Goal: Task Accomplishment & Management: Manage account settings

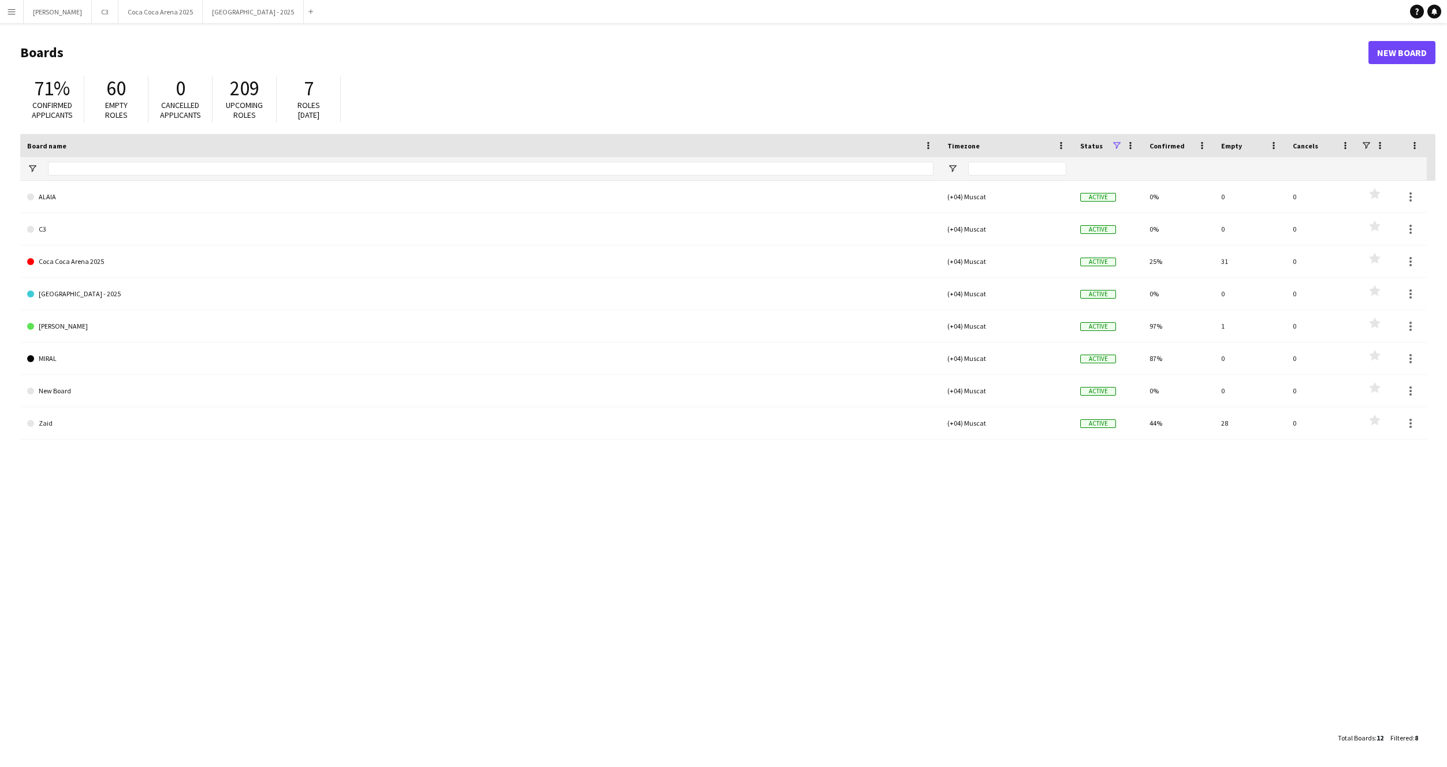
click at [183, 23] on div "[PERSON_NAME] C3 Close [GEOGRAPHIC_DATA] 2025 Close [GEOGRAPHIC_DATA] - 2025 Cl…" at bounding box center [170, 11] width 295 height 23
click at [203, 14] on button "[GEOGRAPHIC_DATA] - 2025 Close" at bounding box center [253, 12] width 101 height 23
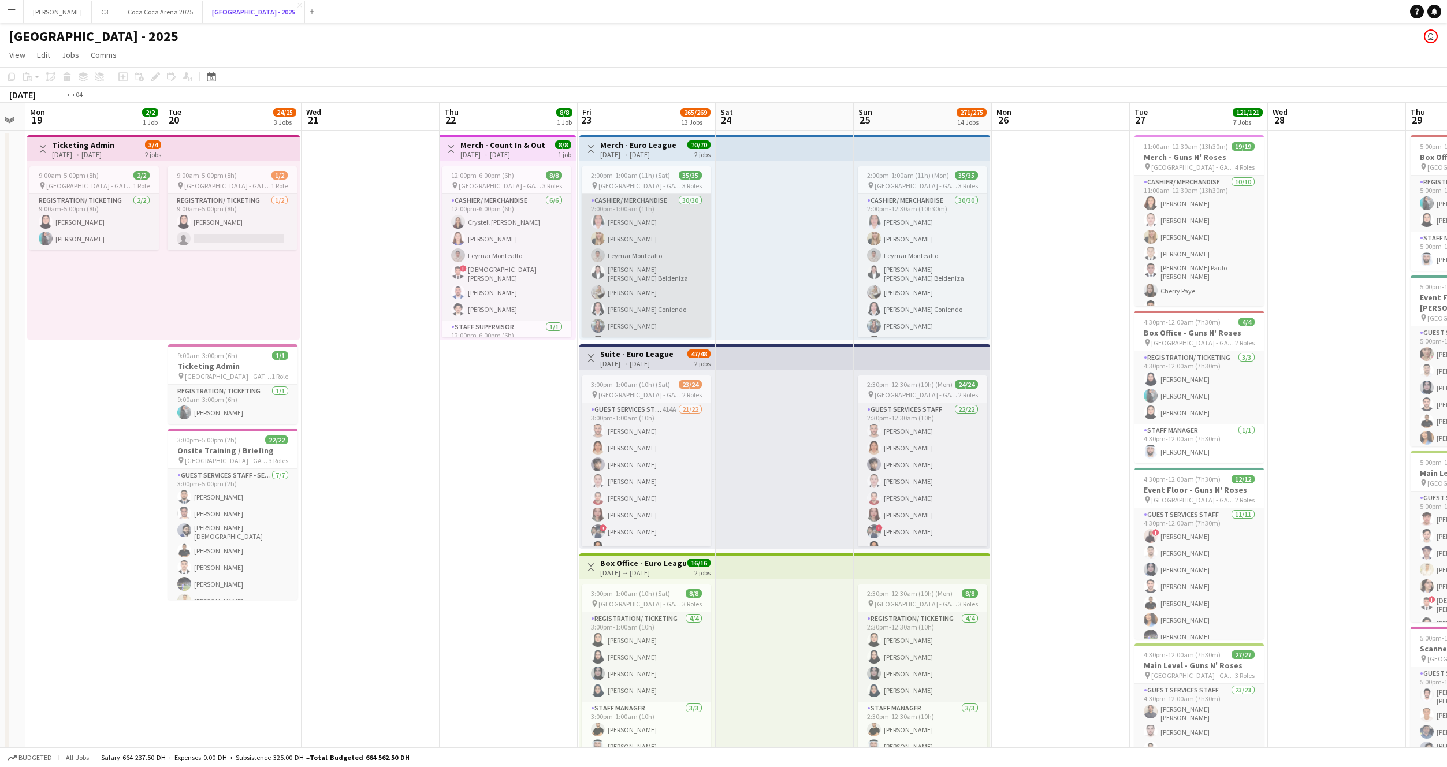
scroll to position [0, 244]
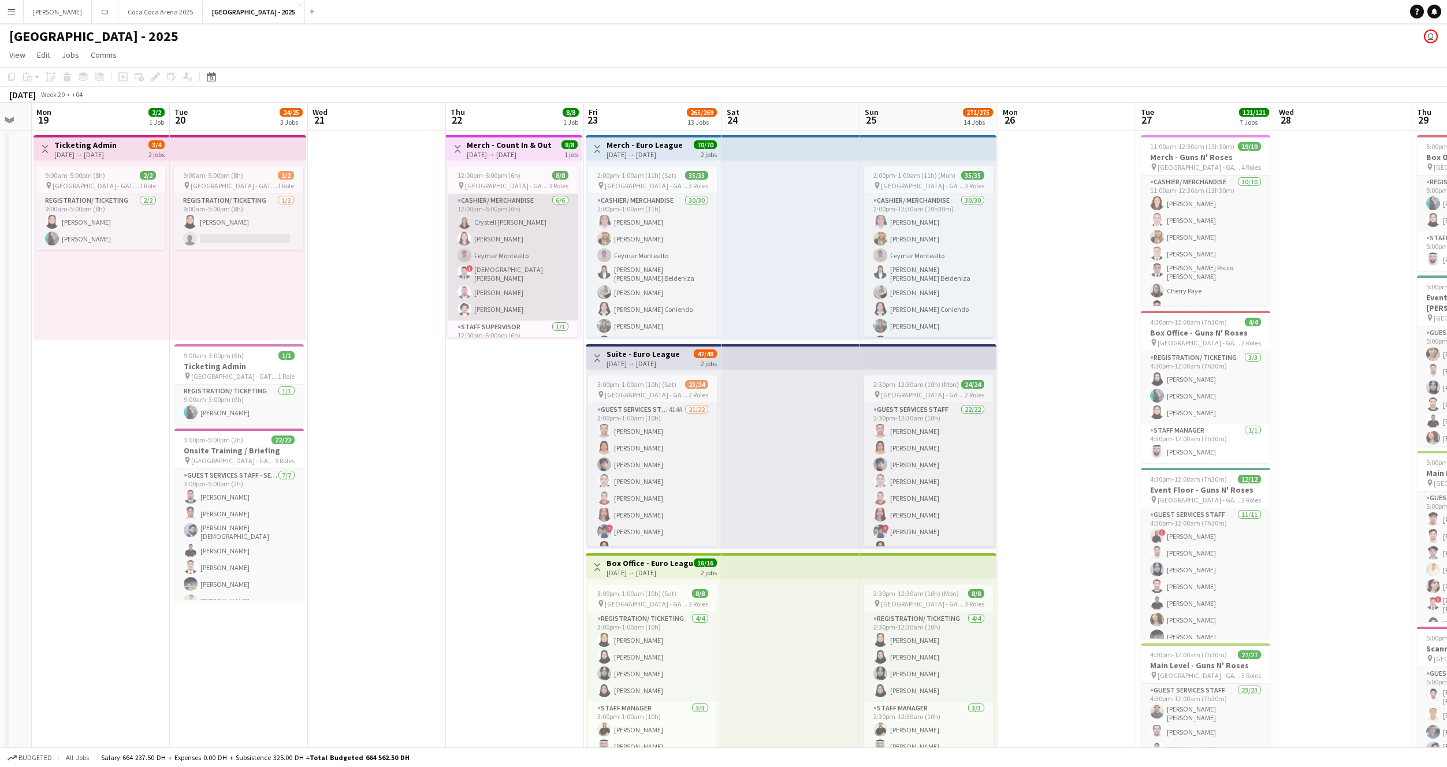
click at [508, 259] on app-card-role "Cashier/ Merchandise 6/6 12:00pm-6:00pm (6h) Crystell Jill Artajo Analyn Cavida…" at bounding box center [512, 257] width 129 height 127
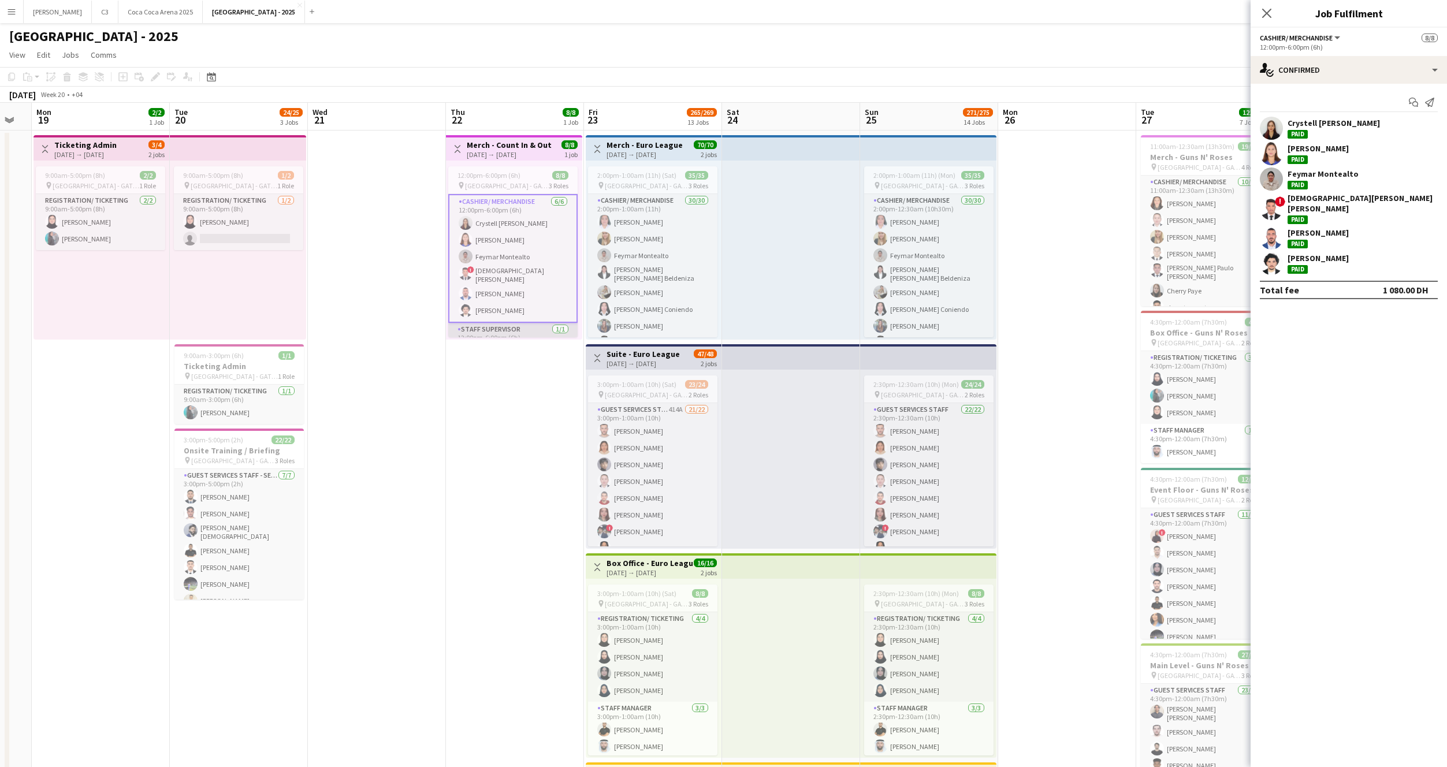
scroll to position [61, 0]
click at [1268, 13] on icon "Close pop-in" at bounding box center [1266, 13] width 11 height 11
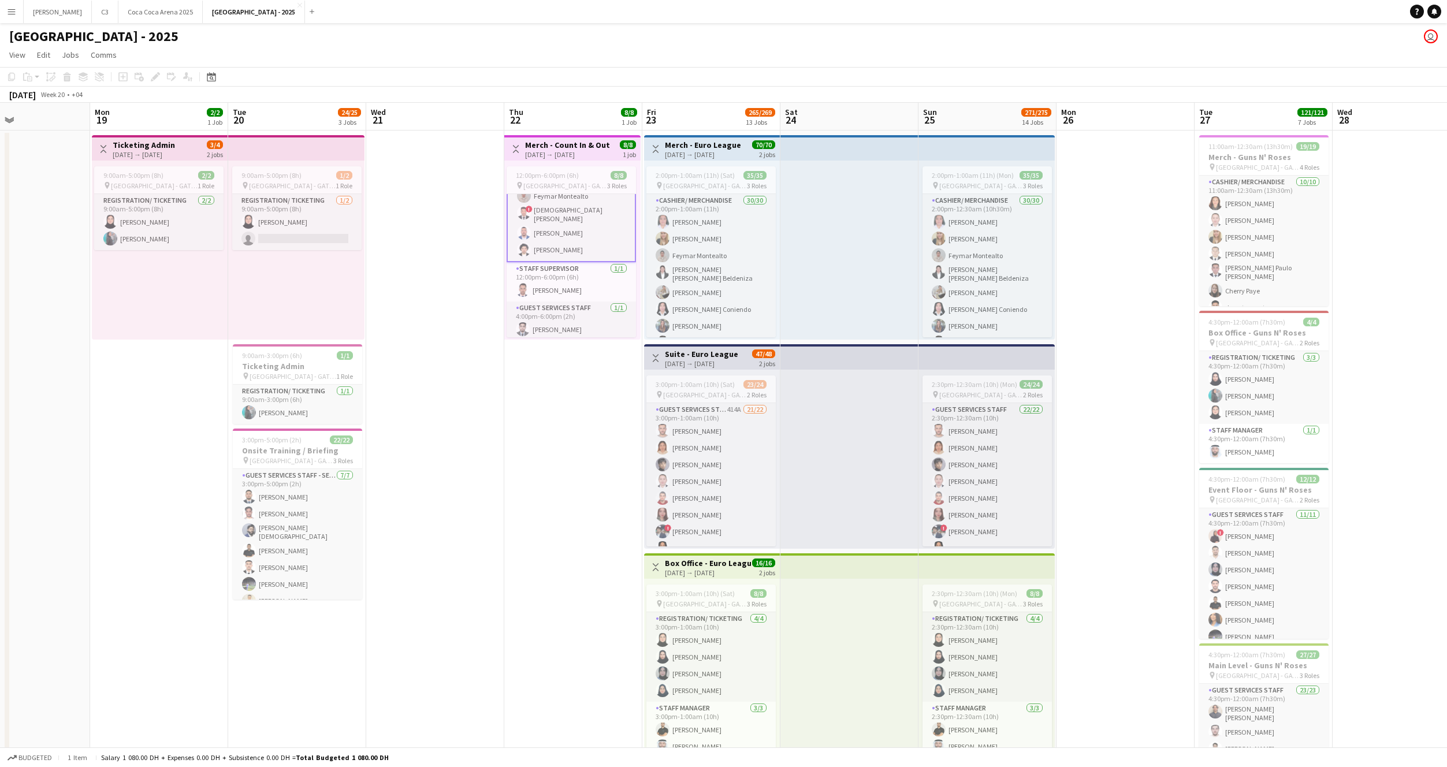
scroll to position [0, 0]
click at [564, 296] on app-card-role "Staff Supervisor 1/1 12:00pm-6:00pm (6h) Ahmad Abu Rahma" at bounding box center [571, 282] width 129 height 39
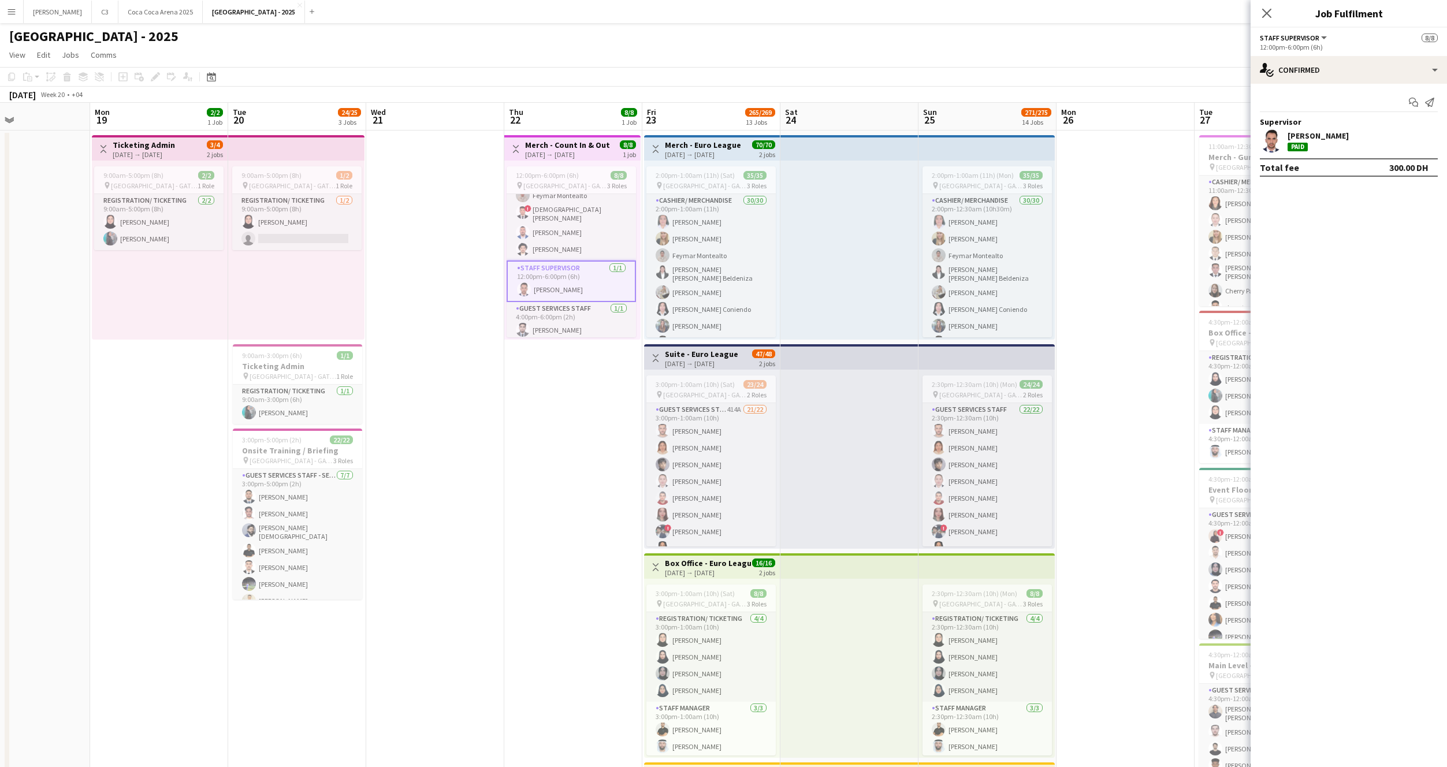
scroll to position [59, 0]
click at [1277, 138] on app-user-avatar at bounding box center [1271, 140] width 23 height 23
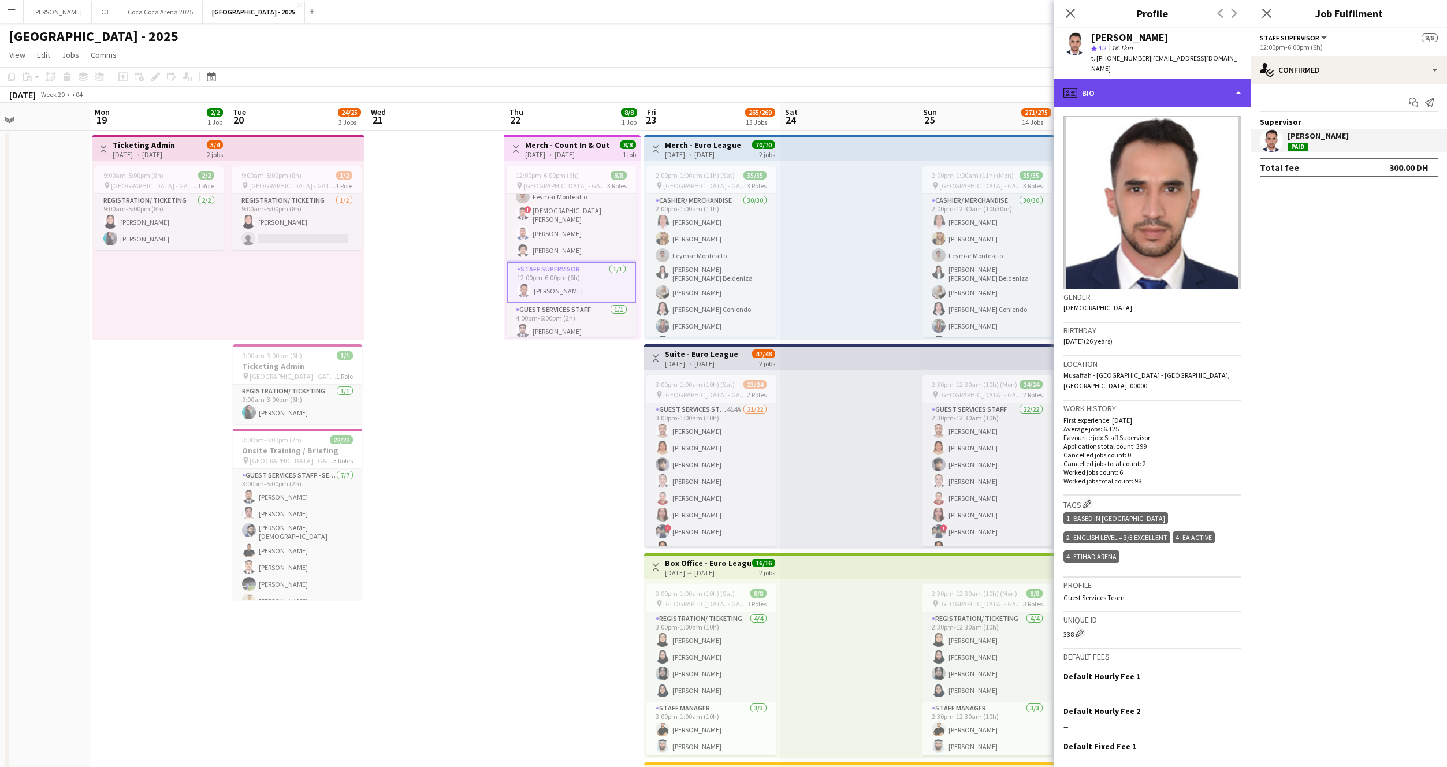
click at [1125, 92] on div "profile Bio" at bounding box center [1152, 93] width 196 height 28
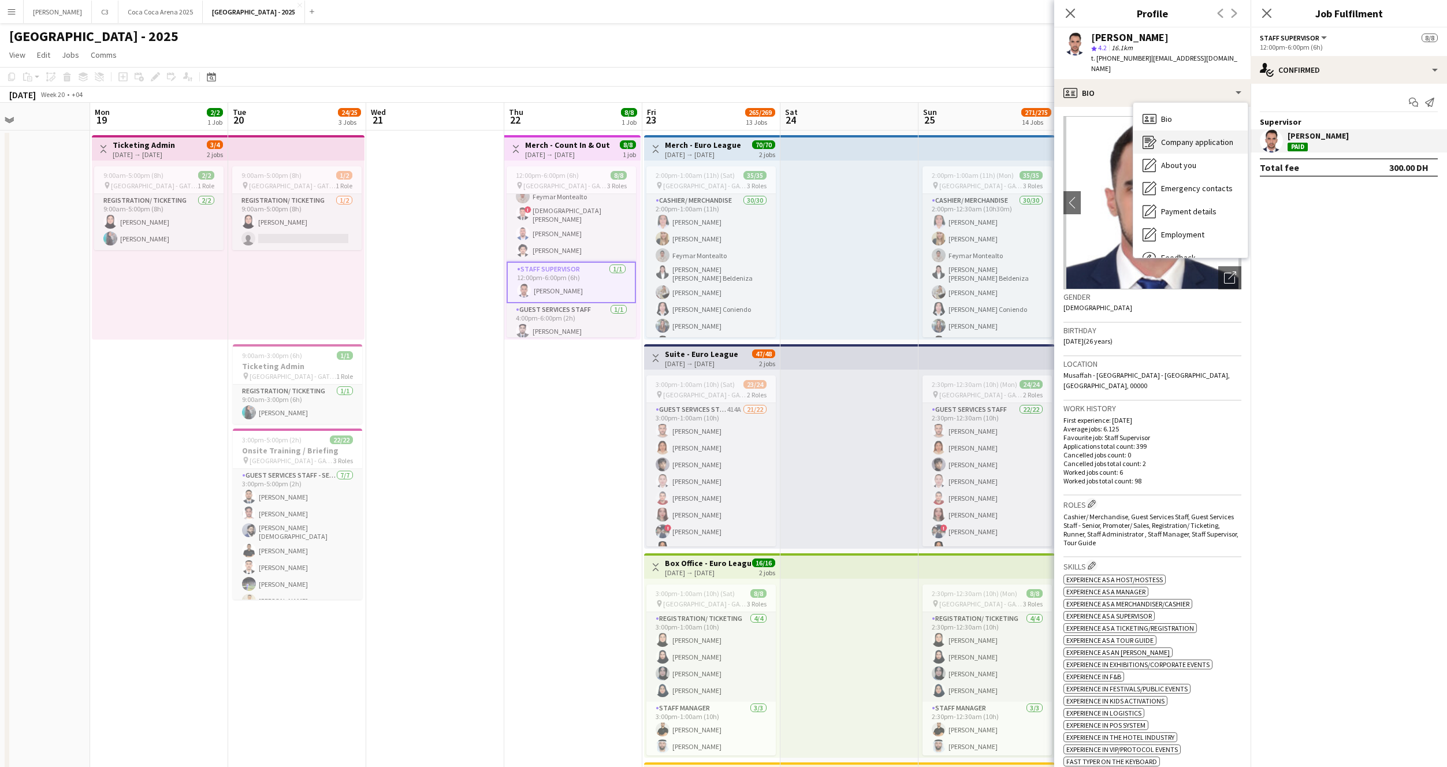
click at [1154, 160] on icon "About you" at bounding box center [1150, 165] width 14 height 14
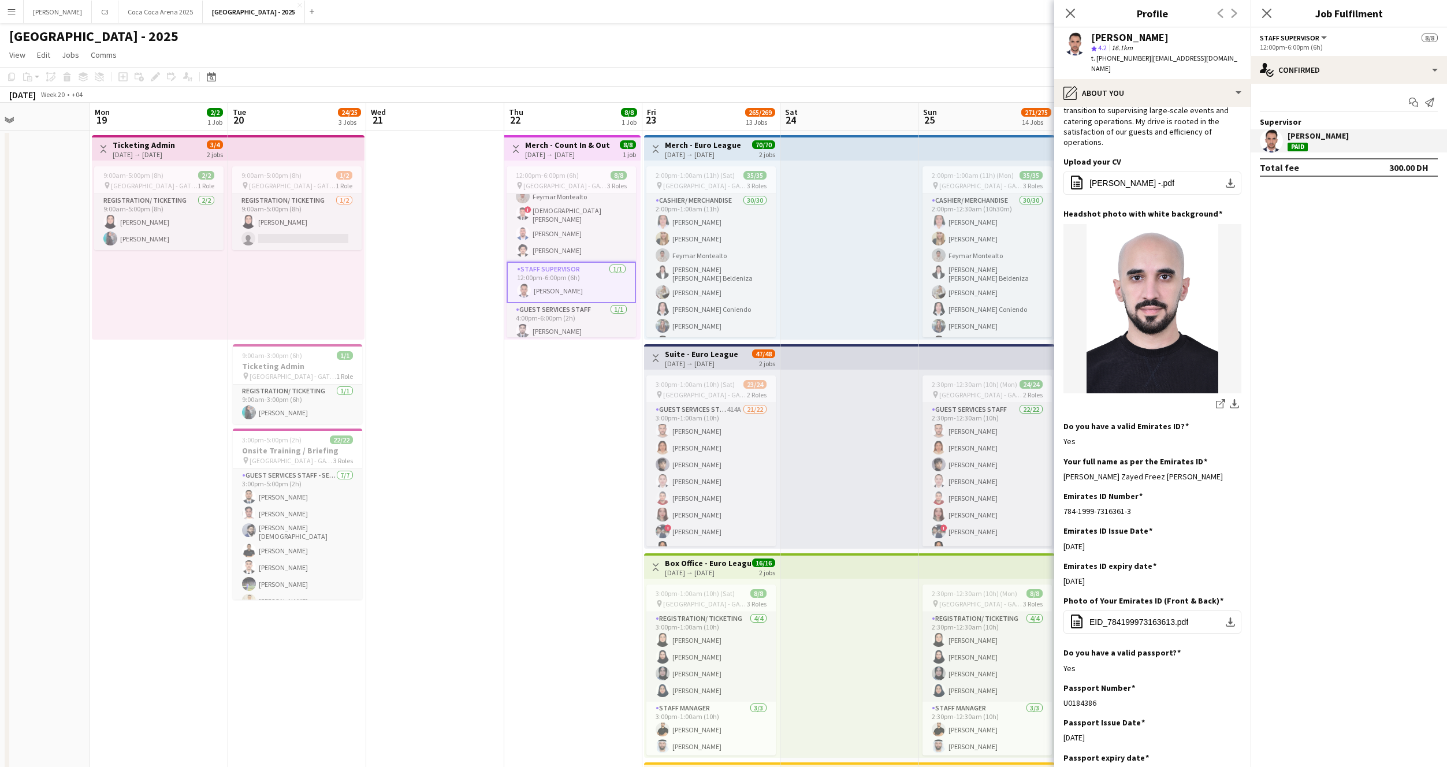
scroll to position [136, 0]
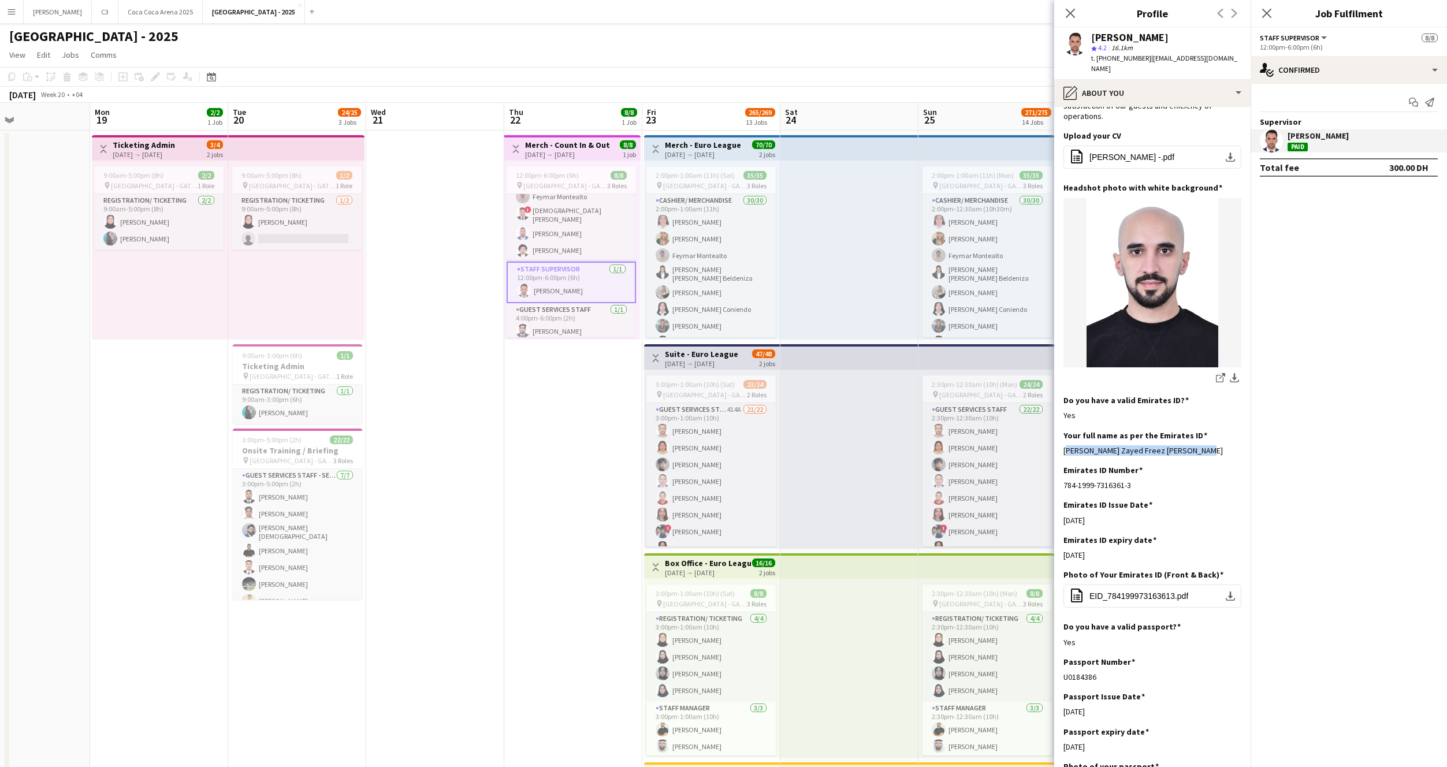
drag, startPoint x: 1197, startPoint y: 442, endPoint x: 1057, endPoint y: 443, distance: 139.8
click at [1057, 443] on app-section-data-types "Bio Edit this field A commitment I lead as the Guest Services Supervisor. Havin…" at bounding box center [1152, 437] width 196 height 660
copy div "Ahmad Mohammad Zayed Freez Abu Rahma"
click at [584, 220] on app-card-role "Cashier/ Merchandise 6/6 12:00pm-6:00pm (6h) Crystell Jill Artajo Analyn Cavida…" at bounding box center [571, 198] width 129 height 127
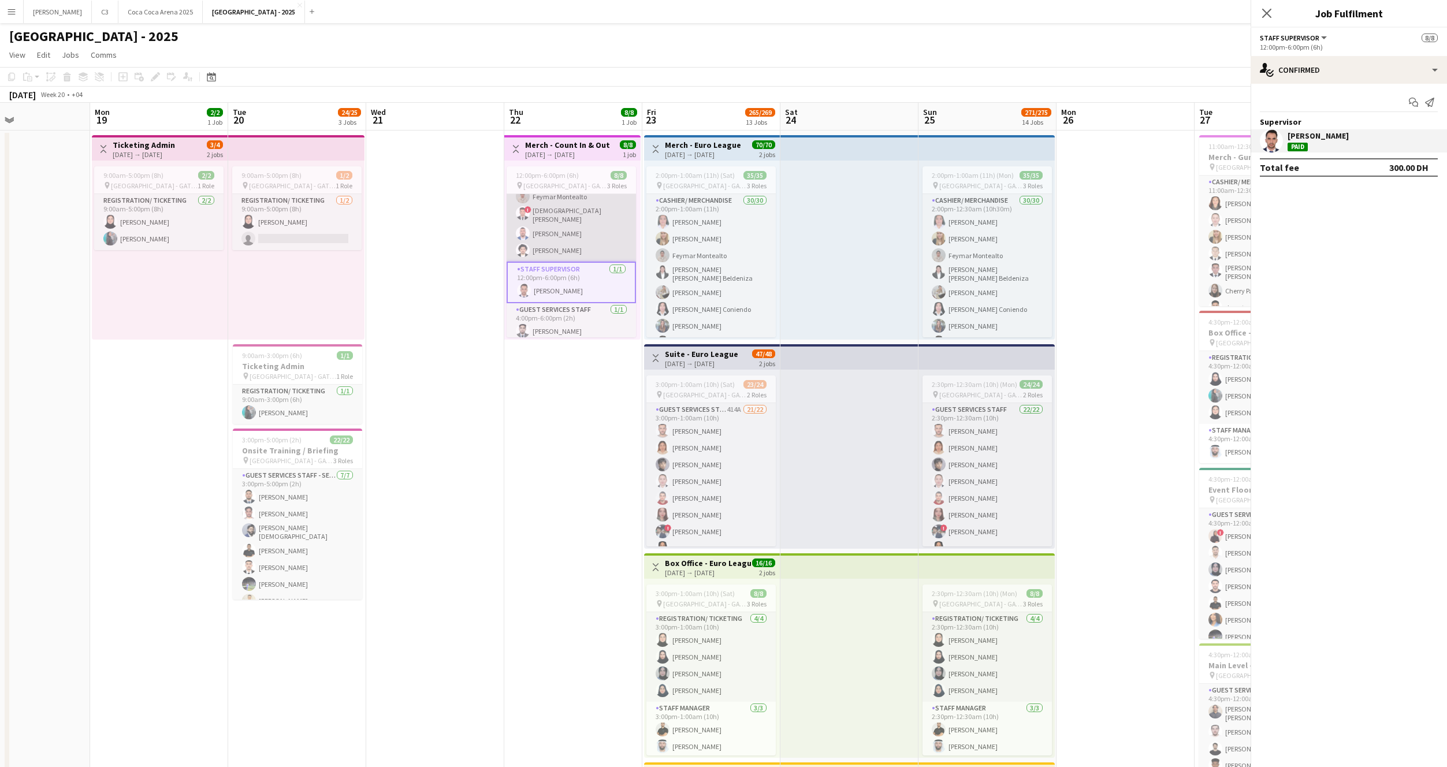
scroll to position [60, 0]
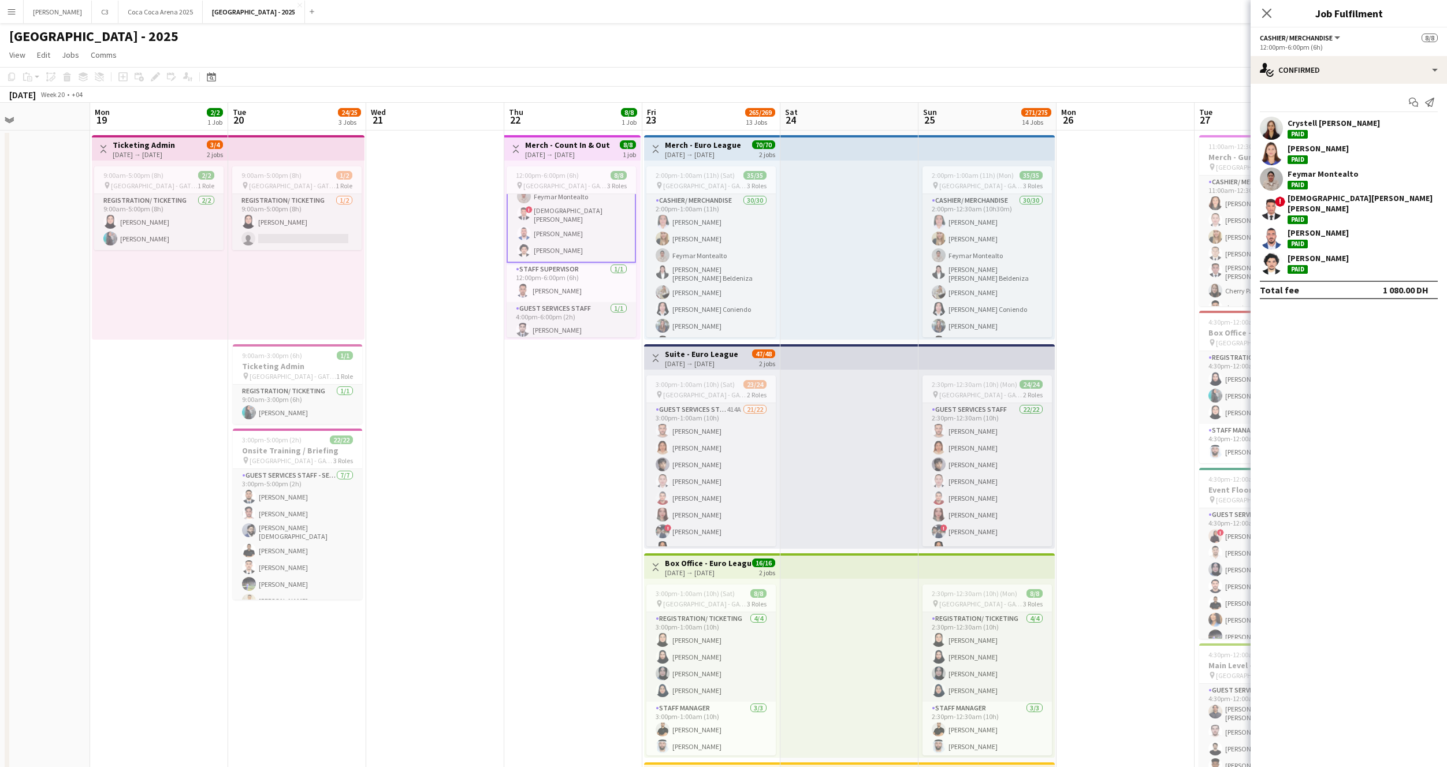
click at [1272, 123] on app-user-avatar at bounding box center [1271, 128] width 23 height 23
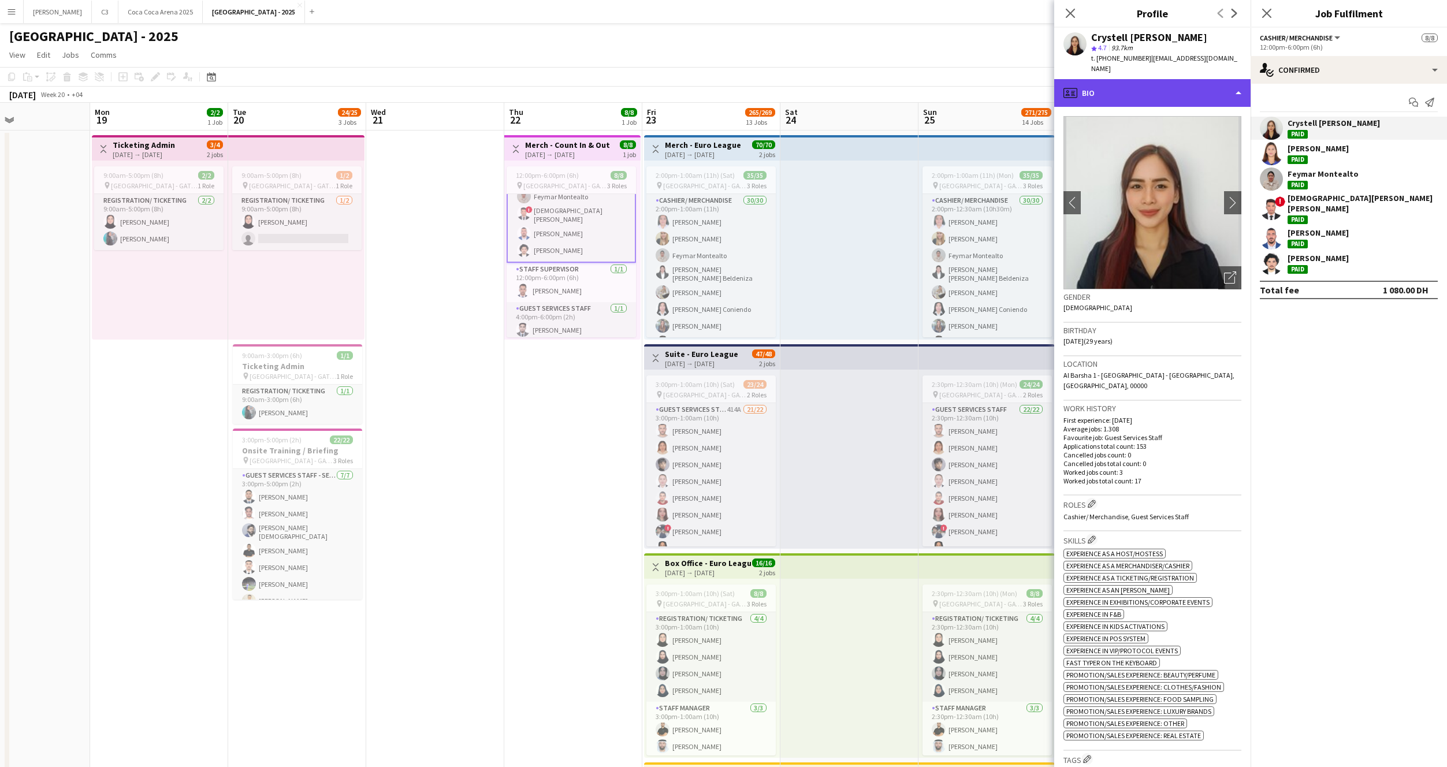
click at [1119, 83] on div "profile Bio" at bounding box center [1152, 93] width 196 height 28
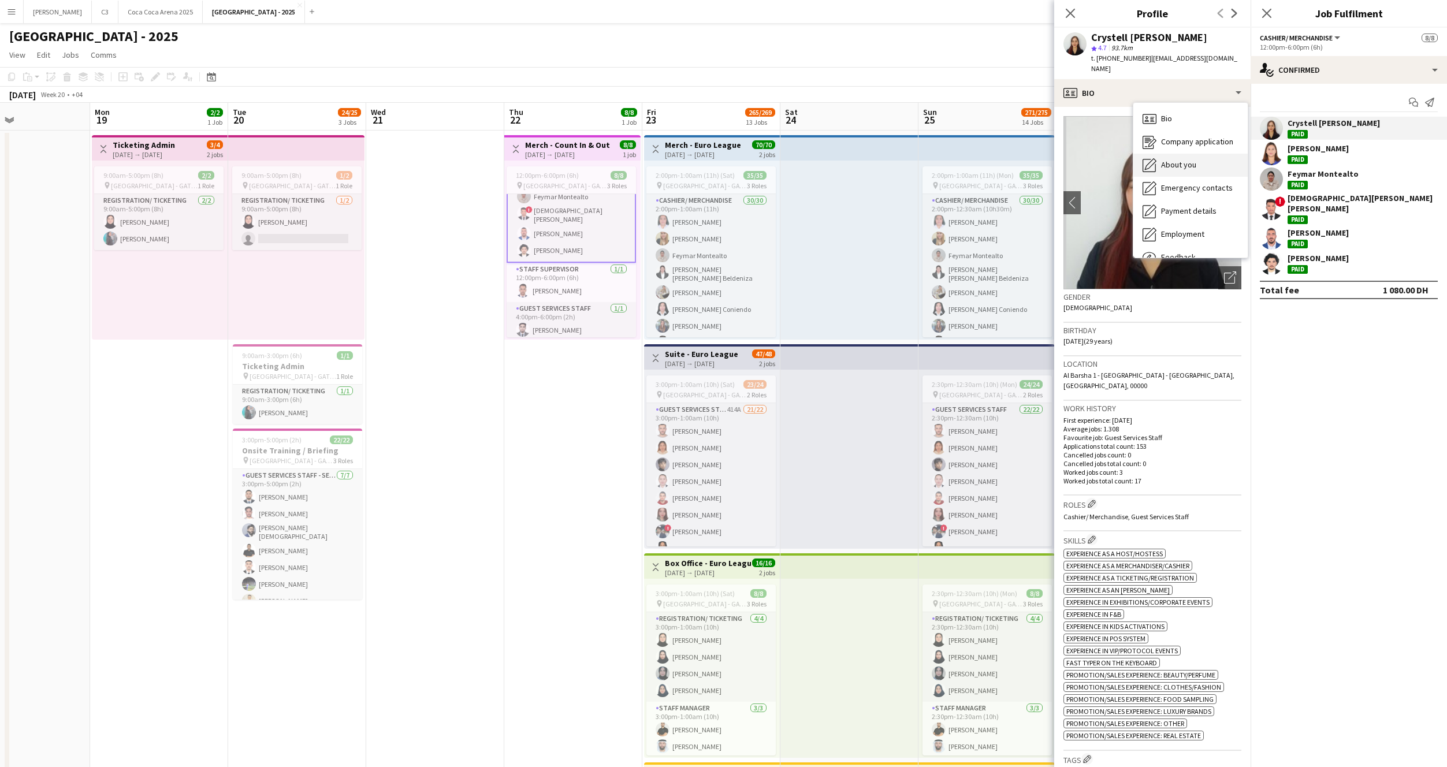
click at [1155, 158] on icon "About you" at bounding box center [1150, 165] width 14 height 14
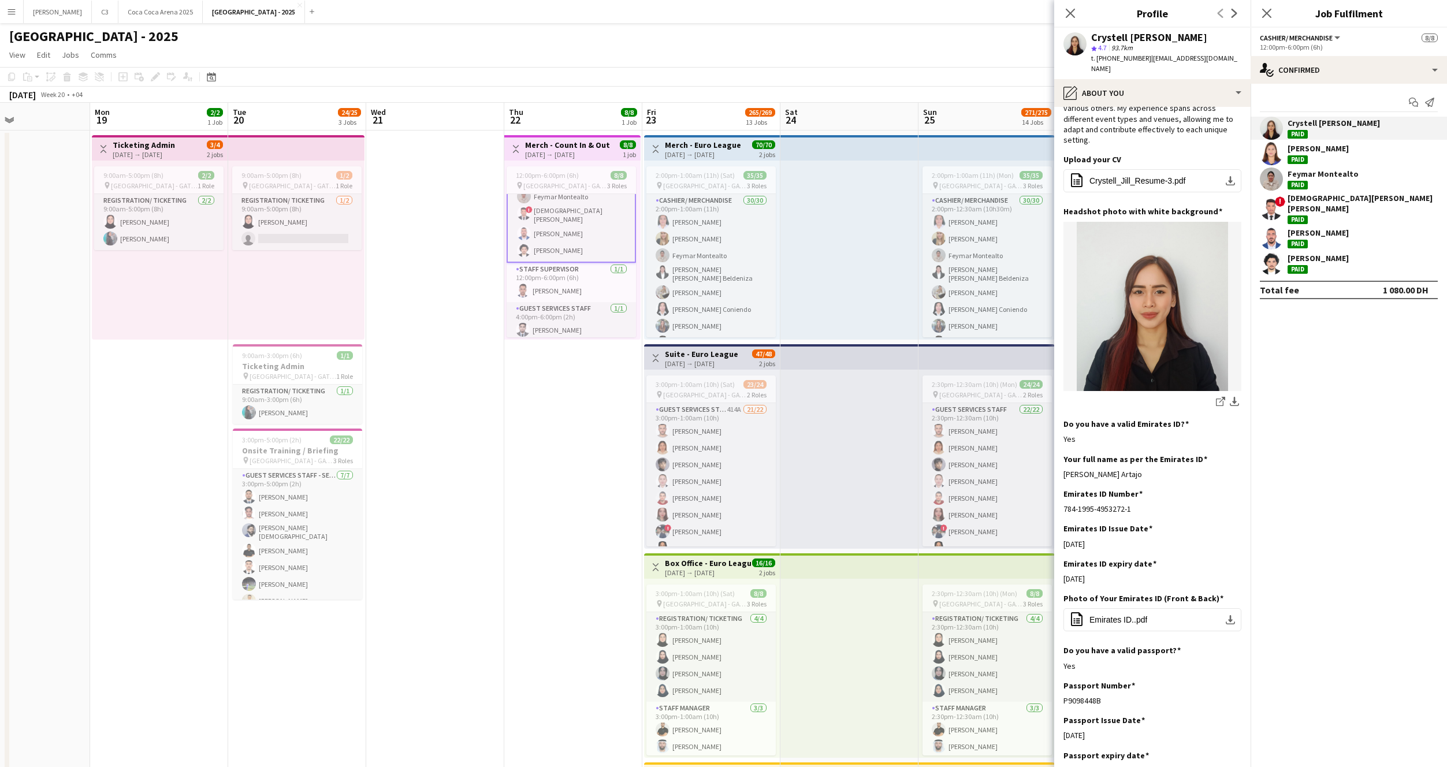
scroll to position [155, 0]
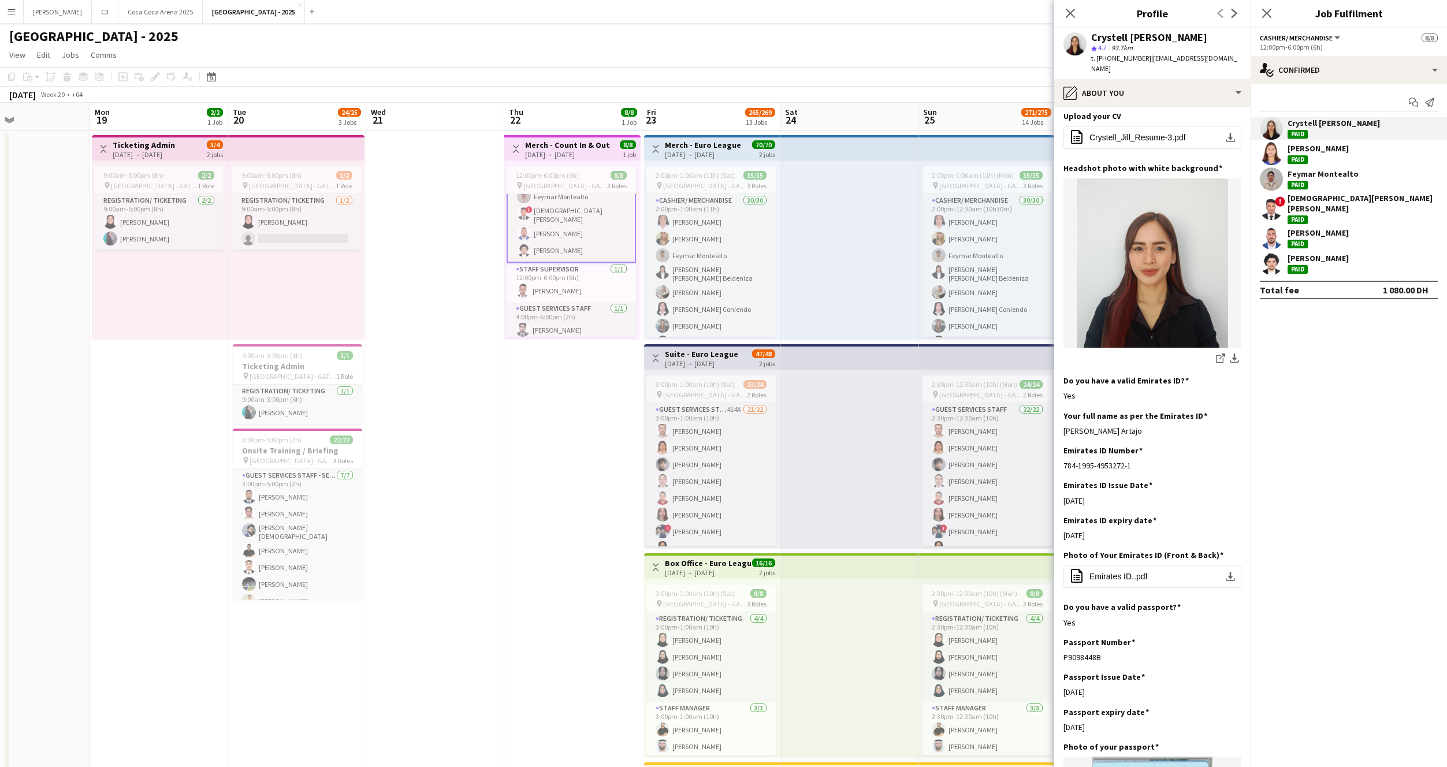
drag, startPoint x: 1162, startPoint y: 399, endPoint x: 1060, endPoint y: 402, distance: 102.3
click at [1060, 402] on app-section-data-types "Bio Edit this field I have a diverse background in event-related roles, having …" at bounding box center [1152, 437] width 196 height 660
copy div "Crystell Jill Lagodas Artajo"
click at [1273, 148] on app-user-avatar at bounding box center [1271, 153] width 23 height 23
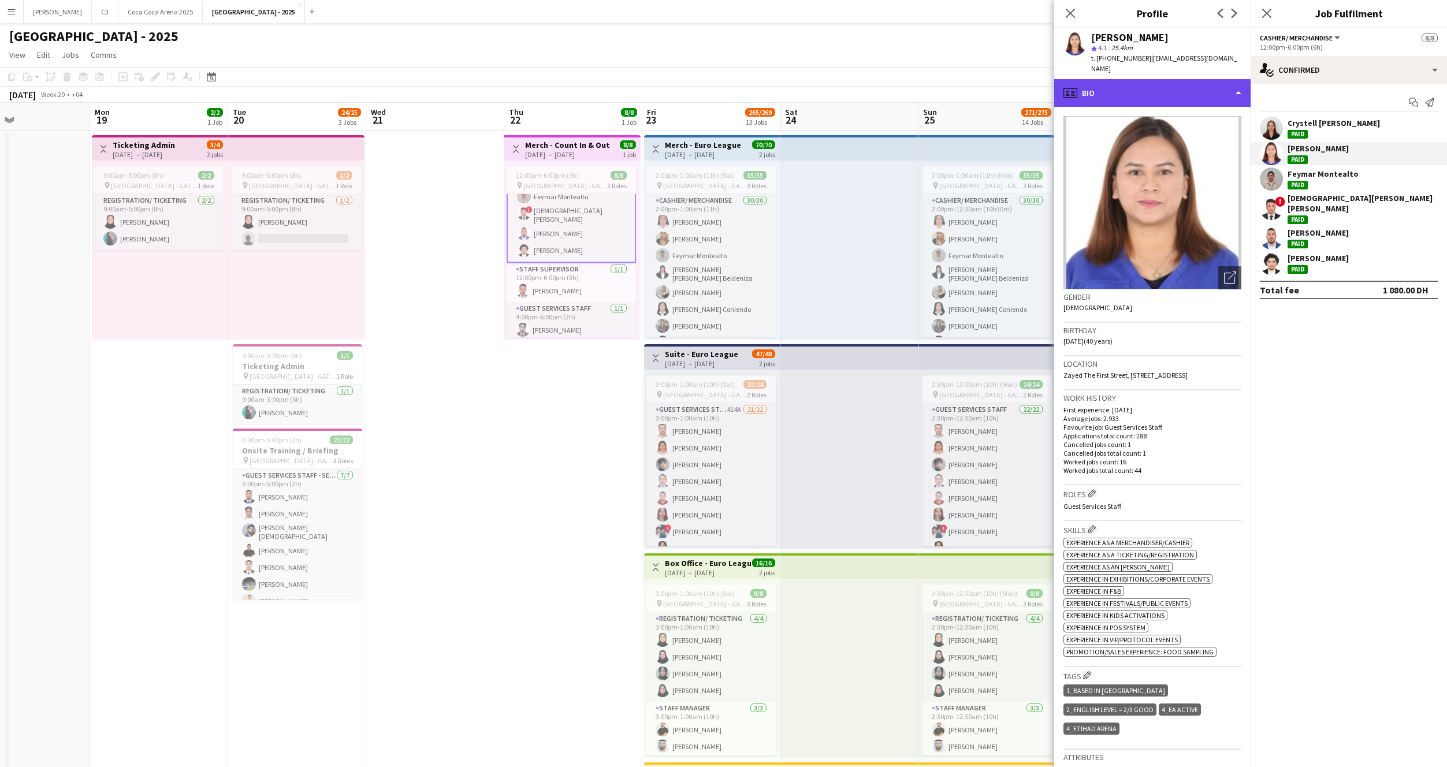
click at [1112, 92] on div "profile Bio" at bounding box center [1152, 93] width 196 height 28
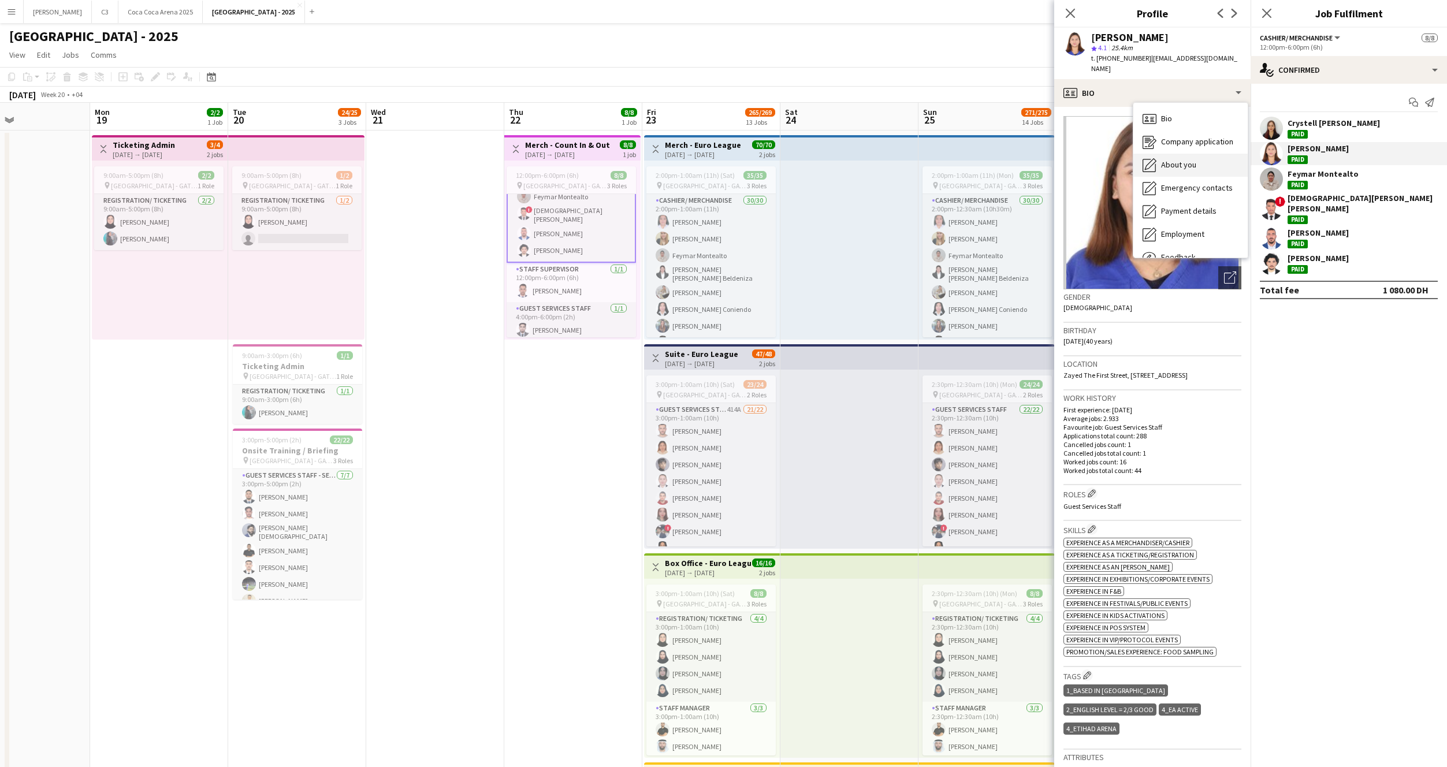
click at [1172, 160] on div "About you About you" at bounding box center [1191, 165] width 114 height 23
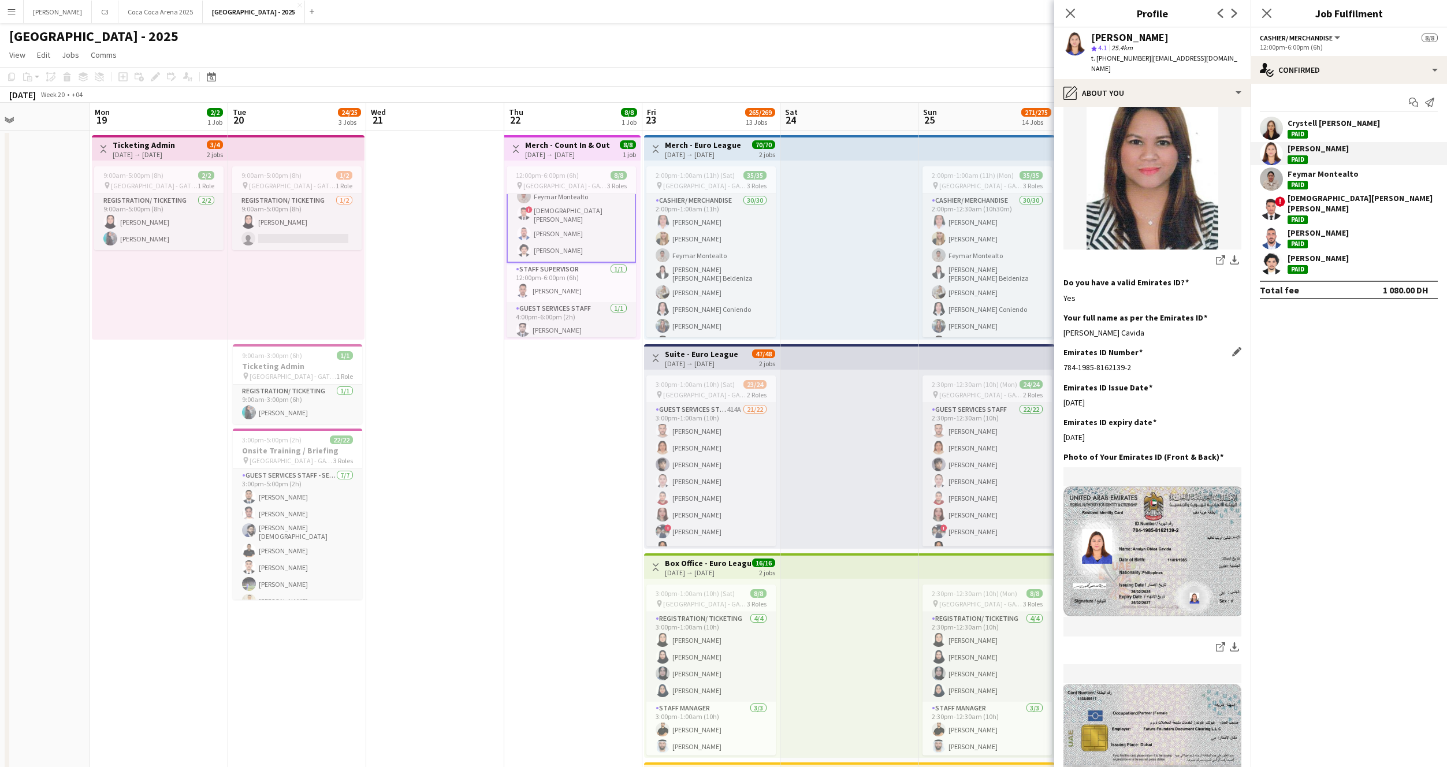
scroll to position [218, 0]
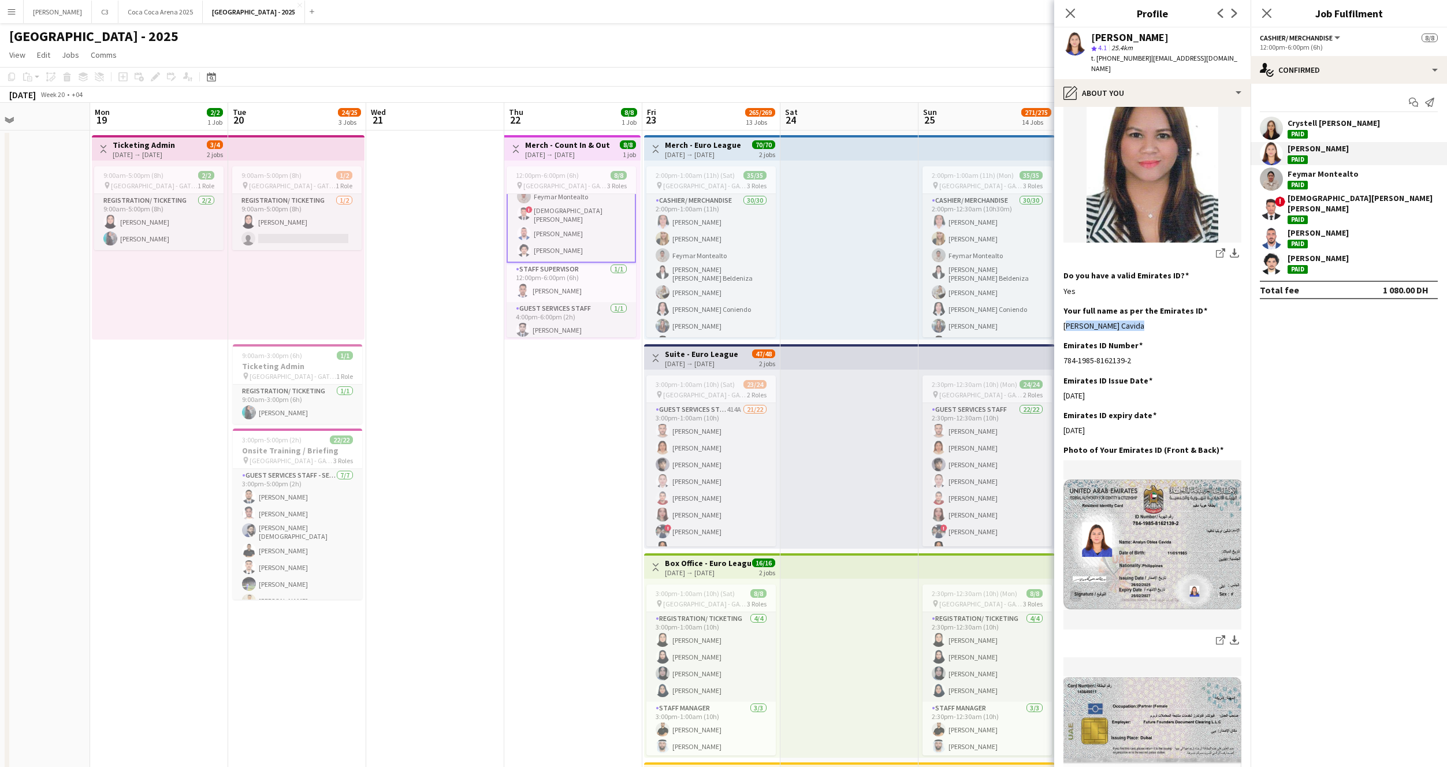
drag, startPoint x: 1138, startPoint y: 311, endPoint x: 1062, endPoint y: 313, distance: 75.7
click at [1062, 313] on app-section-data-types "Bio Edit this field Knowledgeable and dedicated customer service professional w…" at bounding box center [1152, 437] width 196 height 660
copy div "Analyn Oblea Cavida"
click at [1274, 179] on app-user-avatar at bounding box center [1271, 179] width 23 height 23
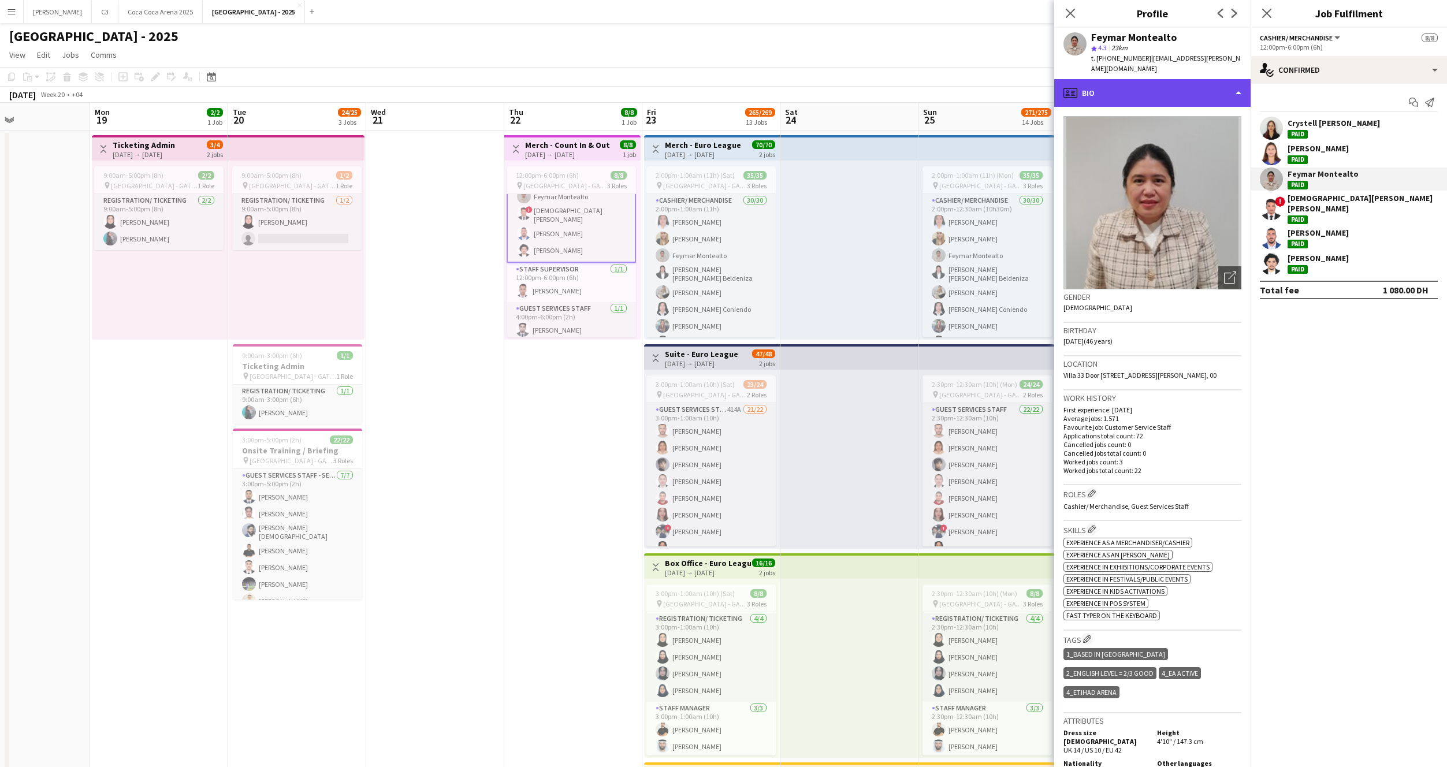
click at [1137, 87] on div "profile Bio" at bounding box center [1152, 93] width 196 height 28
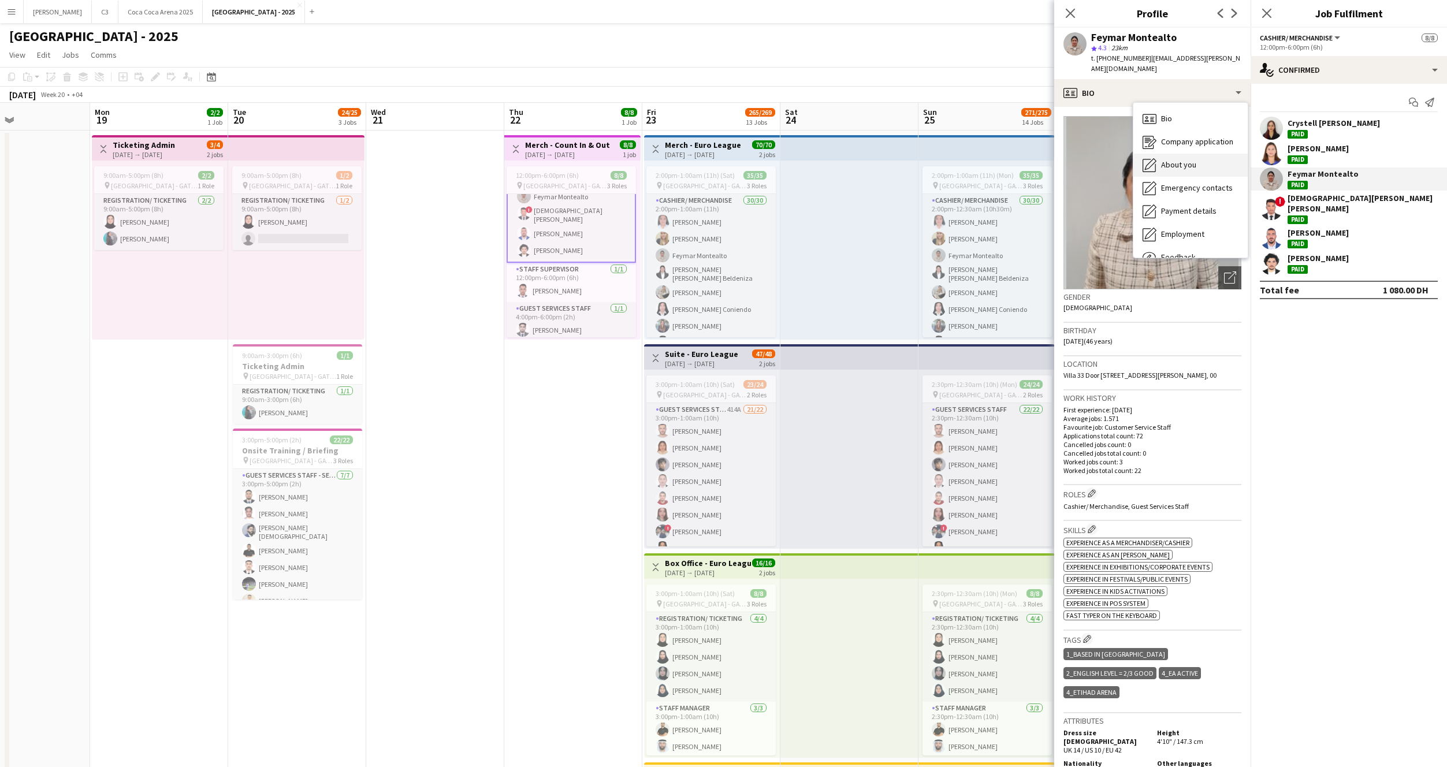
click at [1180, 159] on span "About you" at bounding box center [1178, 164] width 35 height 10
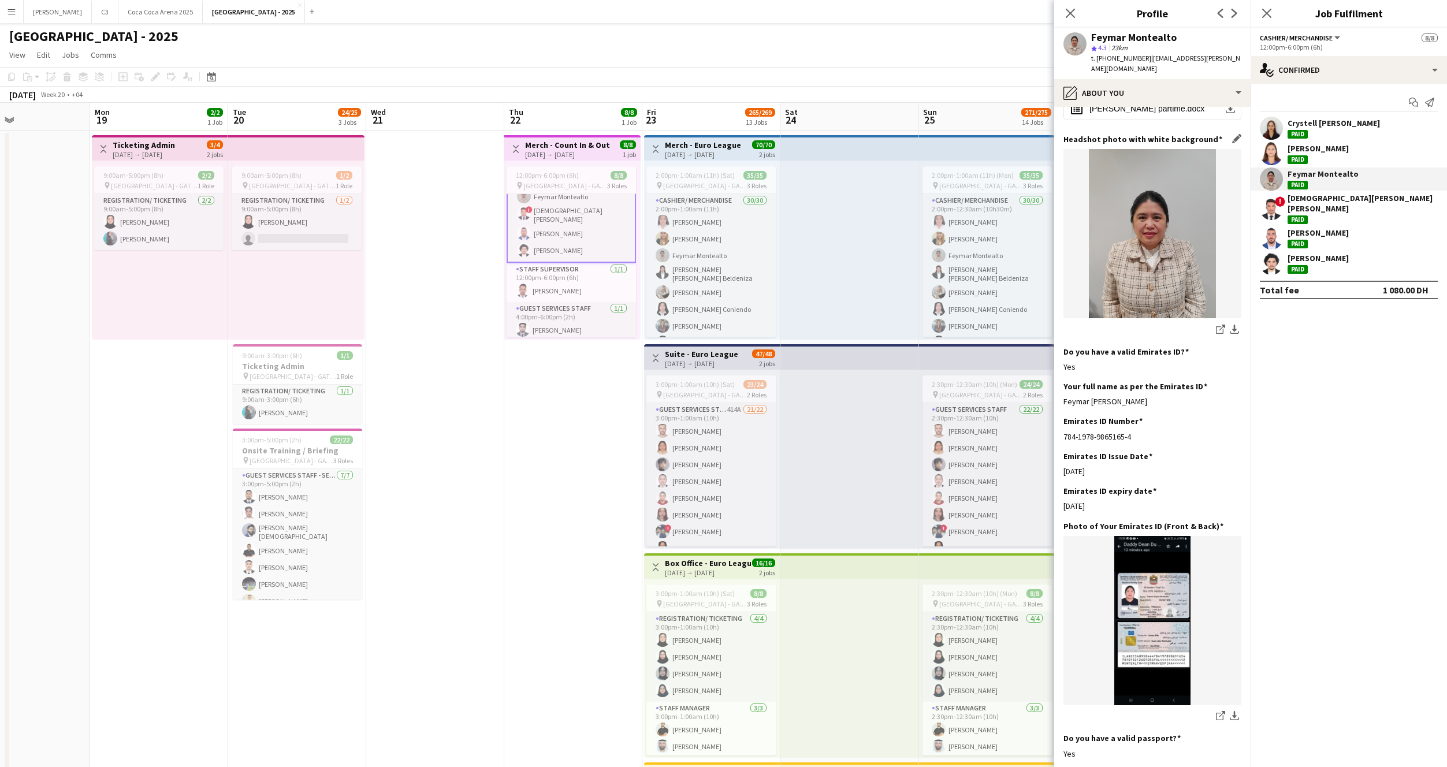
scroll to position [202, 0]
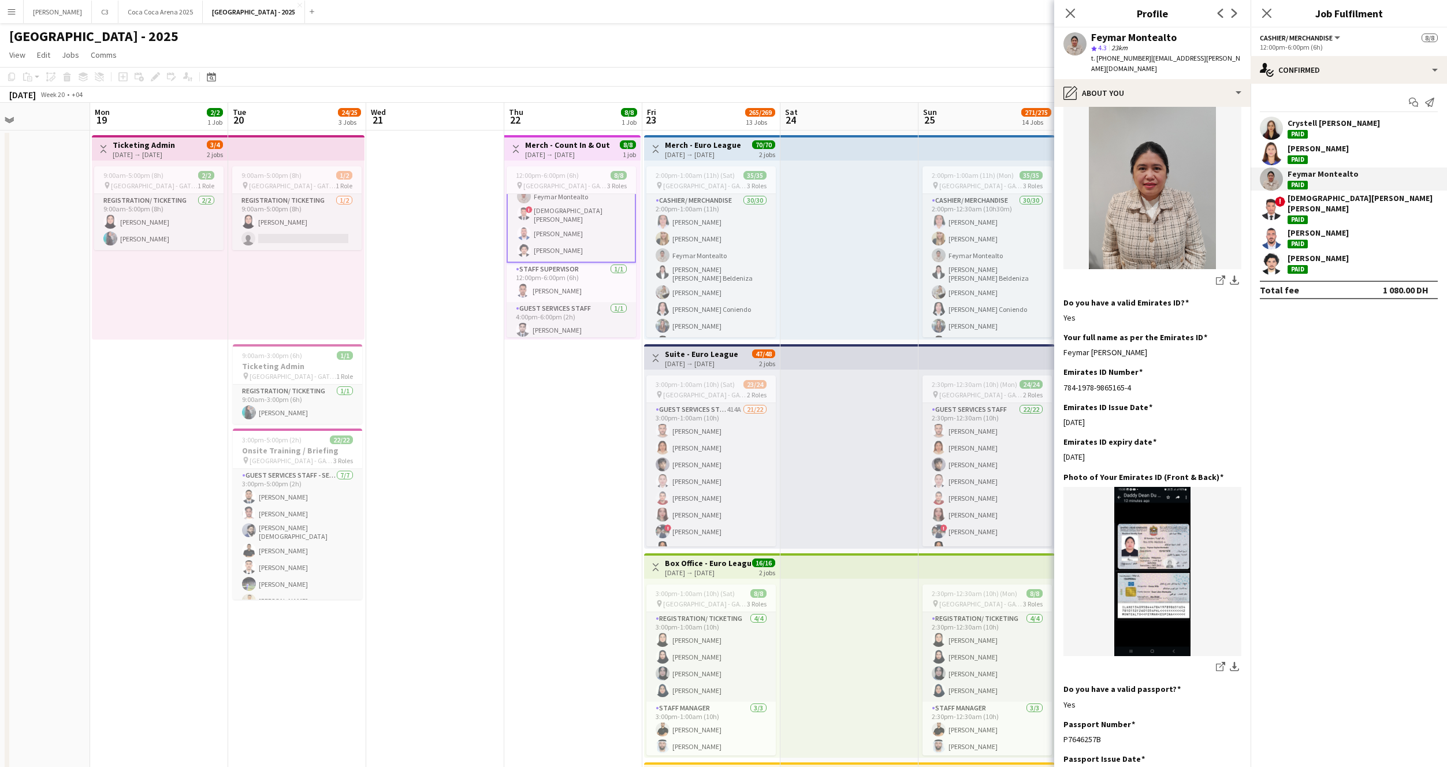
drag, startPoint x: 1157, startPoint y: 346, endPoint x: 1060, endPoint y: 342, distance: 97.1
click at [1060, 342] on app-section-data-types "Bio Edit this field My name is Feymar Espina Montealto. I love to interact with…" at bounding box center [1152, 437] width 196 height 660
copy div "Feymar Espina Montealto"
click at [1270, 200] on app-user-avatar at bounding box center [1271, 208] width 23 height 23
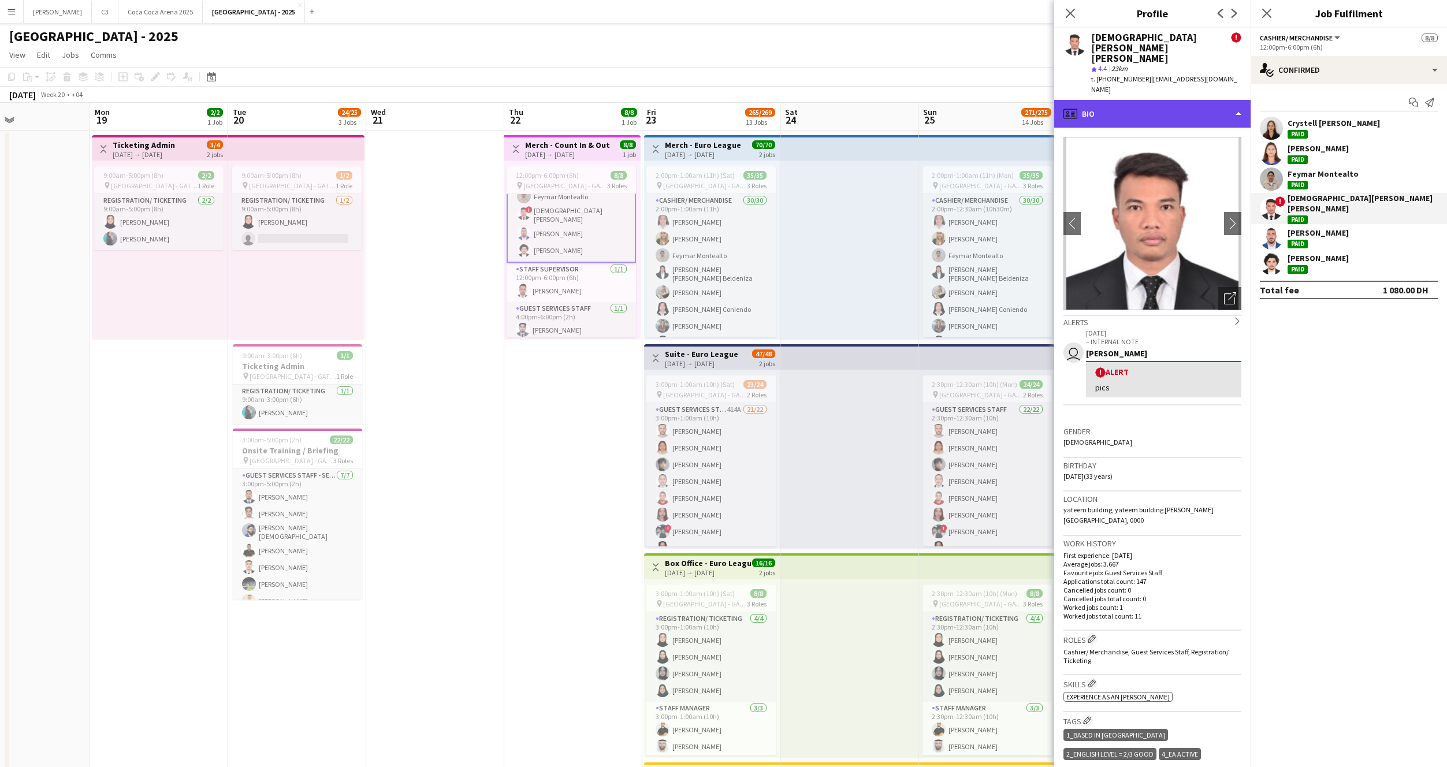
click at [1139, 100] on div "profile Bio" at bounding box center [1152, 114] width 196 height 28
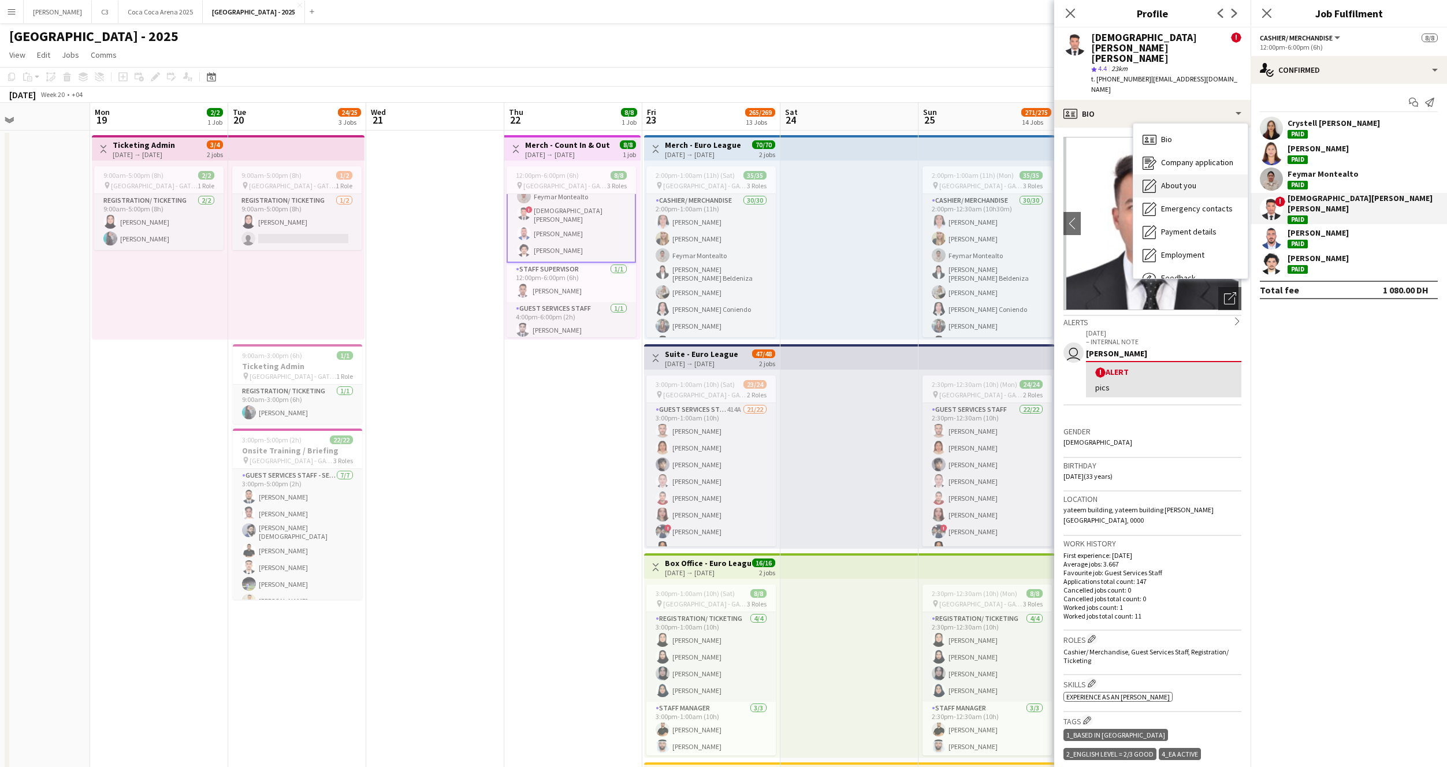
click at [1176, 180] on span "About you" at bounding box center [1178, 185] width 35 height 10
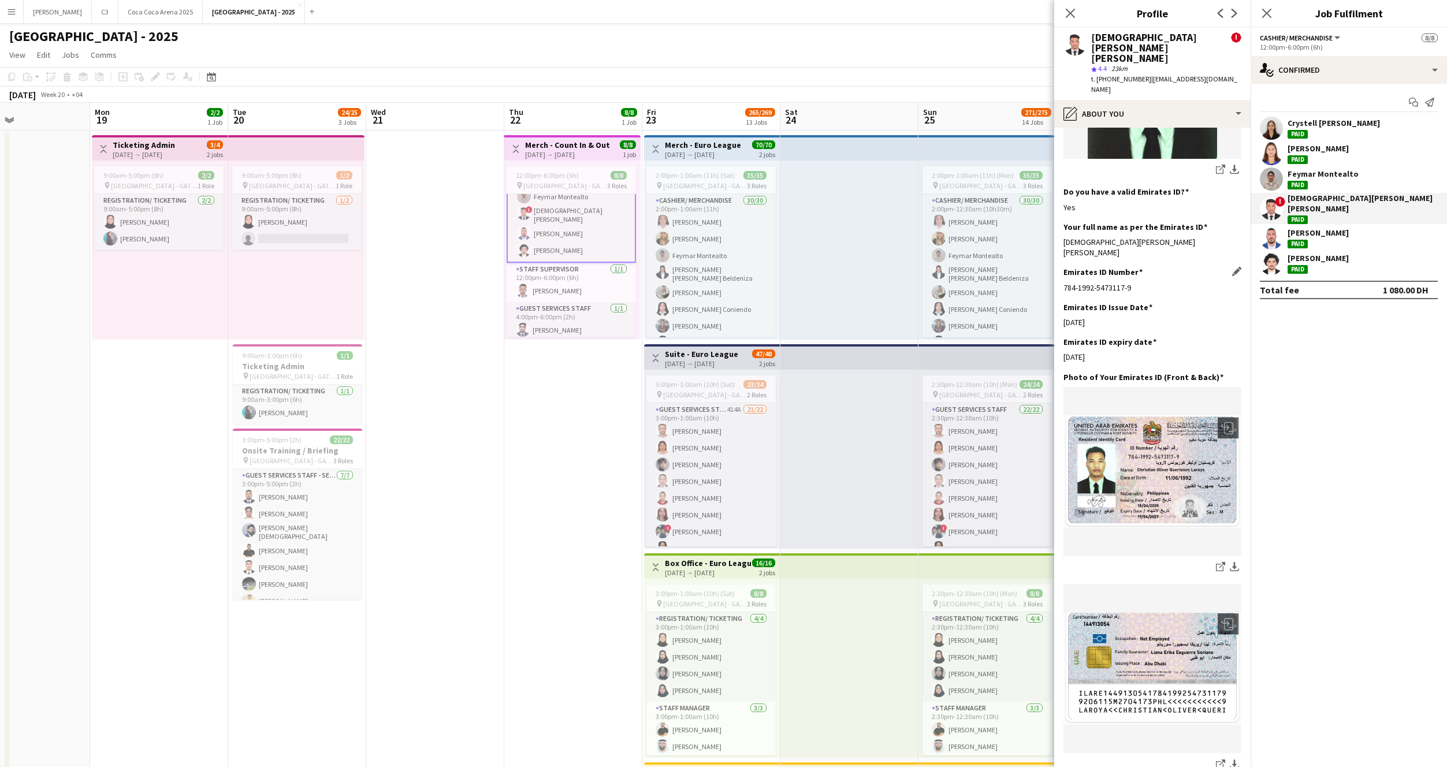
scroll to position [282, 0]
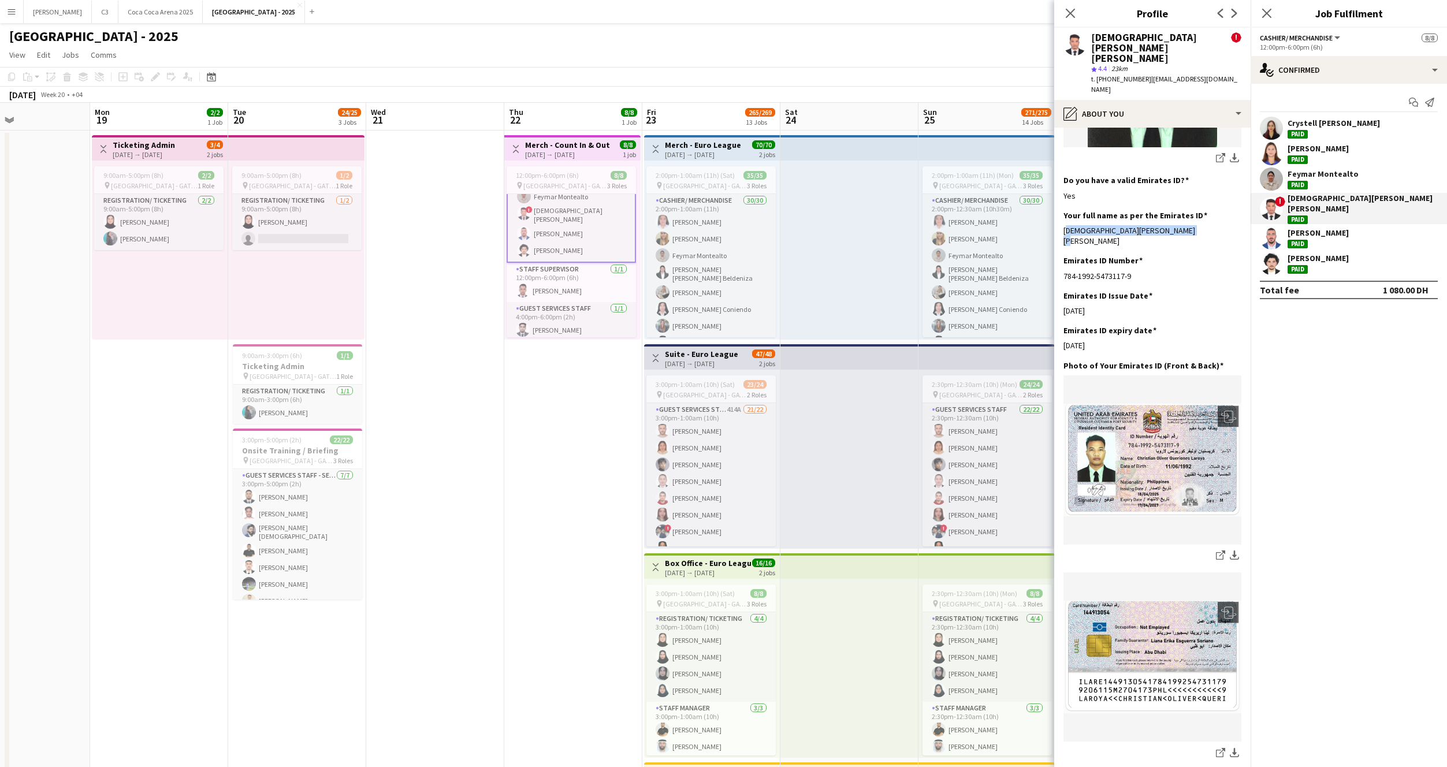
drag, startPoint x: 1183, startPoint y: 199, endPoint x: 1063, endPoint y: 199, distance: 120.2
click at [1063, 199] on app-section-data-types "Bio Edit this field hi i'm christian, fast learner and willing to learn and exp…" at bounding box center [1152, 448] width 196 height 640
copy div "Christian Oliver Queriones Laroya"
click at [1269, 230] on app-user-avatar at bounding box center [1271, 237] width 23 height 23
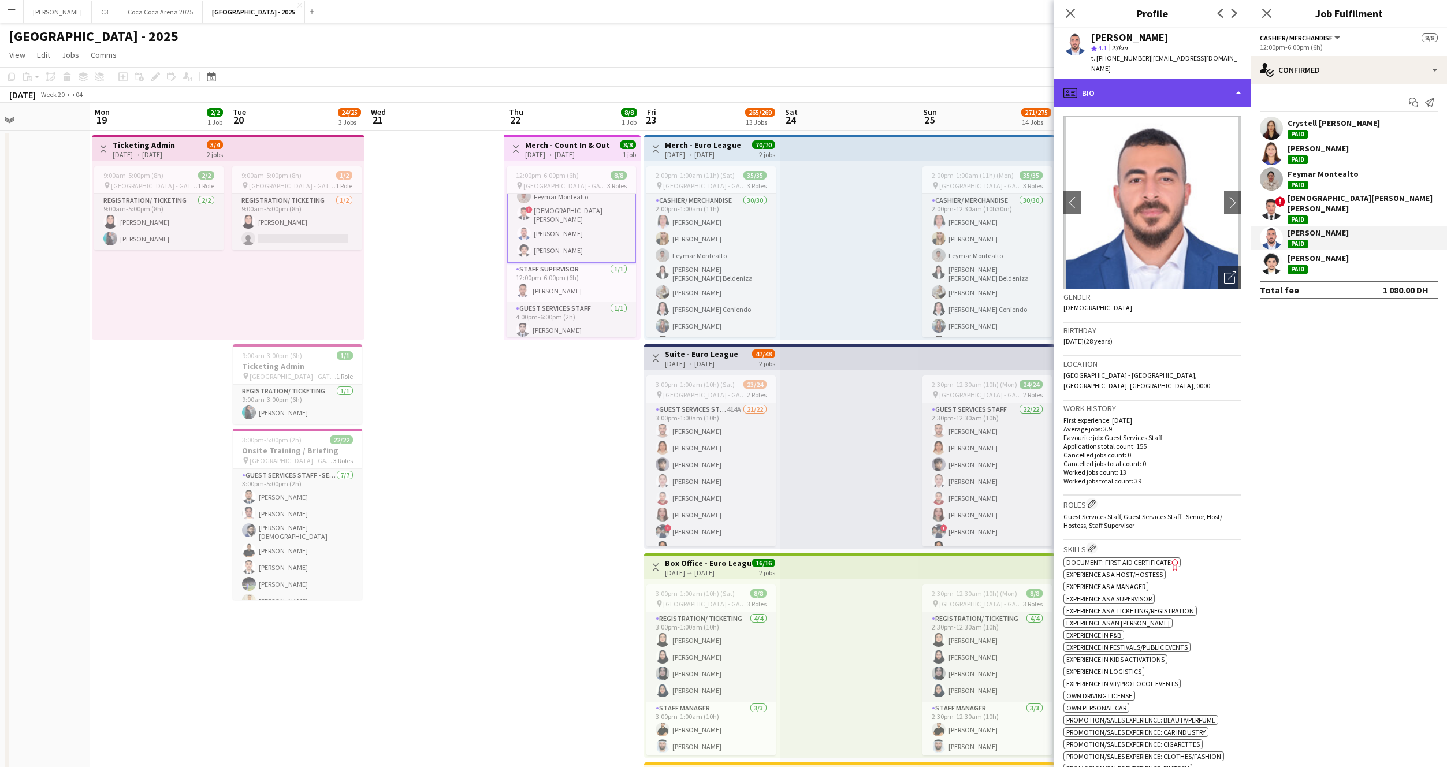
click at [1128, 95] on div "profile Bio" at bounding box center [1152, 93] width 196 height 28
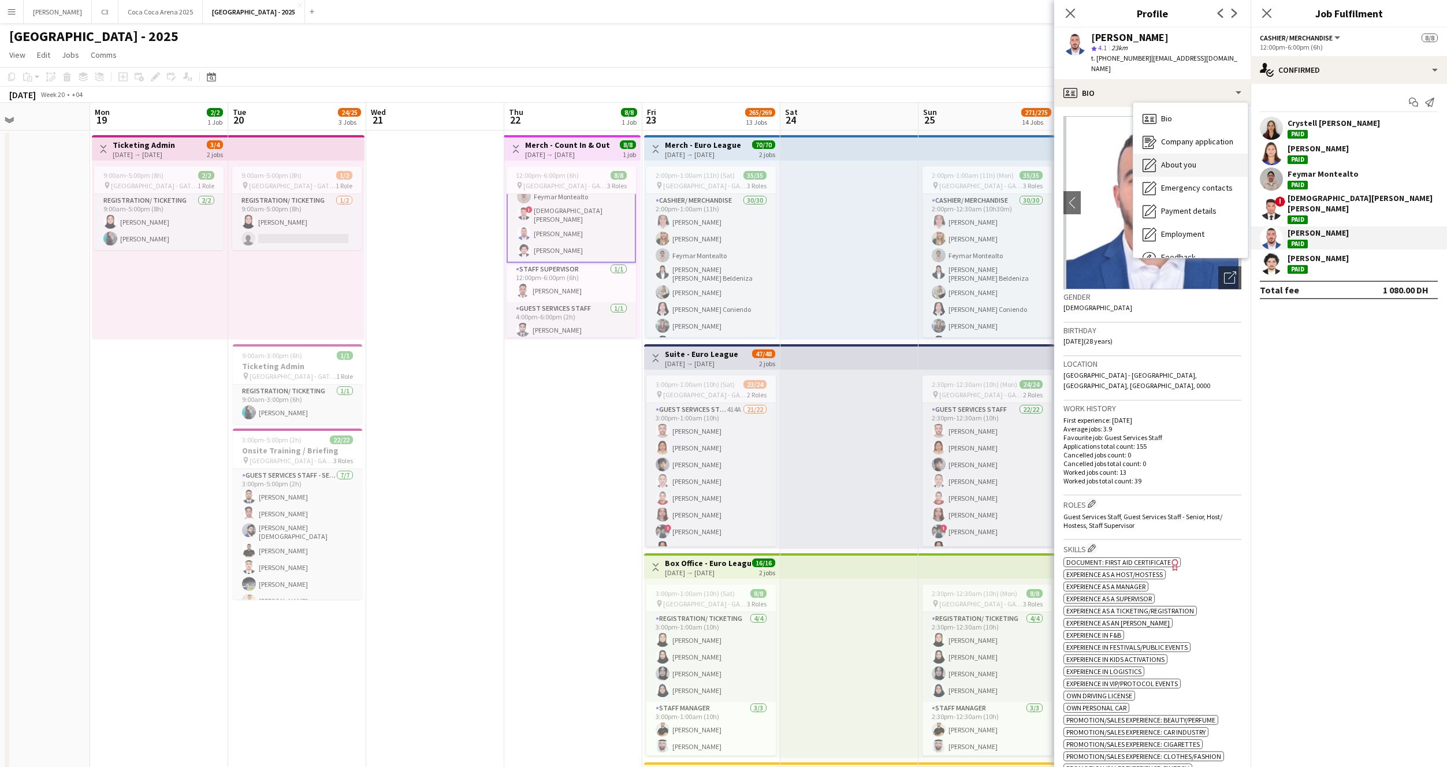
click at [1183, 154] on div "About you About you" at bounding box center [1191, 165] width 114 height 23
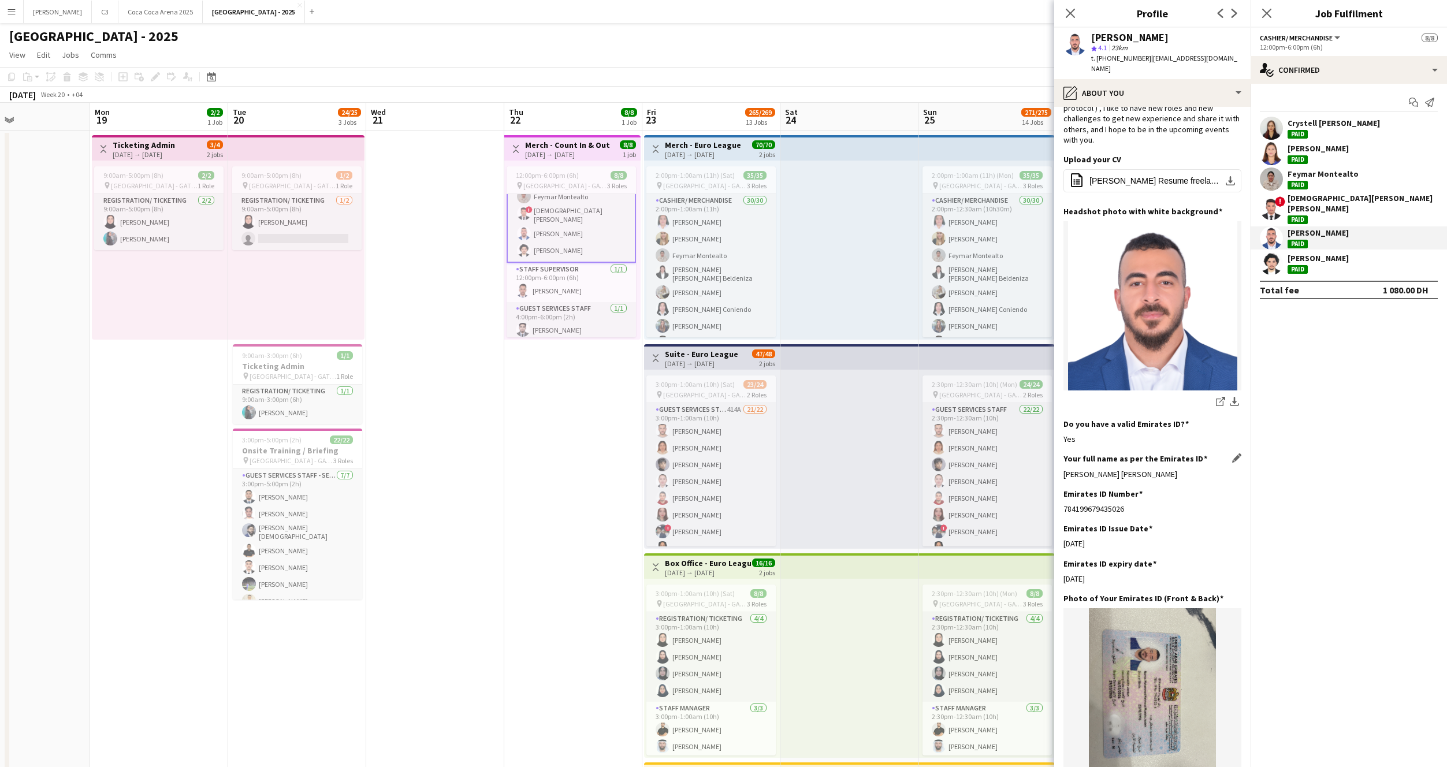
scroll to position [140, 0]
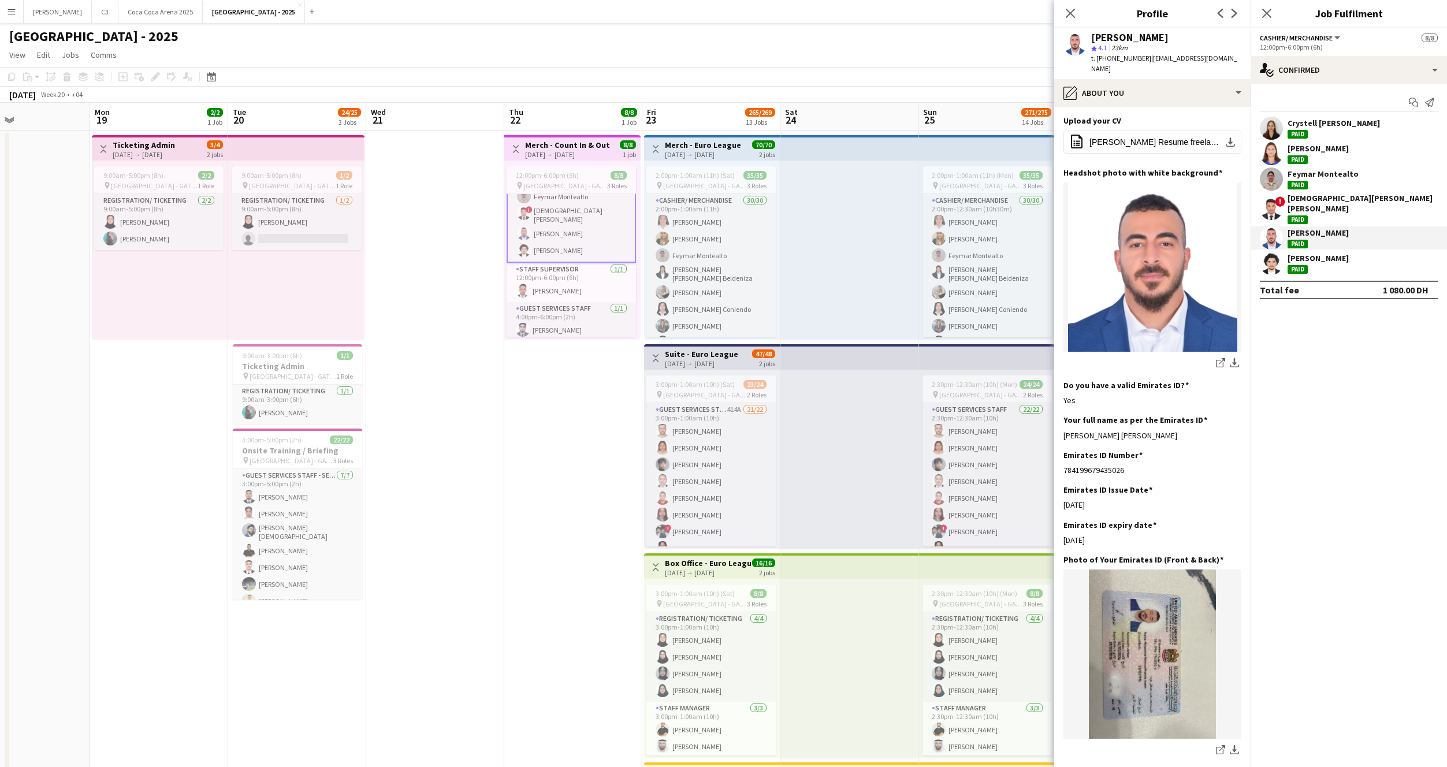
drag, startPoint x: 1204, startPoint y: 404, endPoint x: 1061, endPoint y: 404, distance: 142.7
click at [1061, 404] on app-section-data-types "Bio Edit this field My name is Mohammed joudeh, I am from Jordan, I was born in…" at bounding box center [1152, 437] width 196 height 660
copy div "Mohammad Mahmoud Mustafa Joudeh"
click at [1270, 255] on app-user-avatar at bounding box center [1271, 263] width 23 height 23
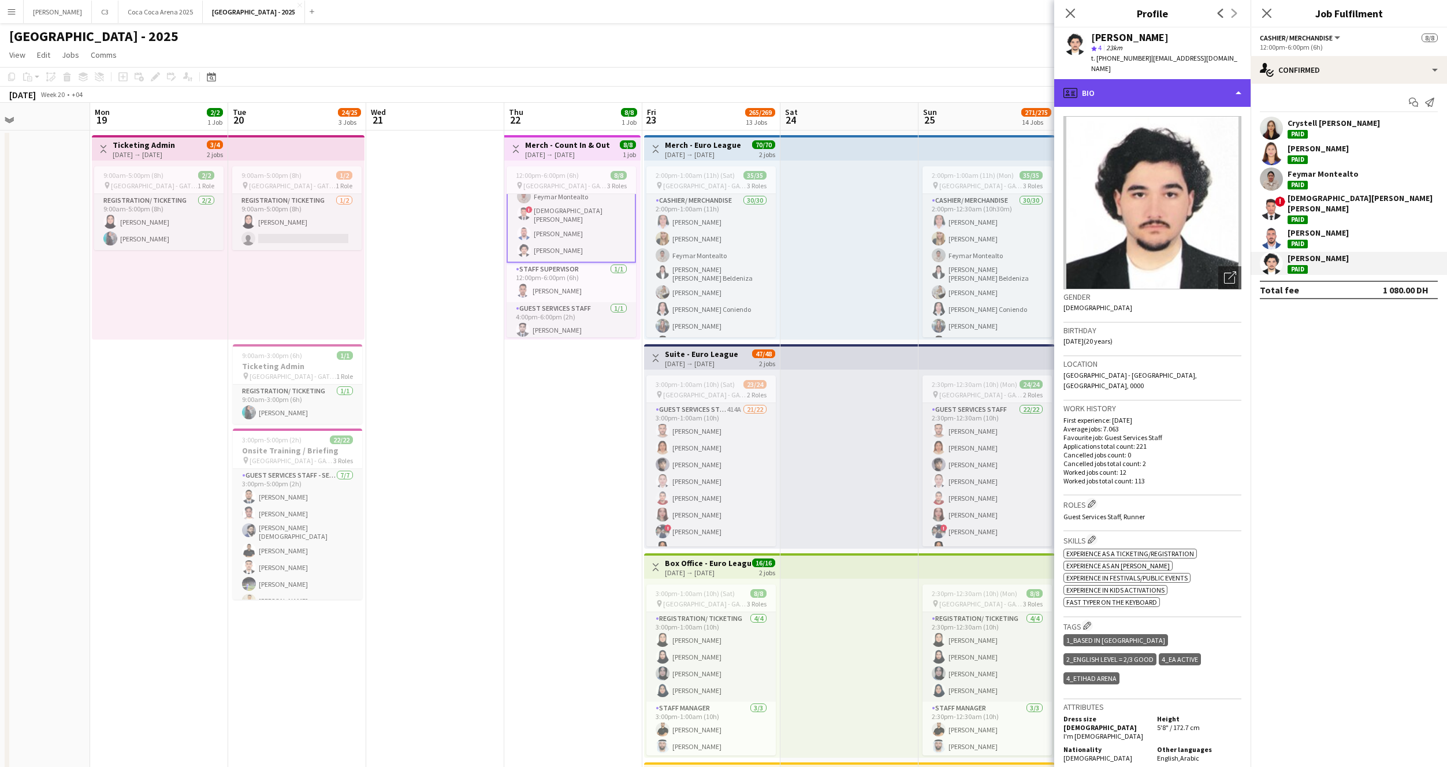
click at [1150, 86] on div "profile Bio" at bounding box center [1152, 93] width 196 height 28
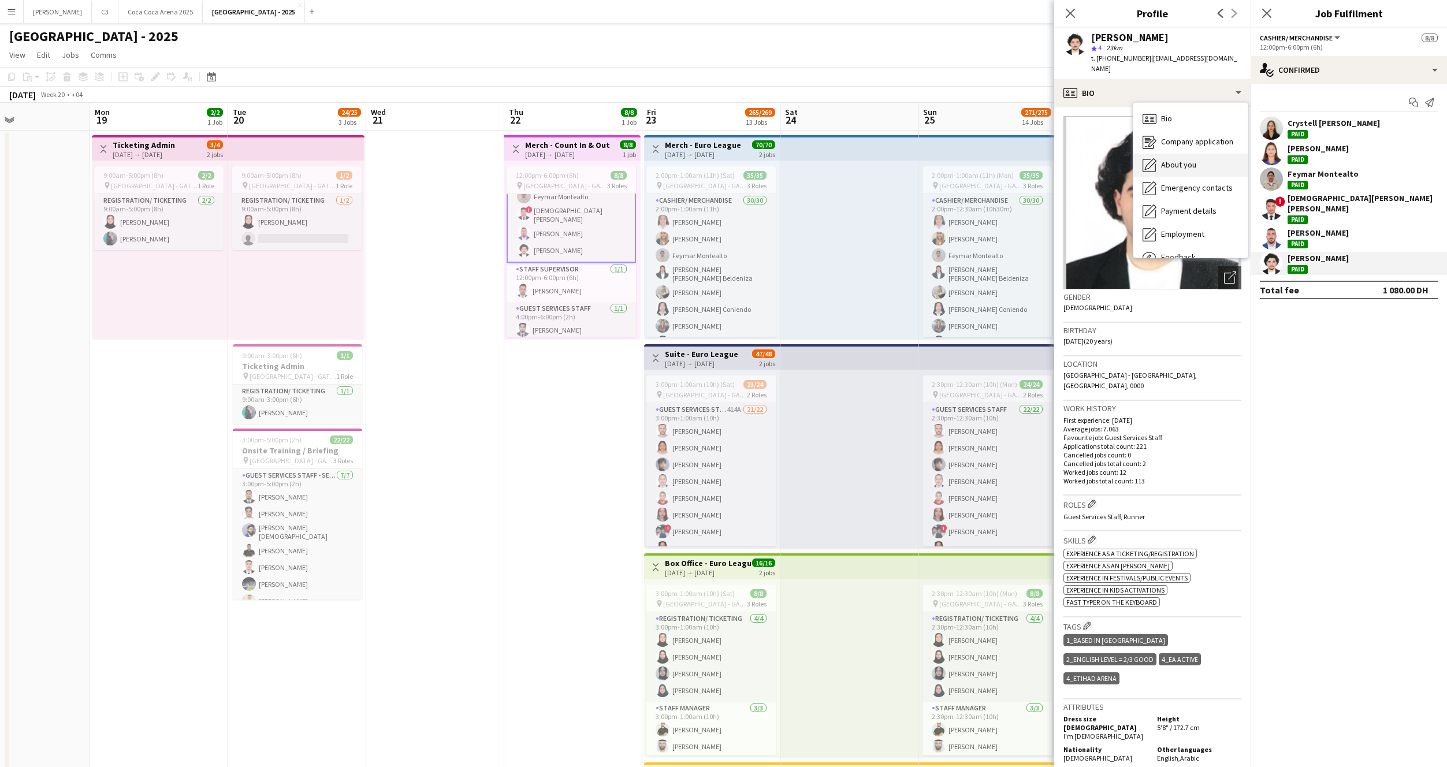
click at [1193, 159] on span "About you" at bounding box center [1178, 164] width 35 height 10
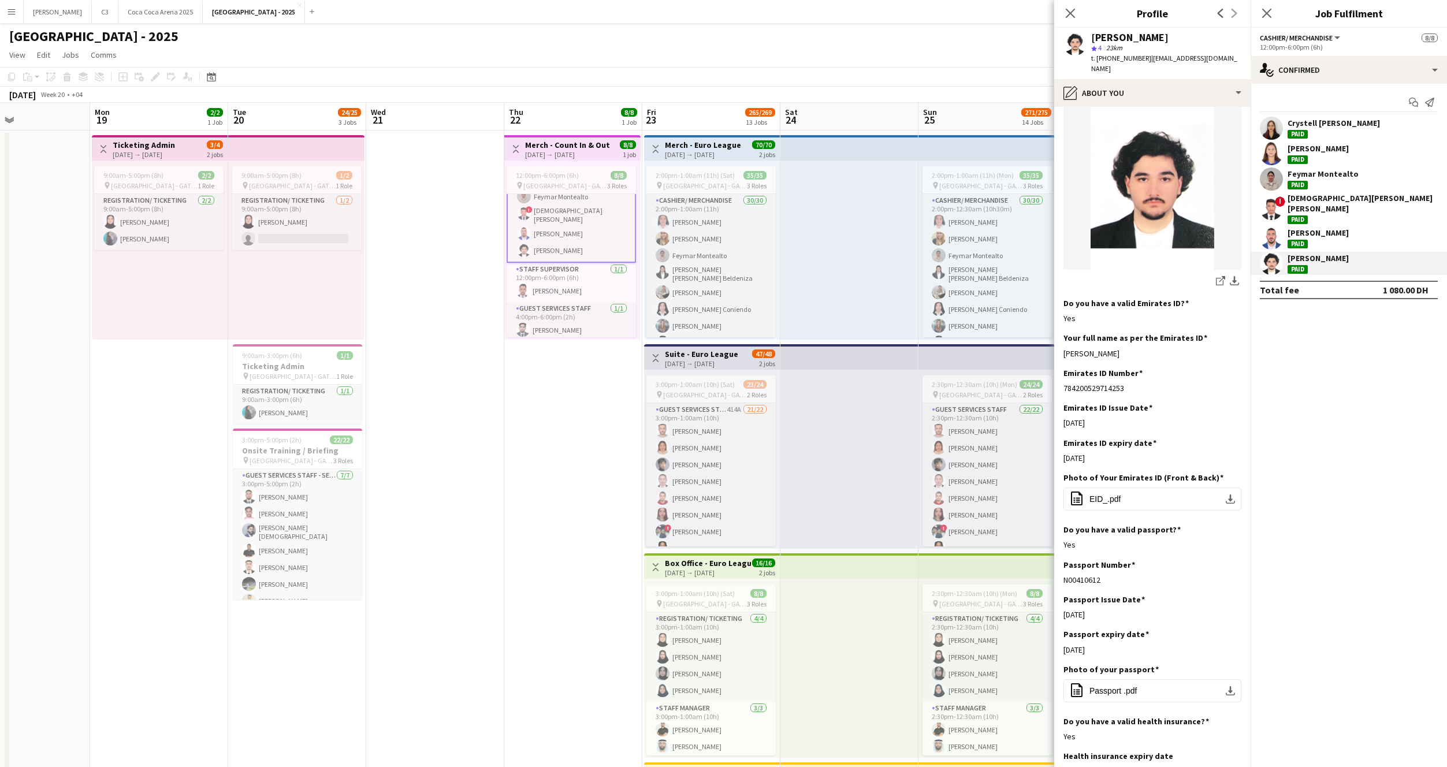
scroll to position [242, 0]
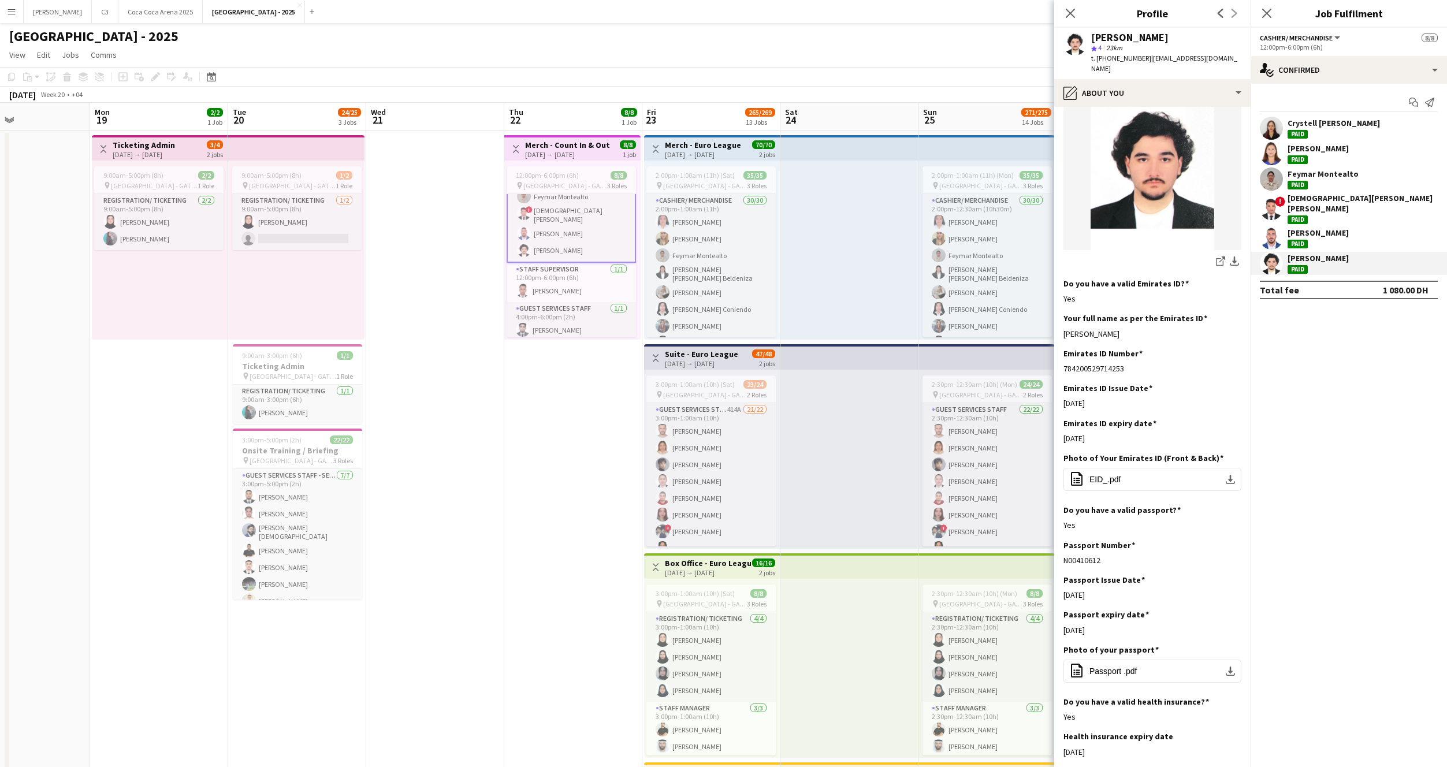
drag, startPoint x: 1163, startPoint y: 310, endPoint x: 1063, endPoint y: 313, distance: 100.6
click at [1063, 313] on app-section-data-types "Bio Edit this field Rakan is a dedicated and results- oriented with approximate…" at bounding box center [1152, 437] width 196 height 660
copy div "Rakan Bassam Zoualghena"
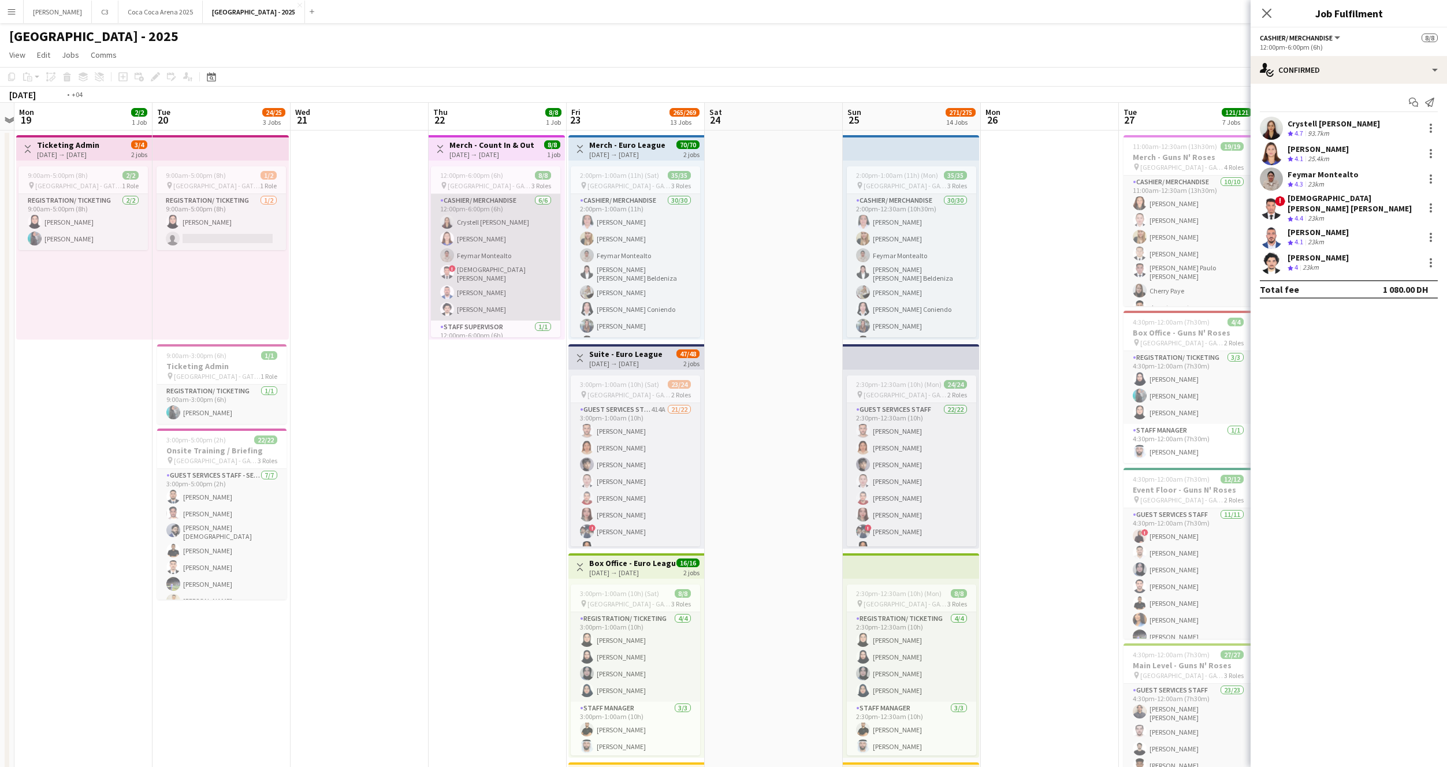
scroll to position [0, 486]
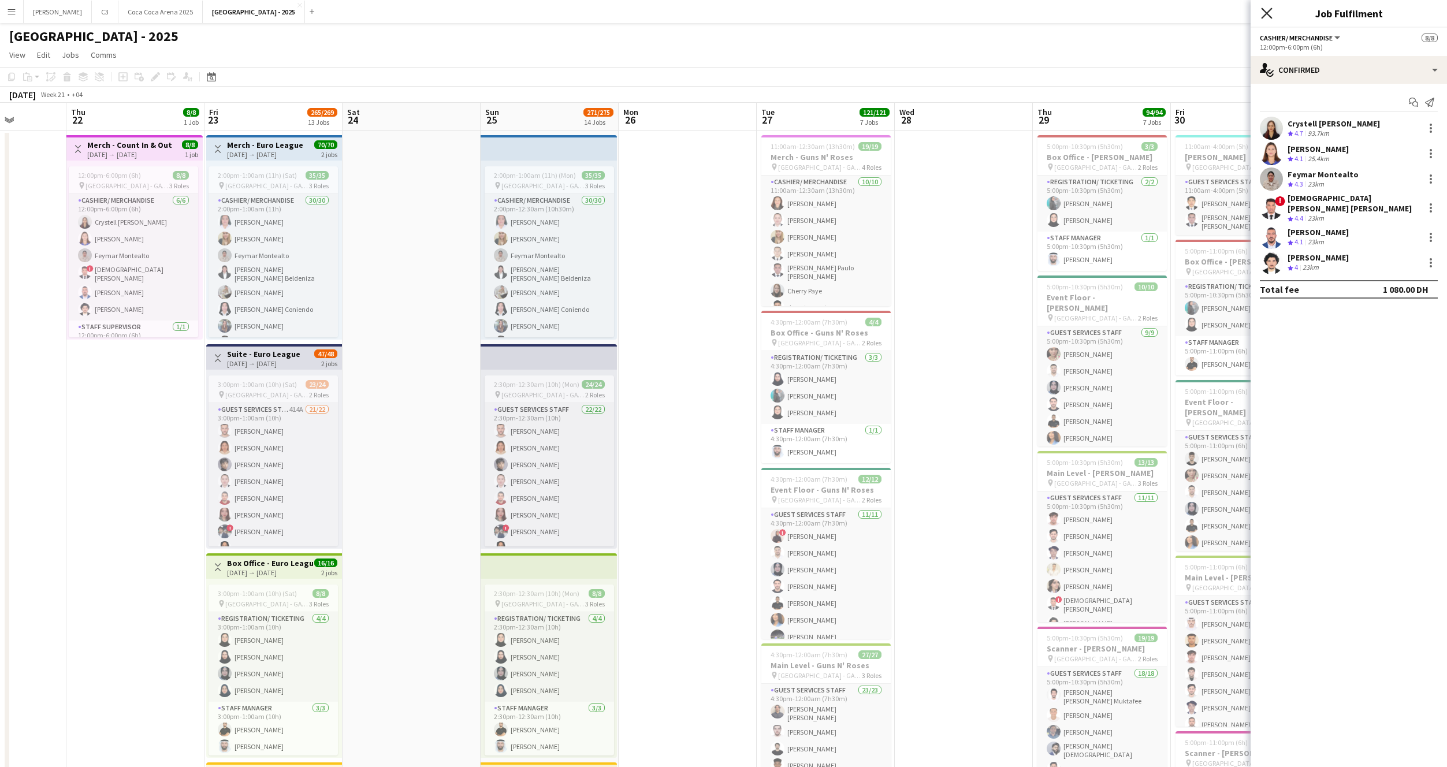
click at [1271, 9] on icon at bounding box center [1266, 13] width 11 height 11
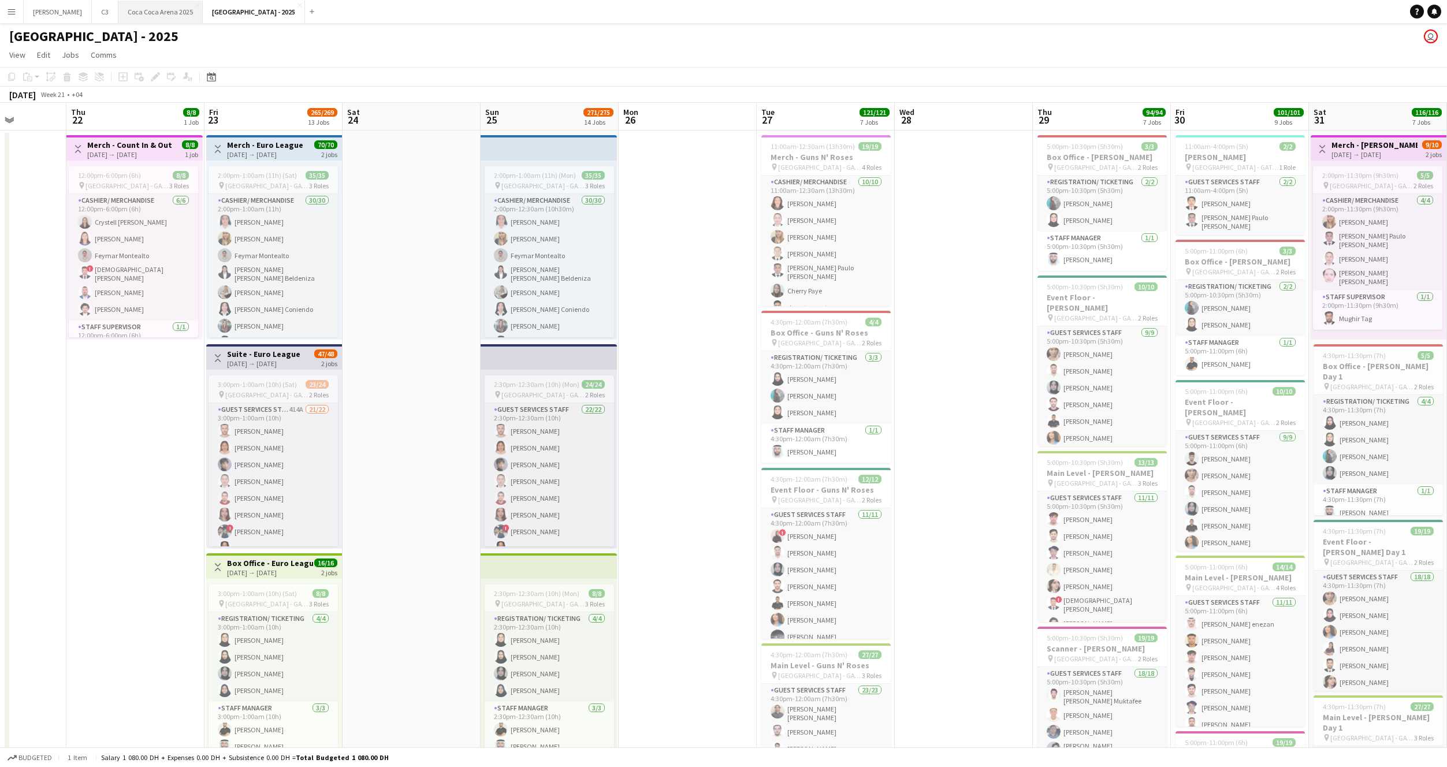
click at [141, 13] on button "[GEOGRAPHIC_DATA] 2025 Close" at bounding box center [160, 12] width 84 height 23
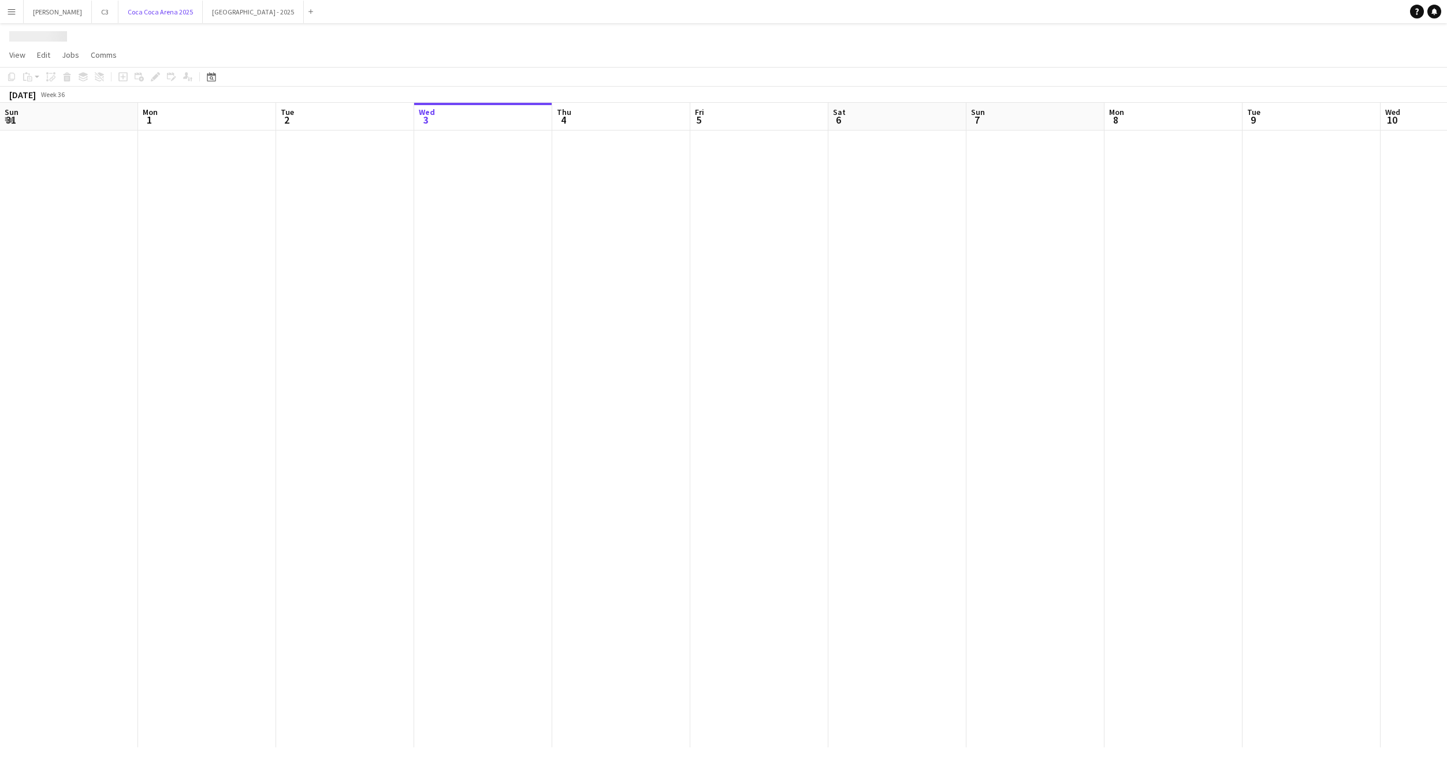
scroll to position [0, 276]
click at [200, 24] on div at bounding box center [723, 34] width 1447 height 22
click at [203, 18] on button "Etihad Arena - 2025 Close" at bounding box center [253, 12] width 101 height 23
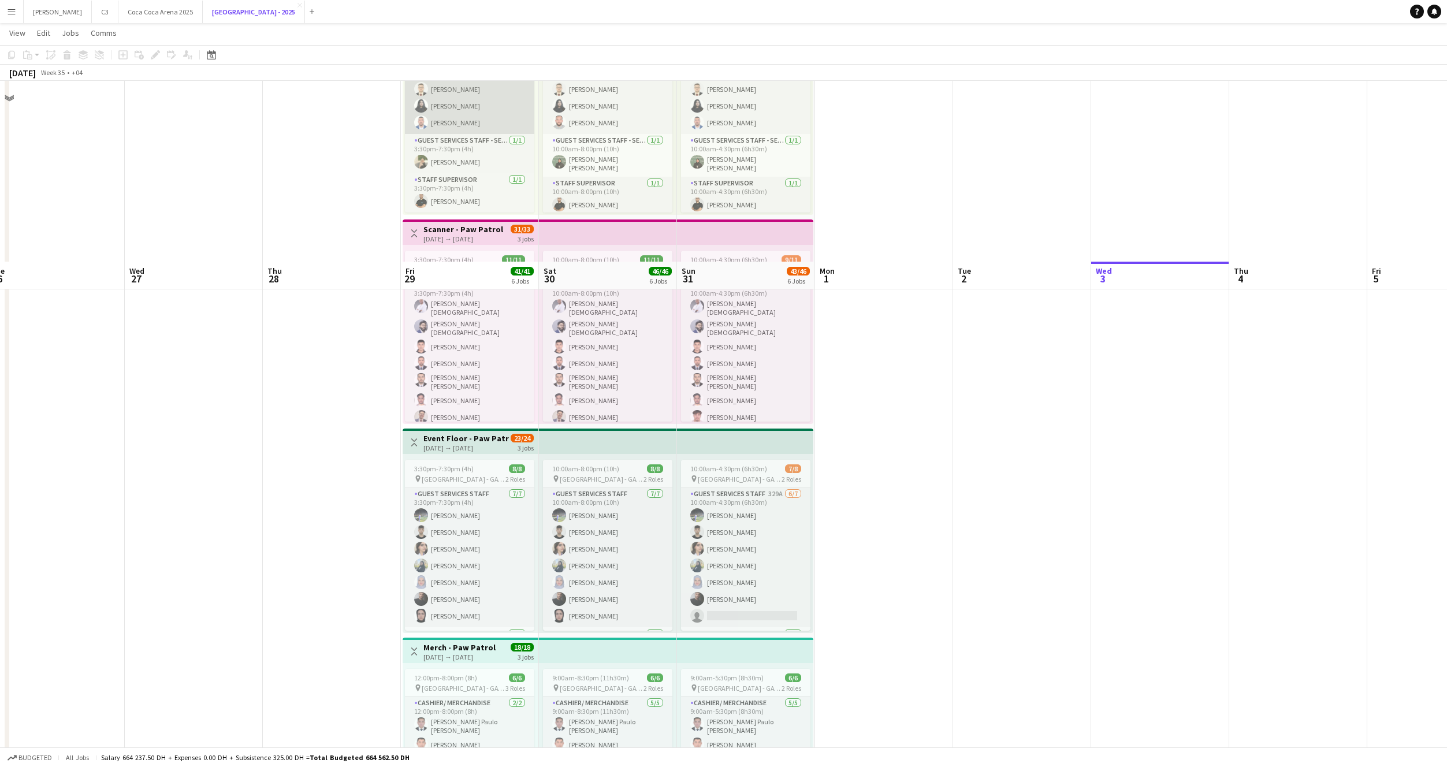
scroll to position [641, 0]
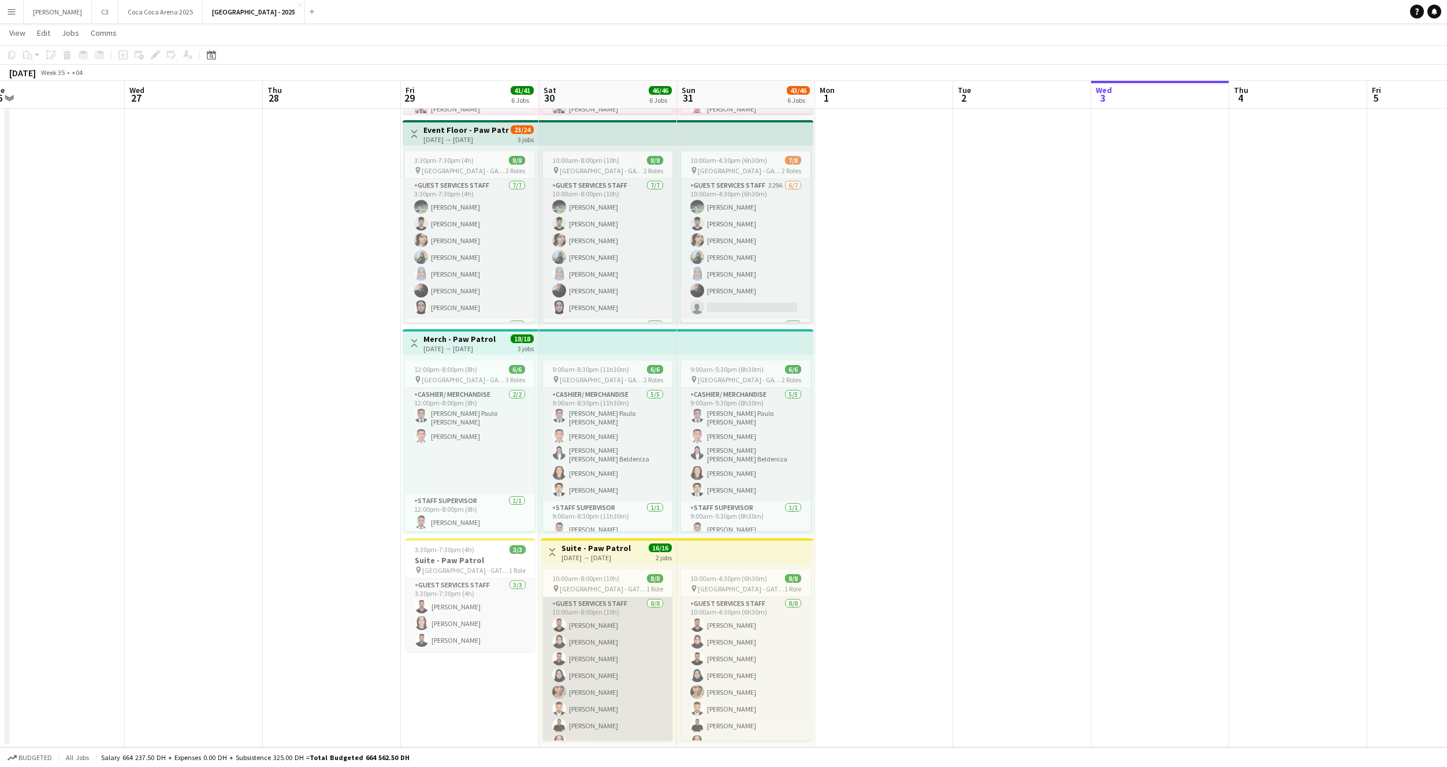
click at [633, 648] on app-card-role "Guest Services Staff 8/8 10:00am-8:00pm (10h) Mohammed Hassouna Ahed Adil Ibrah…" at bounding box center [607, 675] width 129 height 157
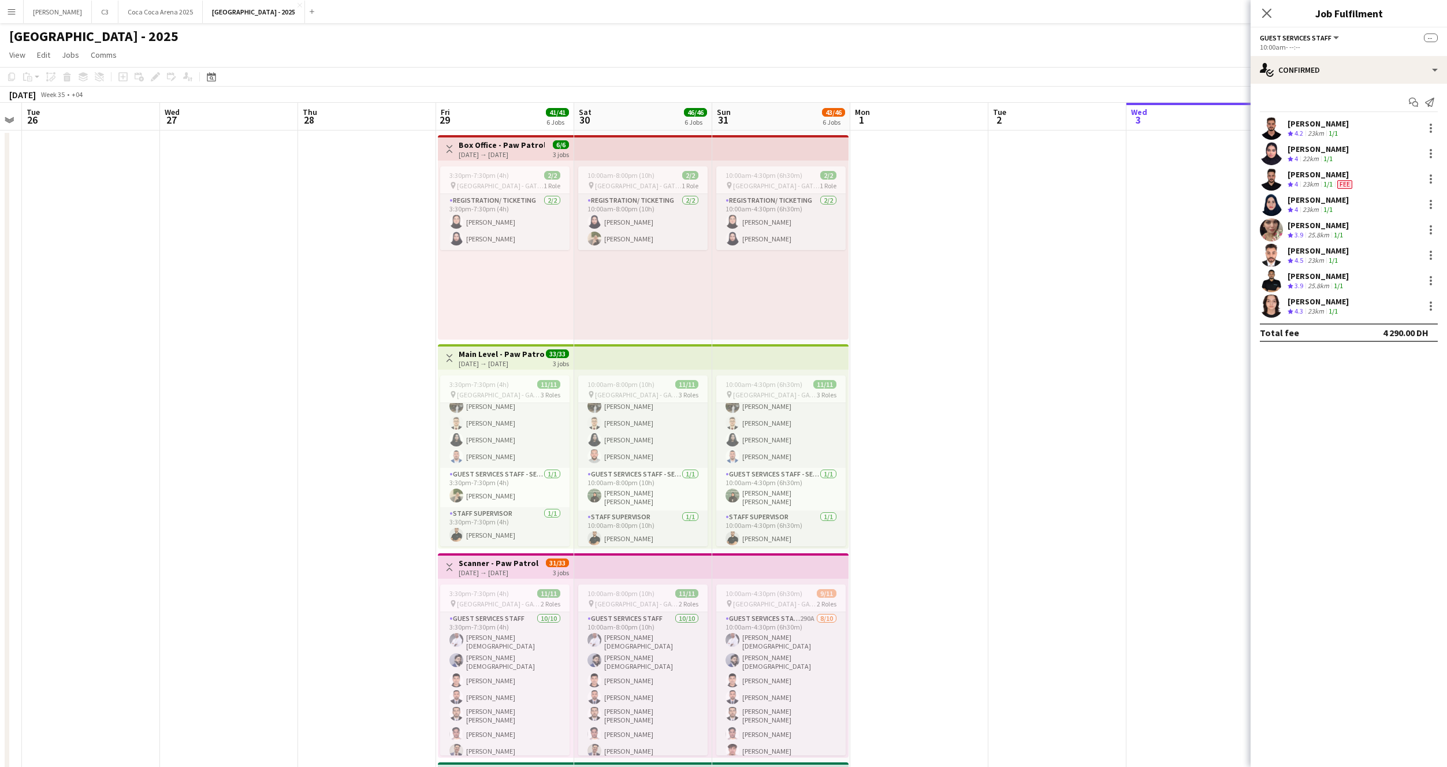
scroll to position [12, 0]
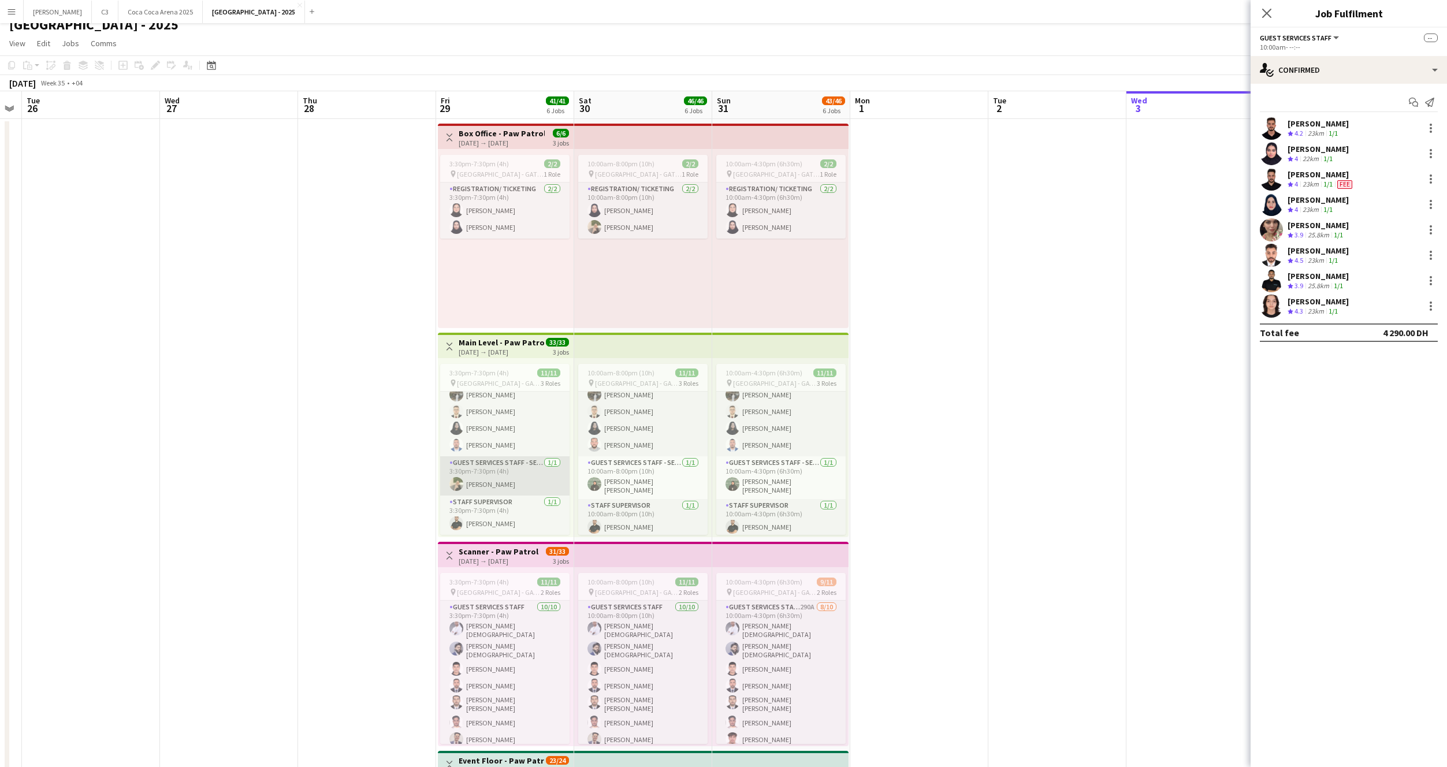
click at [508, 478] on app-card-role "Guest Services Staff - Senior 1/1 3:30pm-7:30pm (4h) Randa Soufi" at bounding box center [504, 475] width 129 height 39
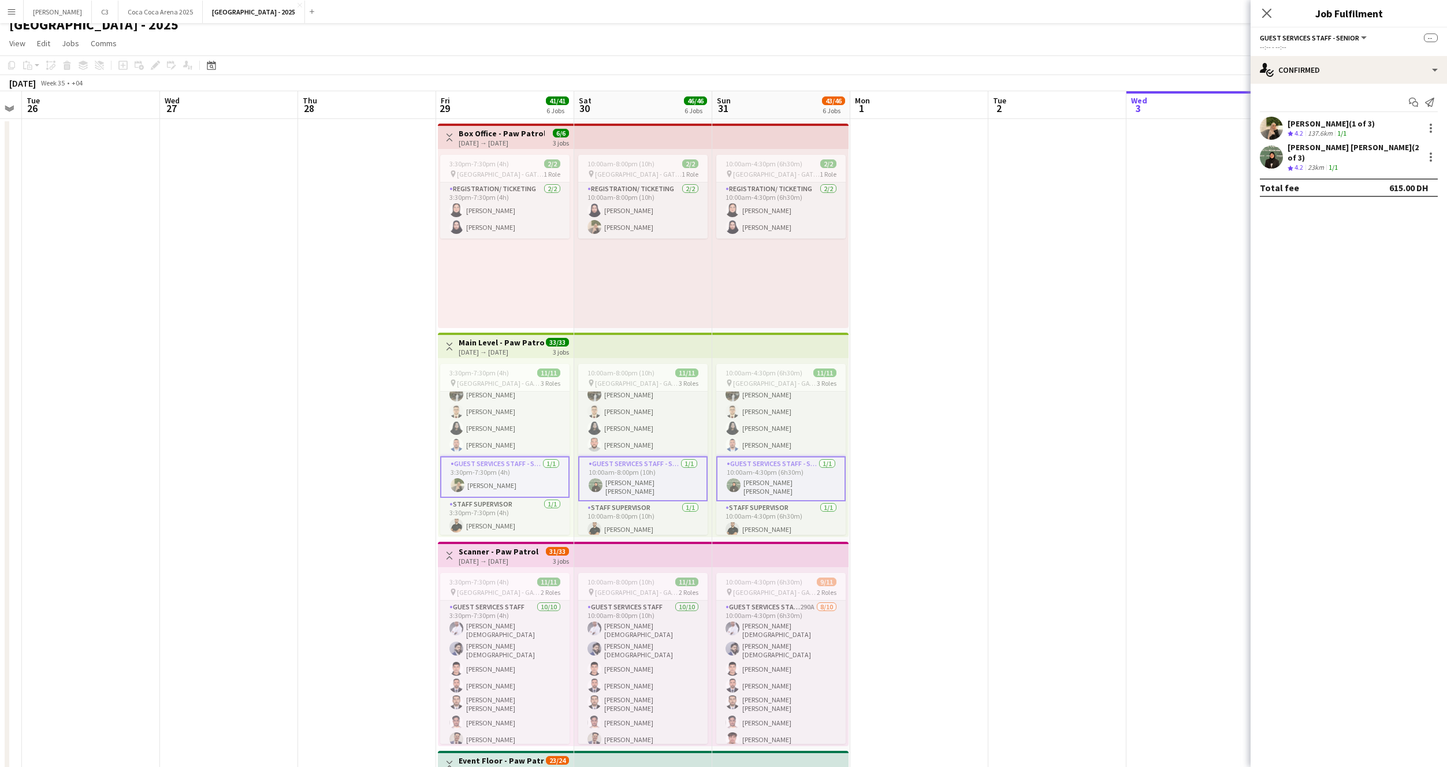
click at [508, 480] on app-card-role "Guest Services Staff - Senior 1/1 3:30pm-7:30pm (4h) Randa Soufi" at bounding box center [504, 477] width 129 height 42
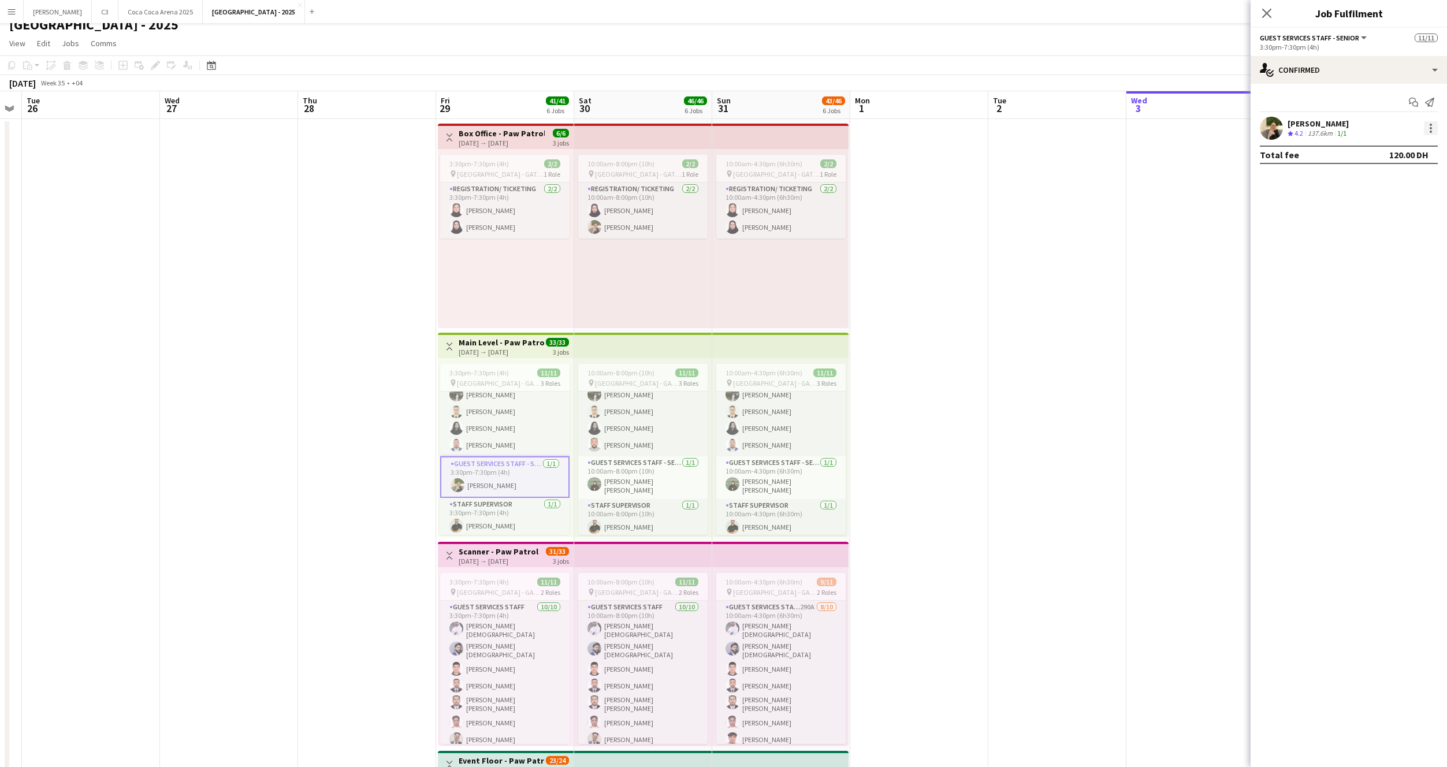
click at [1434, 125] on div at bounding box center [1431, 128] width 14 height 14
click at [1413, 148] on span "Edit fee" at bounding box center [1393, 149] width 72 height 10
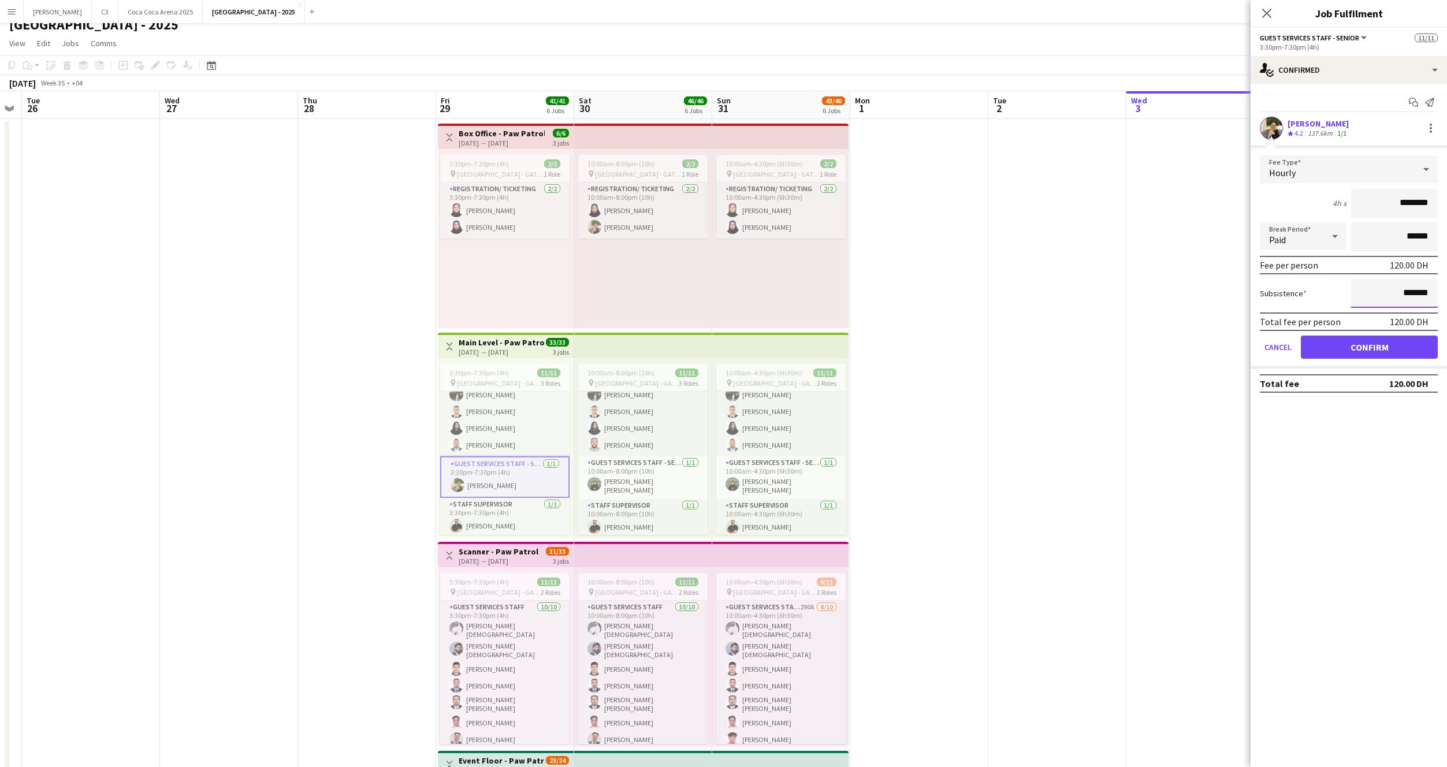
click at [1392, 287] on input "*******" at bounding box center [1394, 293] width 87 height 29
type input "********"
click at [1385, 341] on button "Confirm" at bounding box center [1369, 347] width 137 height 23
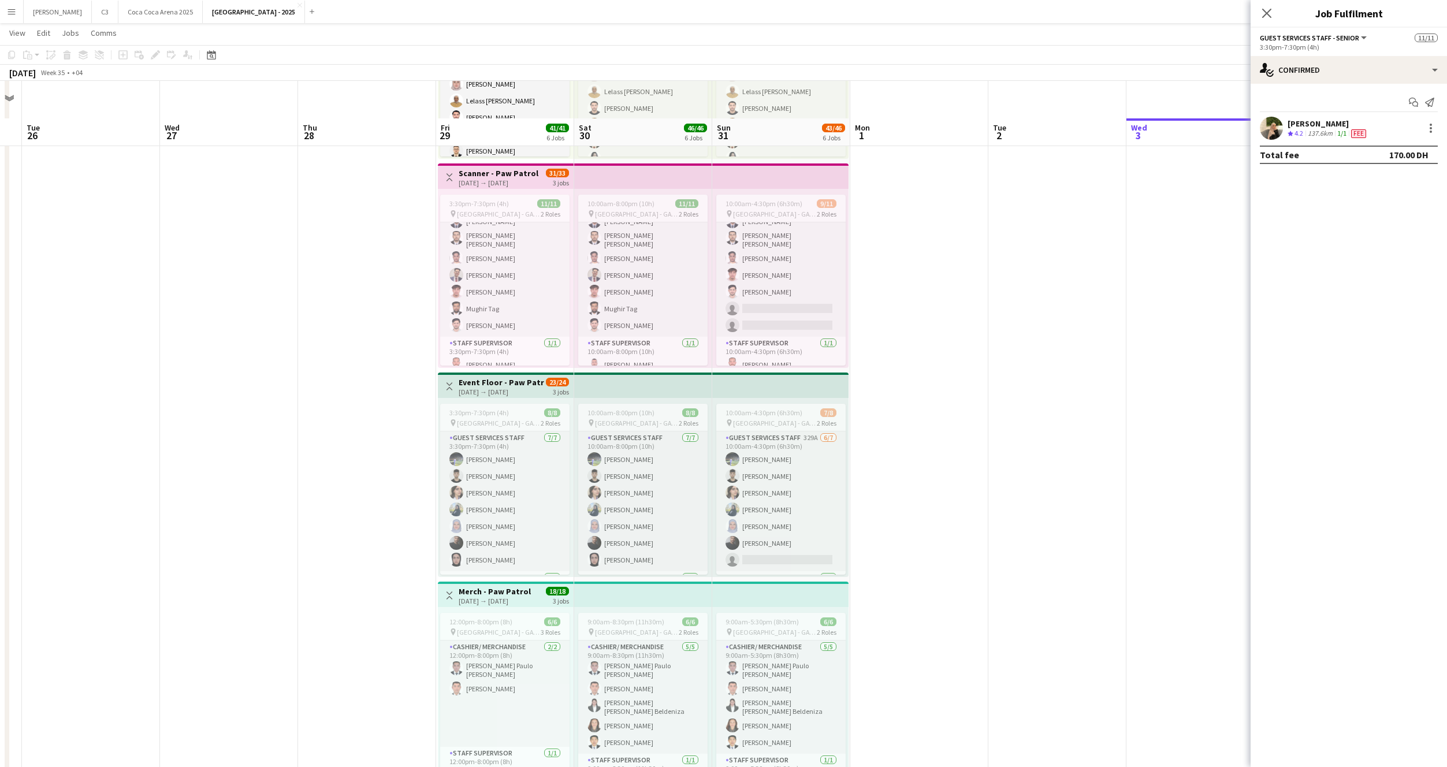
scroll to position [447, 0]
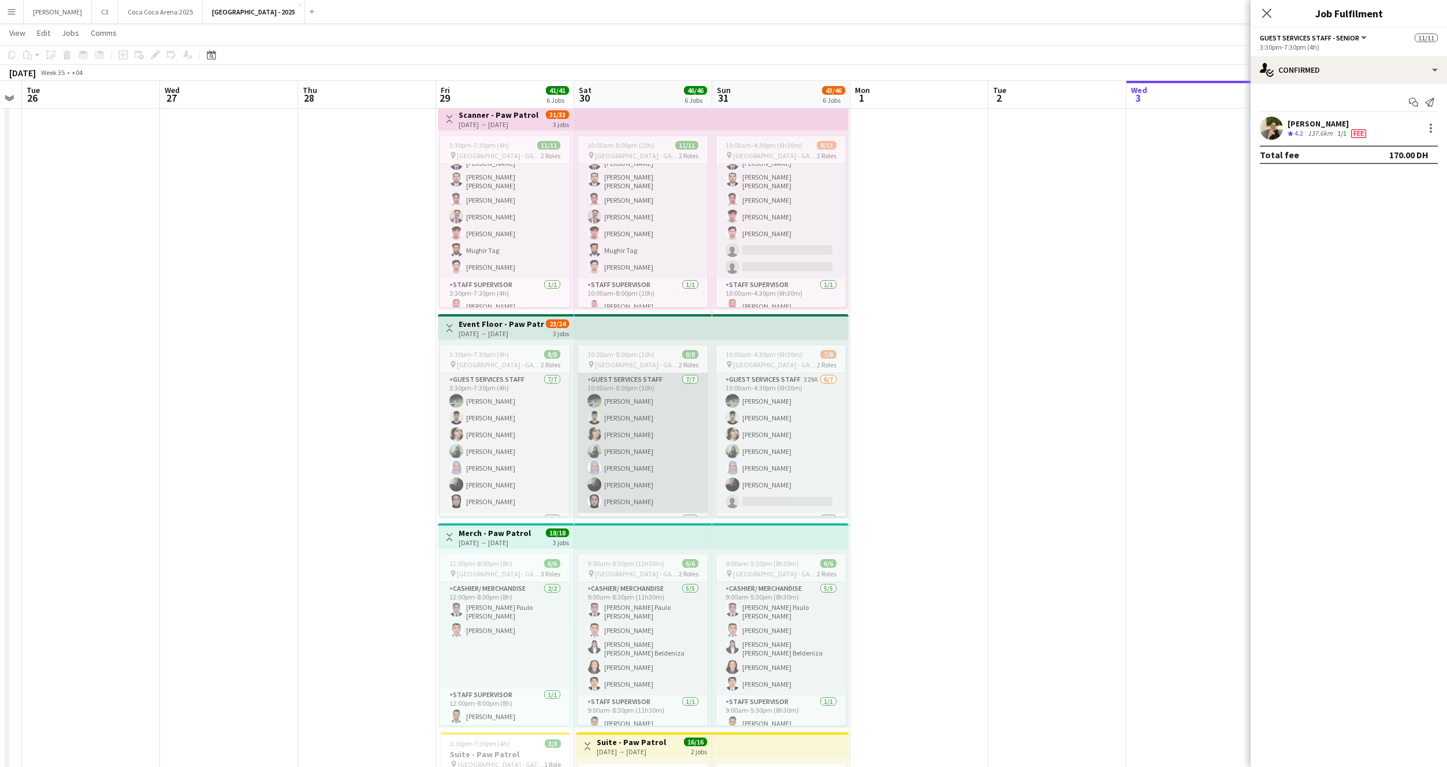
click at [642, 459] on app-card-role "Guest Services Staff 7/7 10:00am-8:00pm (10h) Mohammed Soufi Khaled Abualwafa N…" at bounding box center [642, 443] width 129 height 140
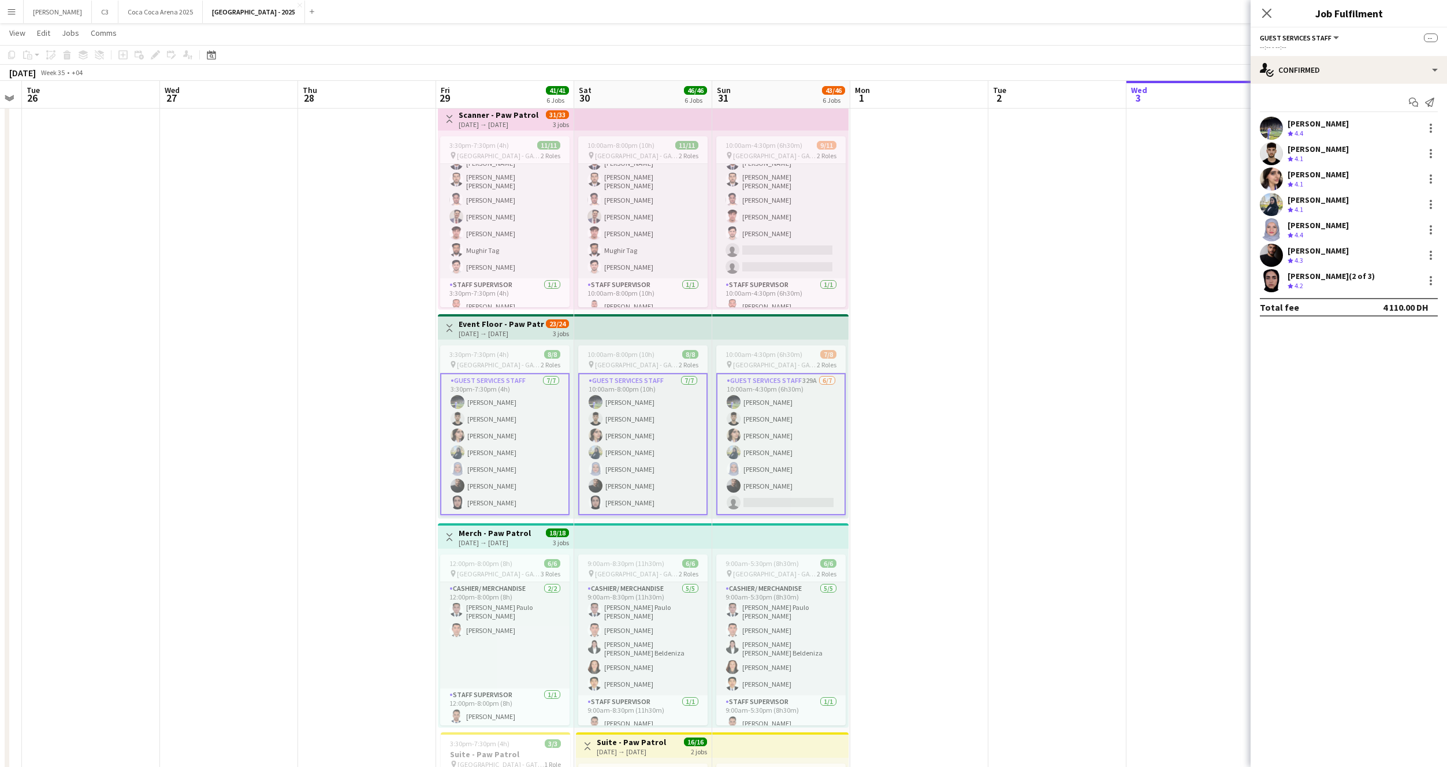
click at [789, 444] on app-card-role "Guest Services Staff 329A 6/7 10:00am-4:30pm (6h30m) Mohammed Soufi Khaled Abua…" at bounding box center [780, 444] width 129 height 142
click at [1425, 127] on div at bounding box center [1431, 128] width 14 height 14
click at [1402, 146] on span "Edit fee" at bounding box center [1393, 149] width 72 height 10
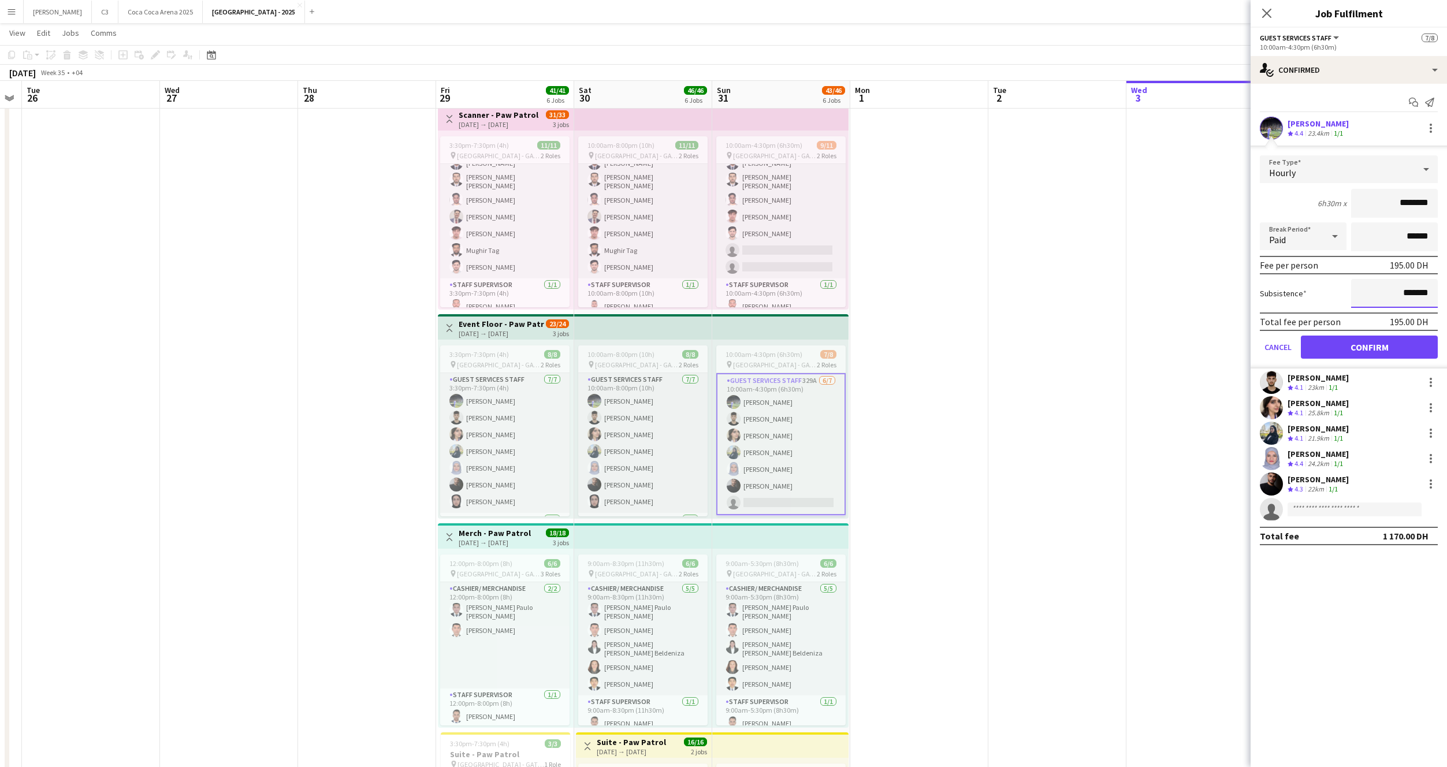
click at [1379, 296] on input "*******" at bounding box center [1394, 293] width 87 height 29
type input "********"
click at [1368, 348] on button "Confirm" at bounding box center [1369, 347] width 137 height 23
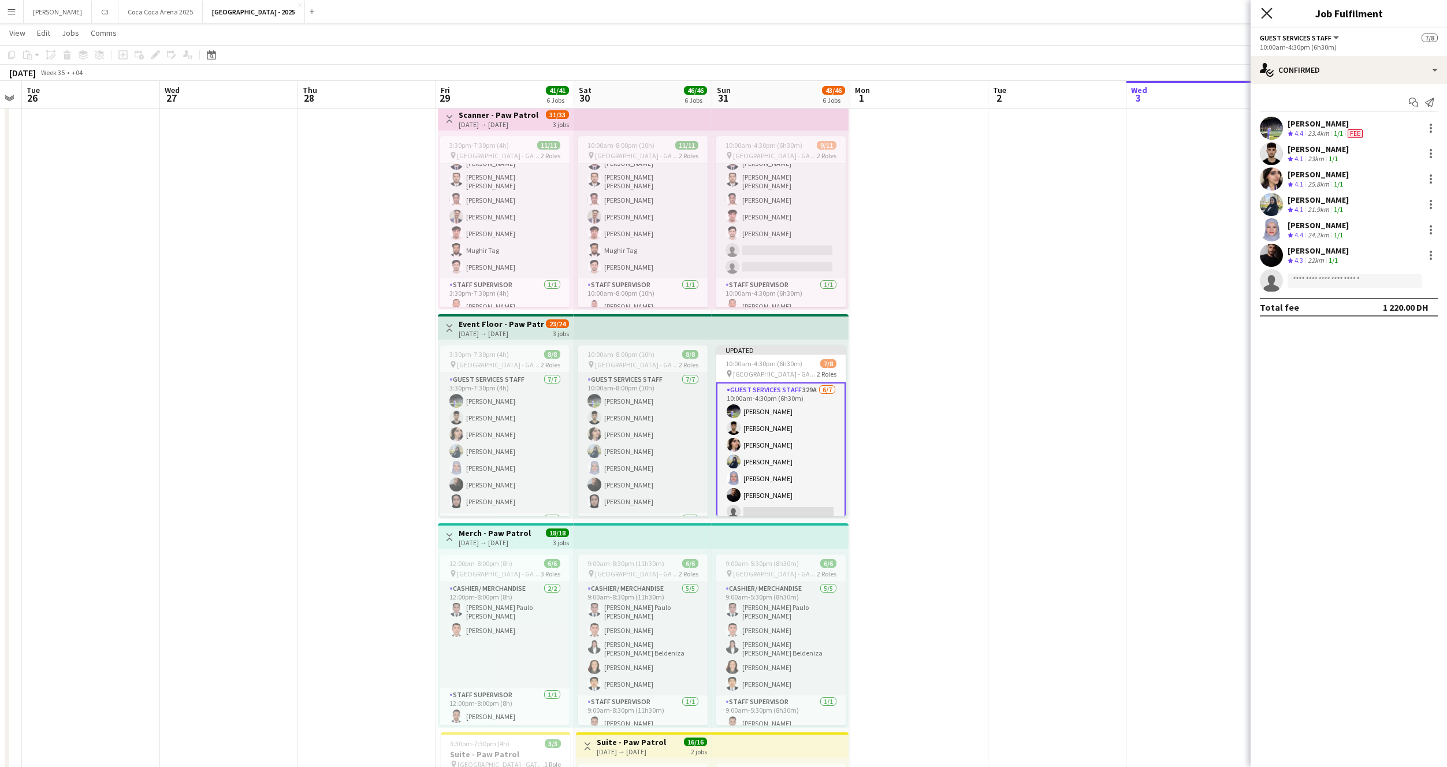
click at [1269, 12] on icon "Close pop-in" at bounding box center [1266, 13] width 11 height 11
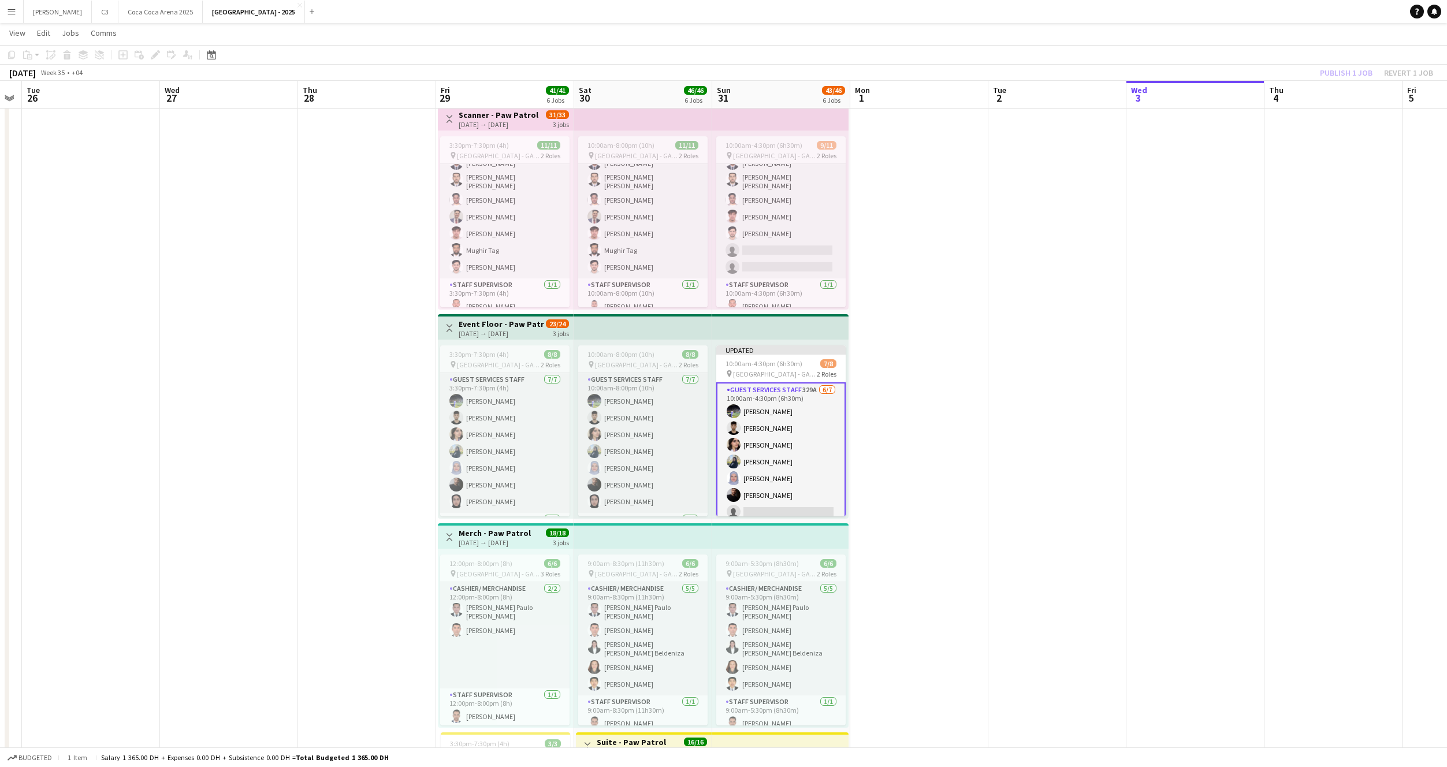
click at [1350, 72] on div "Publish 1 job Revert 1 job" at bounding box center [1376, 72] width 141 height 15
click at [1355, 72] on button "Publish 2 jobs" at bounding box center [1339, 72] width 66 height 15
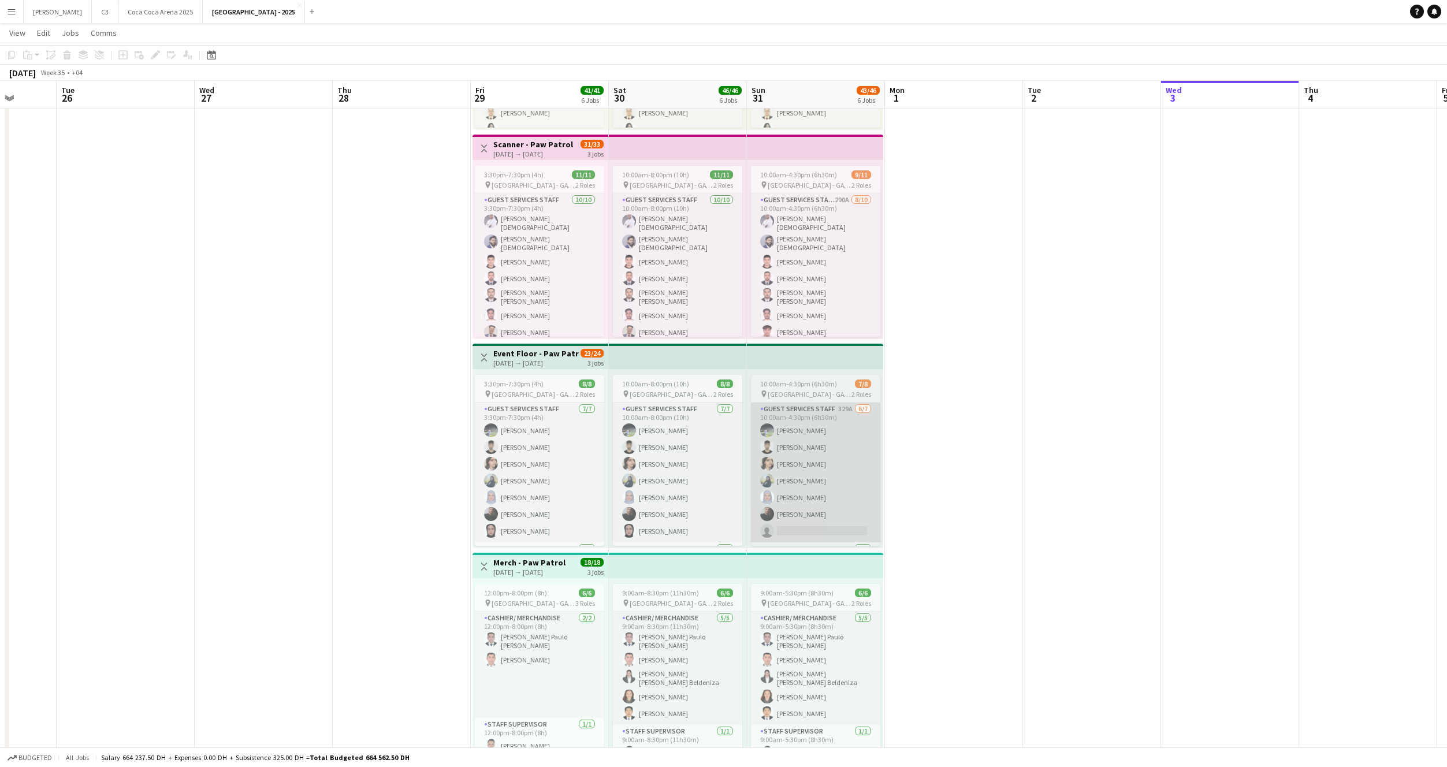
scroll to position [0, 0]
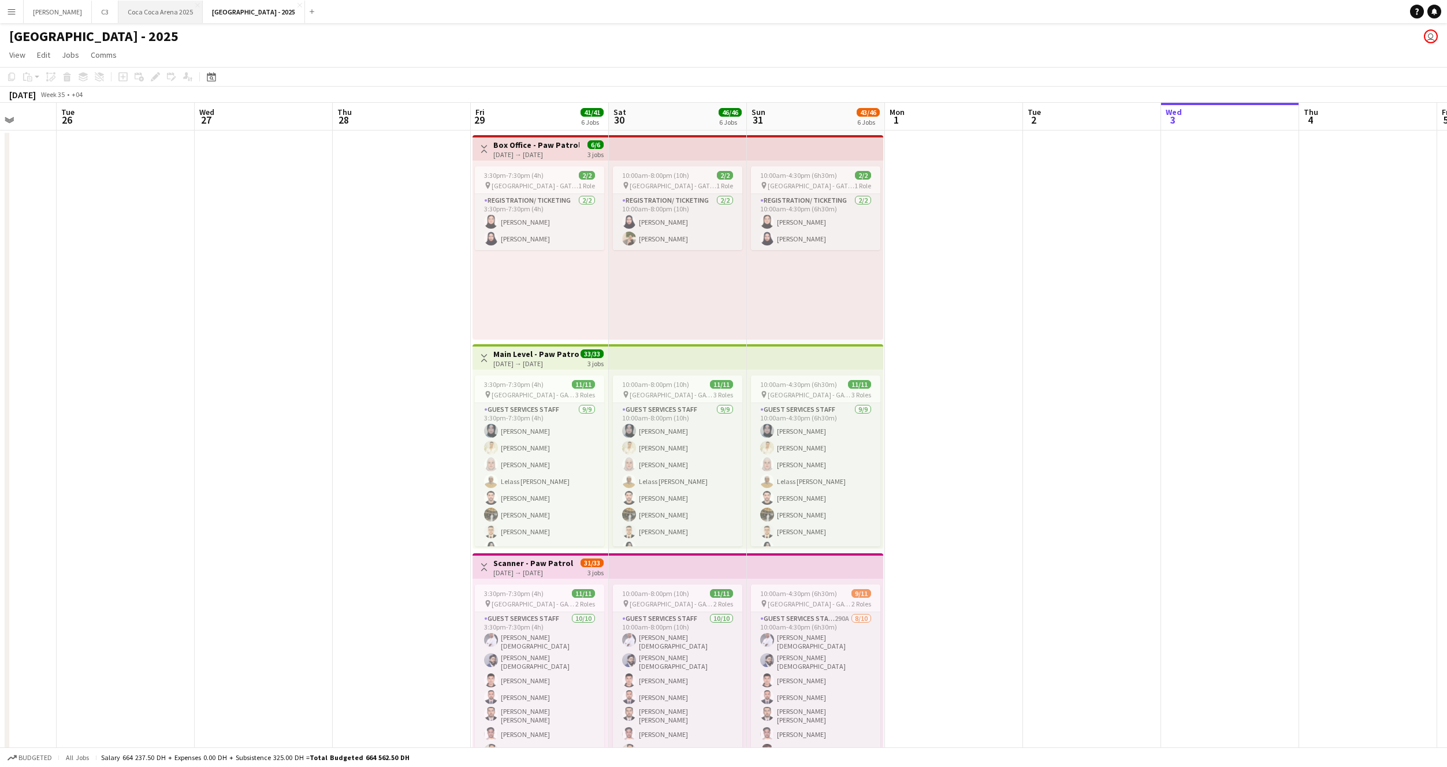
click at [121, 14] on button "[GEOGRAPHIC_DATA] 2025 Close" at bounding box center [160, 12] width 84 height 23
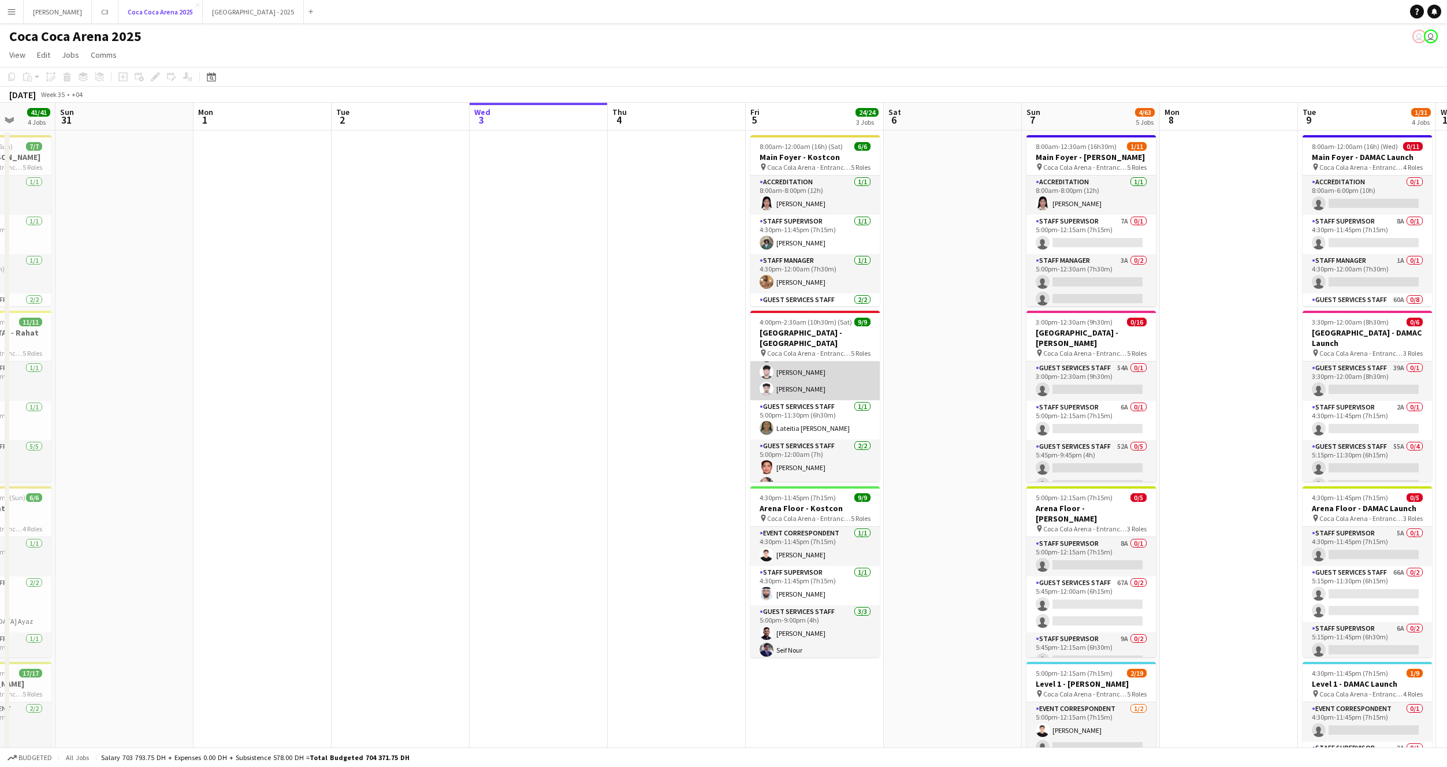
scroll to position [129, 0]
click at [827, 444] on app-card-role "Guest Services Staff 2/2 5:00pm-12:00am (7h) Patrick Dominique Castro Soujoud L…" at bounding box center [815, 472] width 129 height 56
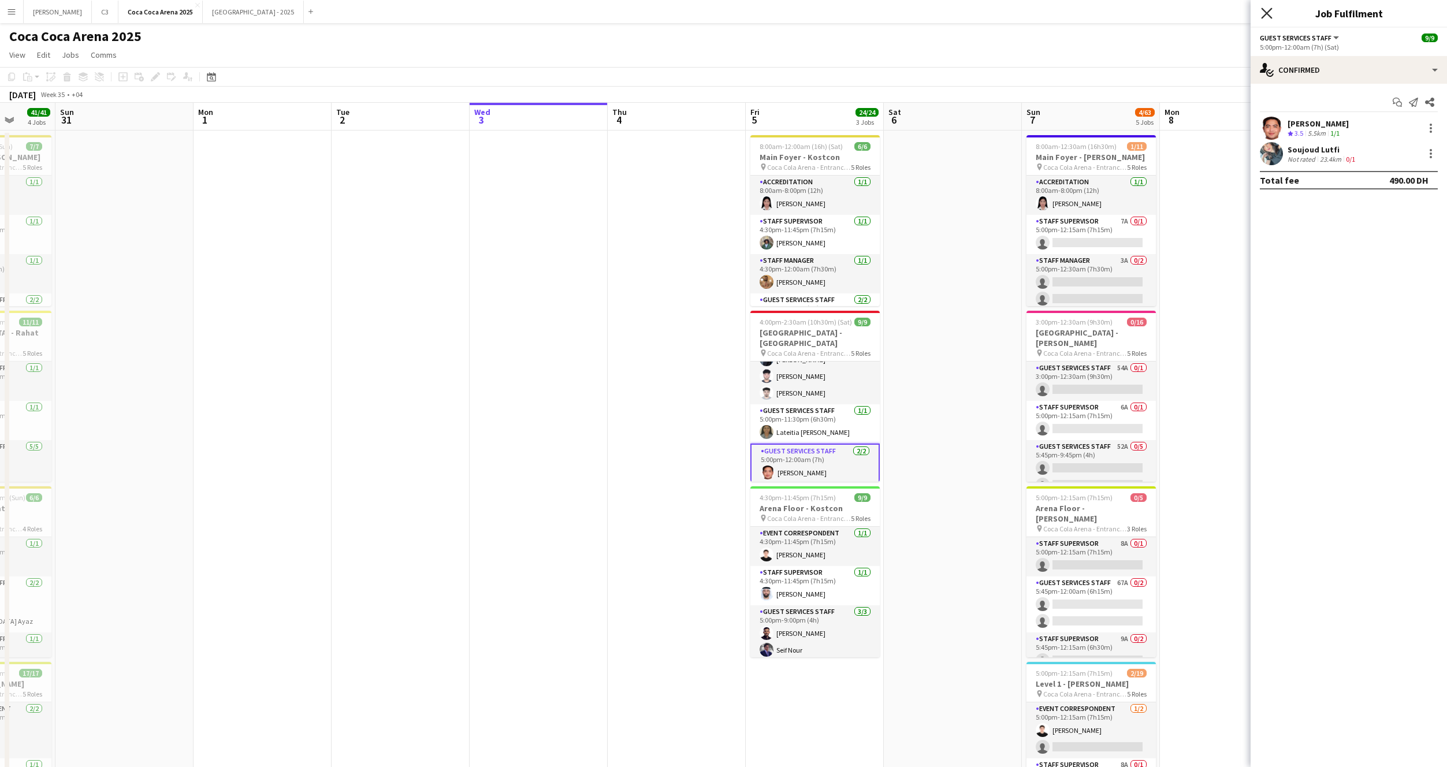
click at [1267, 15] on icon "Close pop-in" at bounding box center [1266, 13] width 11 height 11
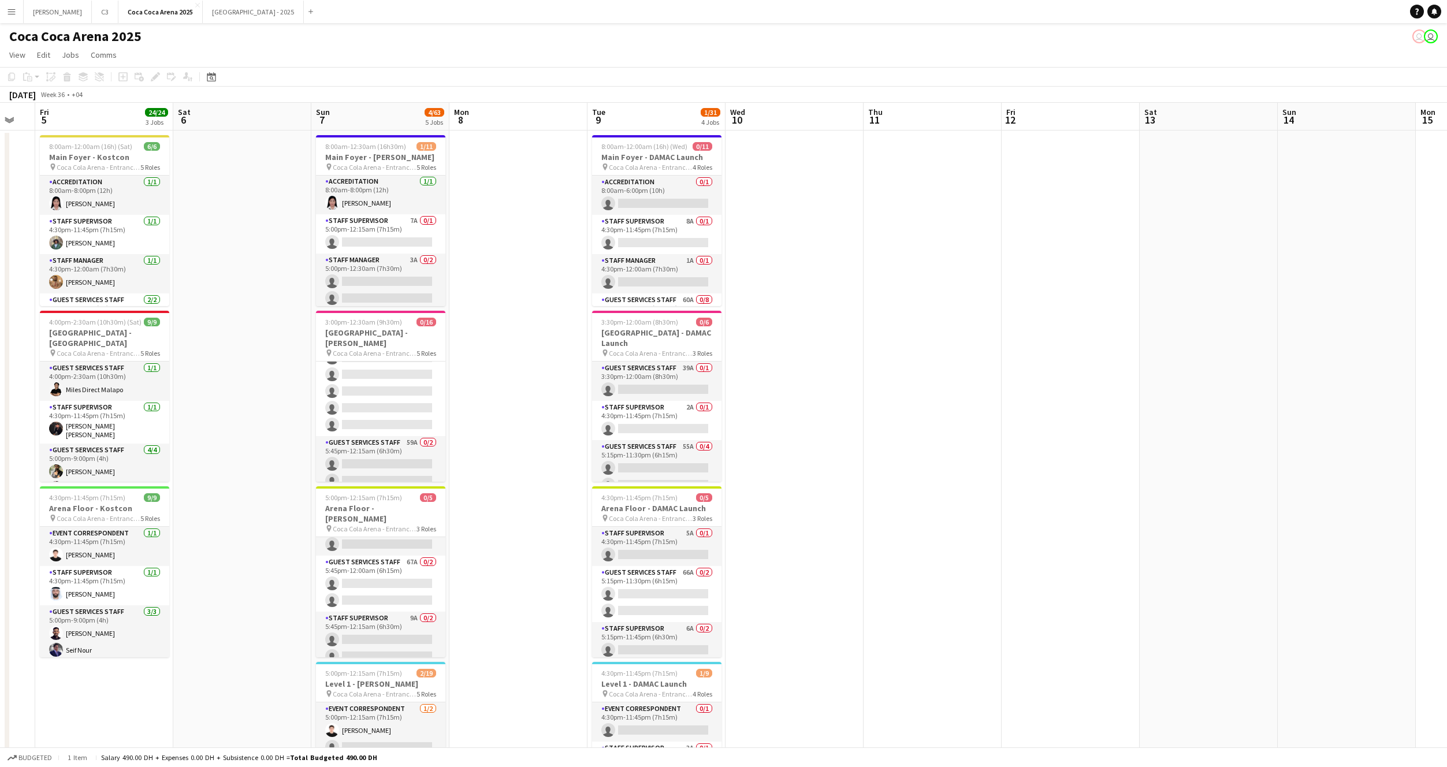
scroll to position [0, 393]
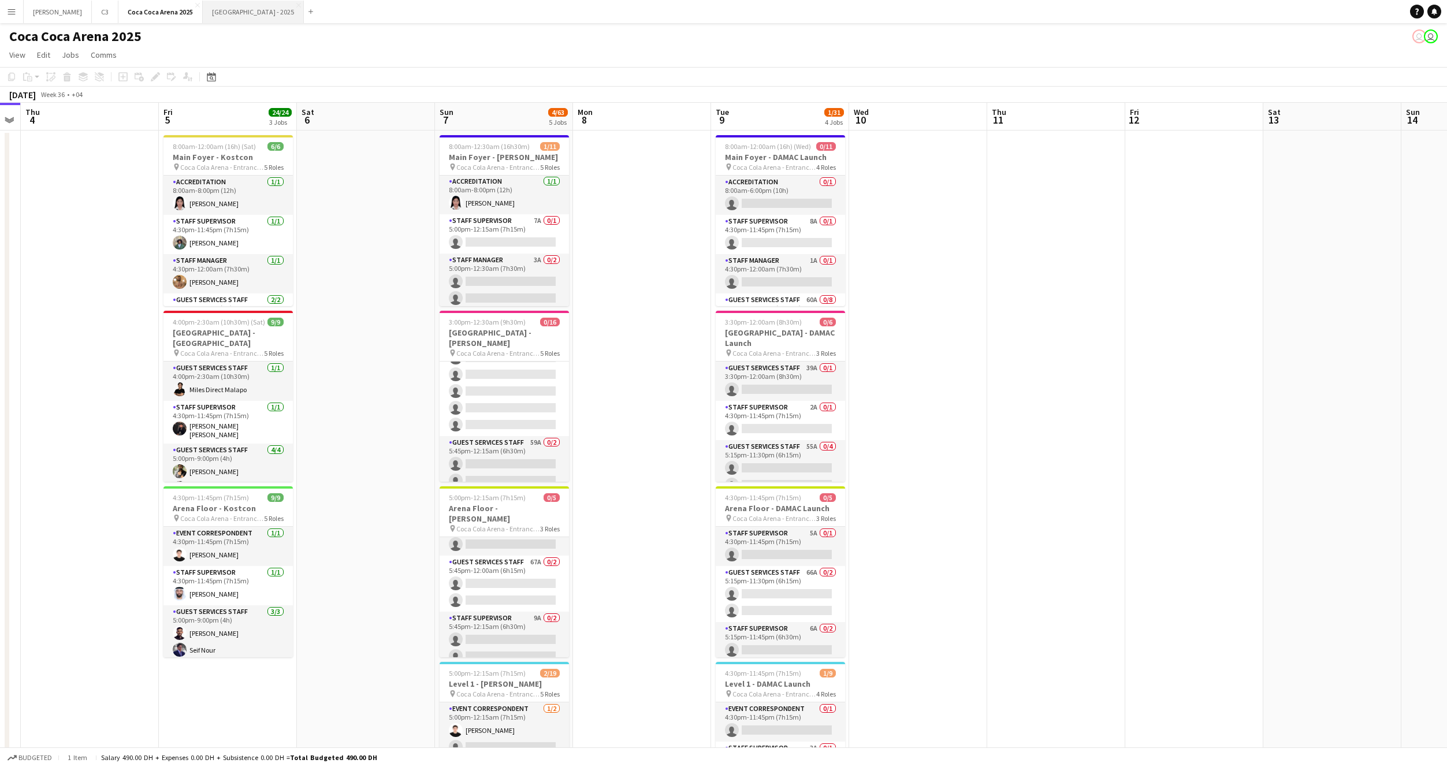
click at [203, 16] on button "Etihad Arena - 2025 Close" at bounding box center [253, 12] width 101 height 23
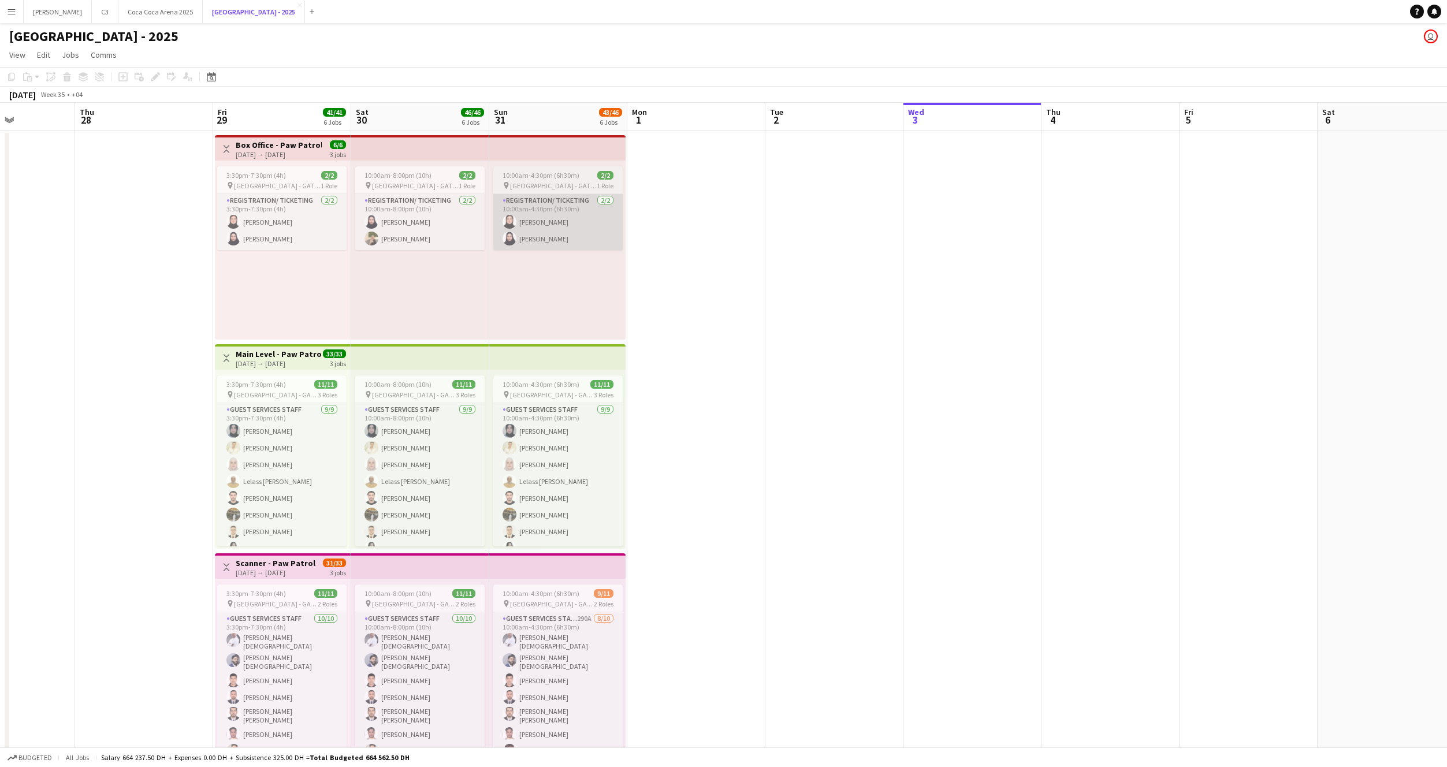
scroll to position [0, 306]
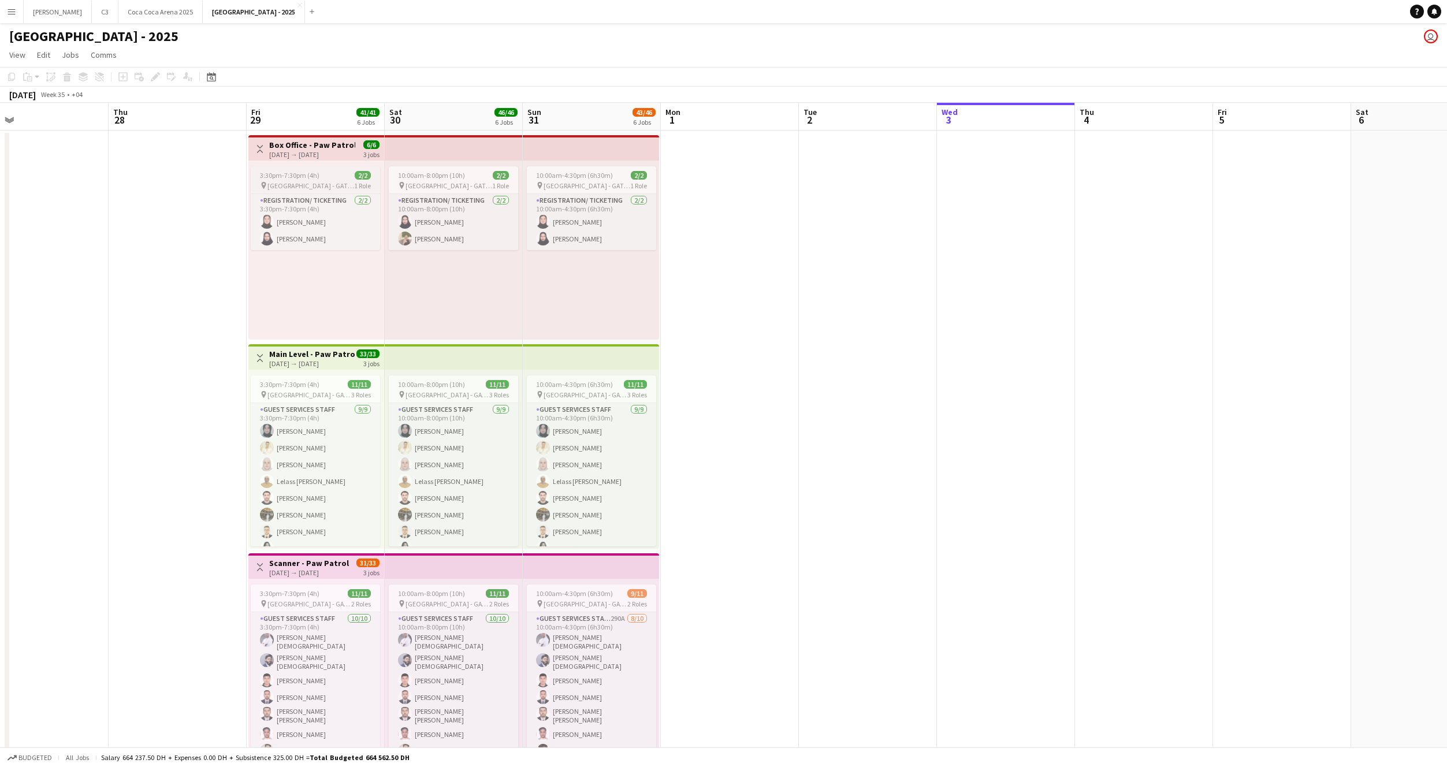
click at [328, 171] on div "3:30pm-7:30pm (4h) 2/2" at bounding box center [315, 175] width 129 height 9
click at [329, 378] on app-job-card "3:30pm-7:30pm (4h) 11/11 pin Etihad Arena - GATE 7 3 Roles Guest Services Staff…" at bounding box center [315, 461] width 129 height 171
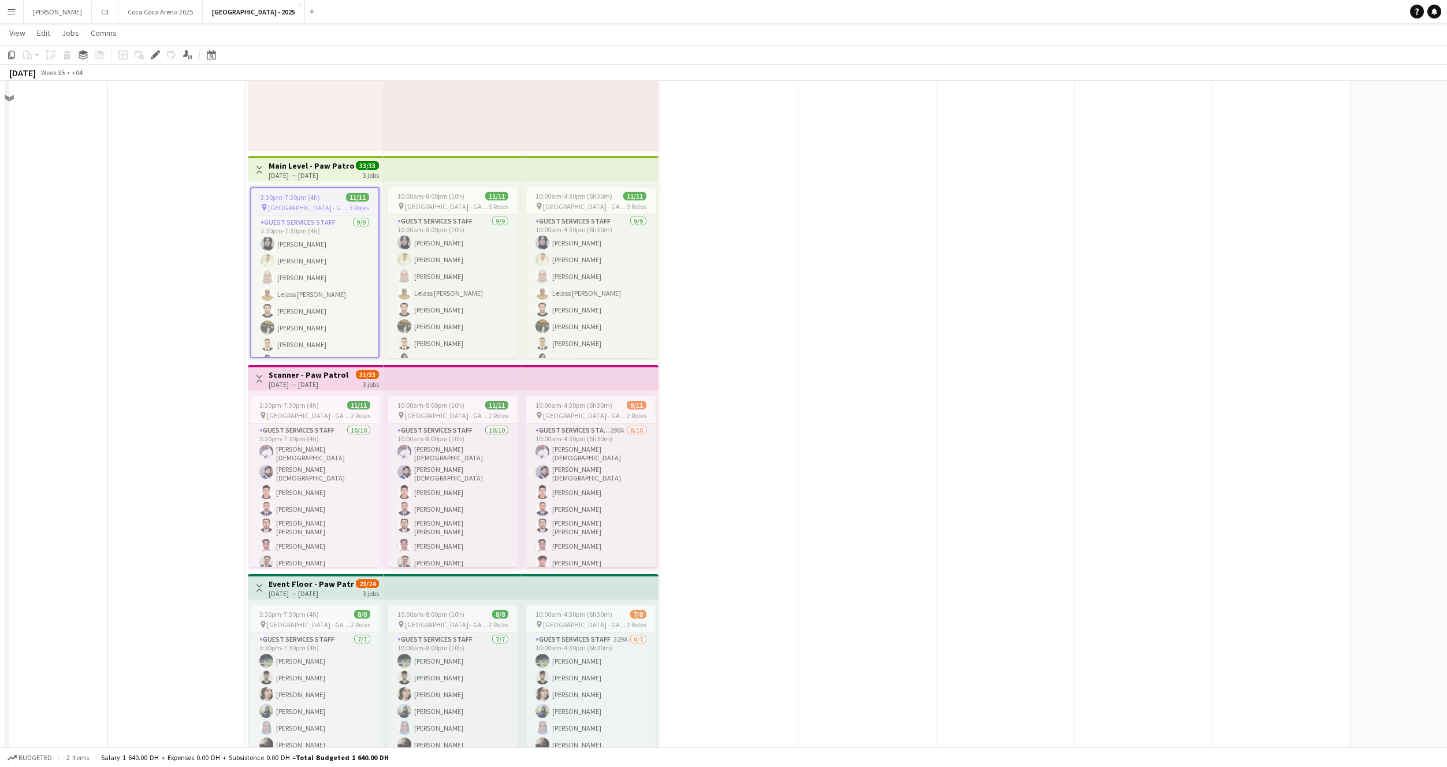
scroll to position [318, 0]
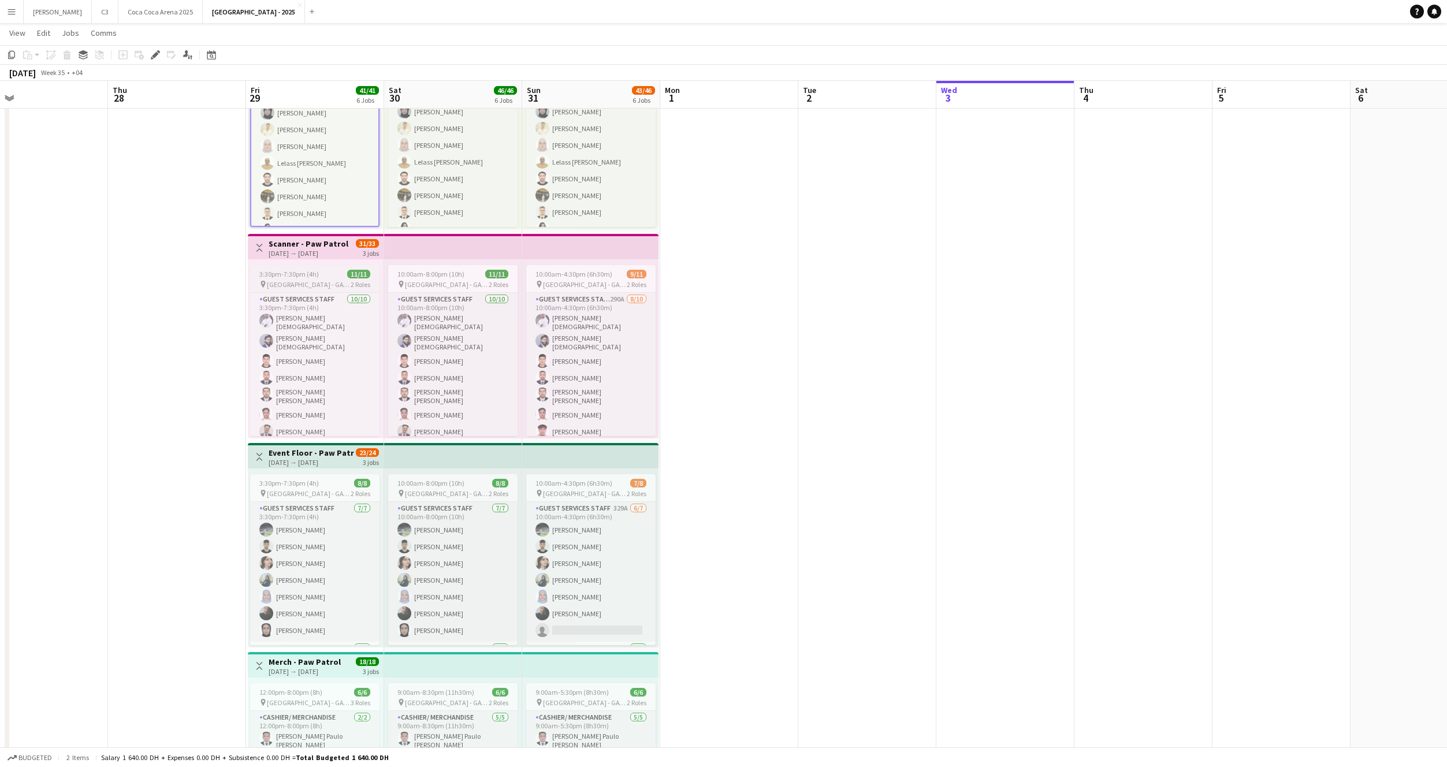
click at [314, 280] on span "[GEOGRAPHIC_DATA] - GATE 7" at bounding box center [309, 284] width 84 height 9
click at [320, 466] on div "Toggle View Event Floor - Paw Patrol 29-08-2025 → 31-08-2025 23/24 3 jobs" at bounding box center [315, 457] width 127 height 20
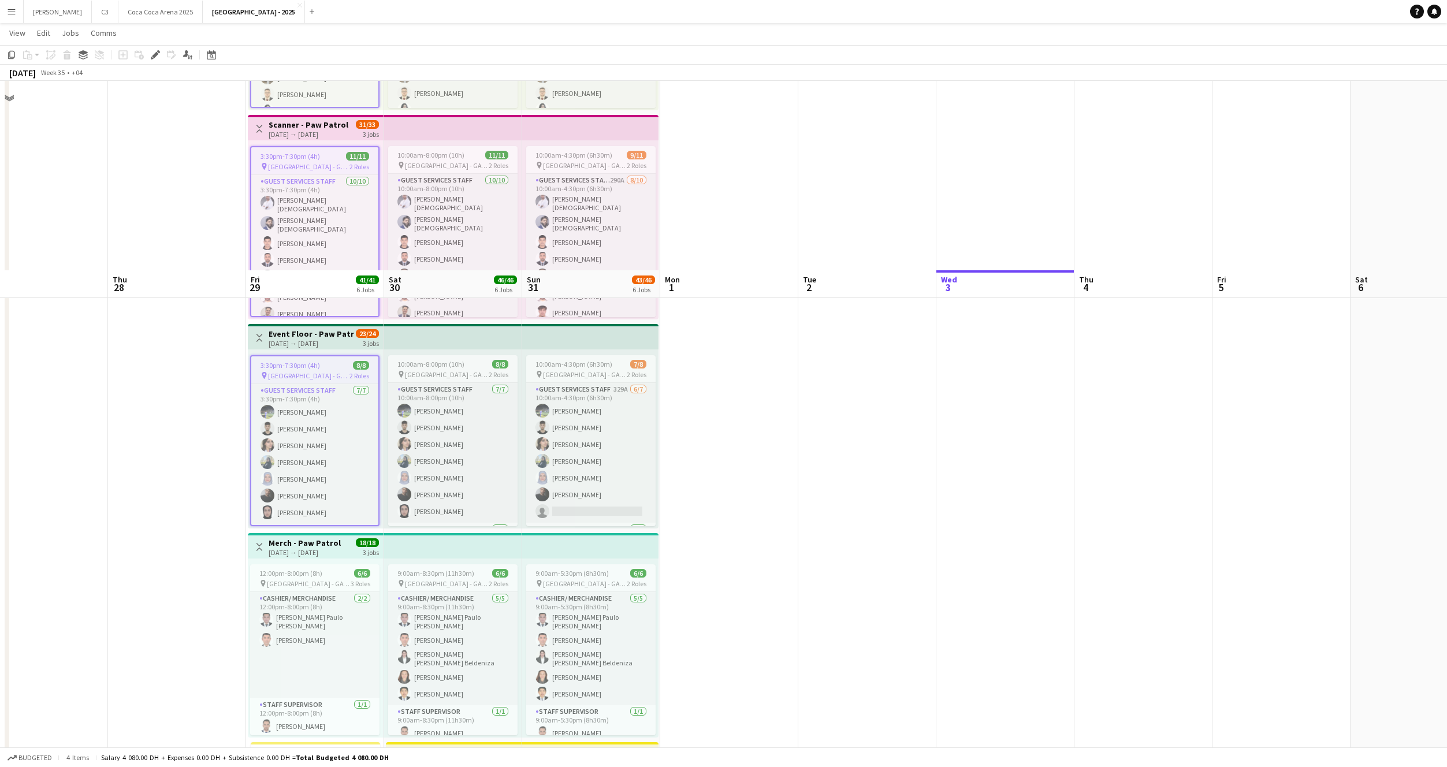
scroll to position [641, 0]
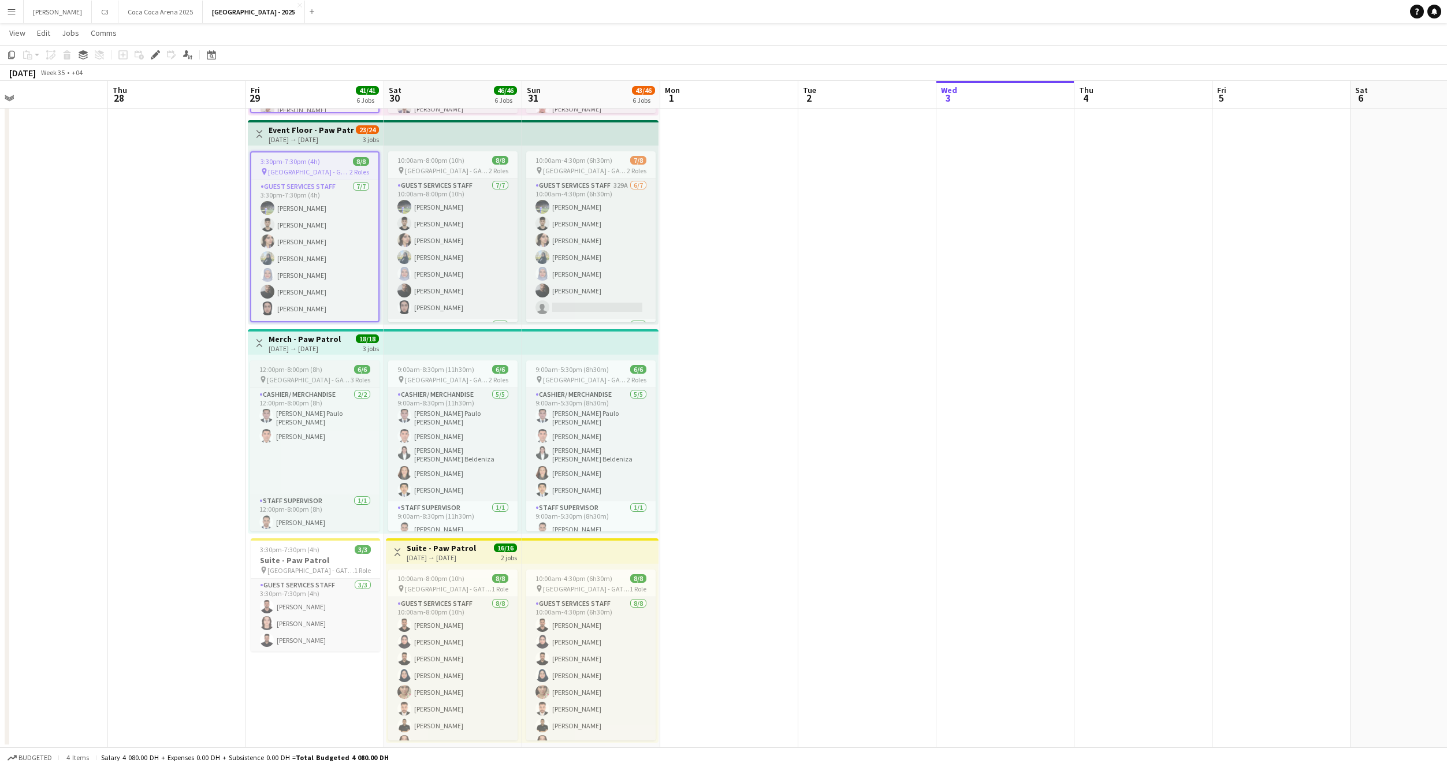
click at [318, 370] on span "12:00pm-8:00pm (8h)" at bounding box center [290, 369] width 63 height 9
click at [321, 558] on h3 "Suite - Paw Patrol" at bounding box center [315, 560] width 129 height 10
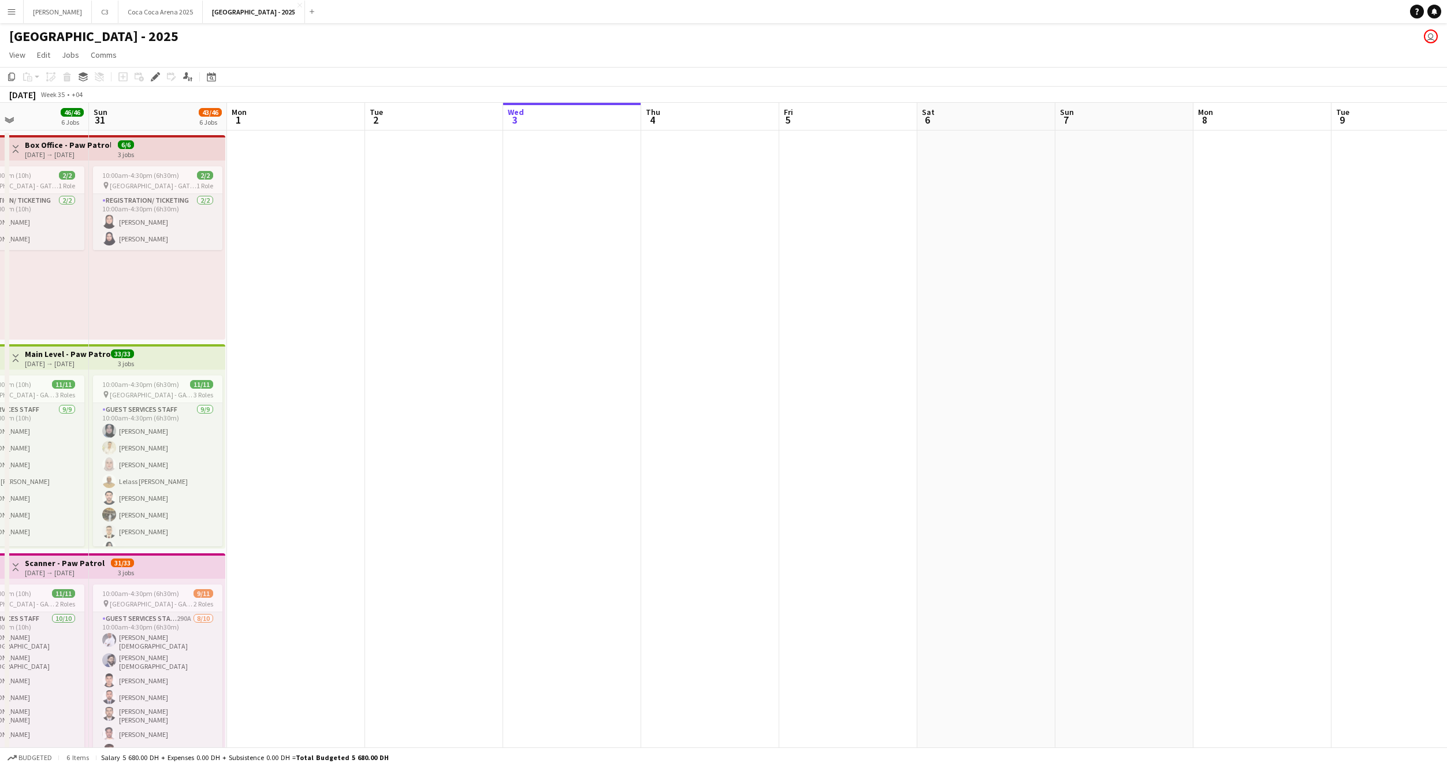
scroll to position [0, 330]
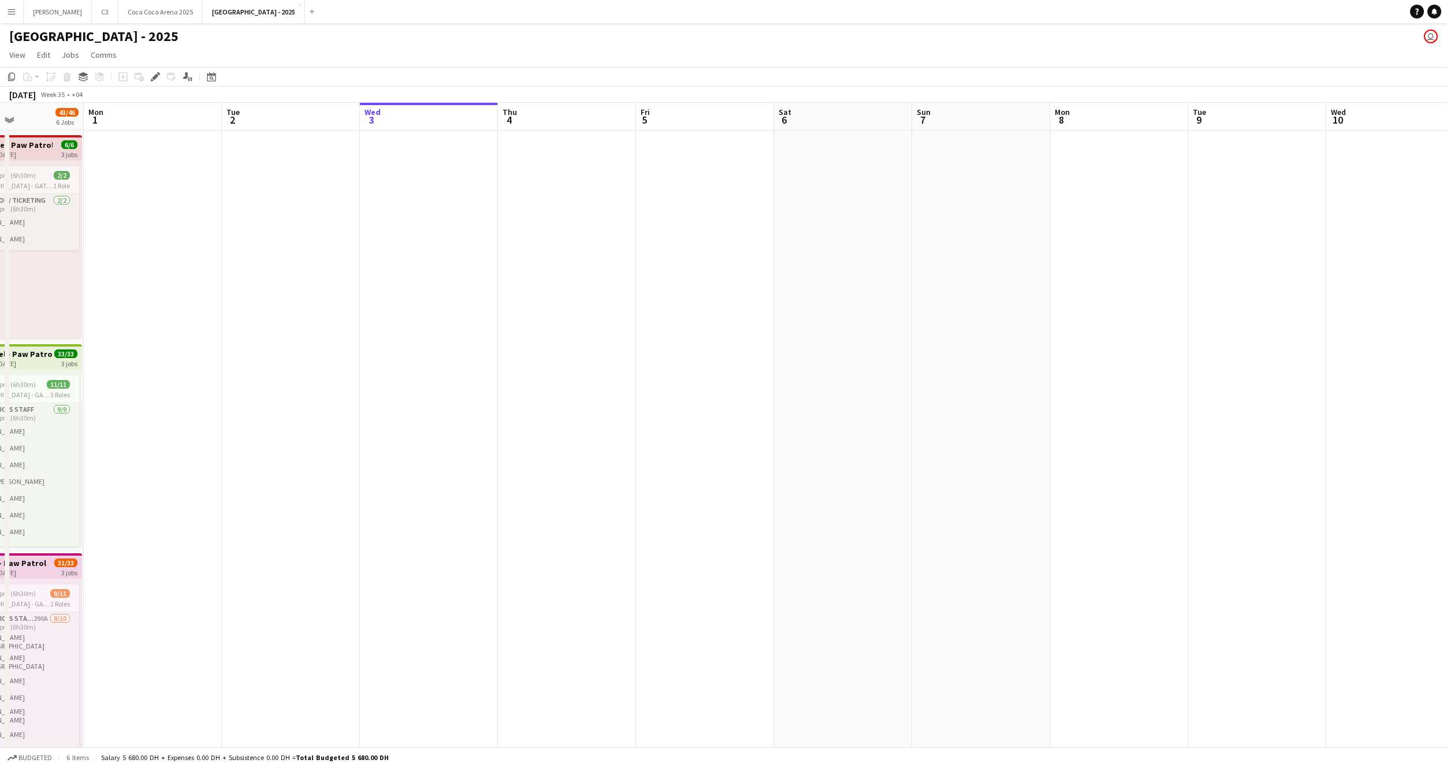
click at [857, 180] on app-date-cell at bounding box center [843, 761] width 138 height 1260
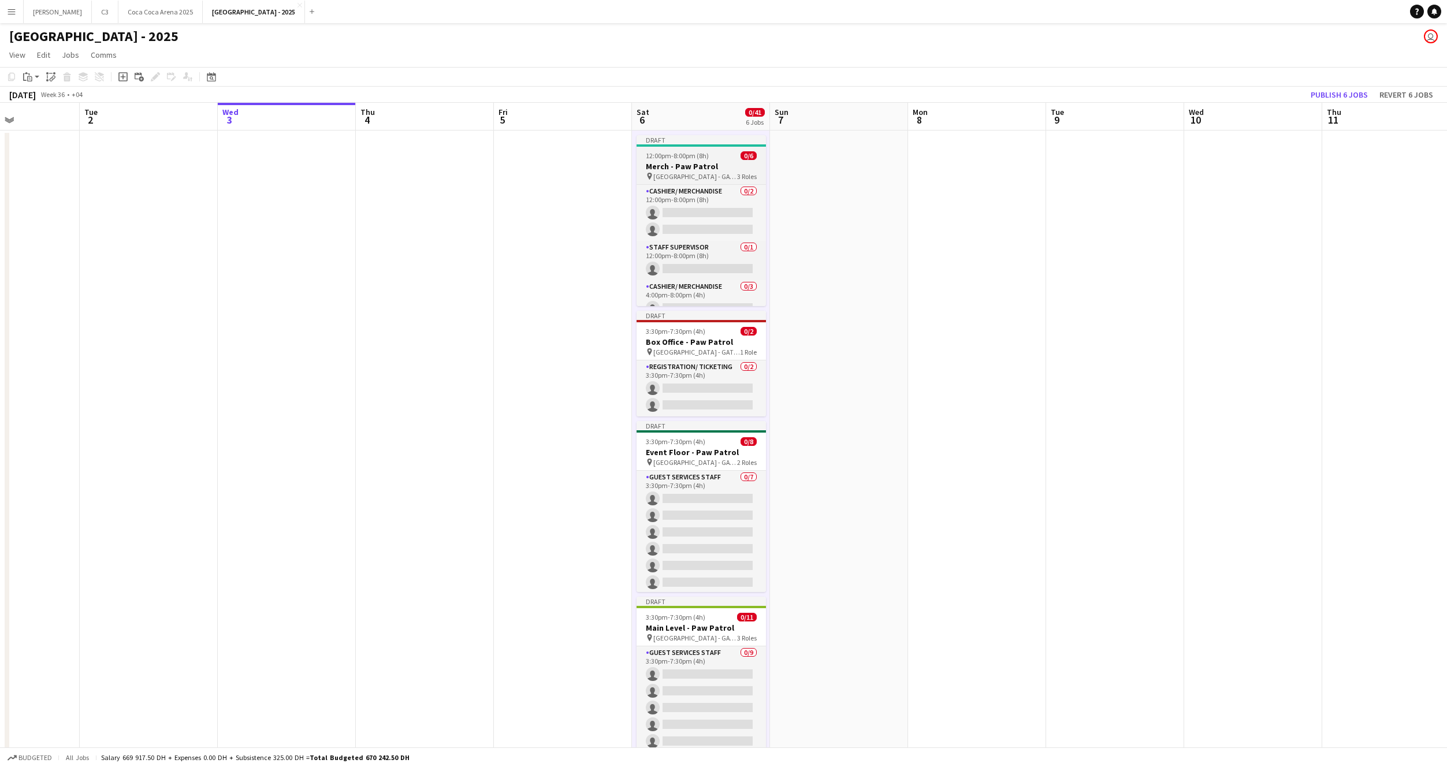
scroll to position [0, 530]
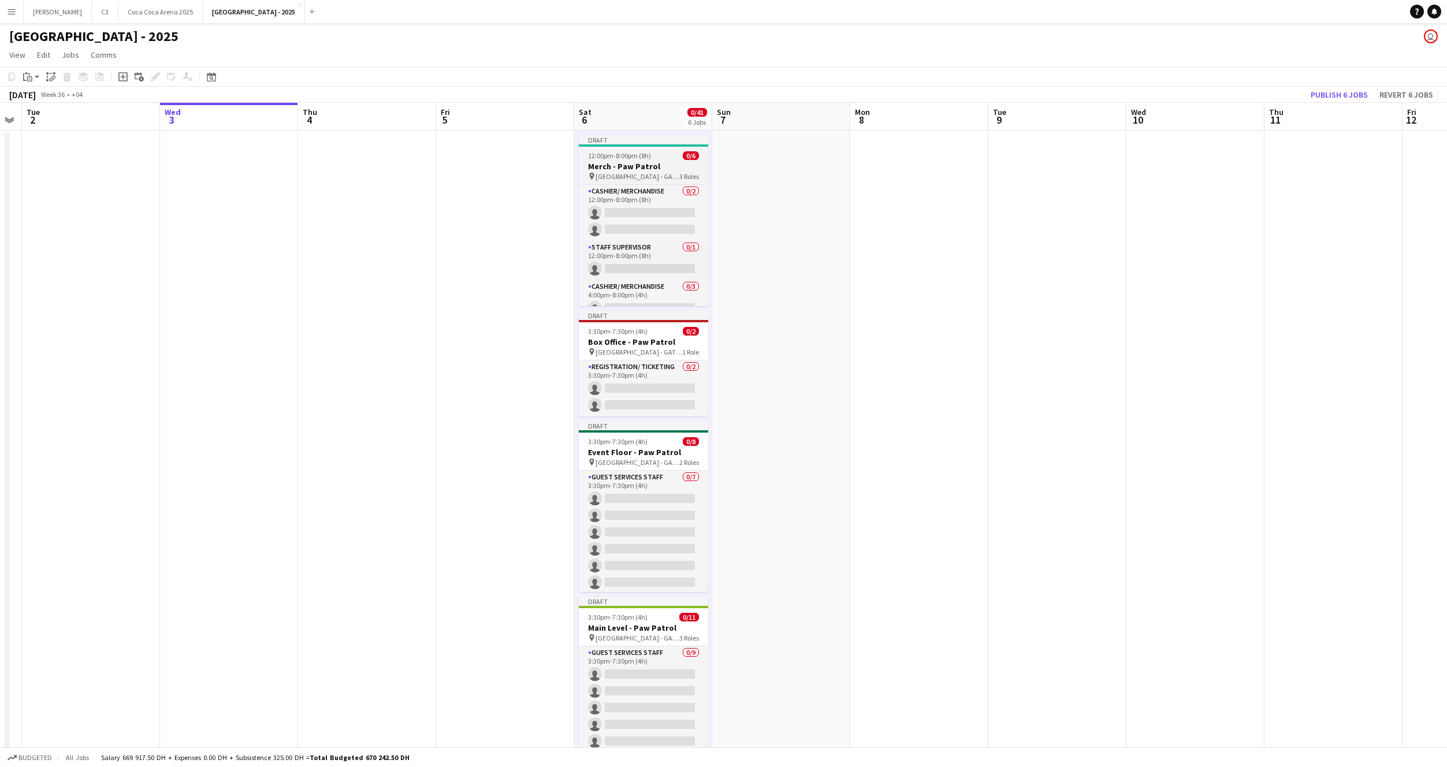
click at [673, 157] on div "12:00pm-8:00pm (8h) 0/6" at bounding box center [643, 155] width 129 height 9
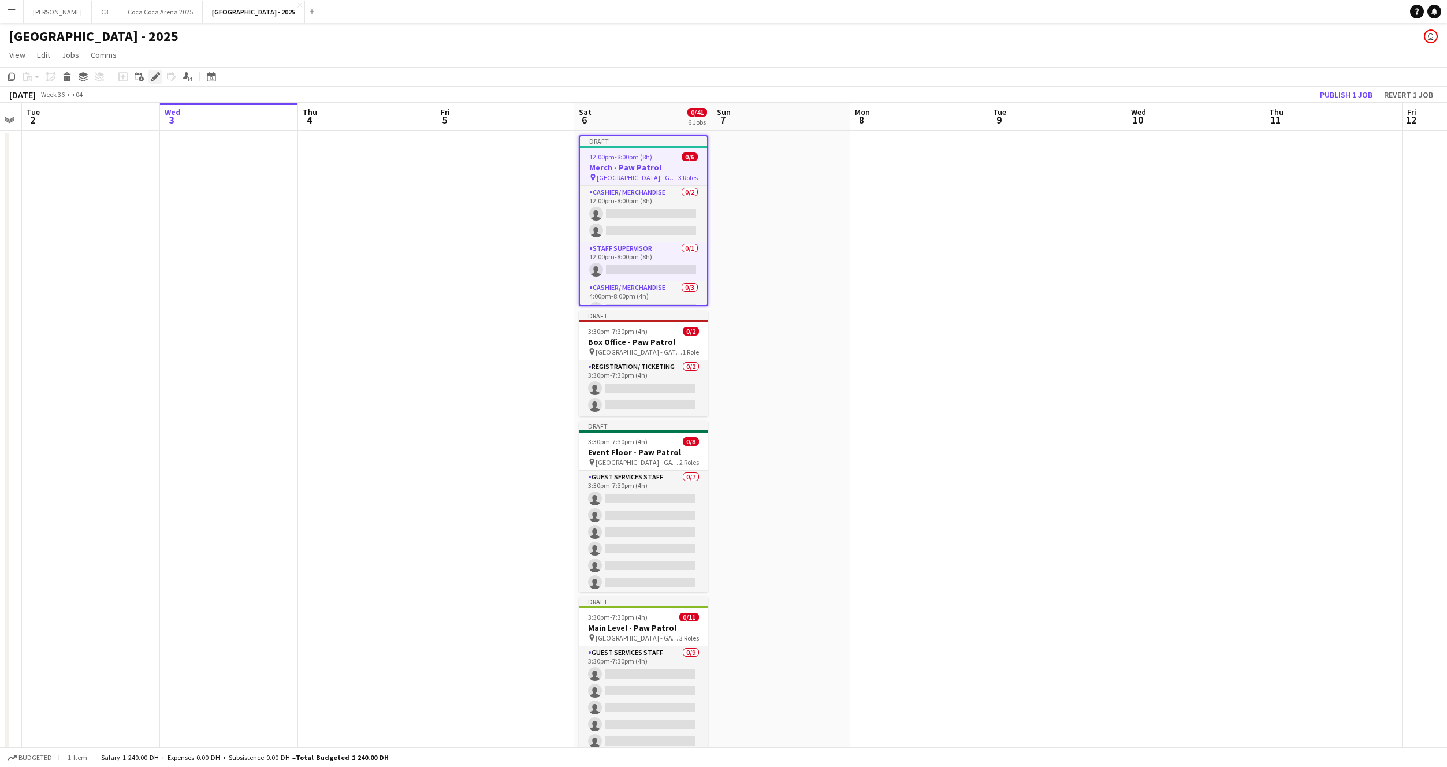
click at [155, 75] on icon at bounding box center [155, 77] width 6 height 6
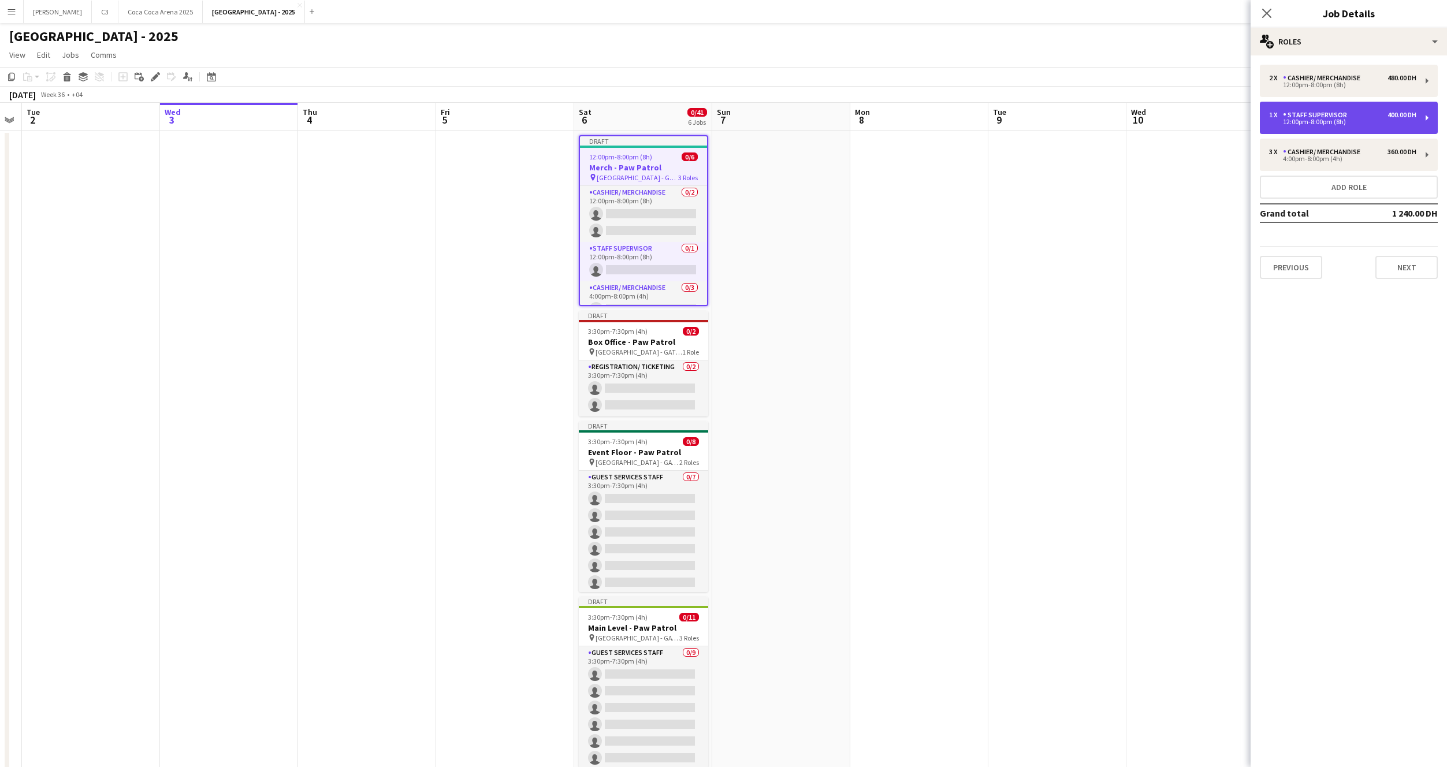
click at [1301, 124] on div "12:00pm-8:00pm (8h)" at bounding box center [1342, 122] width 147 height 6
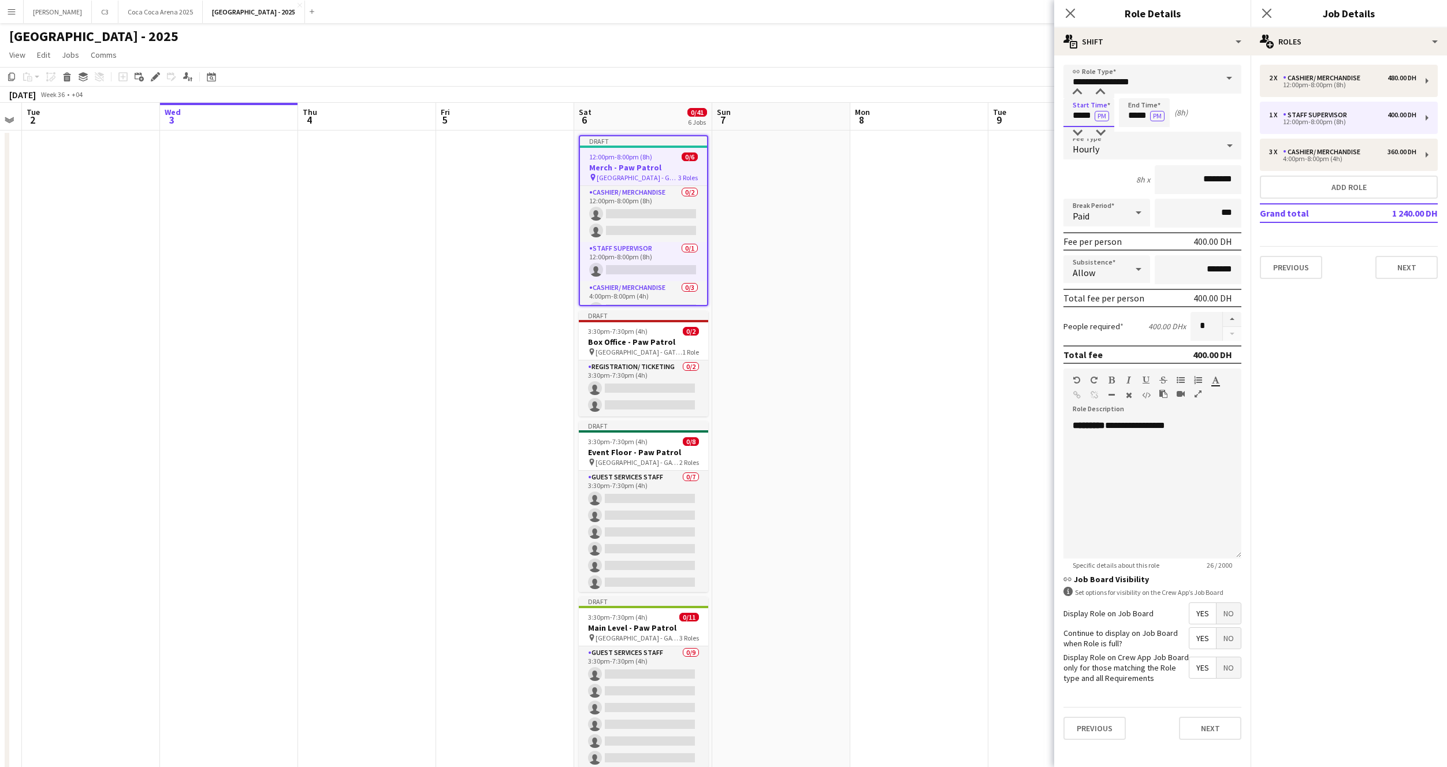
click at [1086, 116] on input "*****" at bounding box center [1089, 112] width 51 height 29
type input "*****"
click at [1213, 722] on button "Next" at bounding box center [1210, 728] width 62 height 23
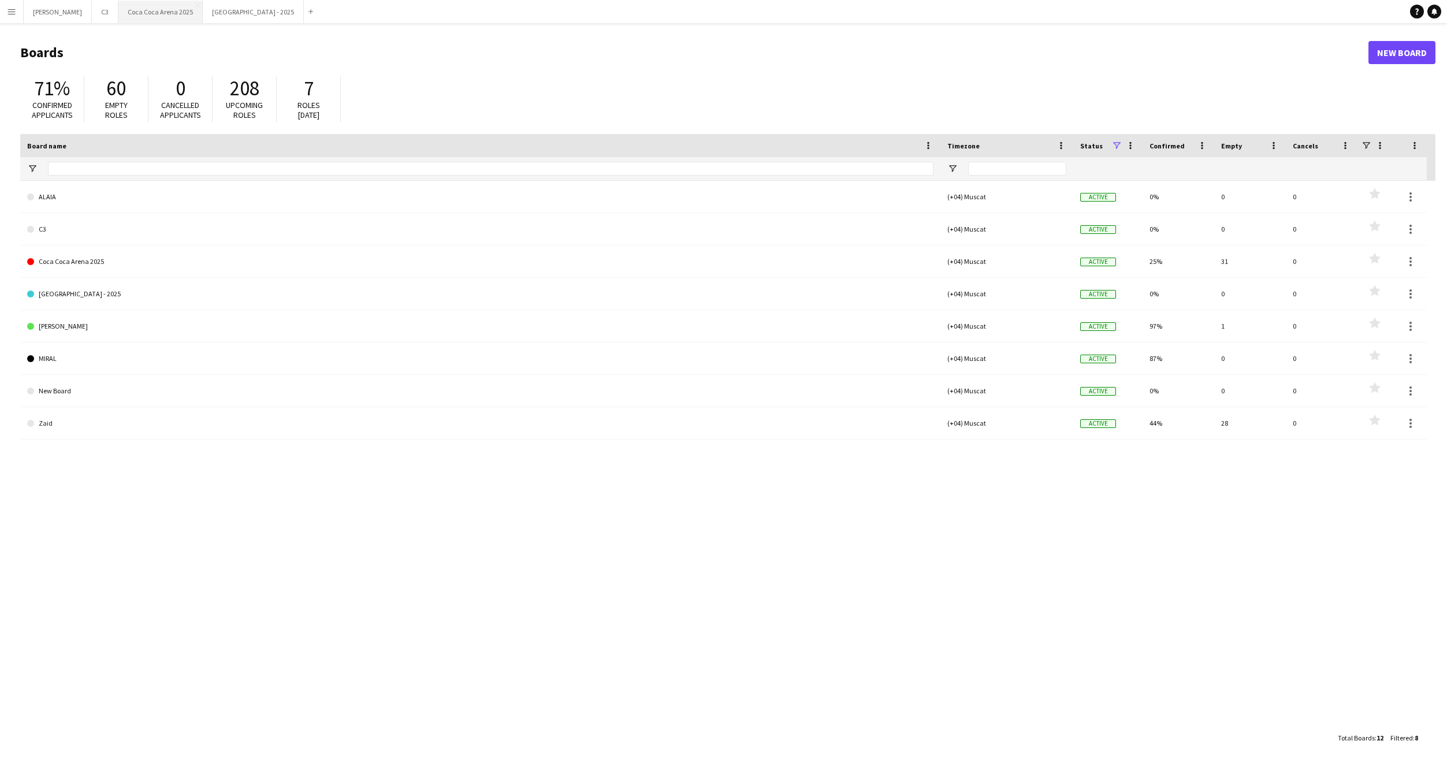
click at [124, 16] on button "Coca Coca Arena 2025 Close" at bounding box center [160, 12] width 84 height 23
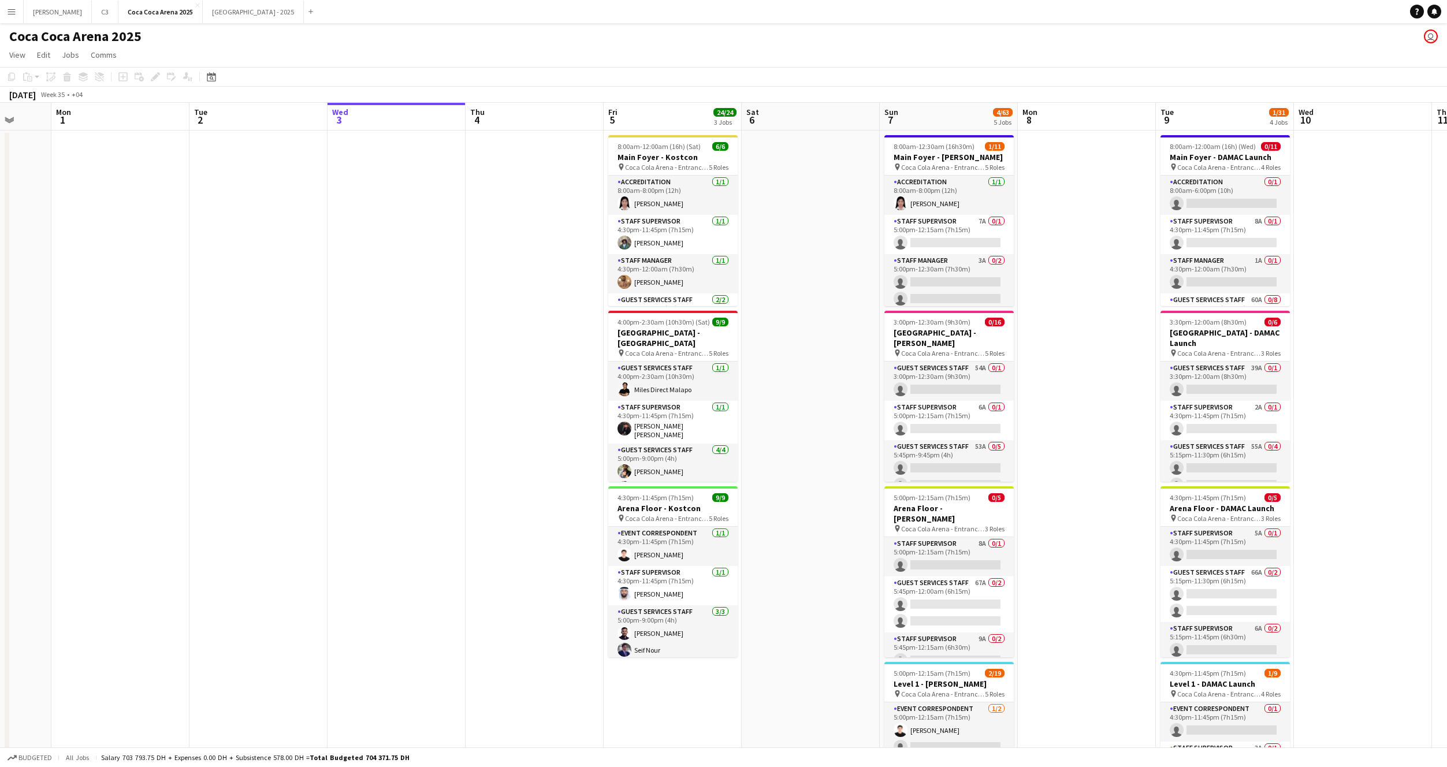
scroll to position [0, 363]
click at [652, 579] on app-card-role "Staff Supervisor 1/1 4:30pm-11:45pm (7h15m) Ahmad Chabi" at bounding box center [672, 585] width 129 height 39
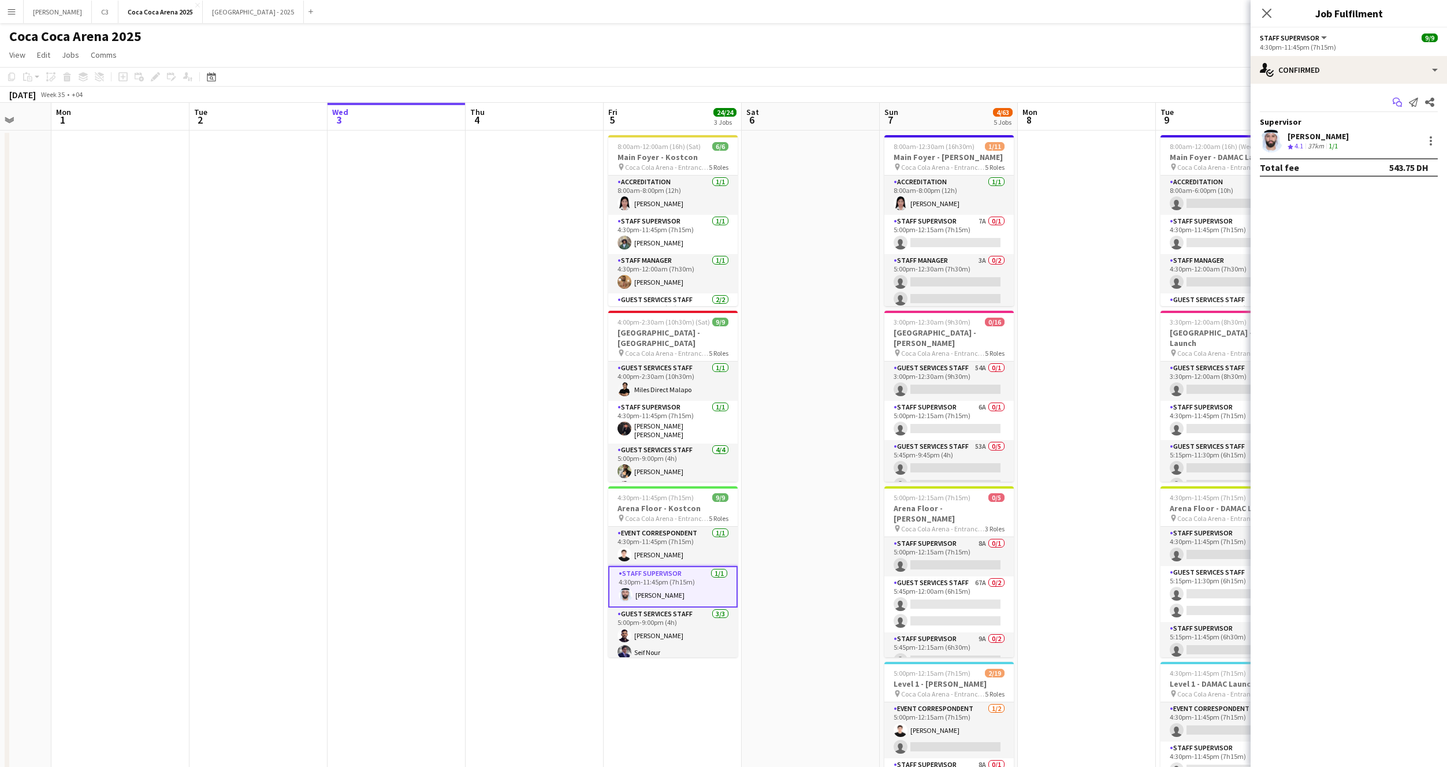
click at [1398, 103] on icon "Start chat" at bounding box center [1397, 102] width 9 height 9
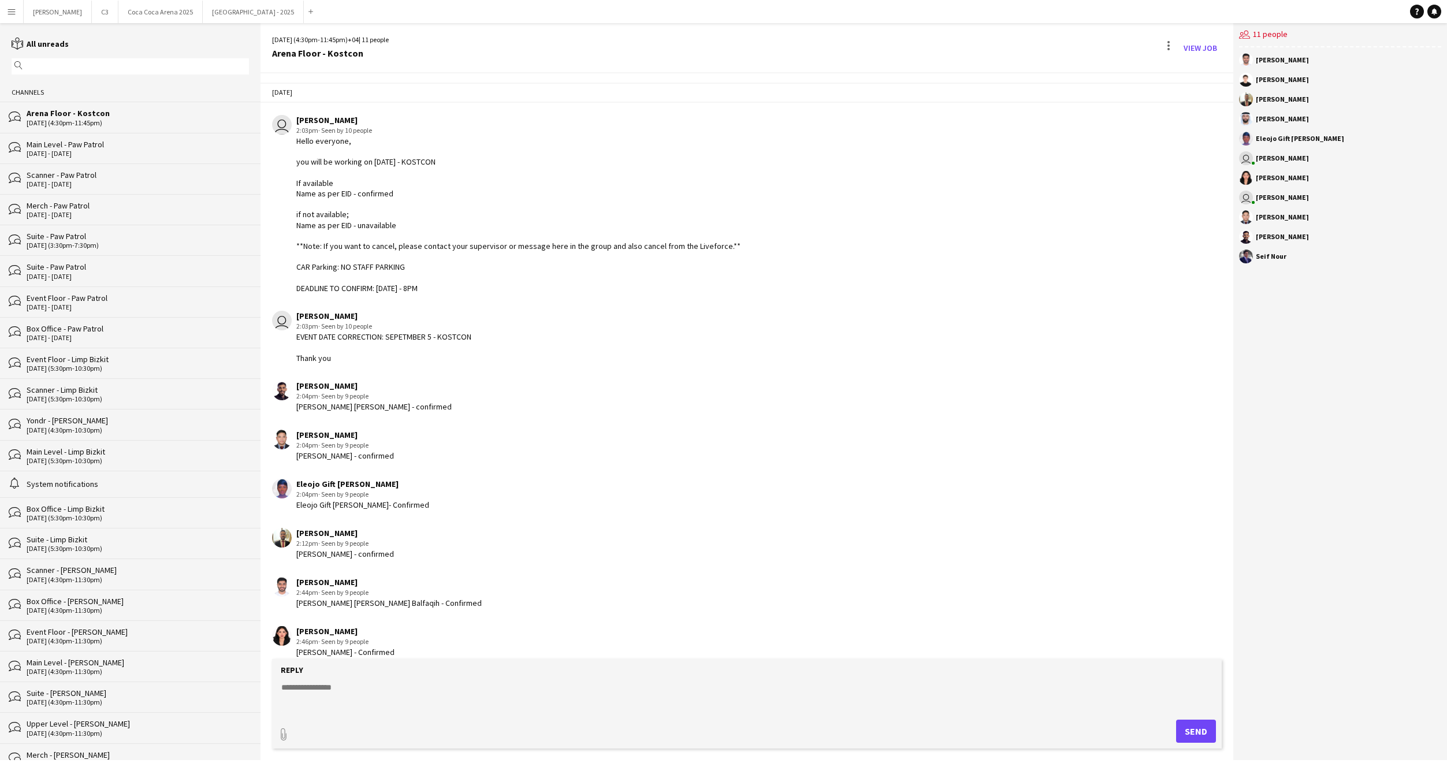
scroll to position [62, 0]
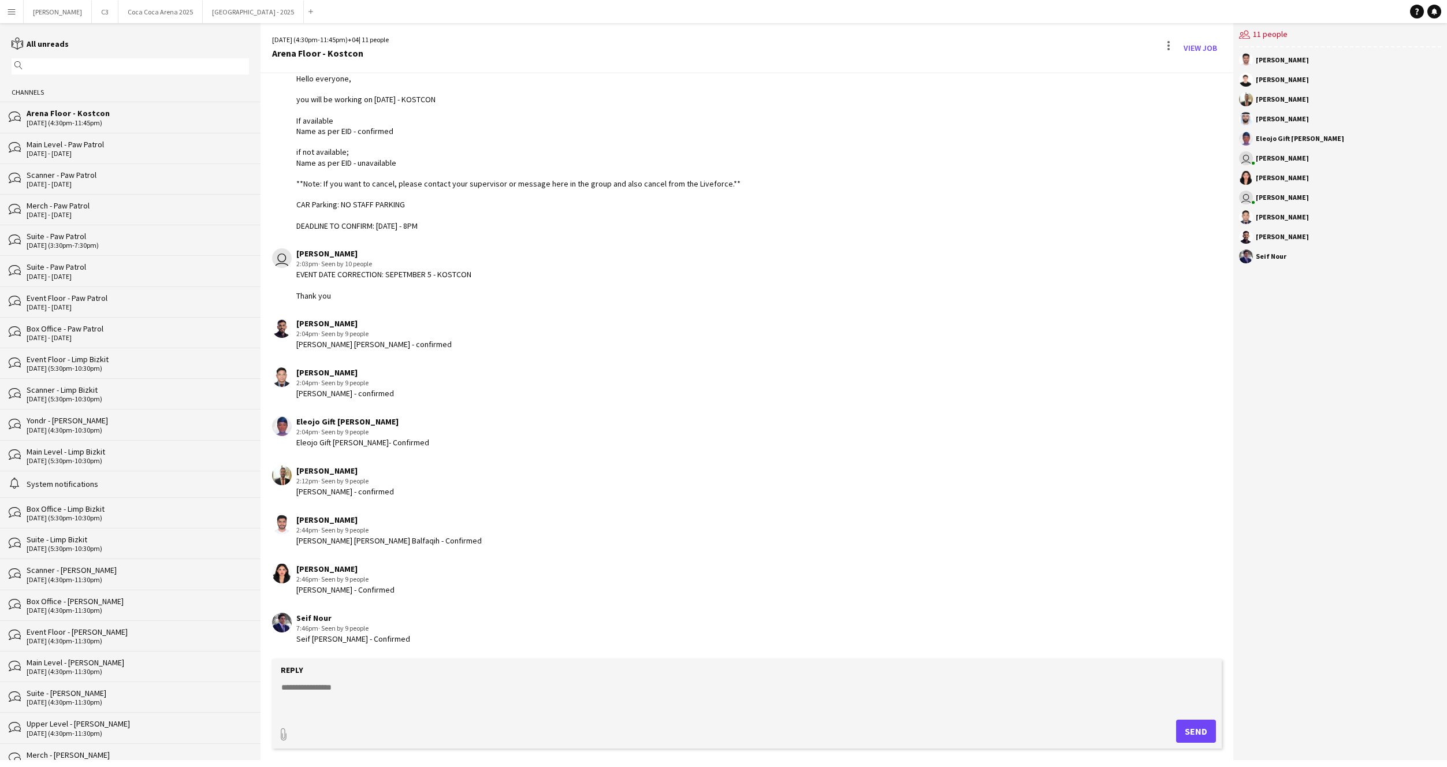
drag, startPoint x: 304, startPoint y: 277, endPoint x: 539, endPoint y: 259, distance: 235.8
click at [539, 259] on div "user Kate Oliveros 2:03pm · Seen by 10 people EVENT DATE CORRECTION: SEPETMBER …" at bounding box center [661, 274] width 778 height 53
click at [475, 274] on div "user Kate Oliveros 2:03pm · Seen by 10 people EVENT DATE CORRECTION: SEPETMBER …" at bounding box center [661, 274] width 778 height 53
click at [118, 13] on button "[GEOGRAPHIC_DATA] 2025 Close" at bounding box center [160, 12] width 84 height 23
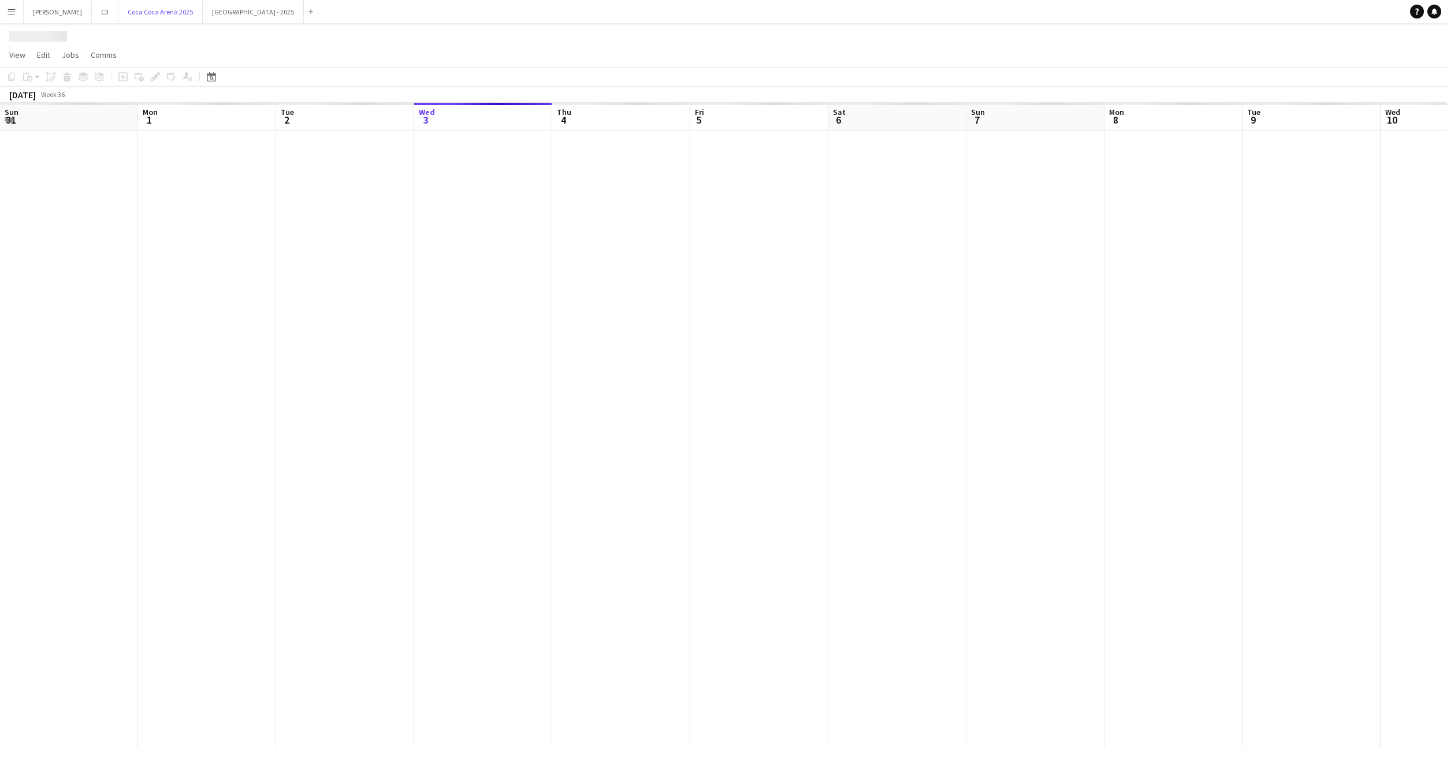
scroll to position [0, 276]
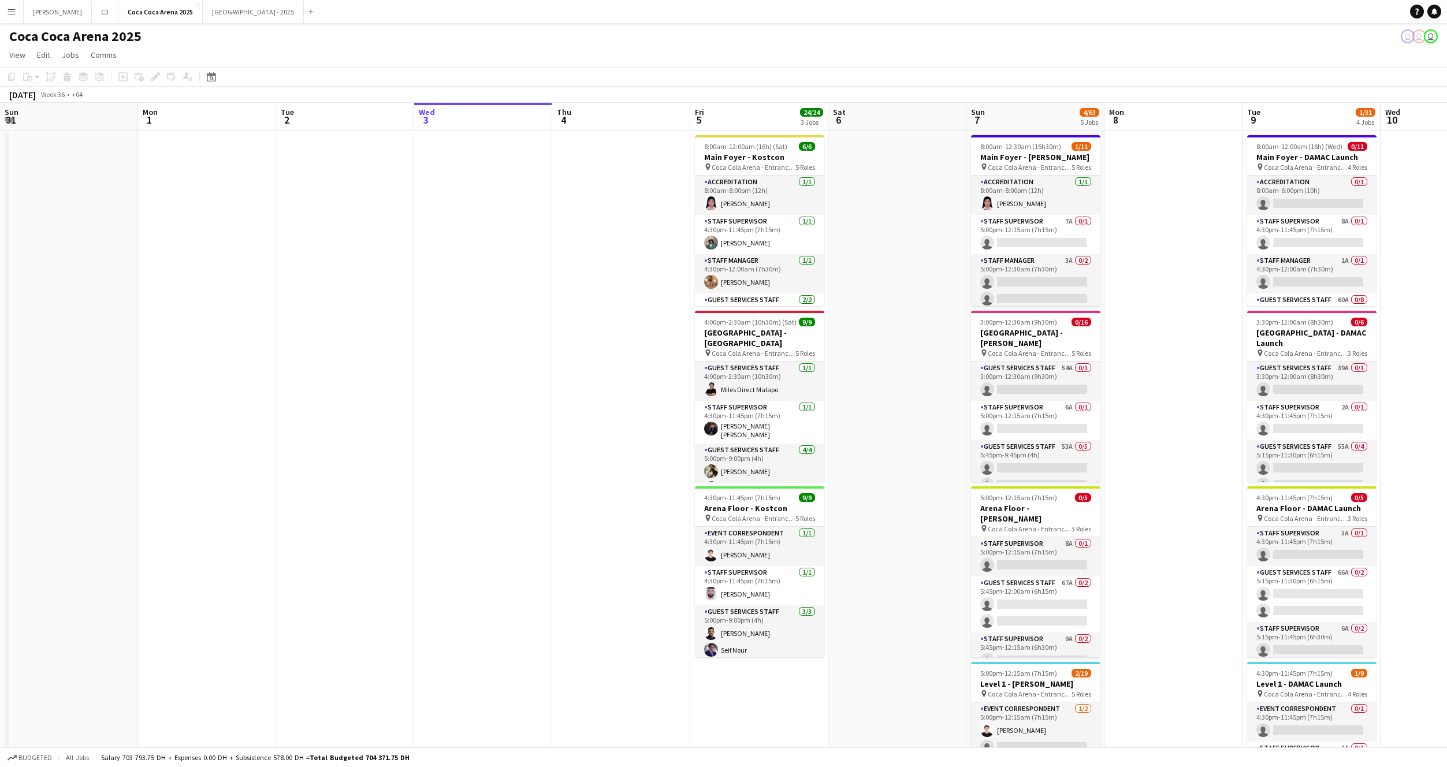
scroll to position [0, 276]
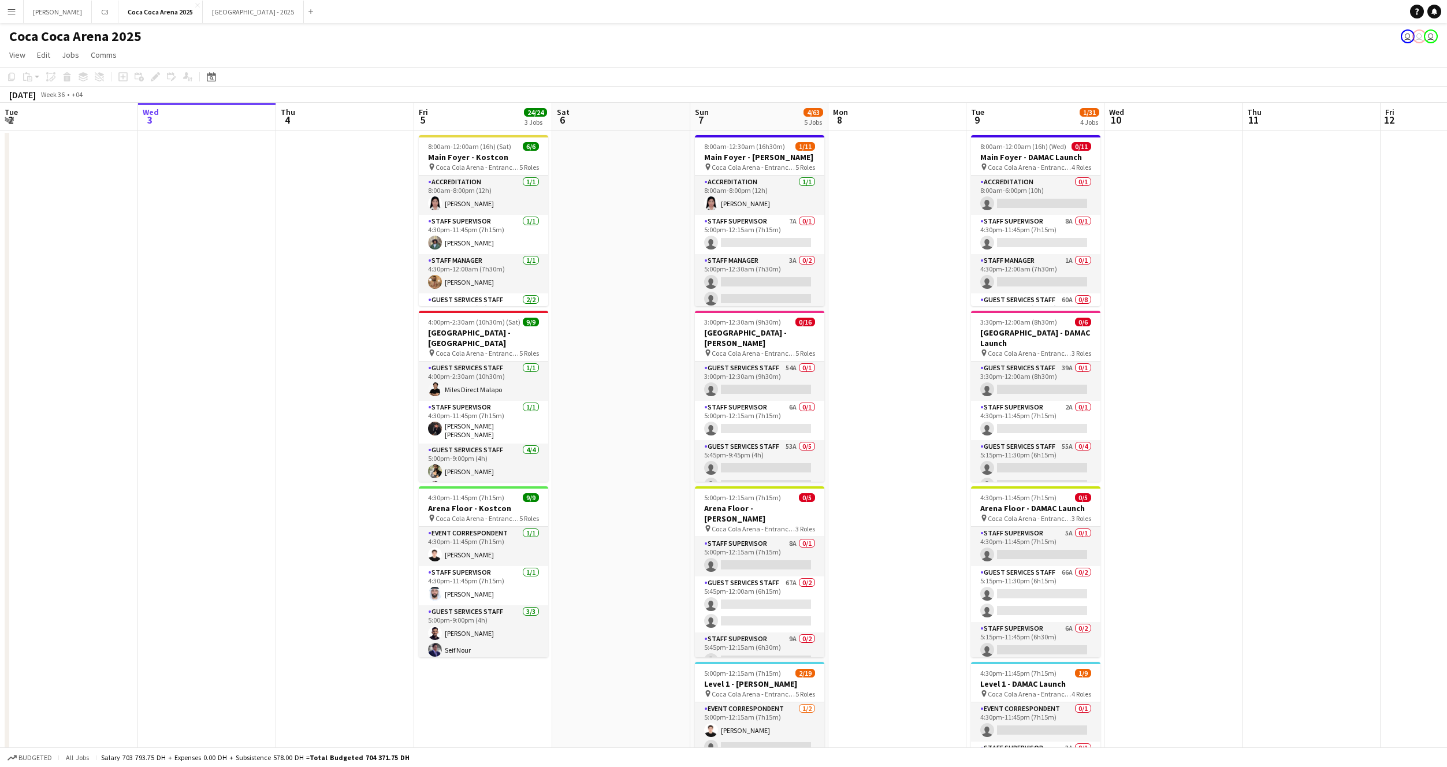
click at [10, 9] on app-icon "Menu" at bounding box center [11, 11] width 9 height 9
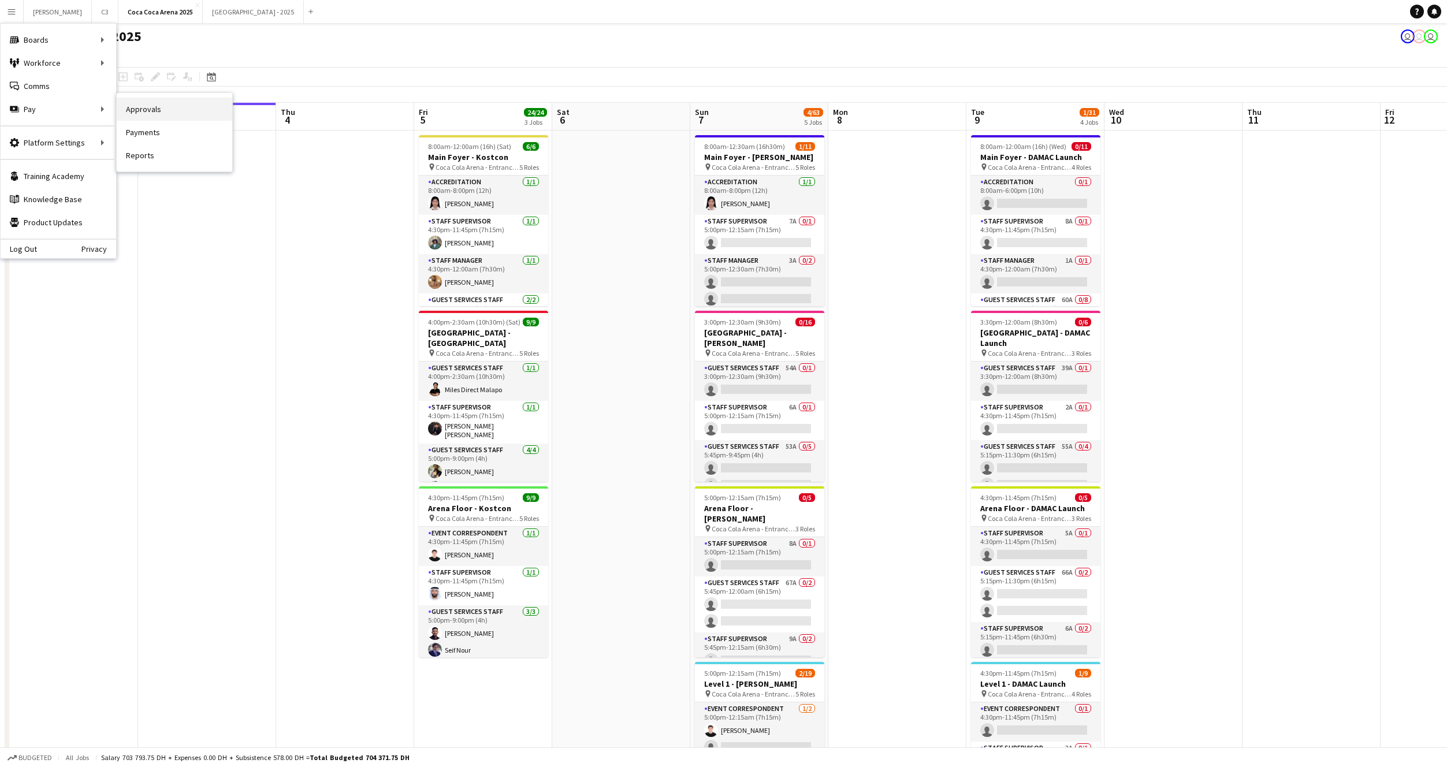
click at [153, 106] on link "Approvals" at bounding box center [175, 109] width 116 height 23
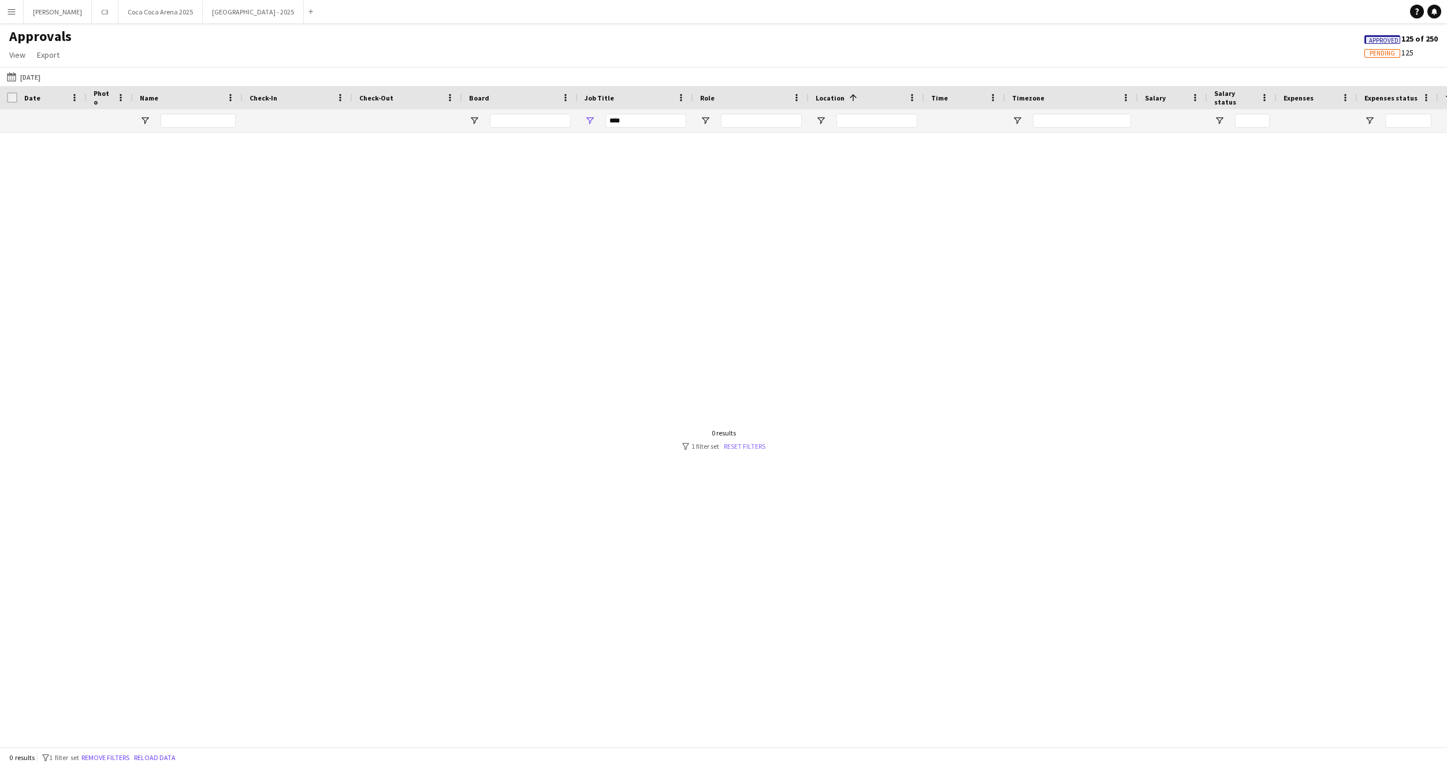
click at [750, 443] on link "Reset filters" at bounding box center [745, 446] width 42 height 9
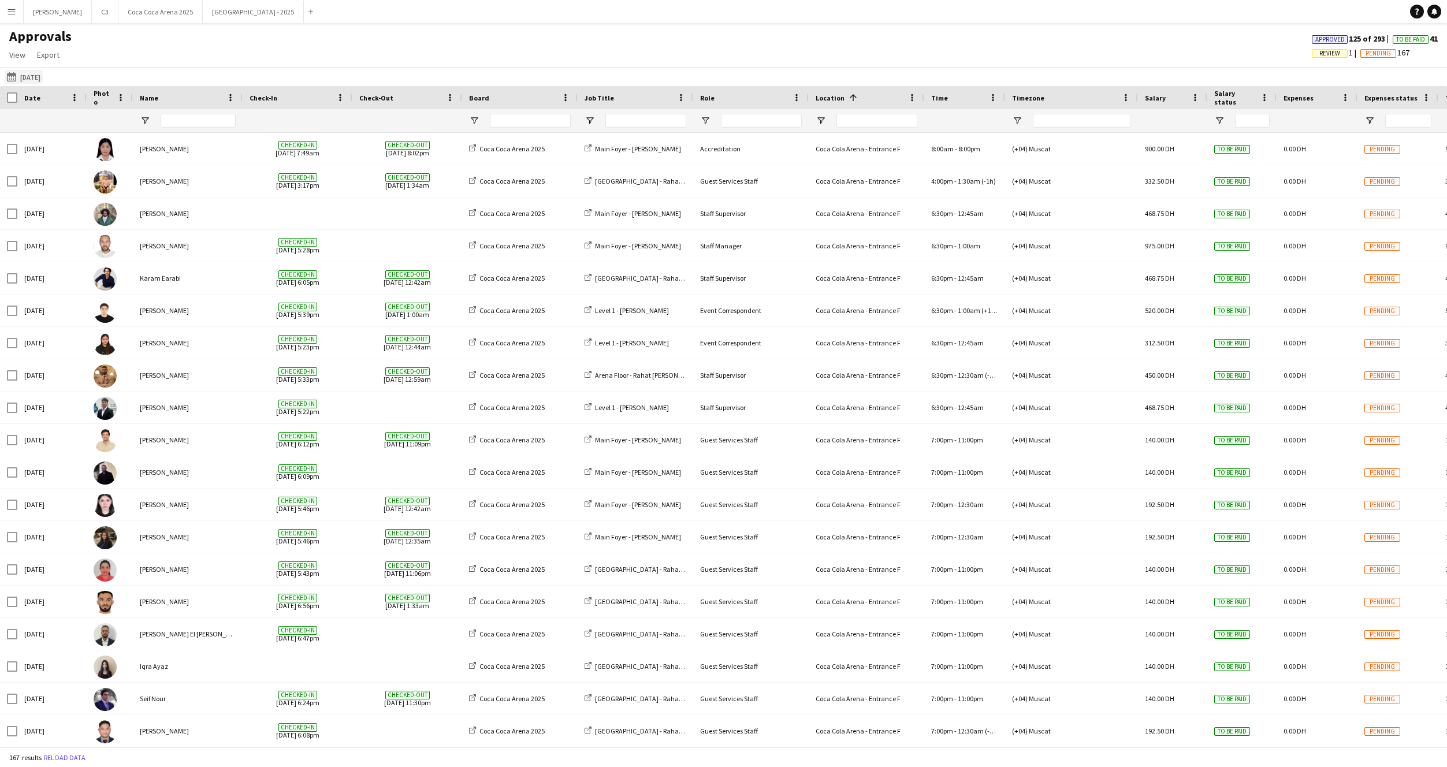
click at [43, 81] on button "[DATE] [DATE]" at bounding box center [24, 77] width 38 height 14
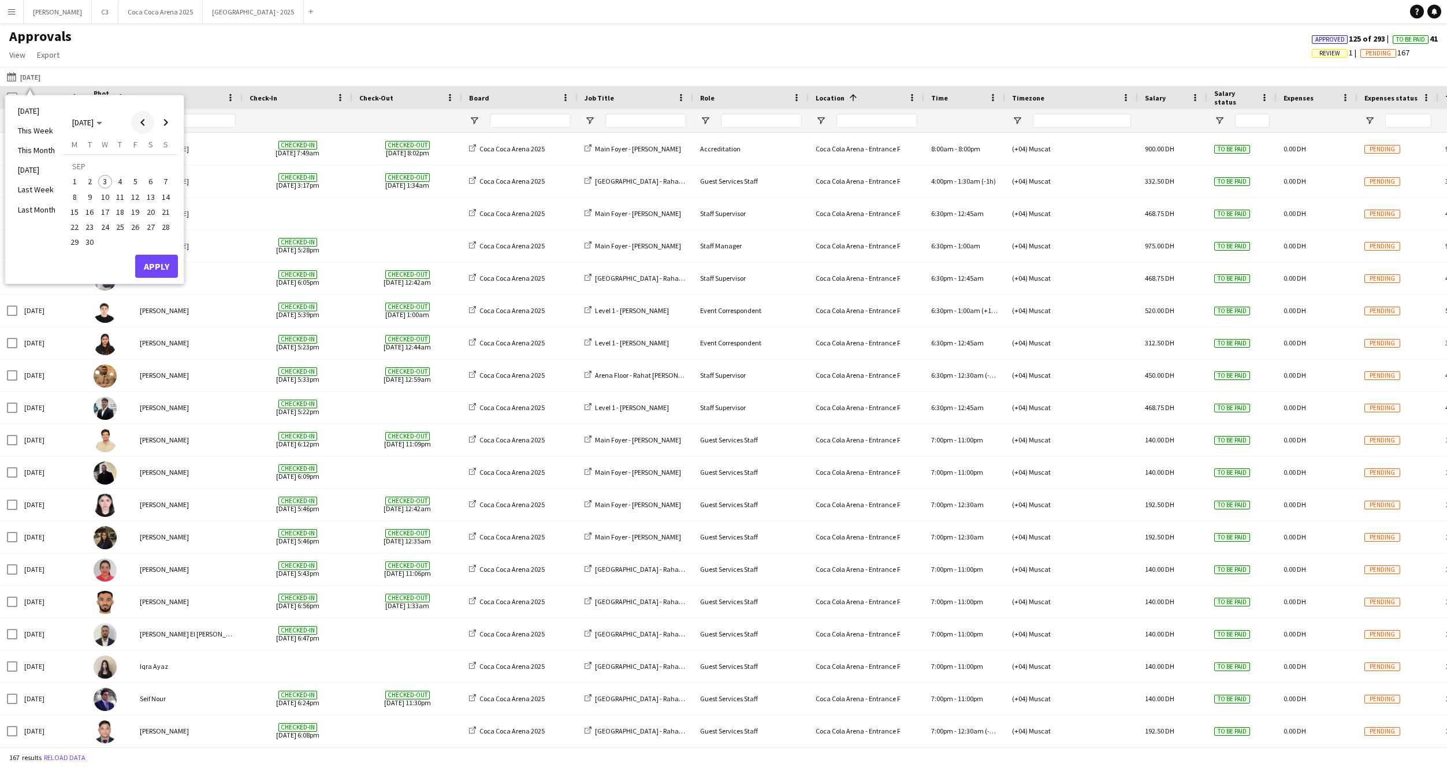
click at [138, 128] on span "Previous month" at bounding box center [142, 122] width 23 height 23
click at [84, 203] on span "12" at bounding box center [90, 200] width 14 height 14
click at [164, 252] on button "Apply" at bounding box center [156, 253] width 43 height 23
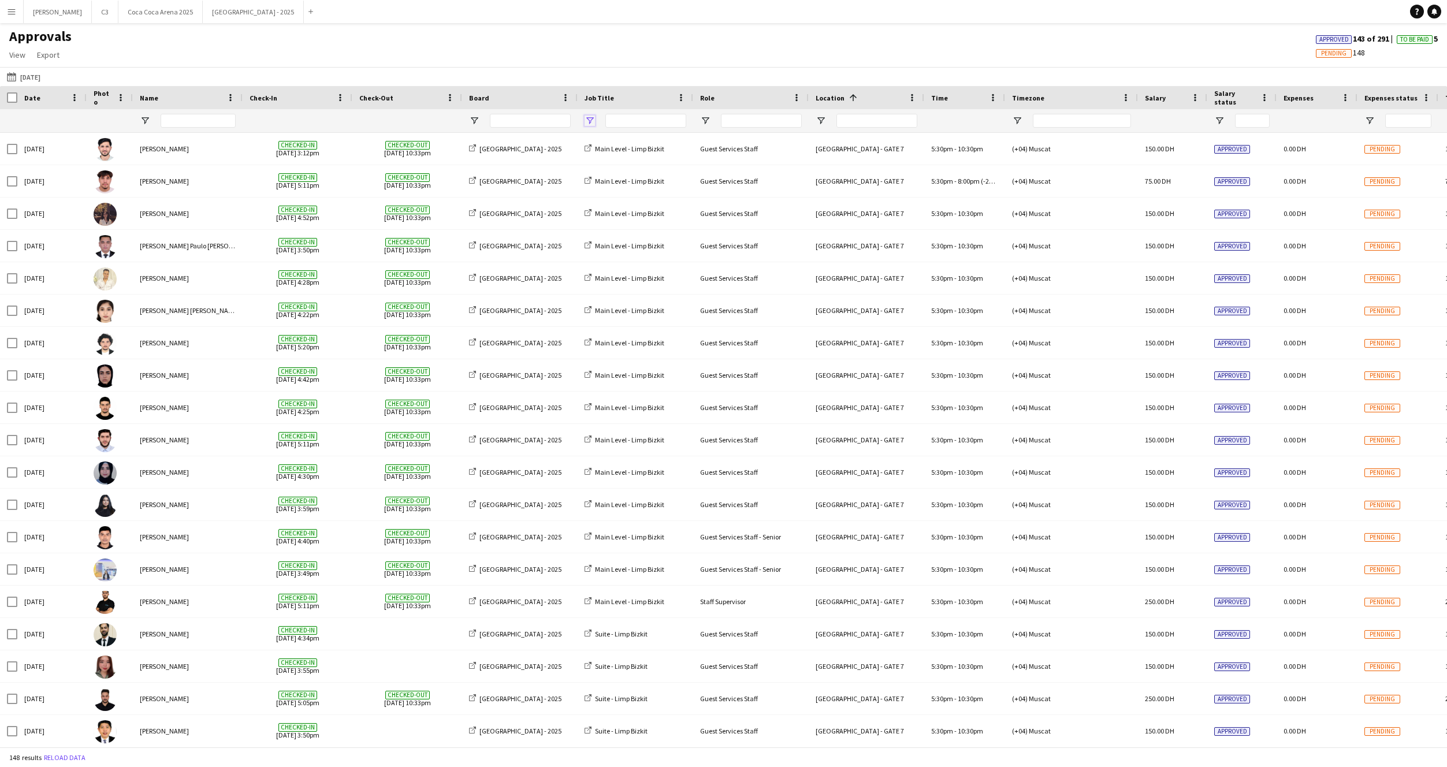
click at [587, 122] on span "Open Filter Menu" at bounding box center [590, 121] width 10 height 10
type input "***"
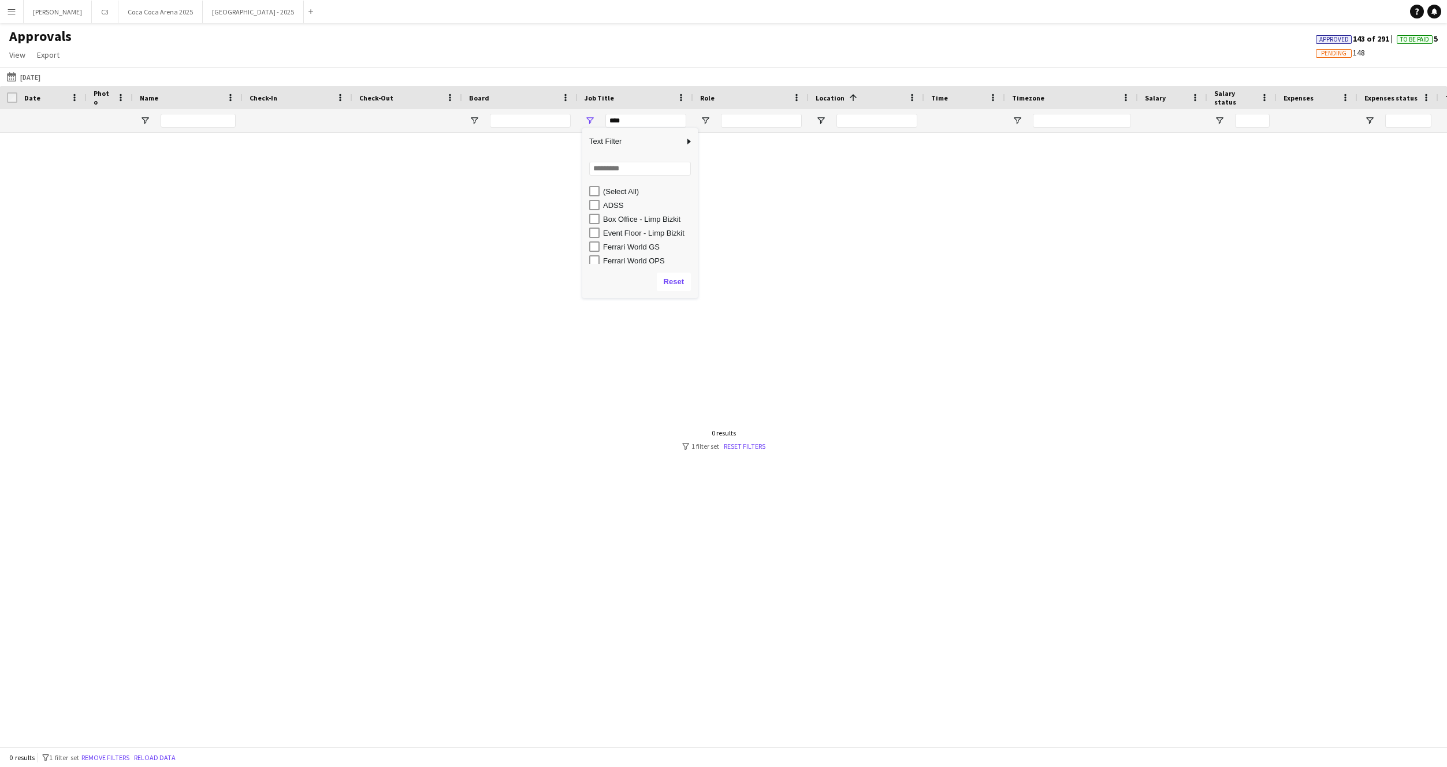
click at [605, 176] on div "Column Filter" at bounding box center [640, 169] width 102 height 14
click at [597, 173] on input "Search filter values" at bounding box center [640, 169] width 102 height 14
type input "****"
type input "**********"
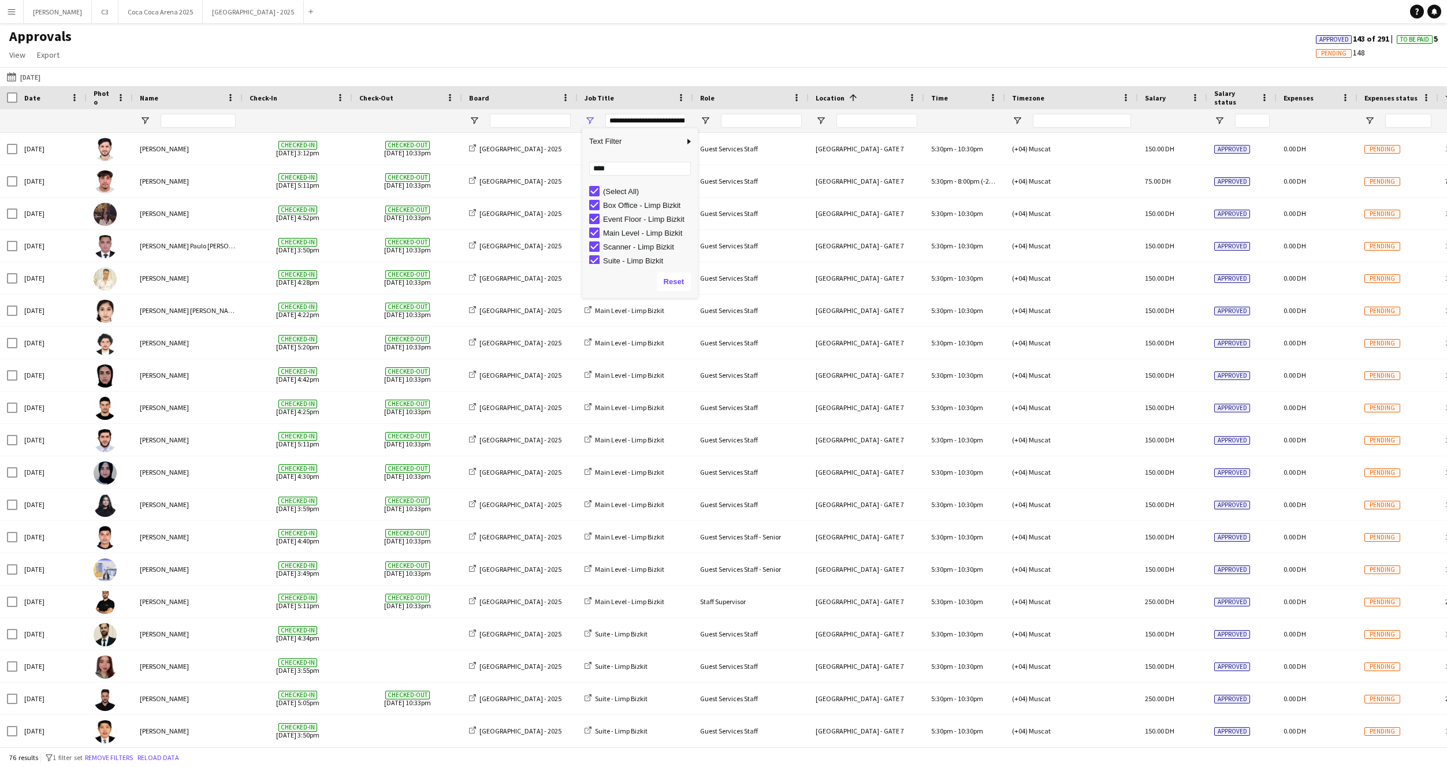
click at [582, 36] on div "Approvals View Customise view Customise filters Reset Filters Reset View Reset …" at bounding box center [723, 47] width 1447 height 39
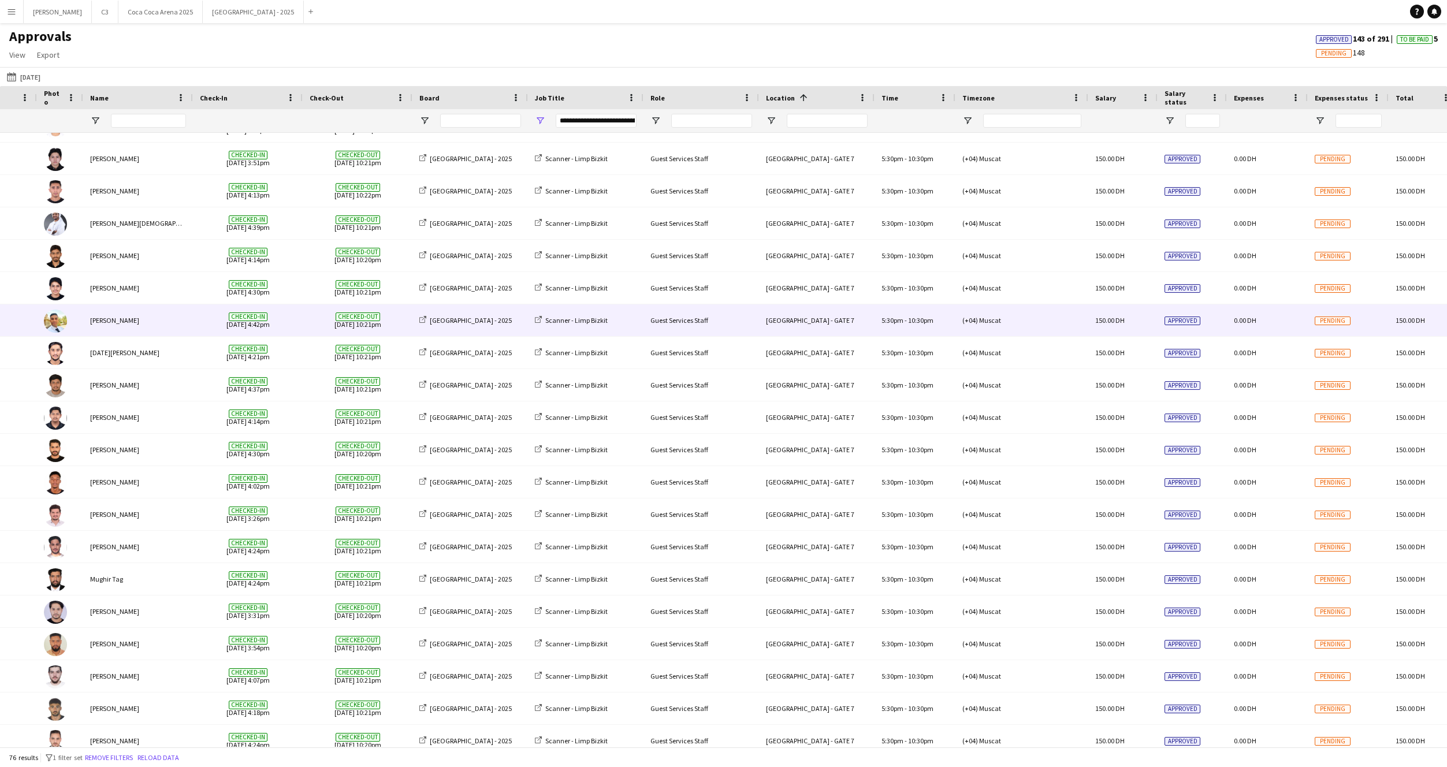
scroll to position [887, 0]
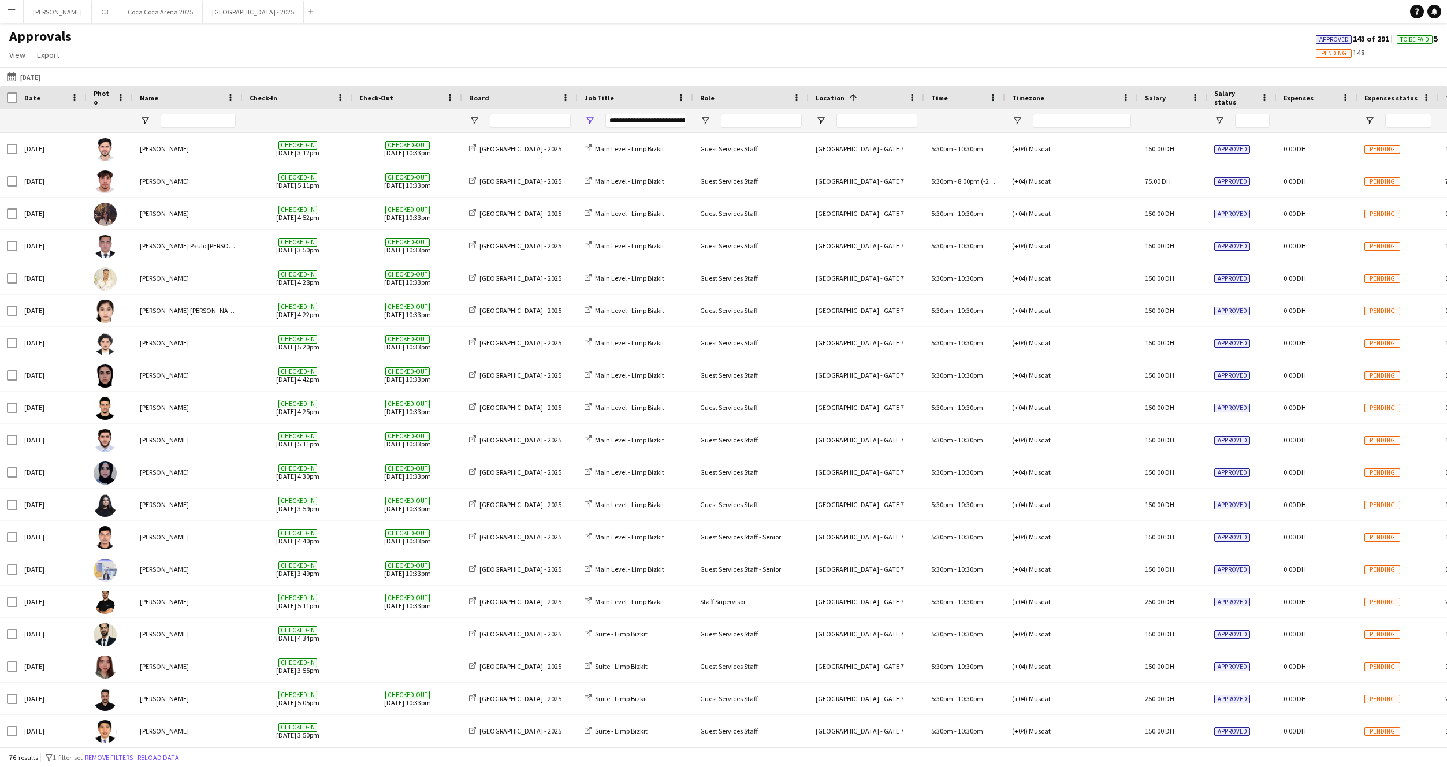
click at [12, 11] on app-icon "Menu" at bounding box center [11, 11] width 9 height 9
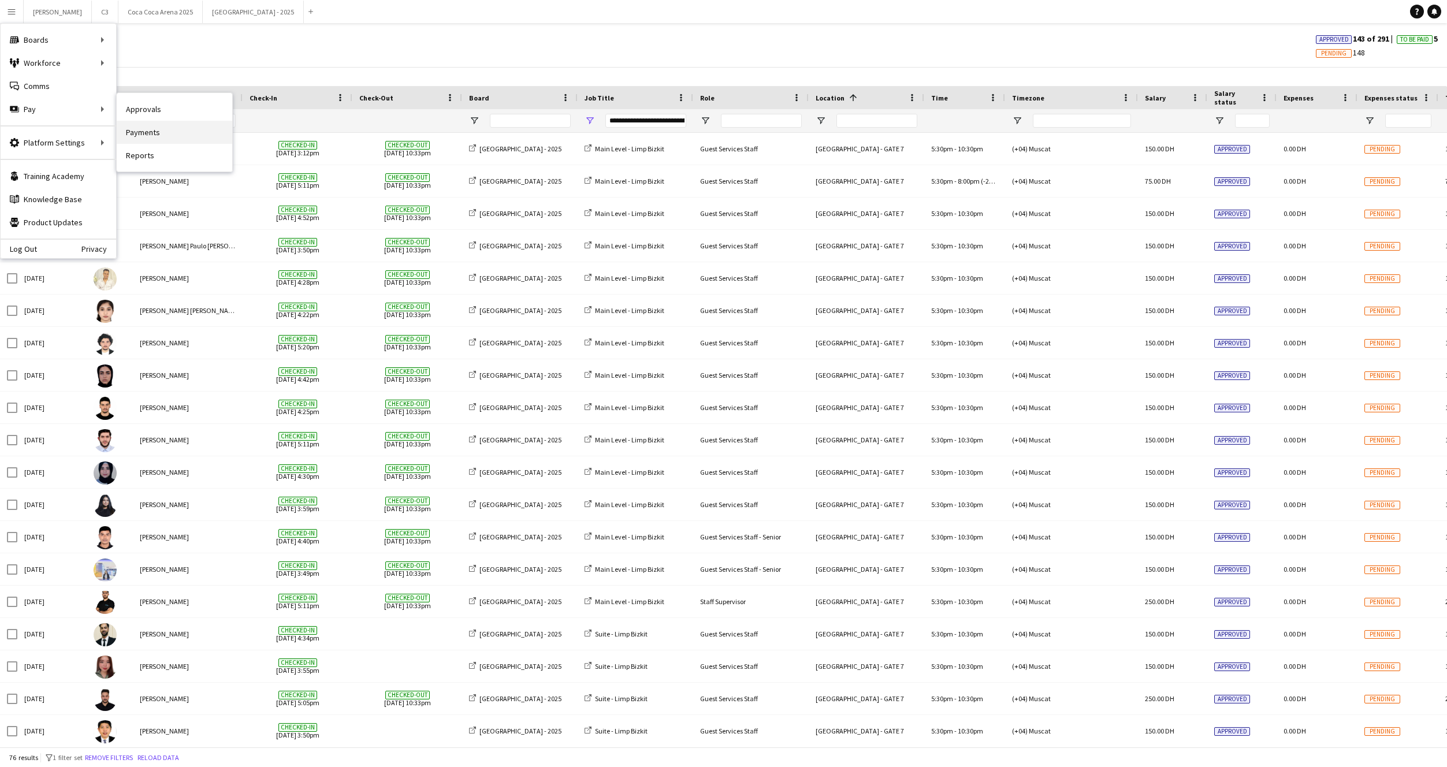
click at [153, 127] on link "Payments" at bounding box center [175, 132] width 116 height 23
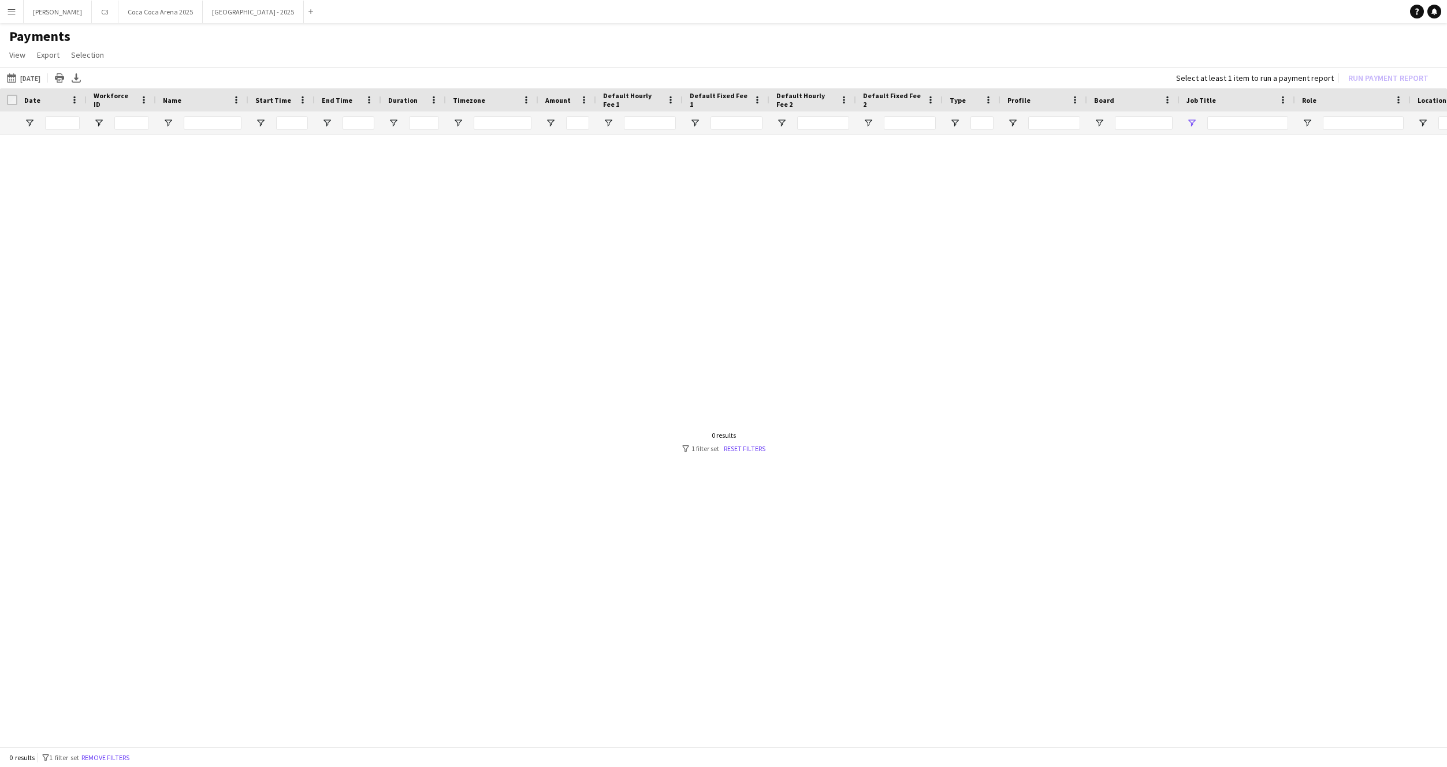
type input "***"
click at [40, 75] on button "[DATE] [DATE]" at bounding box center [24, 78] width 38 height 14
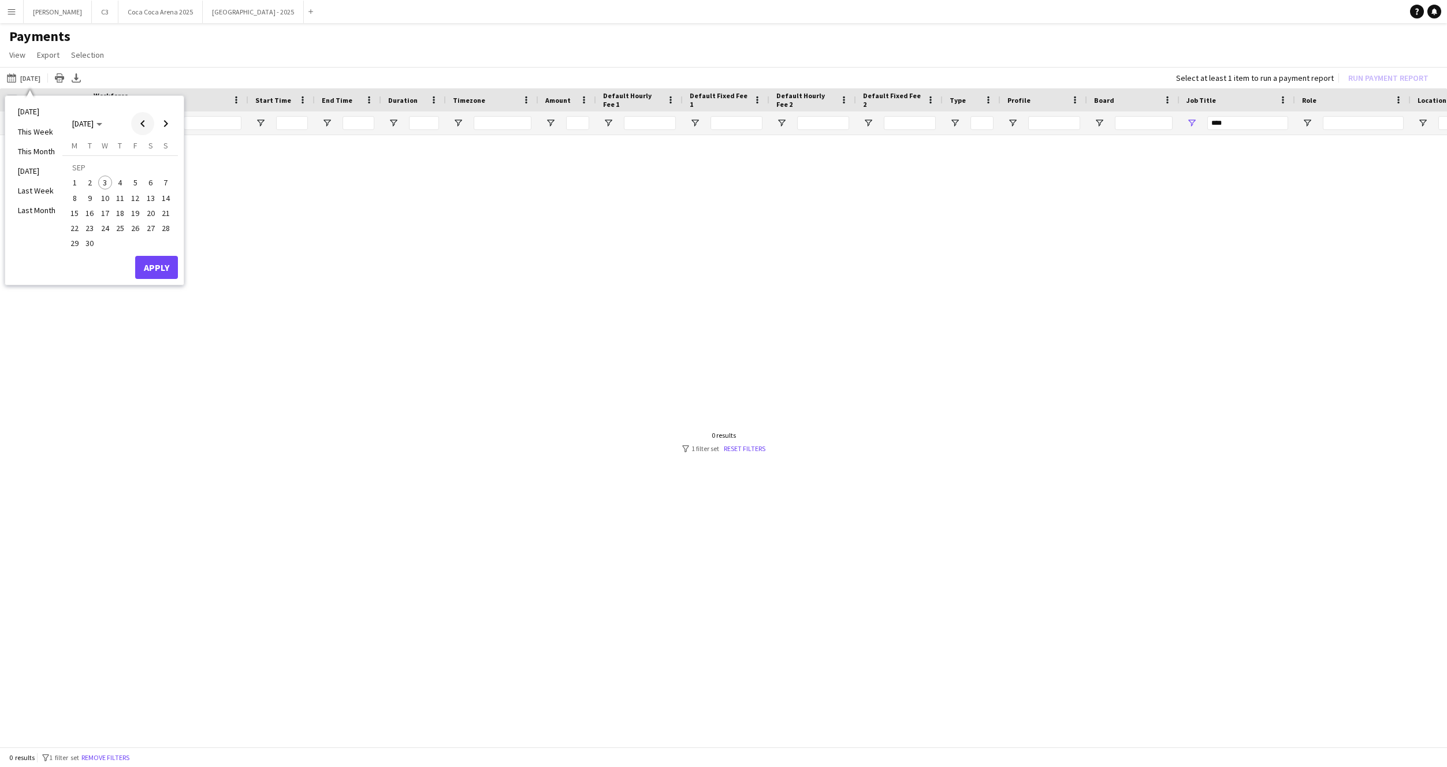
click at [143, 125] on span "Previous month" at bounding box center [142, 123] width 23 height 23
click at [92, 206] on span "12" at bounding box center [90, 201] width 14 height 14
click at [165, 254] on button "Apply" at bounding box center [156, 254] width 43 height 23
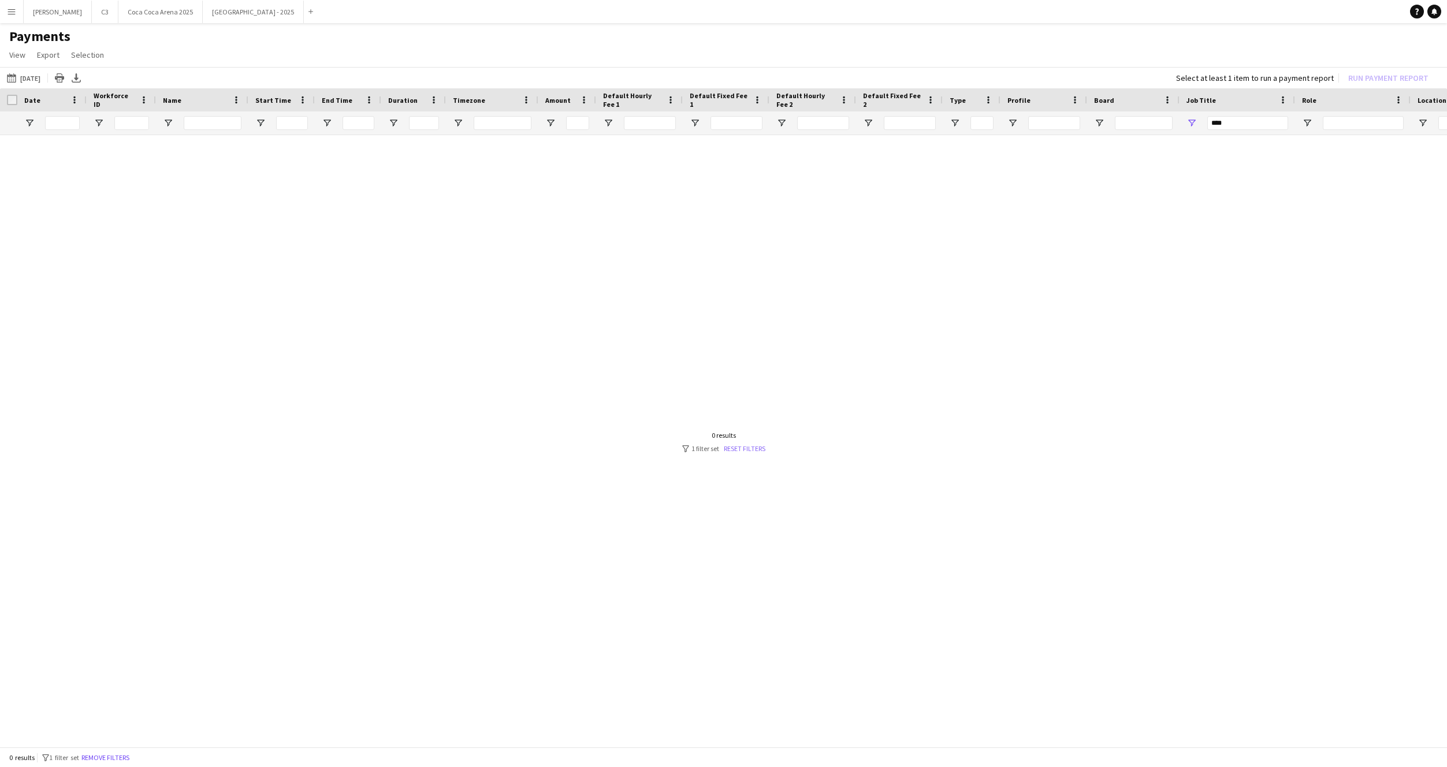
click at [749, 447] on link "Reset filters" at bounding box center [745, 448] width 42 height 9
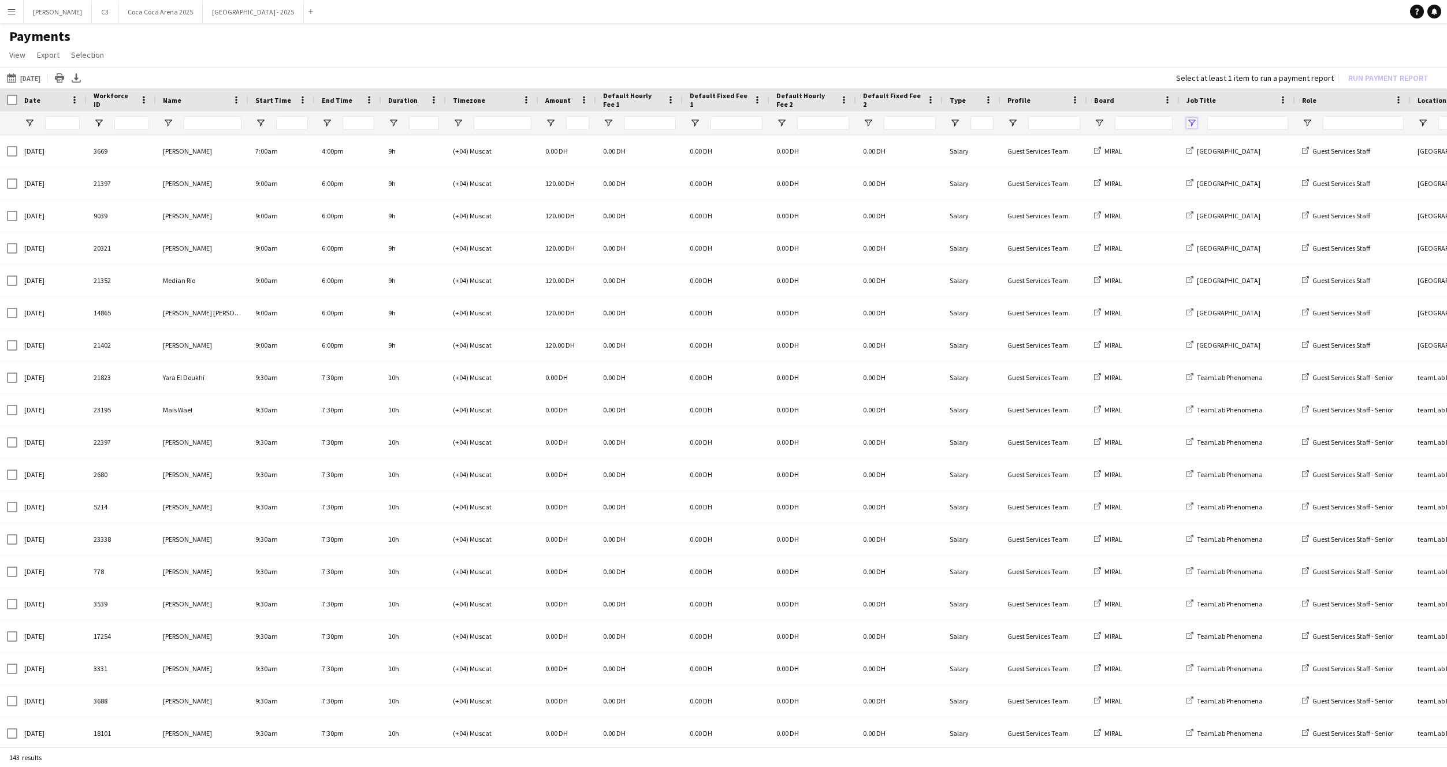
click at [1191, 123] on span "Open Filter Menu" at bounding box center [1192, 123] width 10 height 10
type input "***"
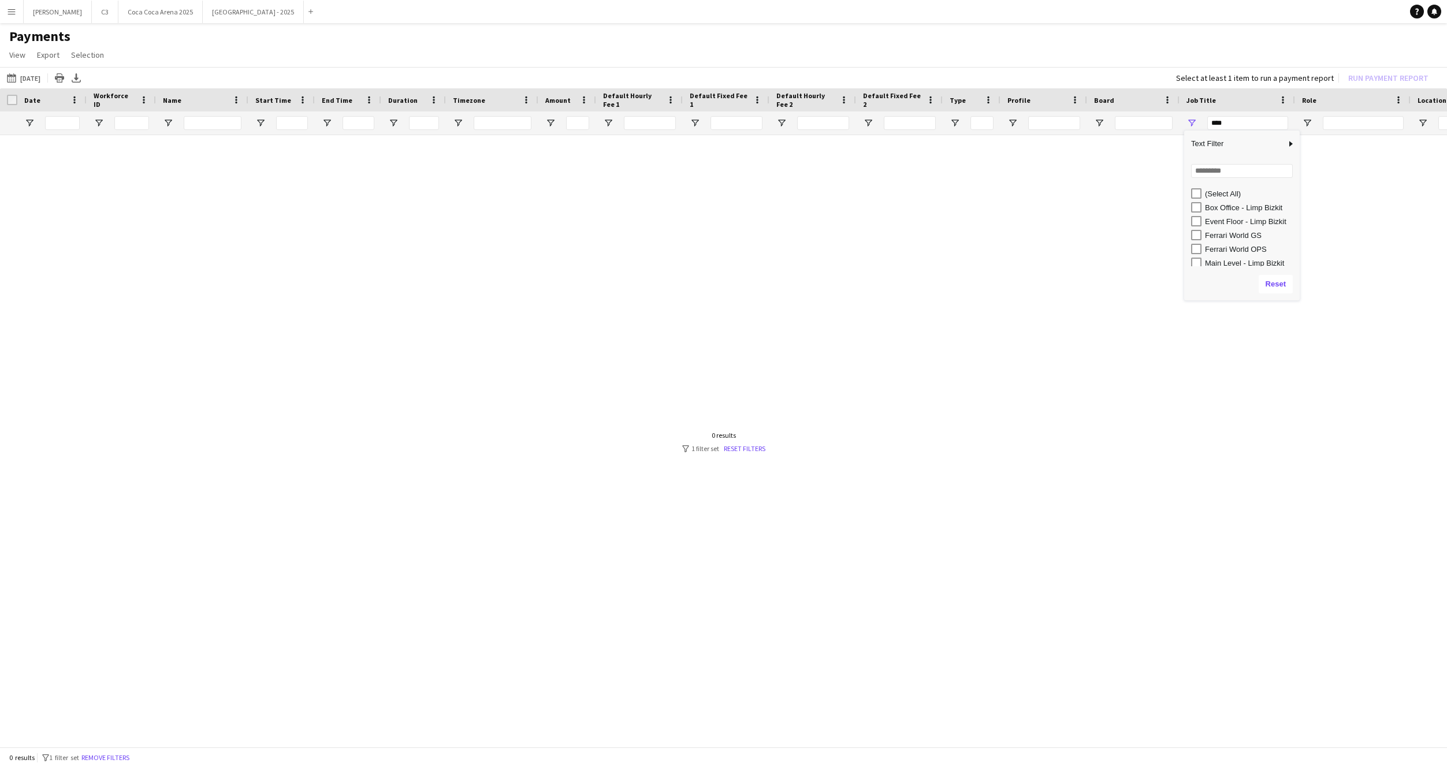
click at [1207, 180] on div "Loading... No matches. (Select All) Box Office - Limp Bizkit Event Floor - Limp…" at bounding box center [1242, 212] width 116 height 111
click at [1207, 173] on input "Search filter values" at bounding box center [1242, 171] width 102 height 14
type input "*"
type input "****"
type input "**********"
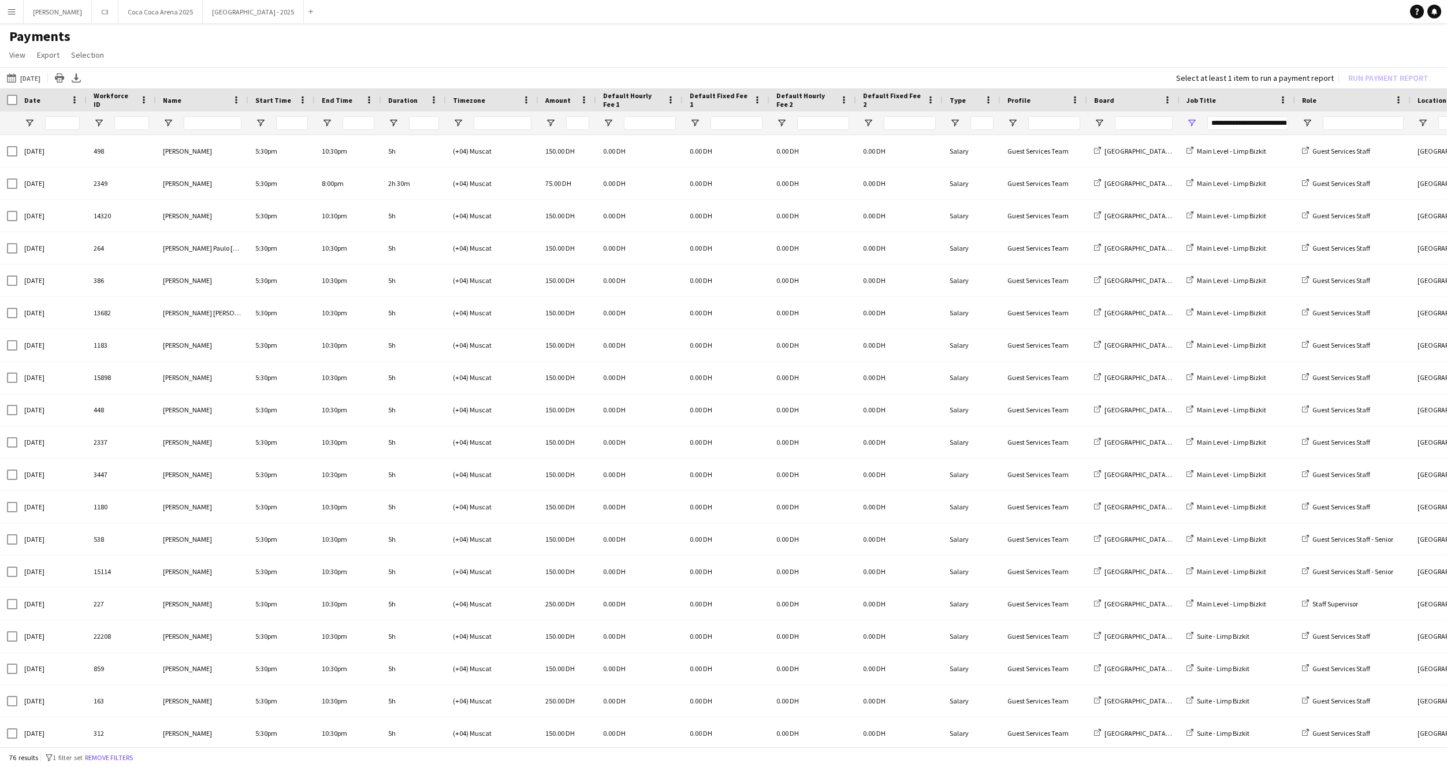
click at [1052, 68] on div "[DATE] [DATE] [DATE] This Week This Month [DATE] Last Week Last Month [DATE] [D…" at bounding box center [723, 77] width 1447 height 21
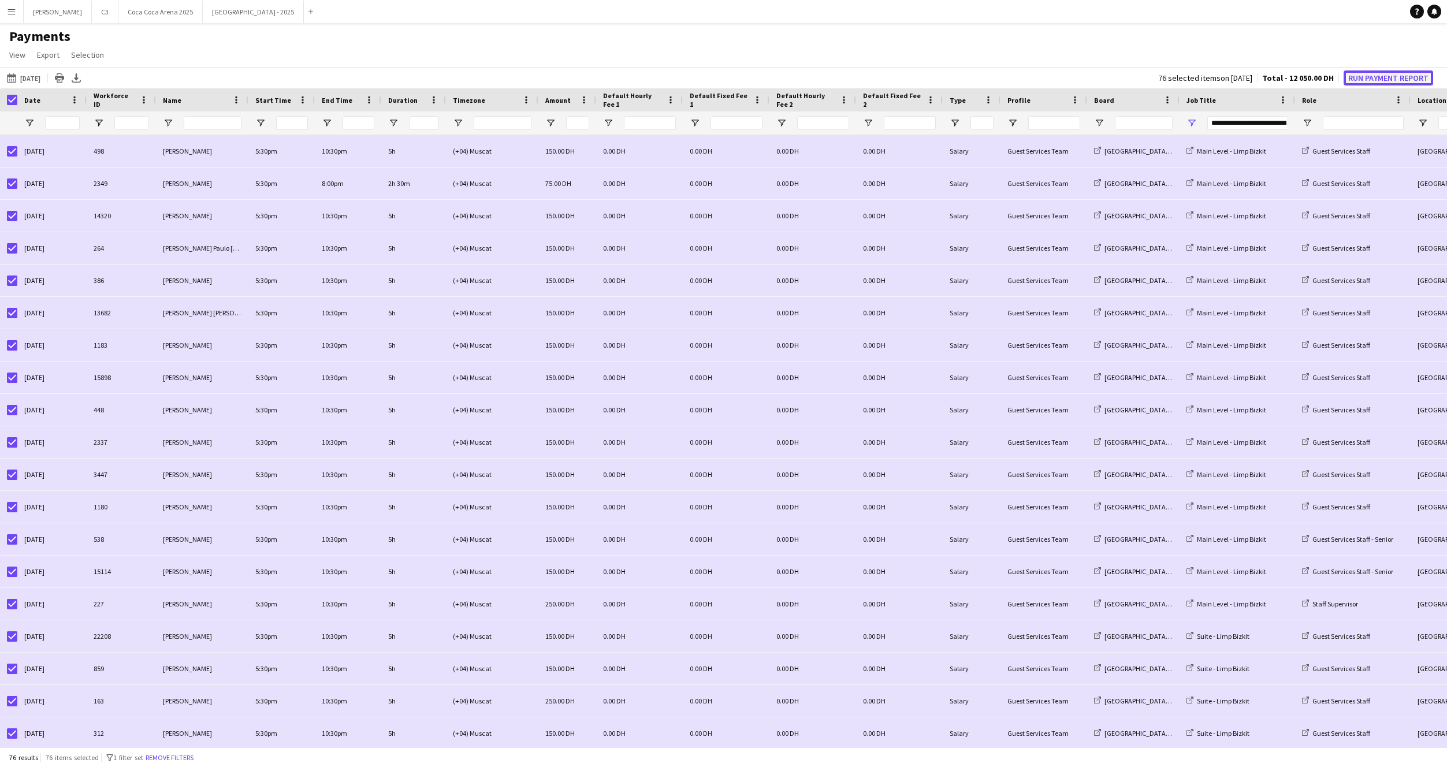
click at [1379, 75] on button "Run Payment Report" at bounding box center [1389, 77] width 90 height 15
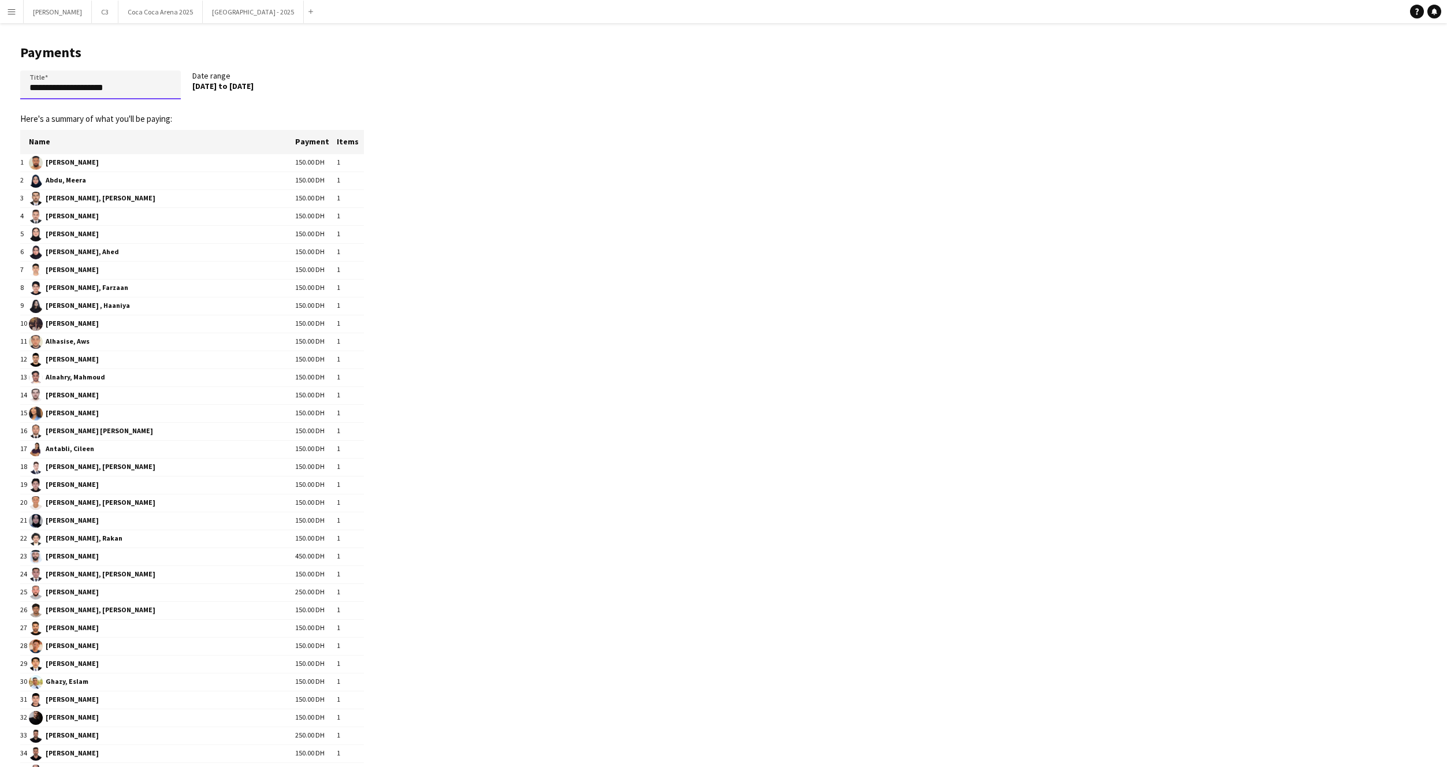
click at [110, 94] on input "**********" at bounding box center [100, 84] width 161 height 29
paste input "**********"
click at [62, 88] on input "**********" at bounding box center [100, 84] width 161 height 29
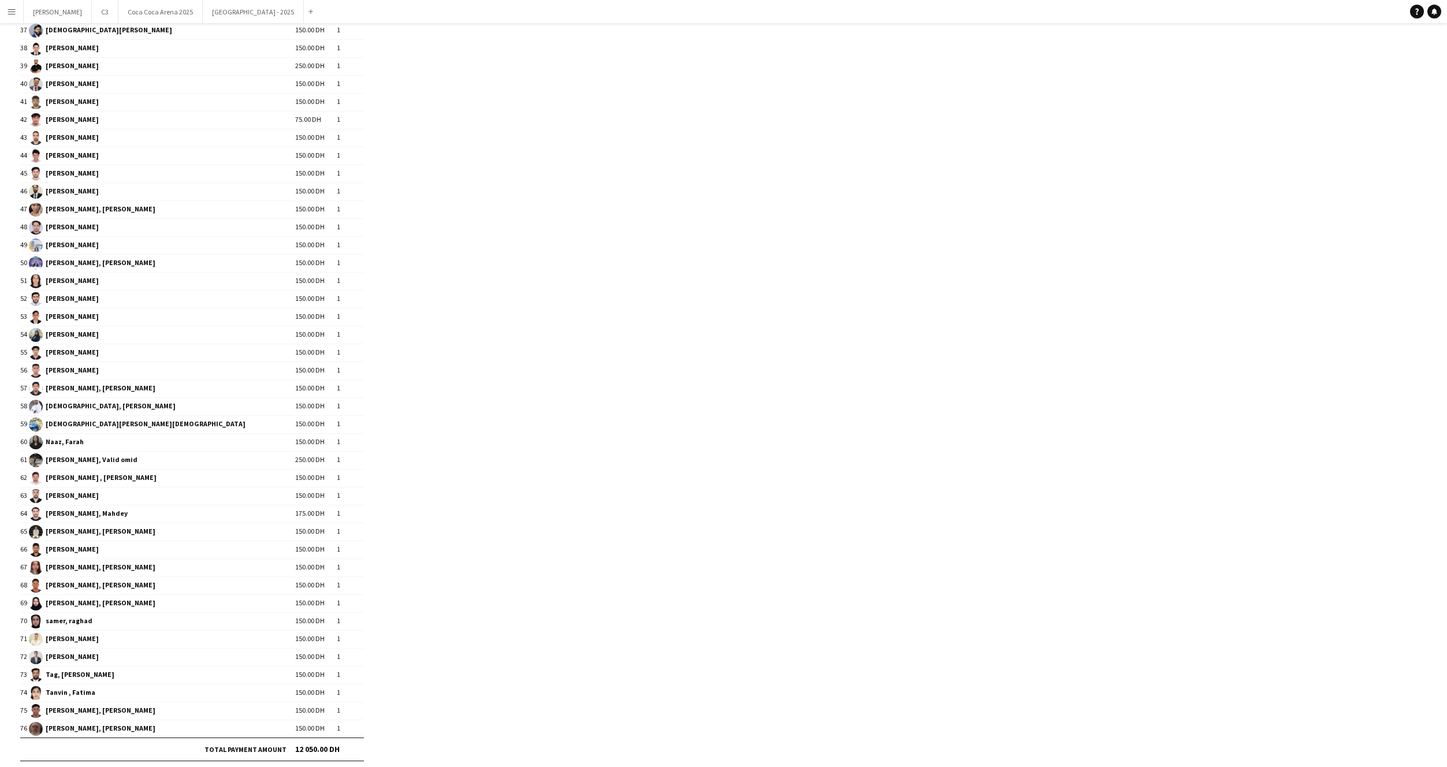
scroll to position [835, 0]
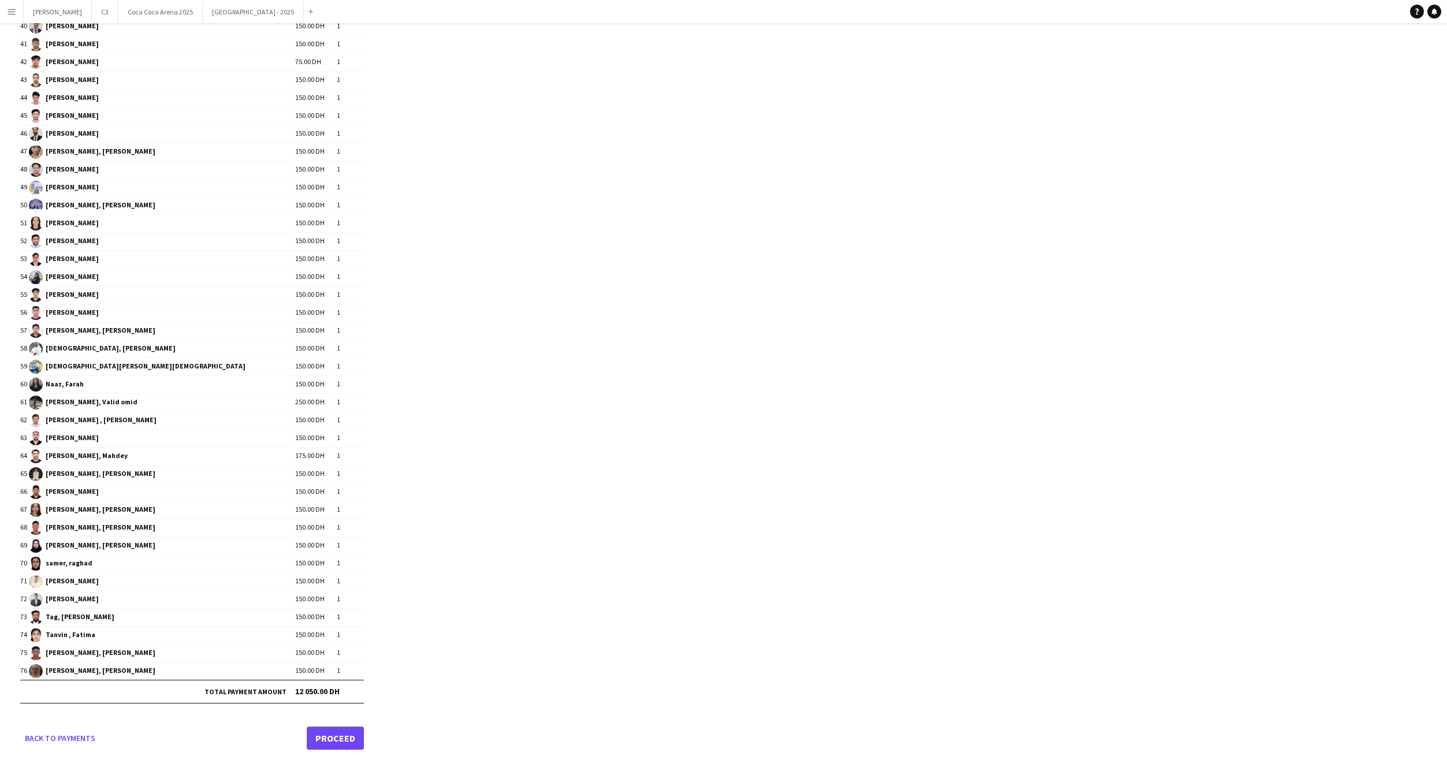
type input "**********"
click at [325, 732] on link "Proceed" at bounding box center [335, 738] width 57 height 23
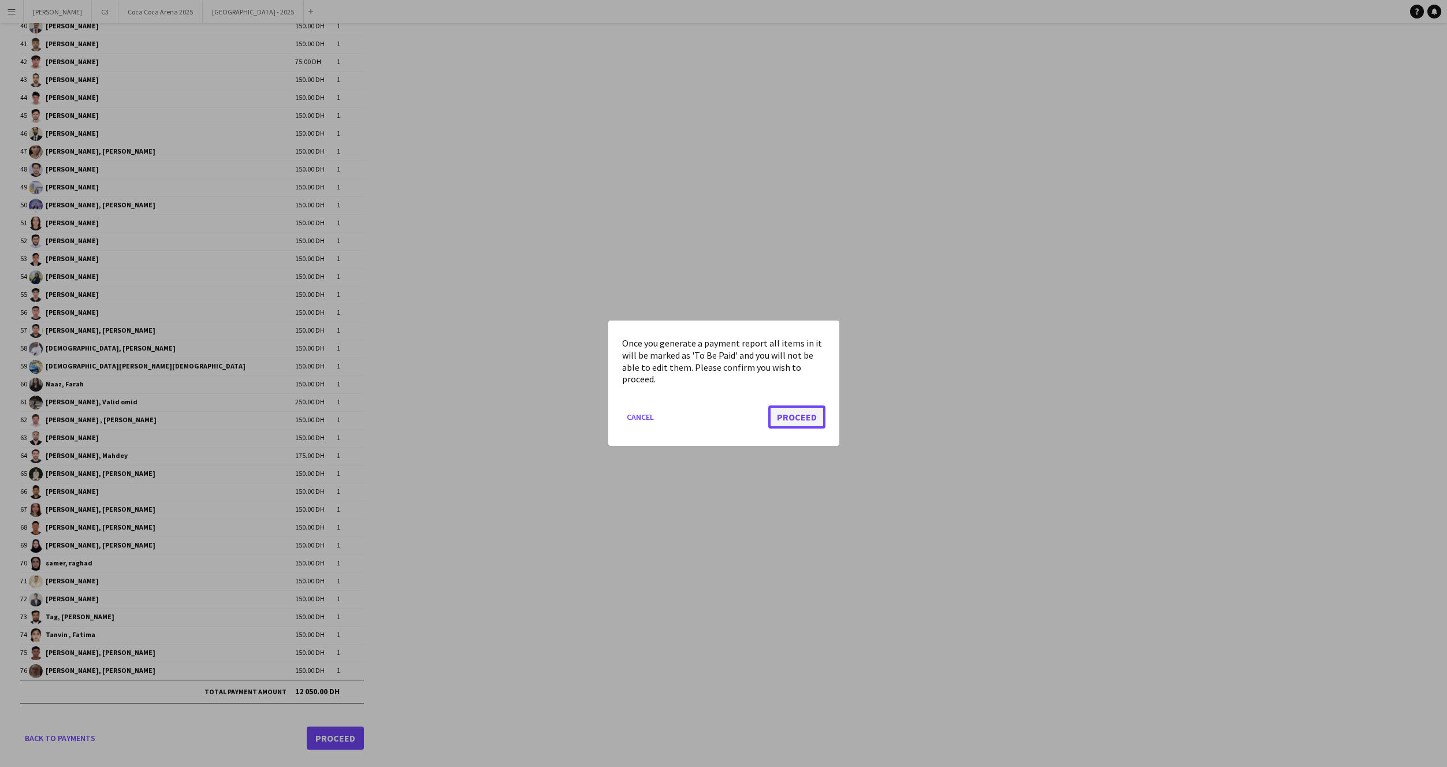
click at [799, 415] on button "Proceed" at bounding box center [796, 417] width 57 height 23
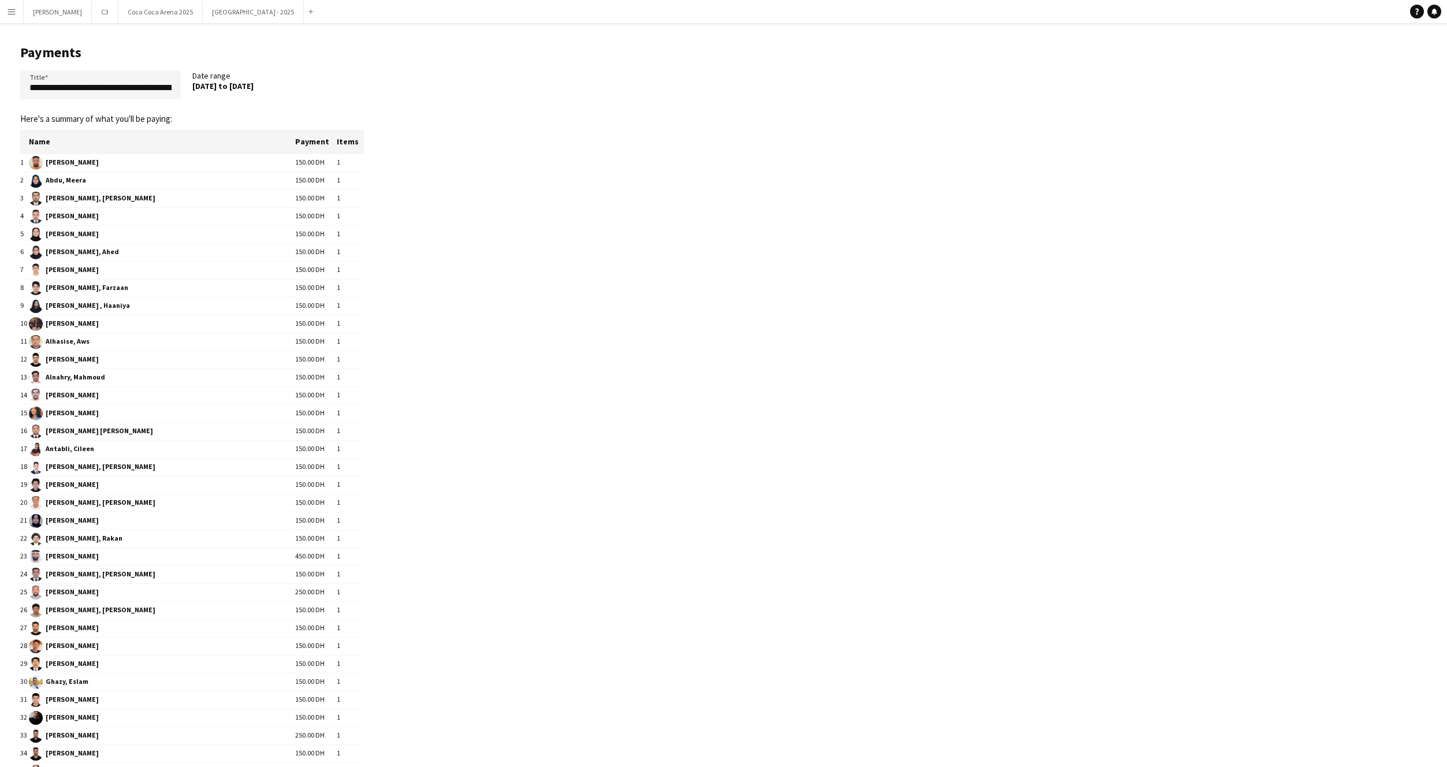
scroll to position [835, 0]
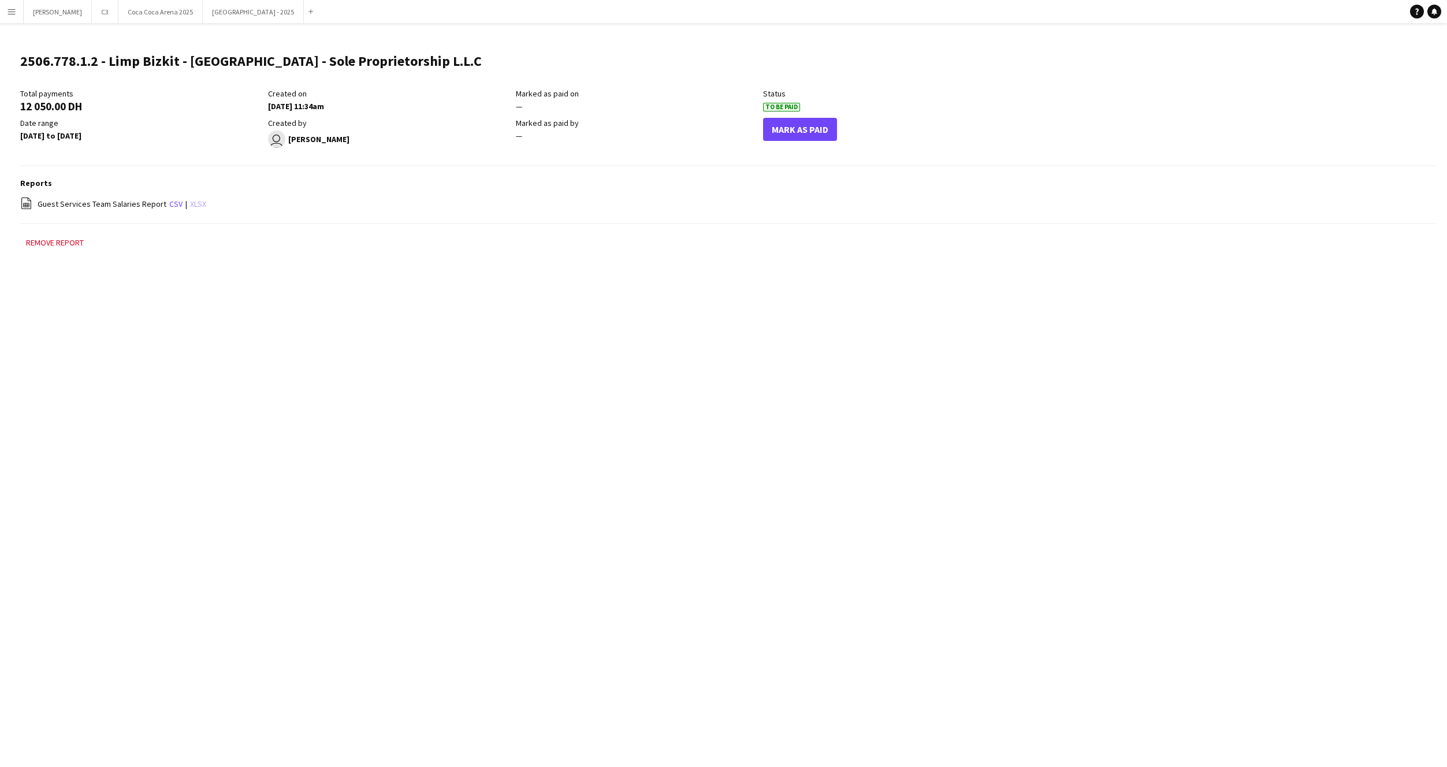
click at [191, 202] on link "xlsx" at bounding box center [198, 204] width 16 height 10
click at [16, 13] on button "Menu" at bounding box center [11, 11] width 23 height 23
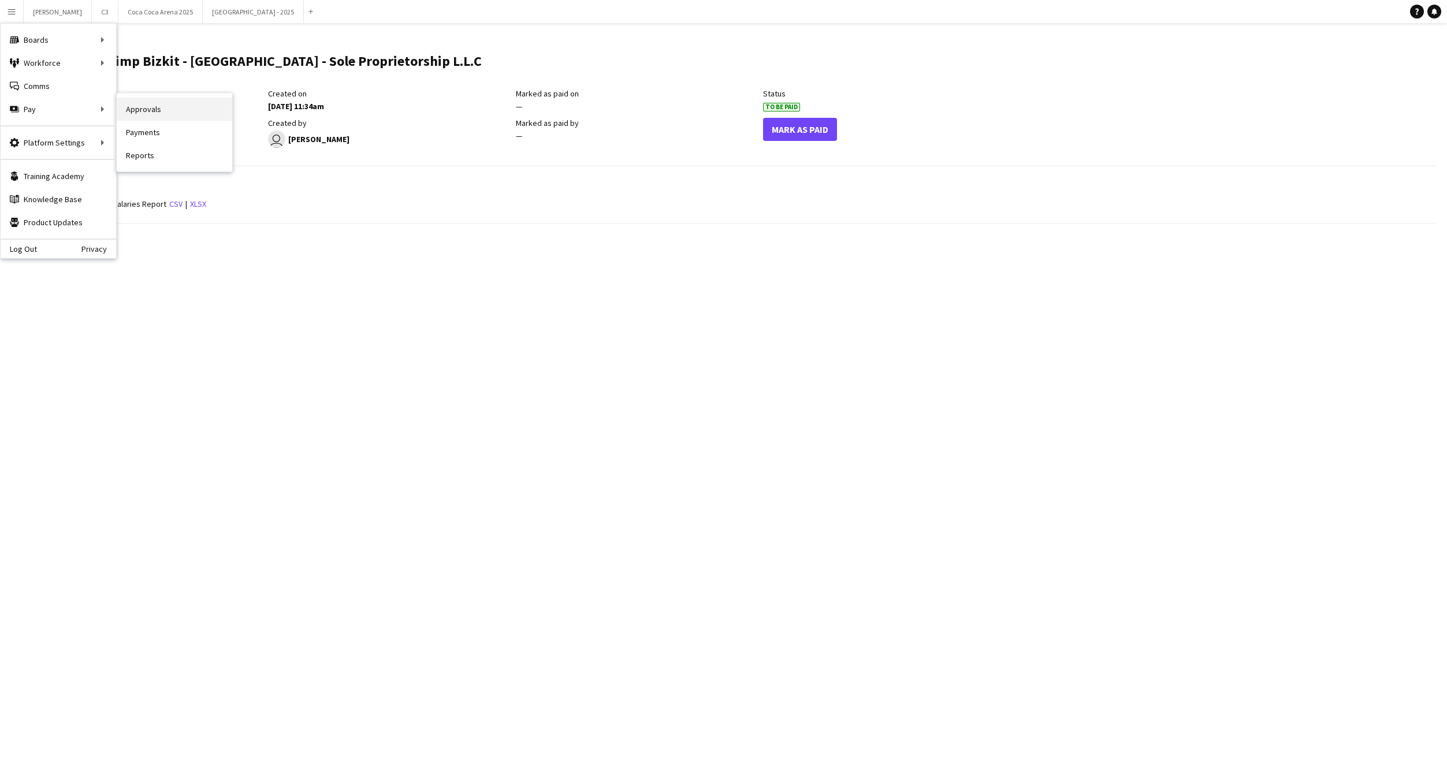
click at [125, 110] on link "Approvals" at bounding box center [175, 109] width 116 height 23
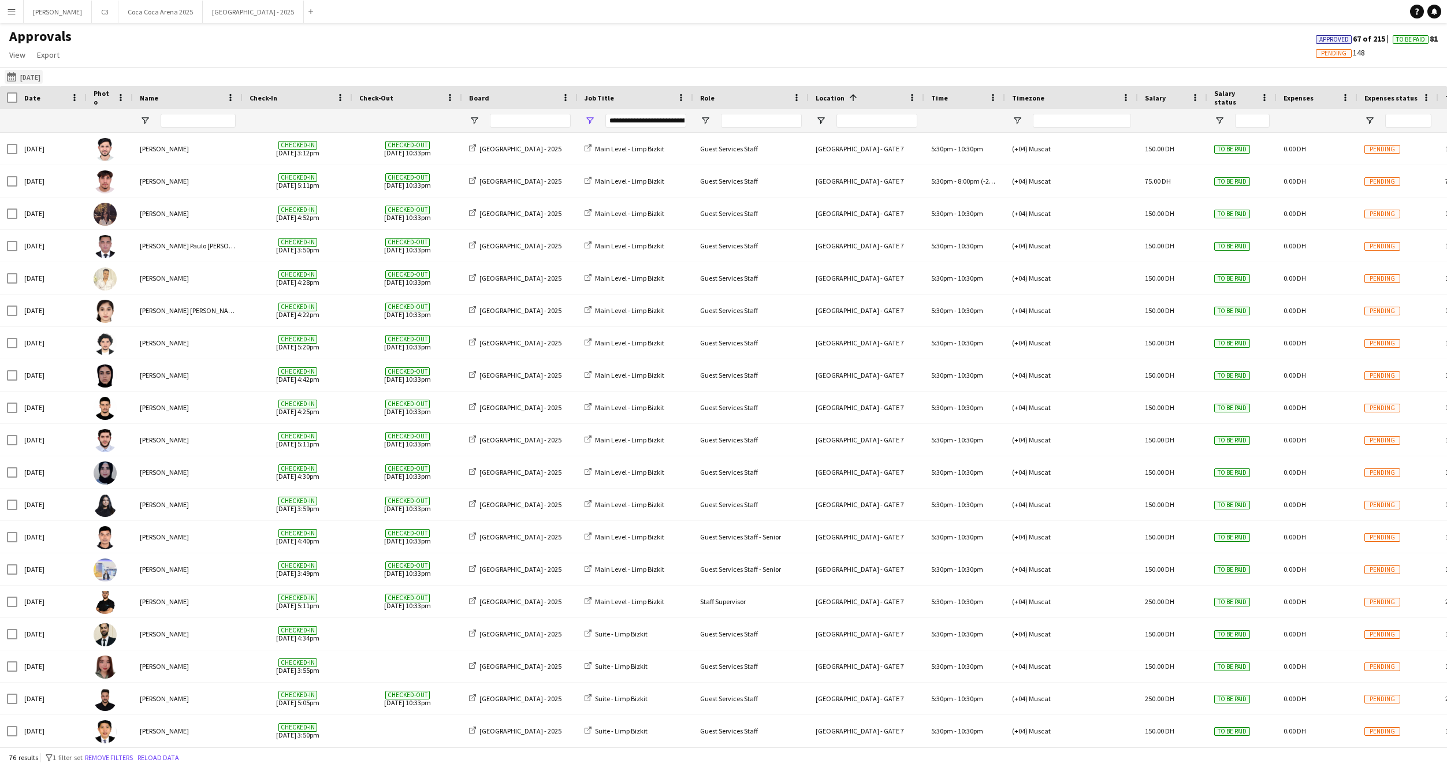
click at [43, 77] on button "[DATE] [DATE]" at bounding box center [24, 77] width 38 height 14
click at [143, 121] on span "Previous month" at bounding box center [142, 122] width 23 height 23
click at [136, 228] on span "29" at bounding box center [135, 230] width 14 height 14
click at [162, 230] on span "31" at bounding box center [166, 230] width 14 height 14
click at [158, 257] on button "Apply" at bounding box center [156, 253] width 43 height 23
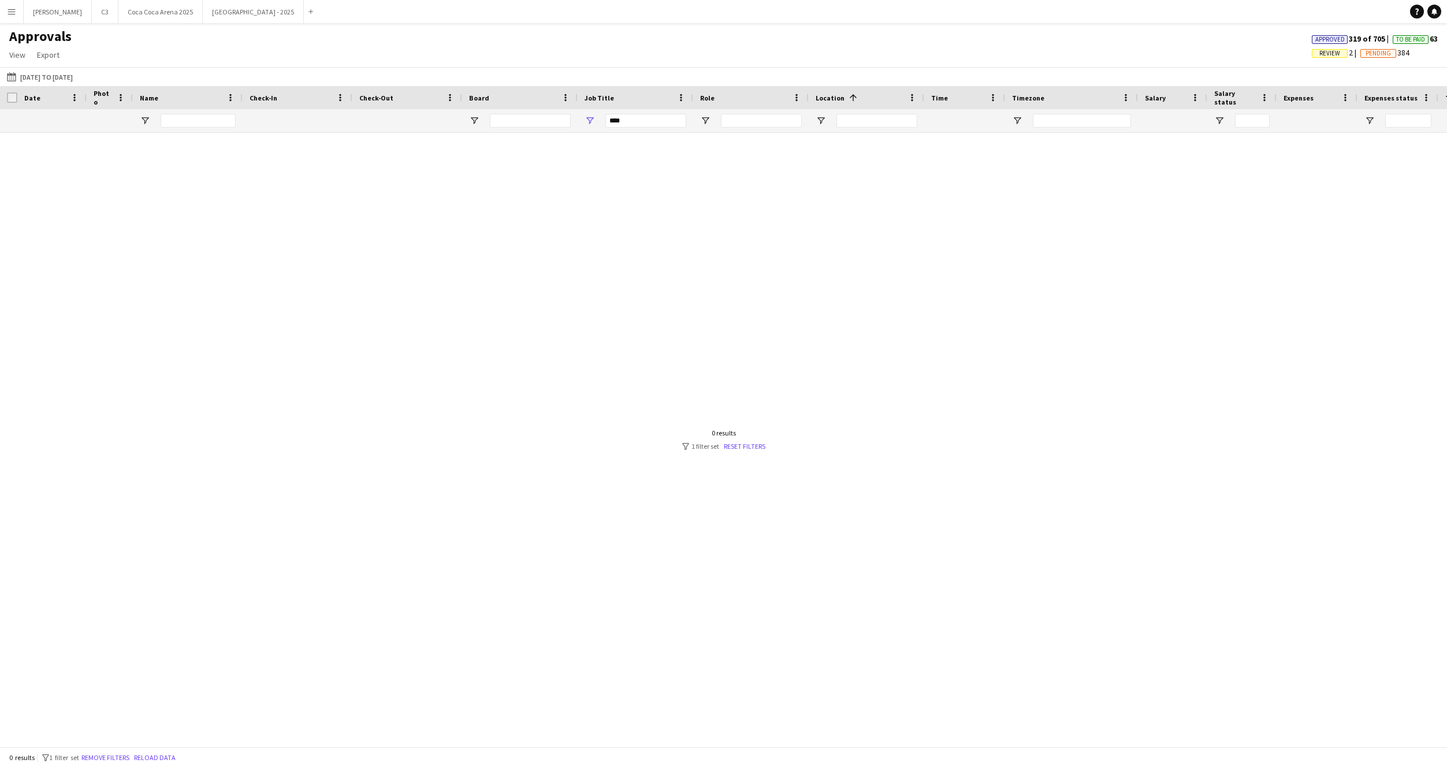
click at [747, 440] on div "0 results filter-1 1 filter set Reset filters" at bounding box center [723, 440] width 83 height 22
click at [742, 443] on link "Reset filters" at bounding box center [745, 446] width 42 height 9
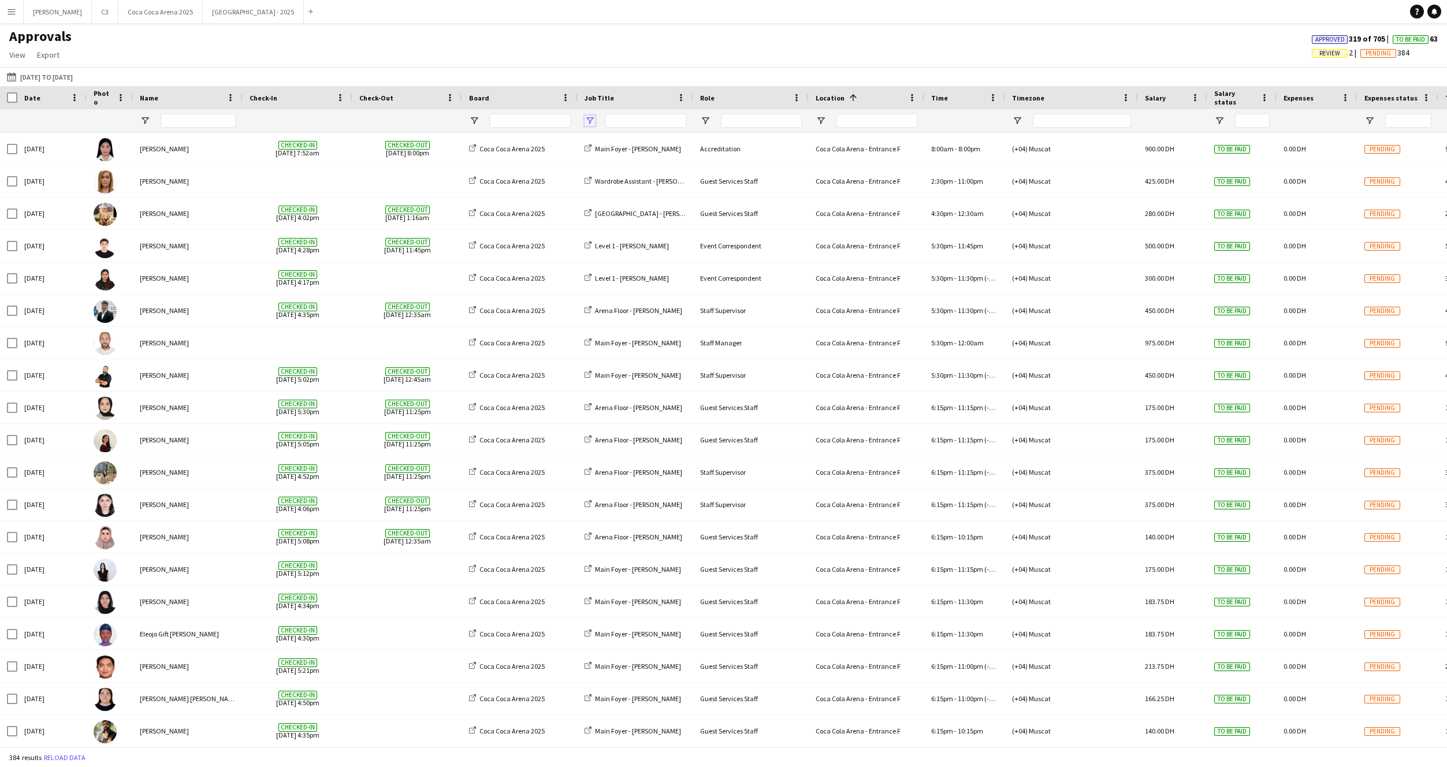
click at [588, 118] on span "Open Filter Menu" at bounding box center [590, 121] width 10 height 10
type input "***"
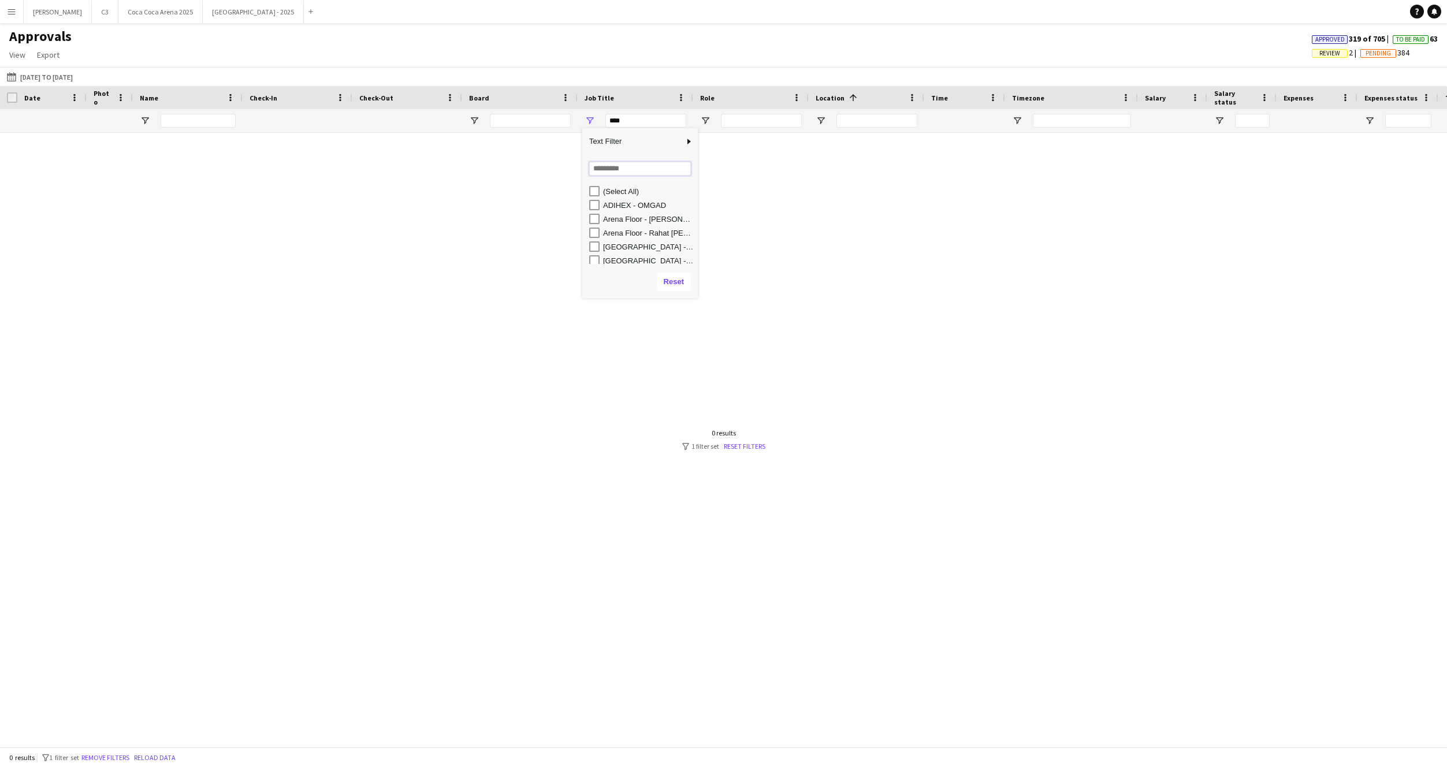
click at [611, 170] on input "Search filter values" at bounding box center [640, 169] width 102 height 14
type input "***"
type input "**********"
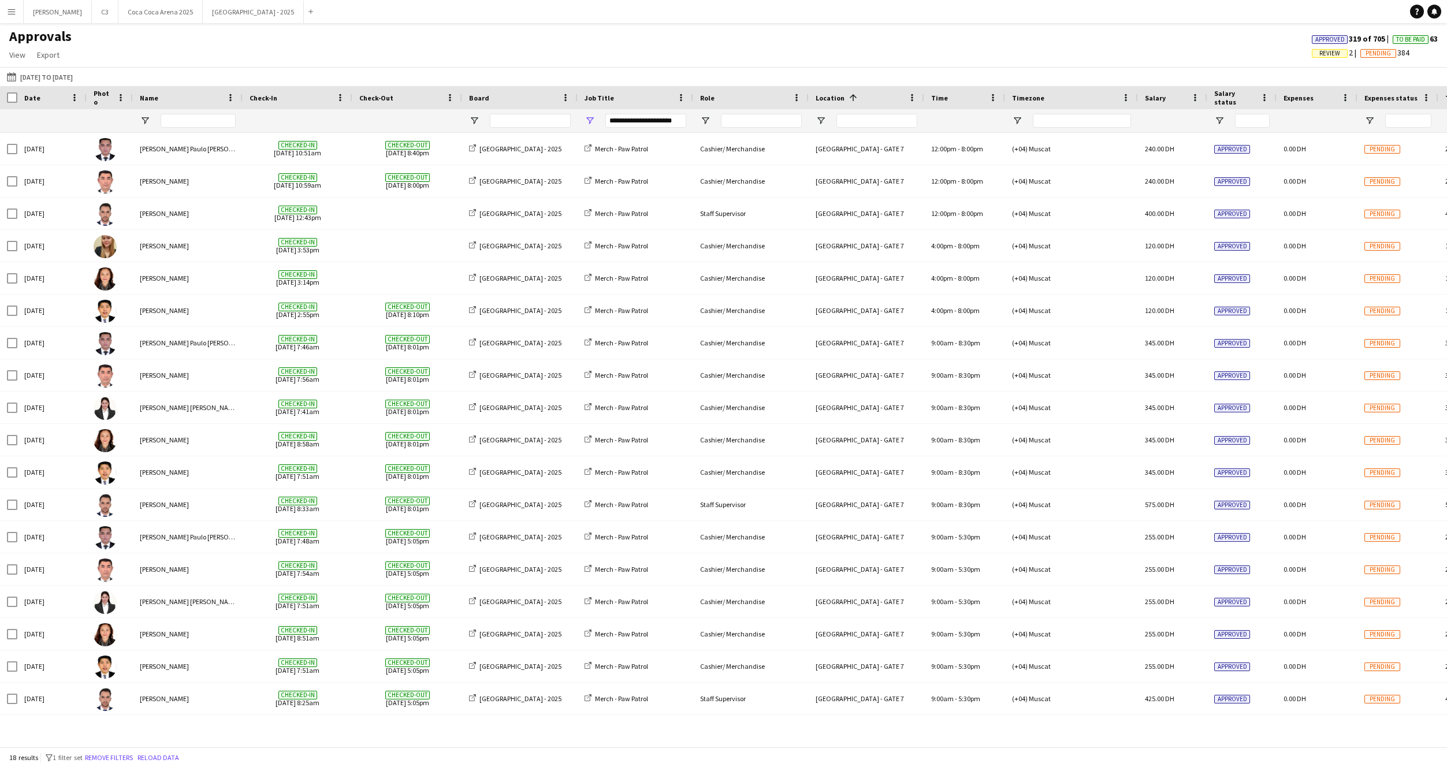
click at [569, 47] on div "Approvals View Customise view Customise filters Reset Filters Reset View Reset …" at bounding box center [723, 47] width 1447 height 39
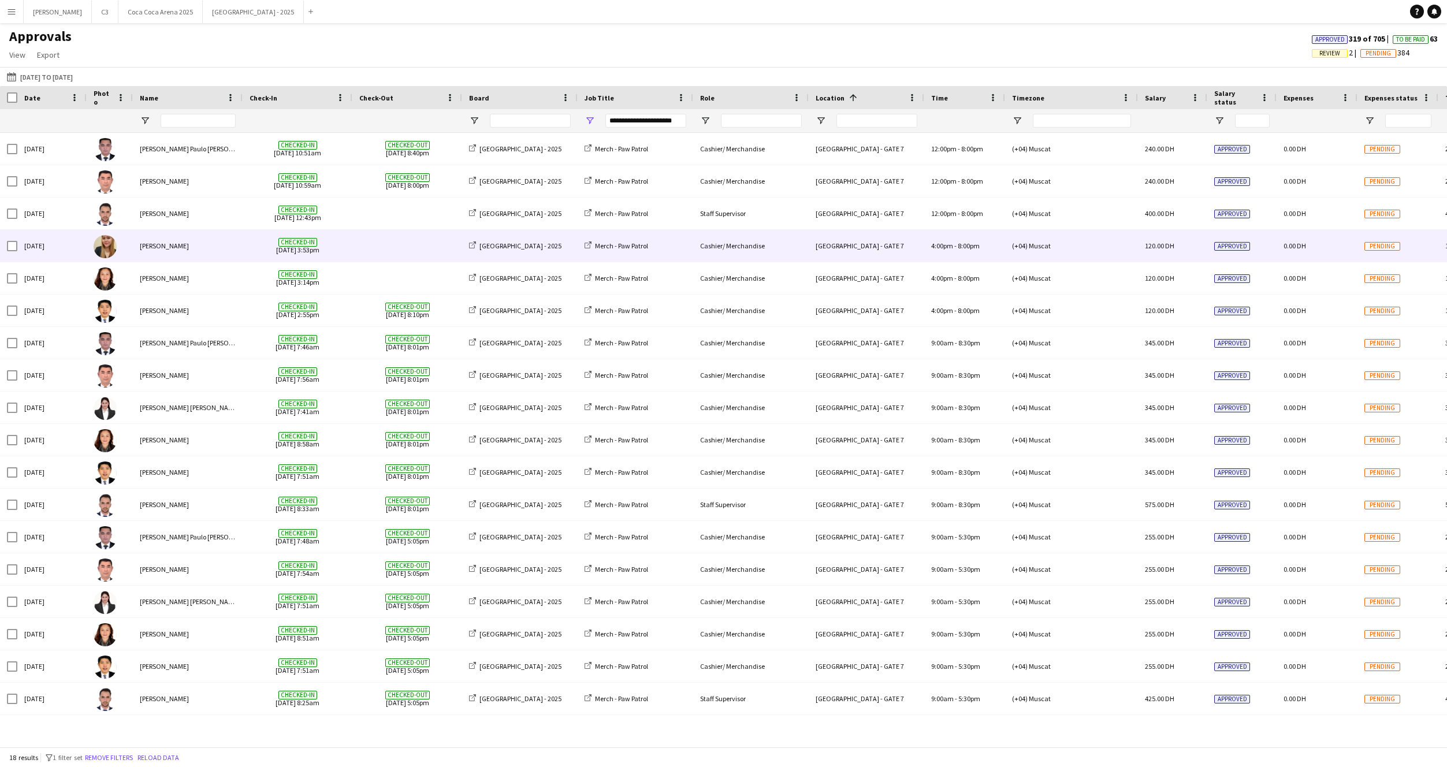
scroll to position [0, 315]
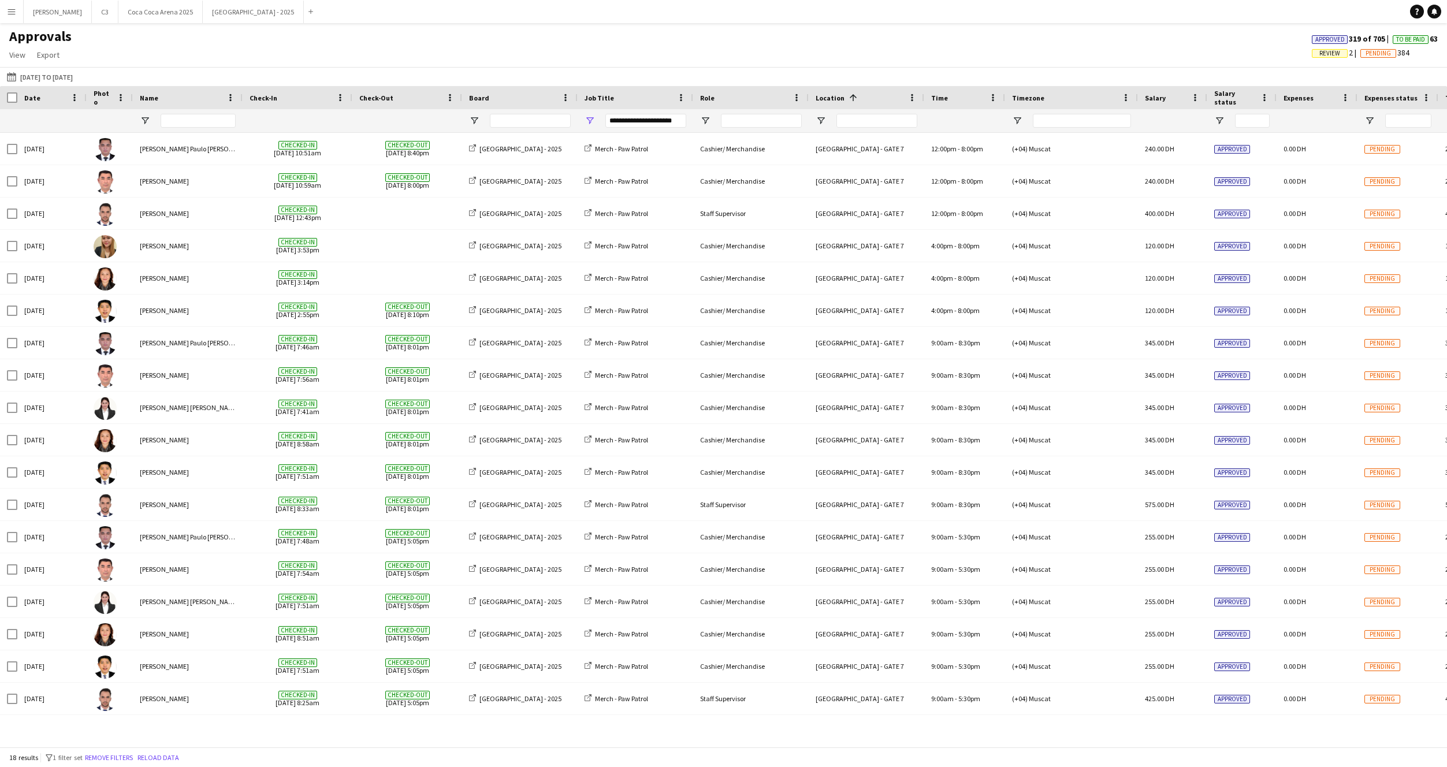
click at [8, 6] on button "Menu" at bounding box center [11, 11] width 23 height 23
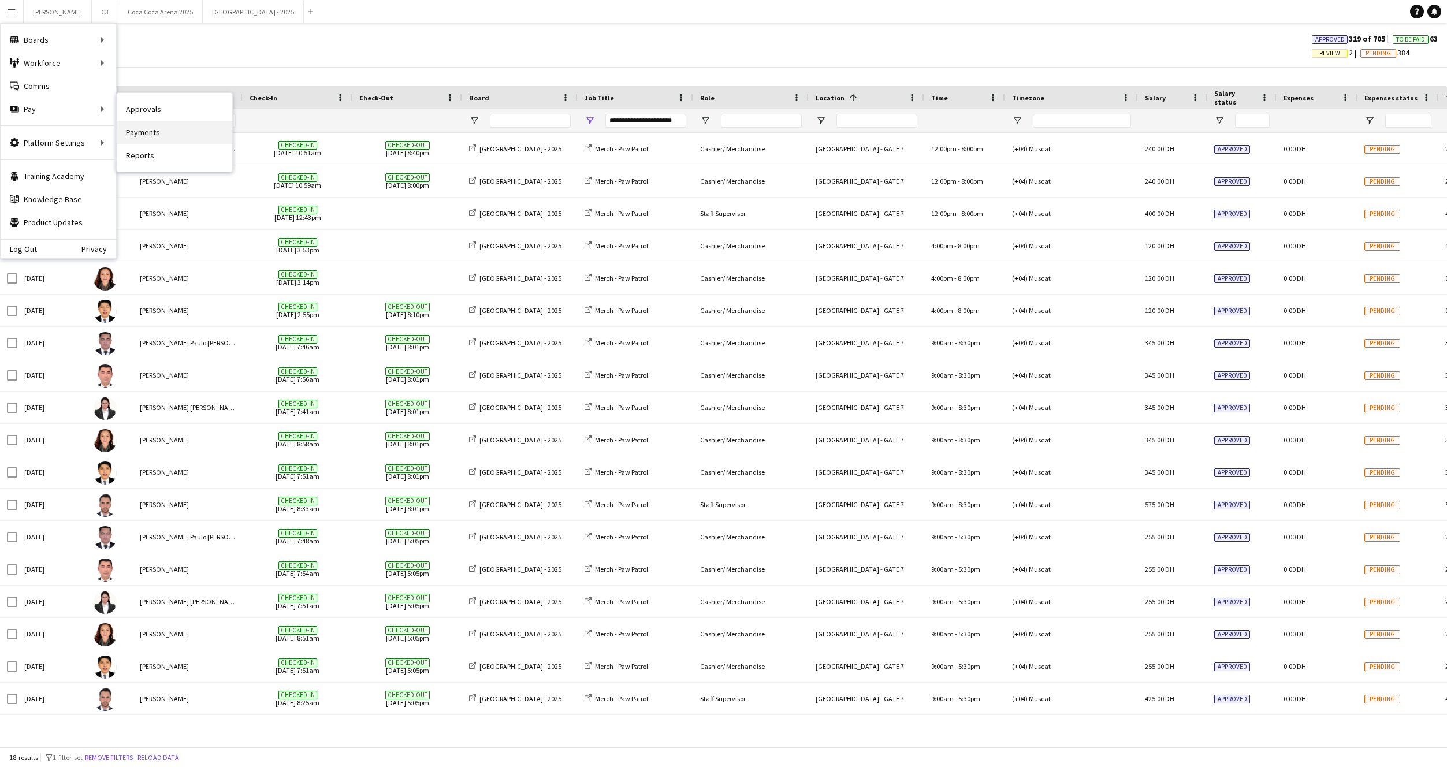
click at [156, 124] on link "Payments" at bounding box center [175, 132] width 116 height 23
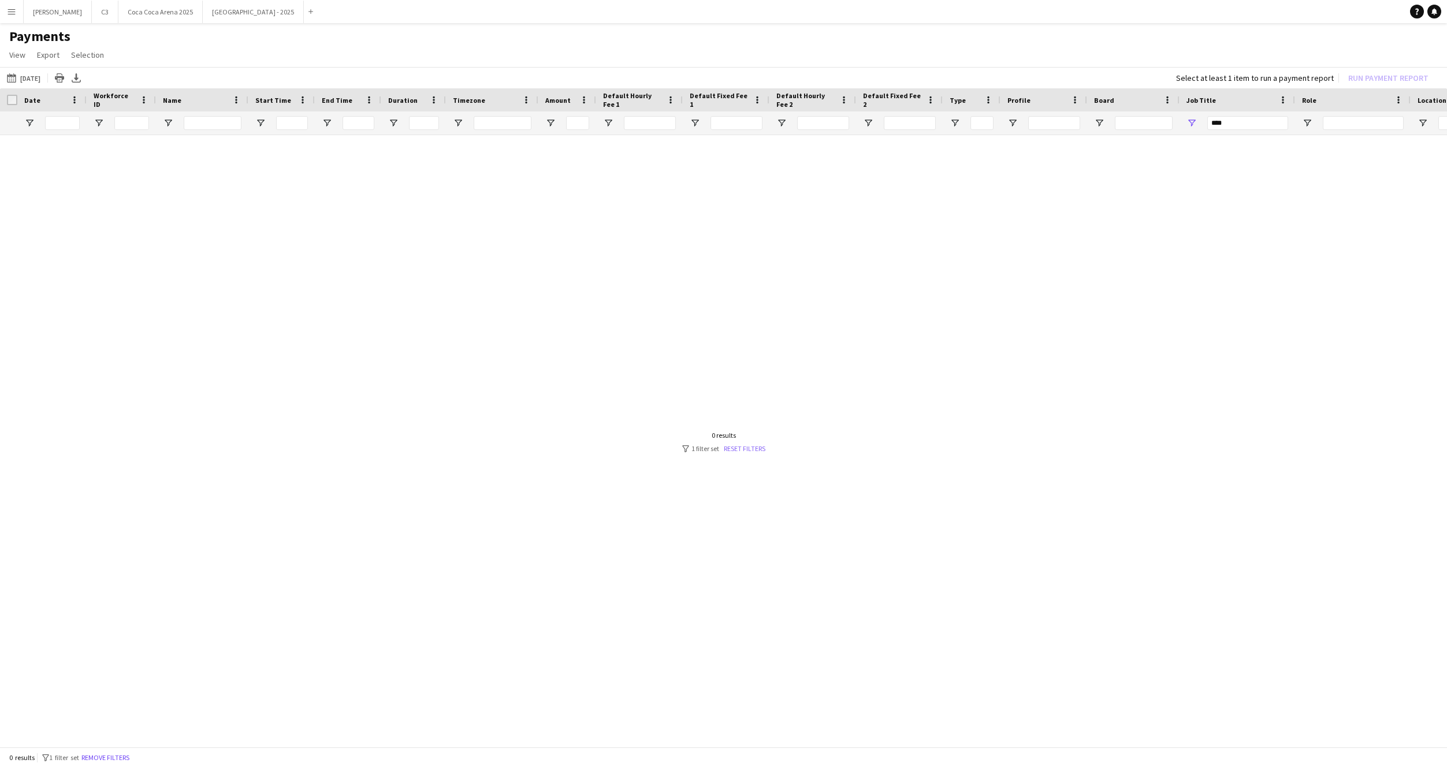
click at [747, 448] on link "Reset filters" at bounding box center [745, 448] width 42 height 9
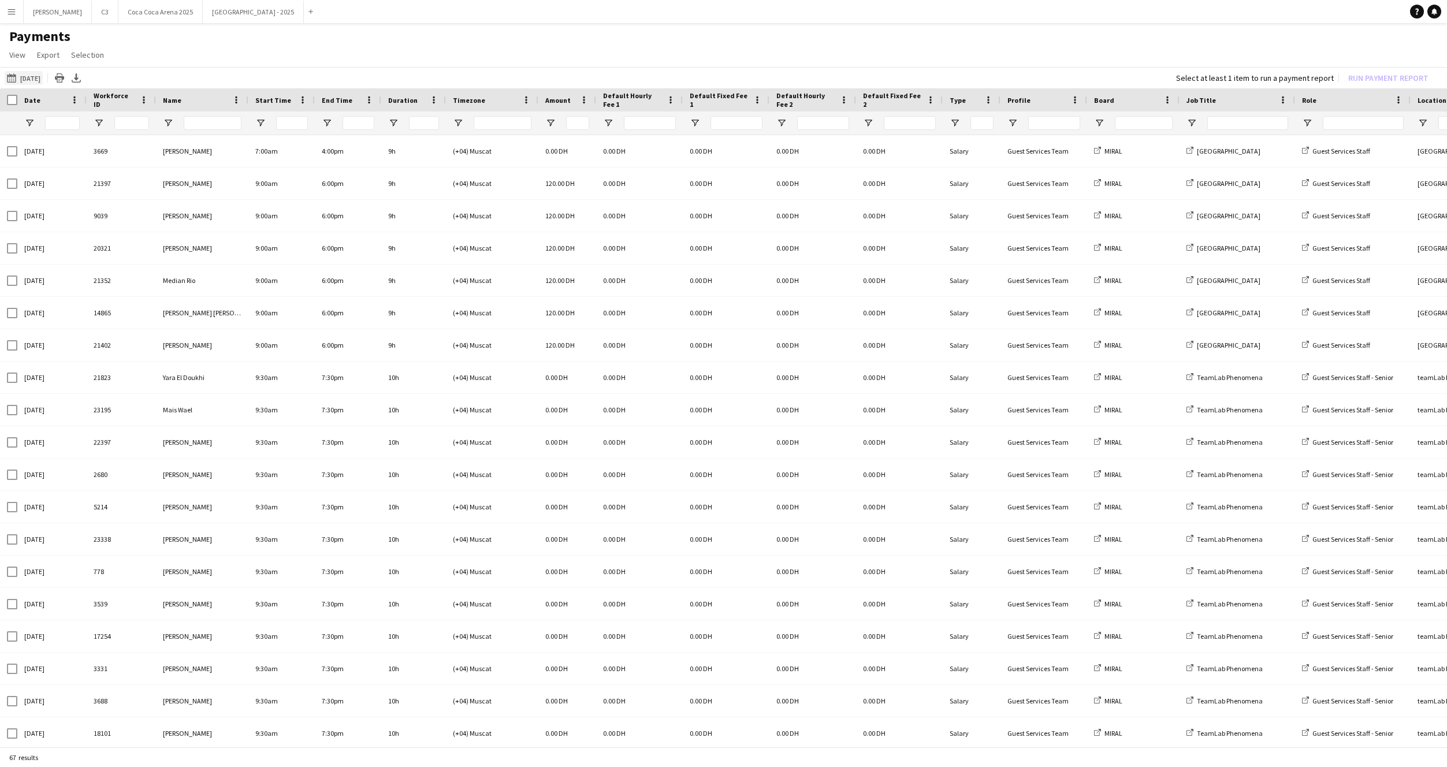
click at [36, 76] on button "[DATE] [DATE]" at bounding box center [24, 78] width 38 height 14
click at [142, 123] on span "Previous month" at bounding box center [142, 123] width 23 height 23
click at [138, 234] on span "29" at bounding box center [135, 231] width 14 height 14
click at [167, 234] on span "31" at bounding box center [166, 231] width 14 height 14
click at [163, 258] on button "Apply" at bounding box center [156, 254] width 43 height 23
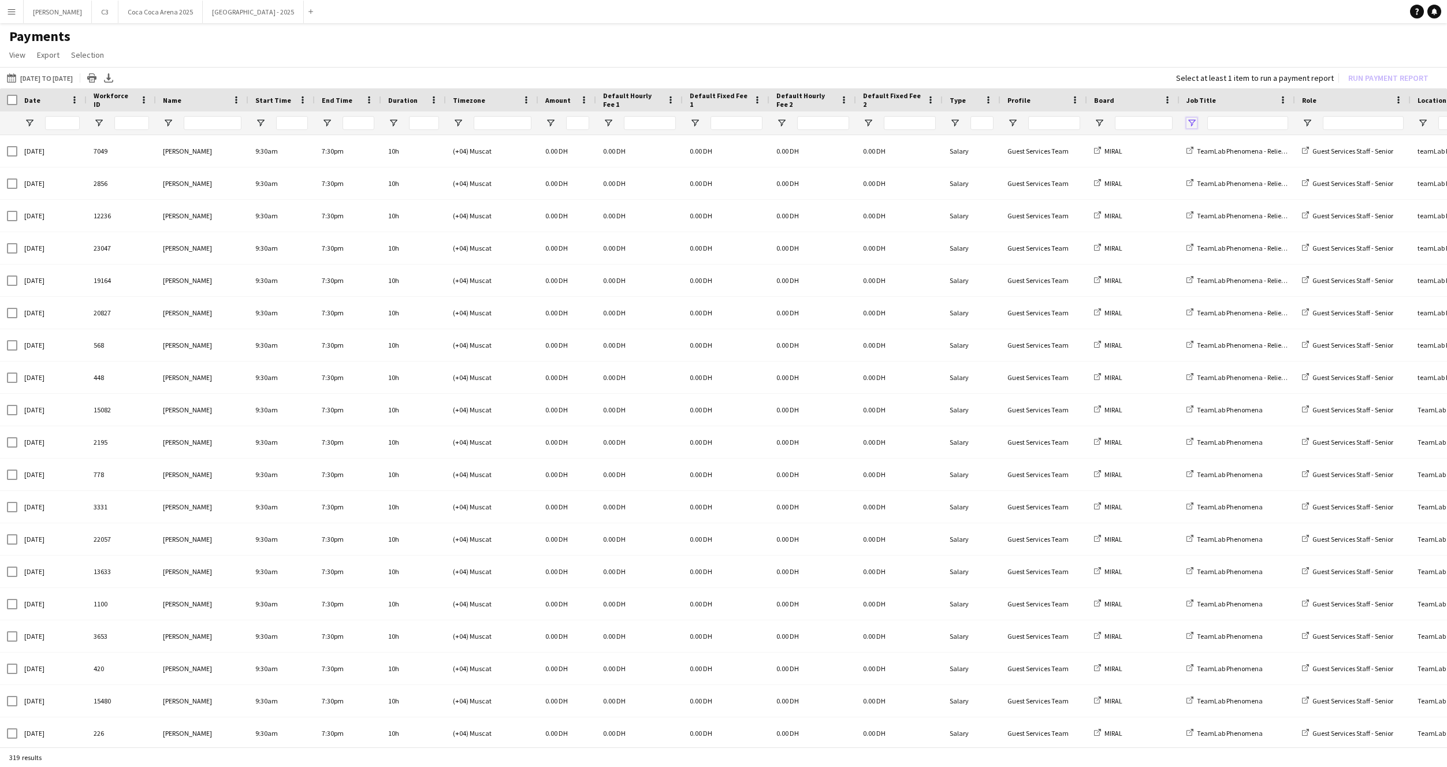
click at [1193, 119] on span "Open Filter Menu" at bounding box center [1192, 123] width 10 height 10
type input "***"
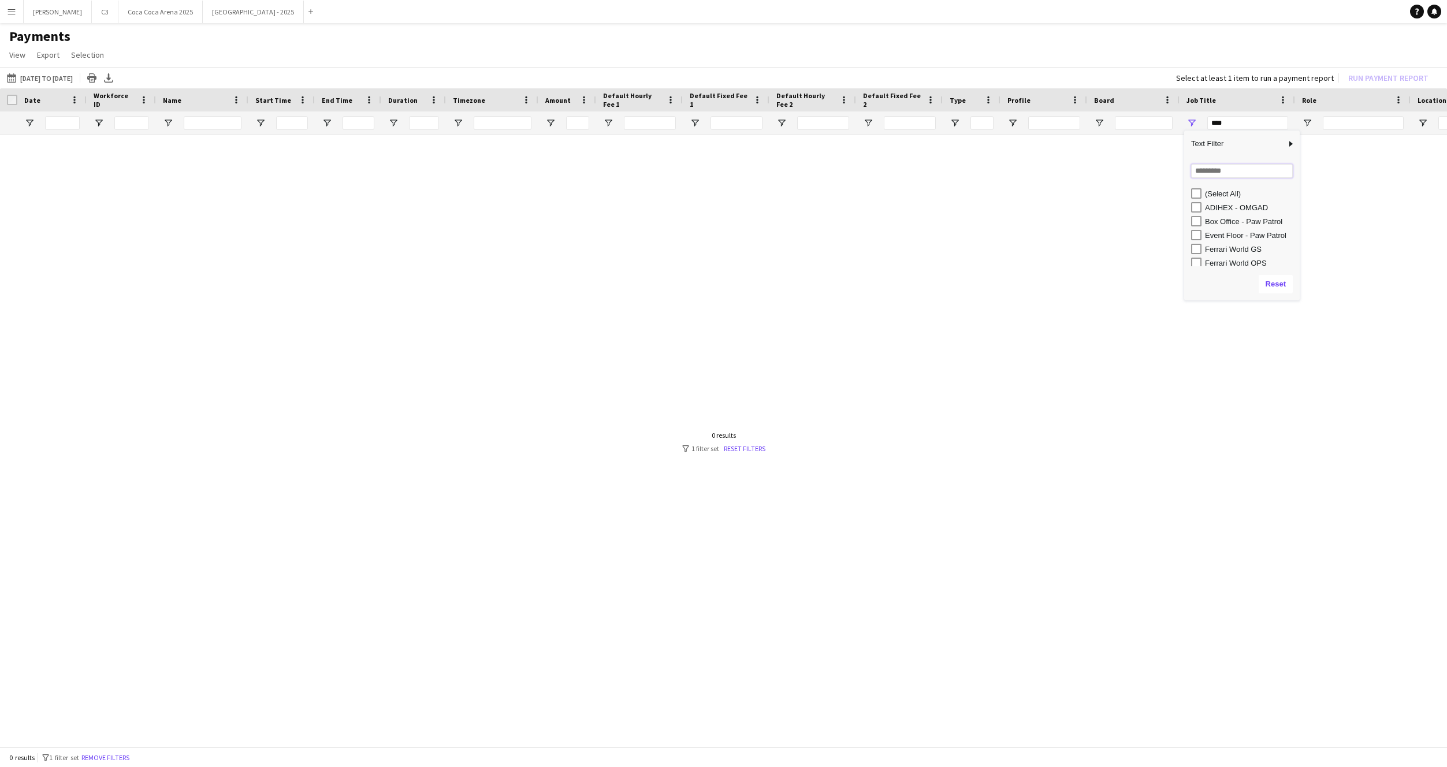
click at [1212, 169] on input "Search filter values" at bounding box center [1242, 171] width 102 height 14
type input "***"
type input "**********"
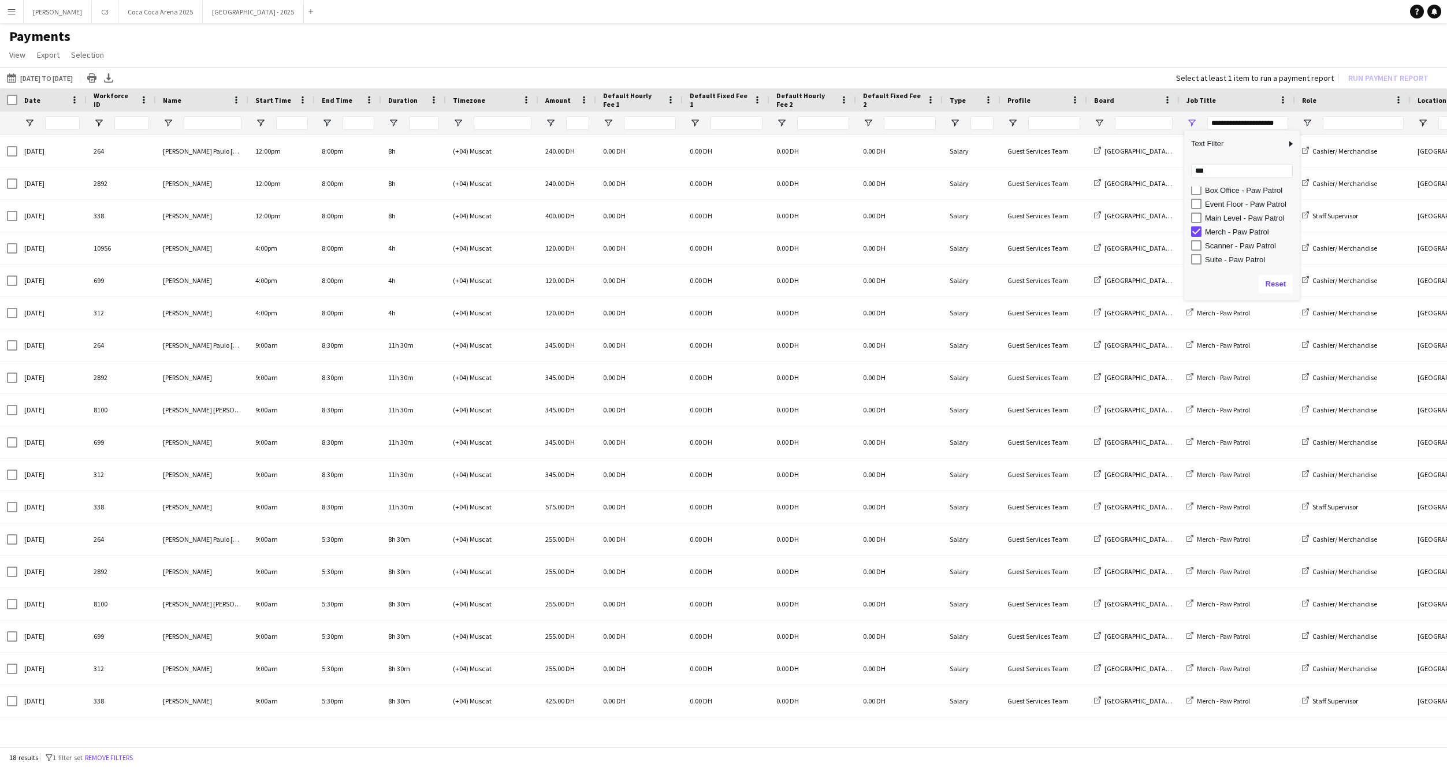
click at [961, 50] on app-page-menu "View Customise view Customise filters Reset Filters Reset View Reset All Export…" at bounding box center [723, 56] width 1447 height 22
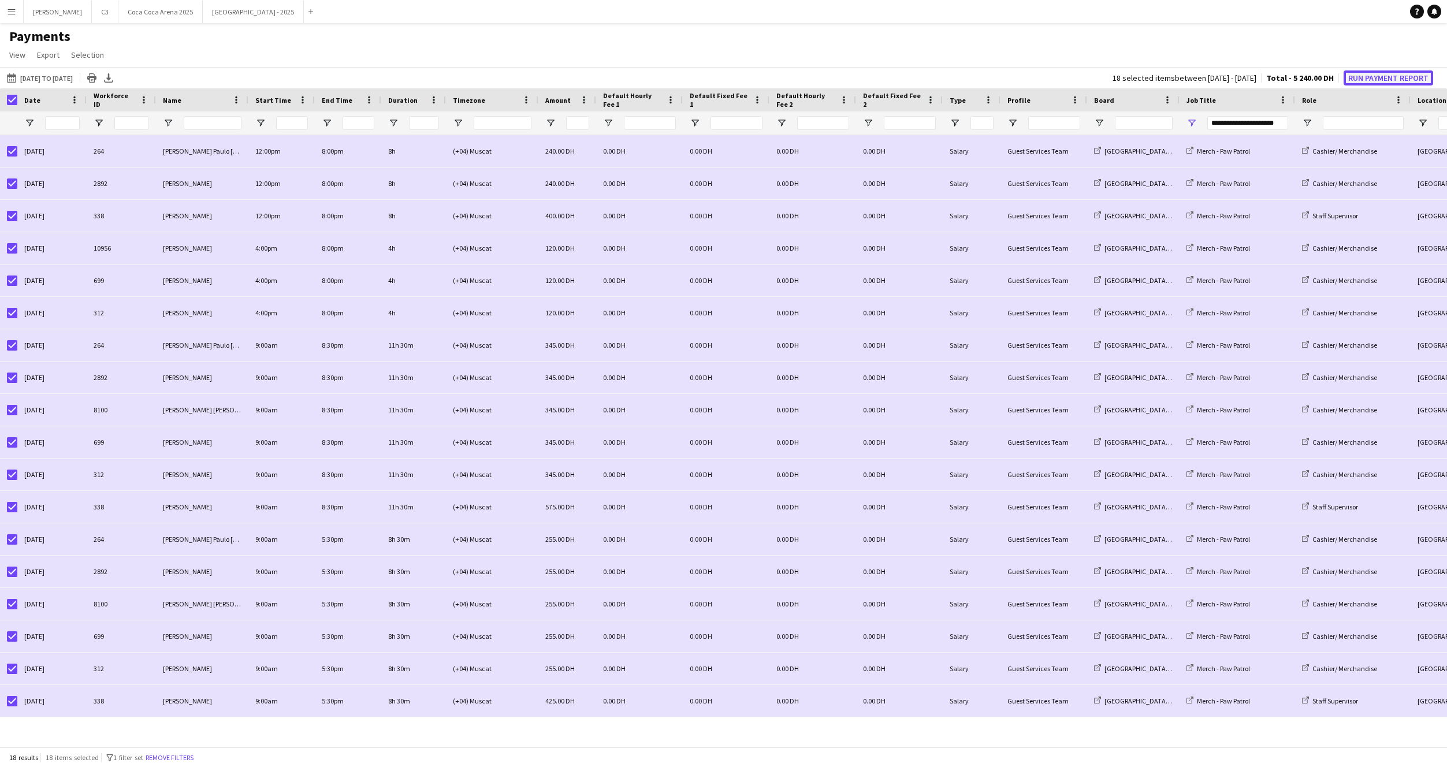
click at [1374, 75] on button "Run Payment Report" at bounding box center [1389, 77] width 90 height 15
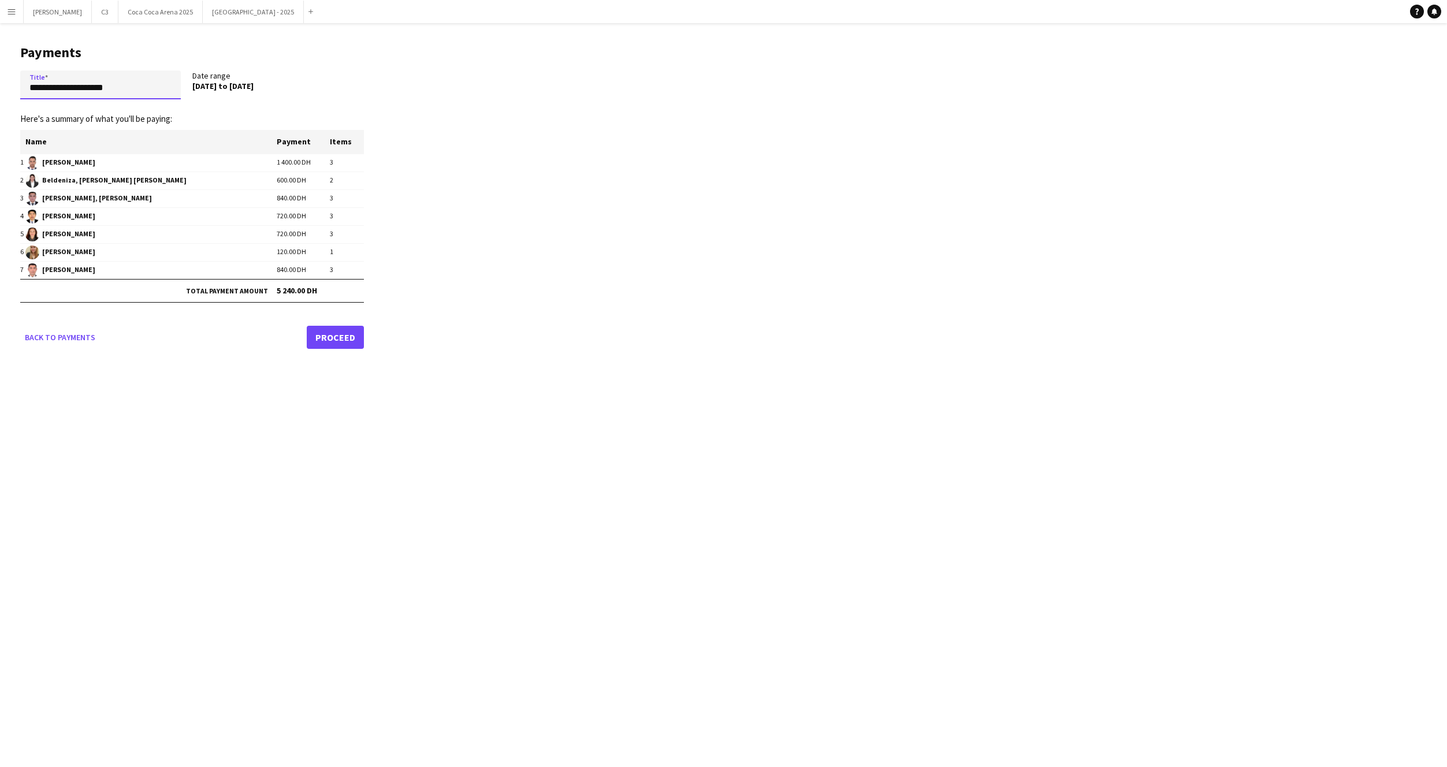
click at [124, 90] on input "**********" at bounding box center [100, 84] width 161 height 29
paste input "**********"
click at [62, 86] on input "**********" at bounding box center [100, 84] width 161 height 29
type input "**********"
click at [338, 342] on link "Proceed" at bounding box center [335, 337] width 57 height 23
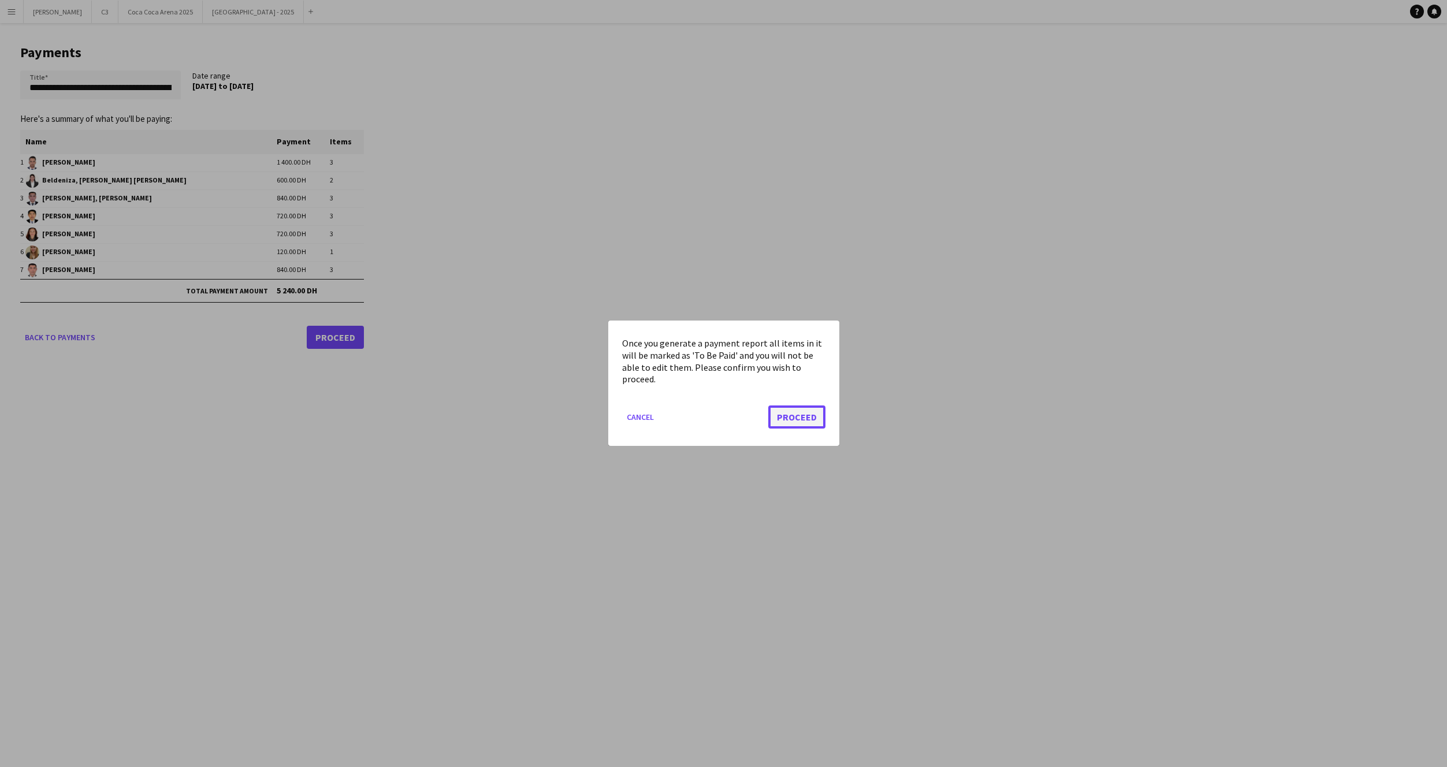
click at [787, 410] on button "Proceed" at bounding box center [796, 417] width 57 height 23
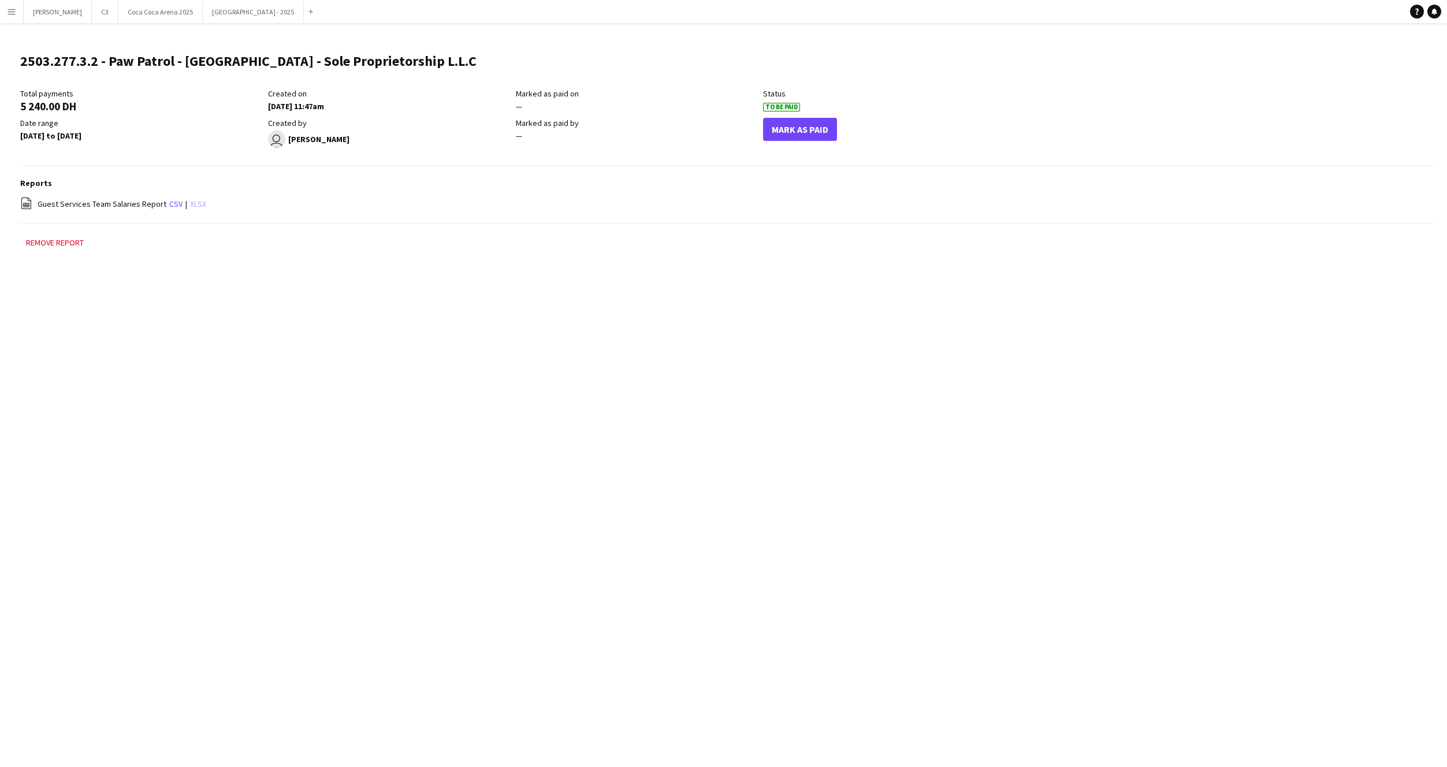
click at [190, 205] on link "xlsx" at bounding box center [198, 204] width 16 height 10
click at [15, 11] on app-icon "Menu" at bounding box center [11, 11] width 9 height 9
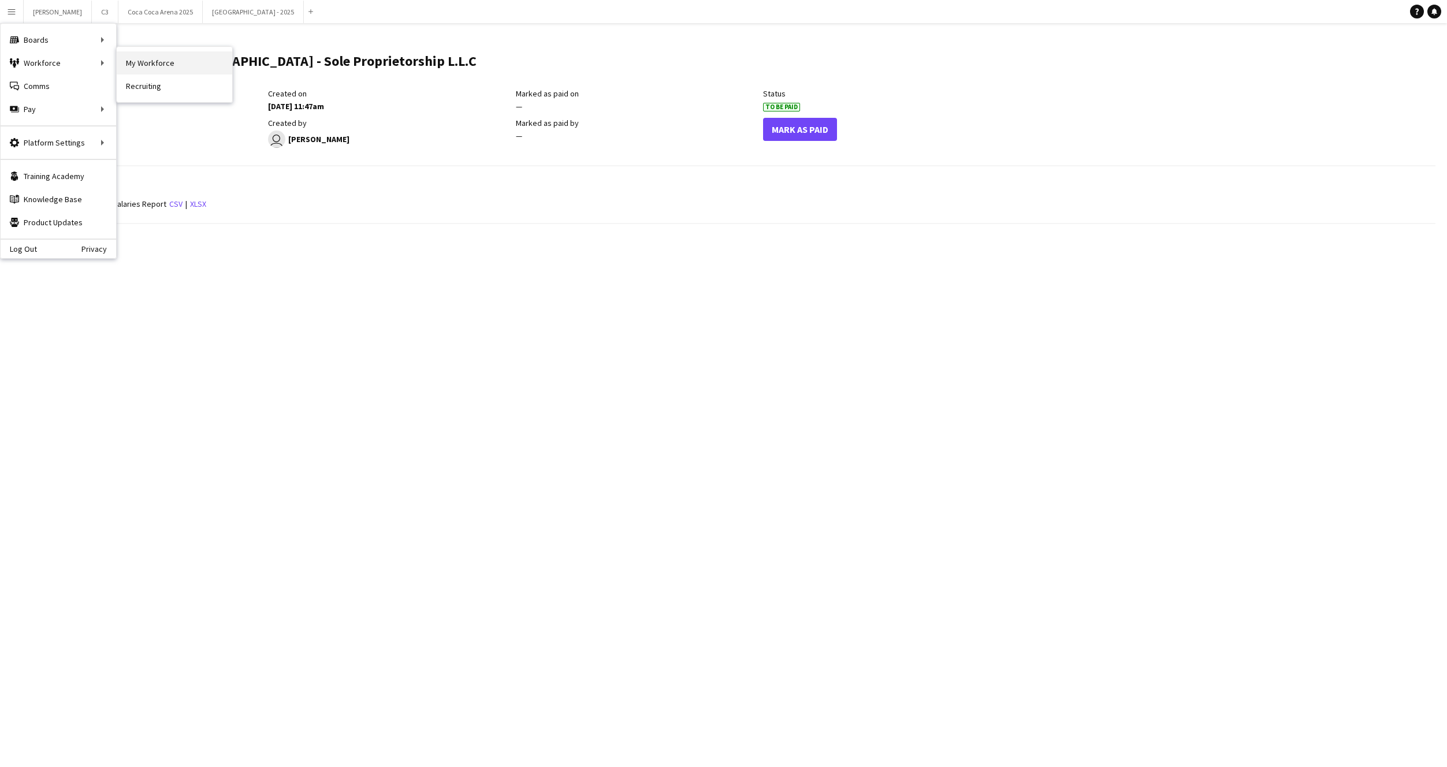
click at [146, 66] on link "My Workforce" at bounding box center [175, 62] width 116 height 23
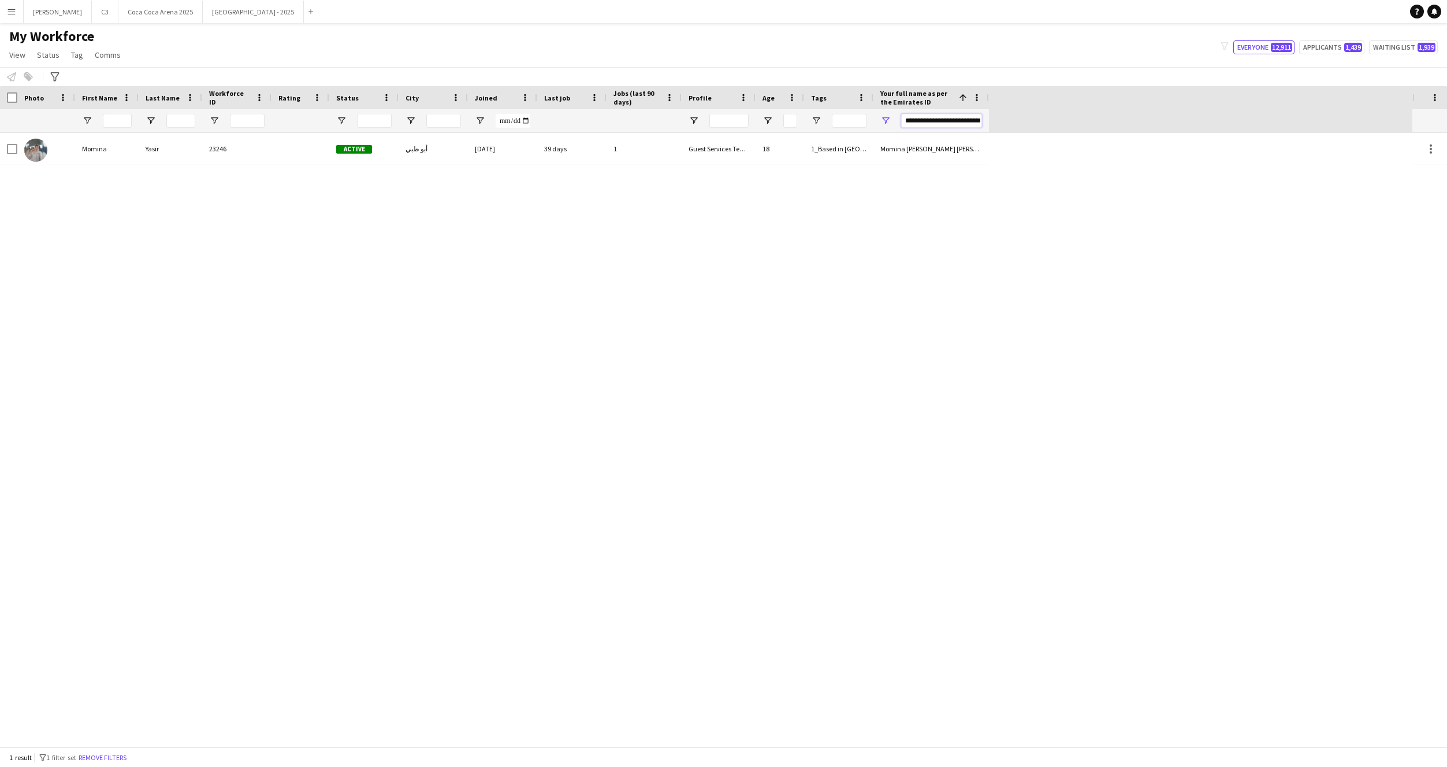
click at [926, 120] on input "**********" at bounding box center [941, 121] width 81 height 14
paste input "Your full name as per the Emirates ID Filter Input"
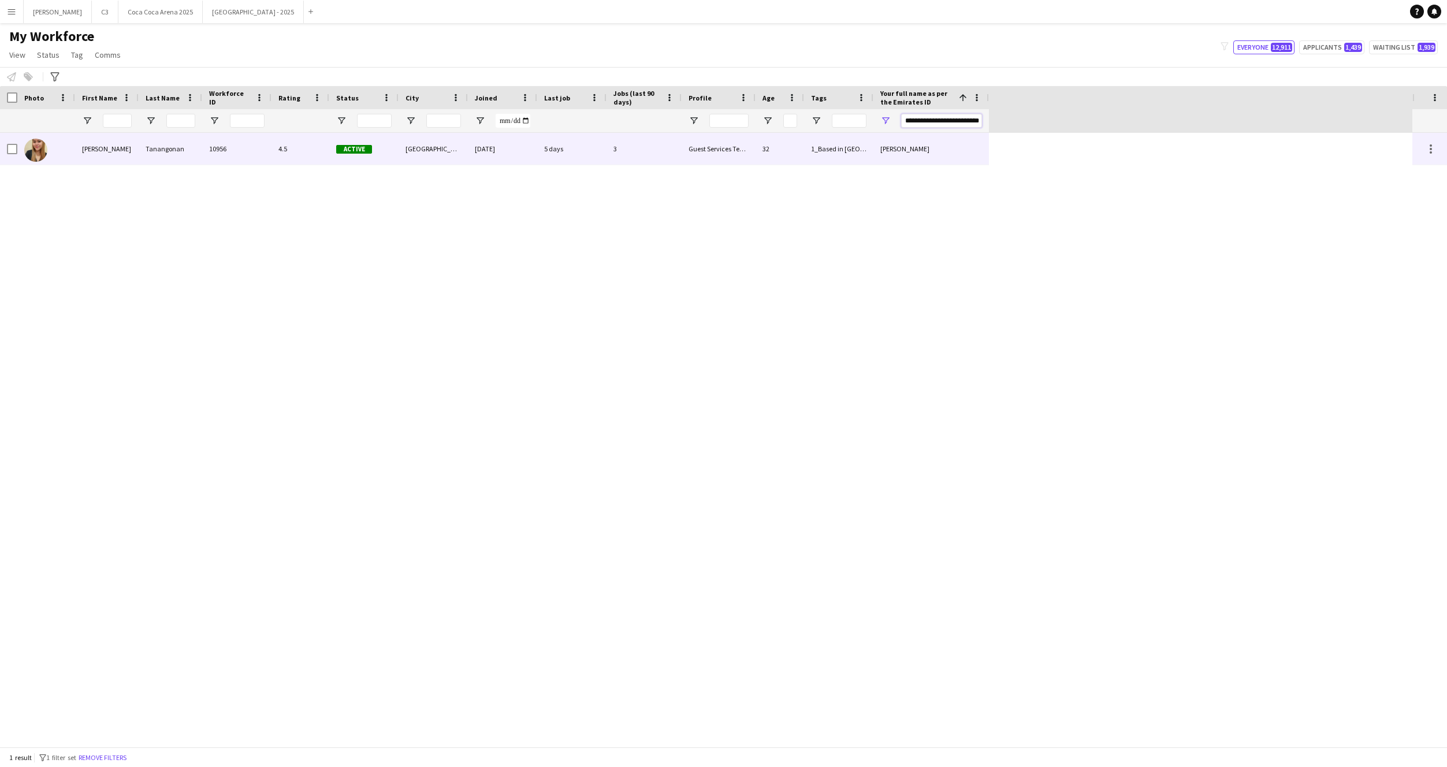
type input "**********"
click at [337, 146] on span "Active" at bounding box center [354, 149] width 36 height 9
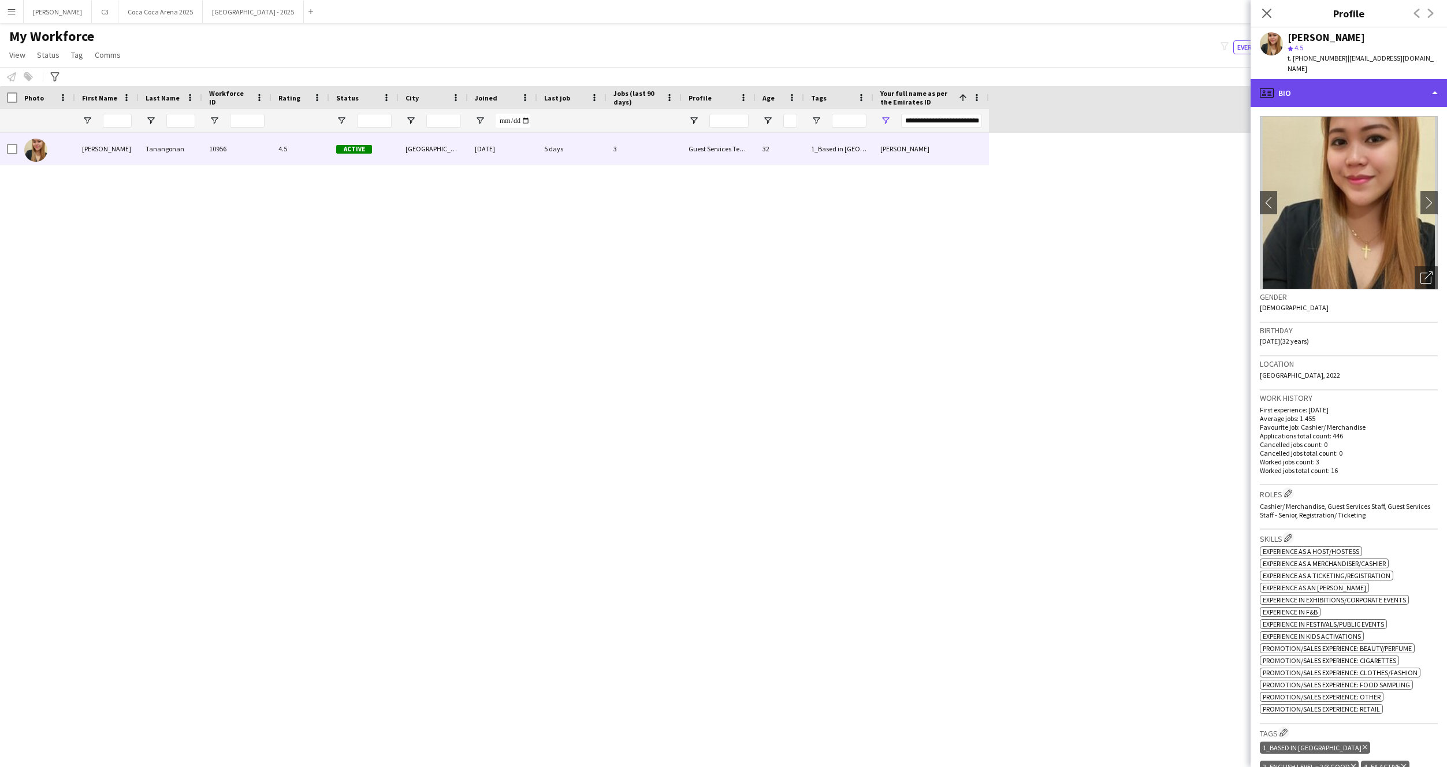
click at [1336, 91] on div "profile Bio" at bounding box center [1349, 93] width 196 height 28
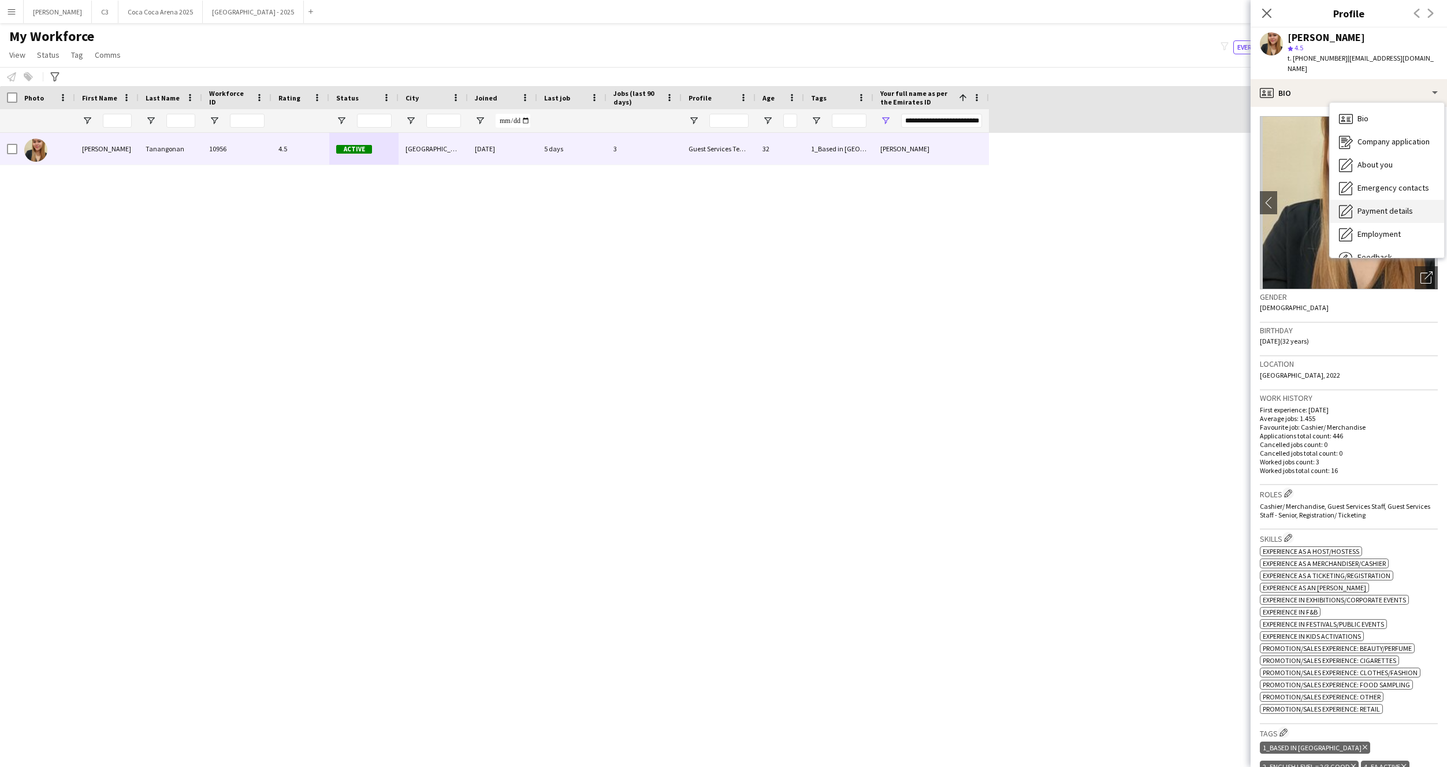
click at [1379, 206] on span "Payment details" at bounding box center [1385, 211] width 55 height 10
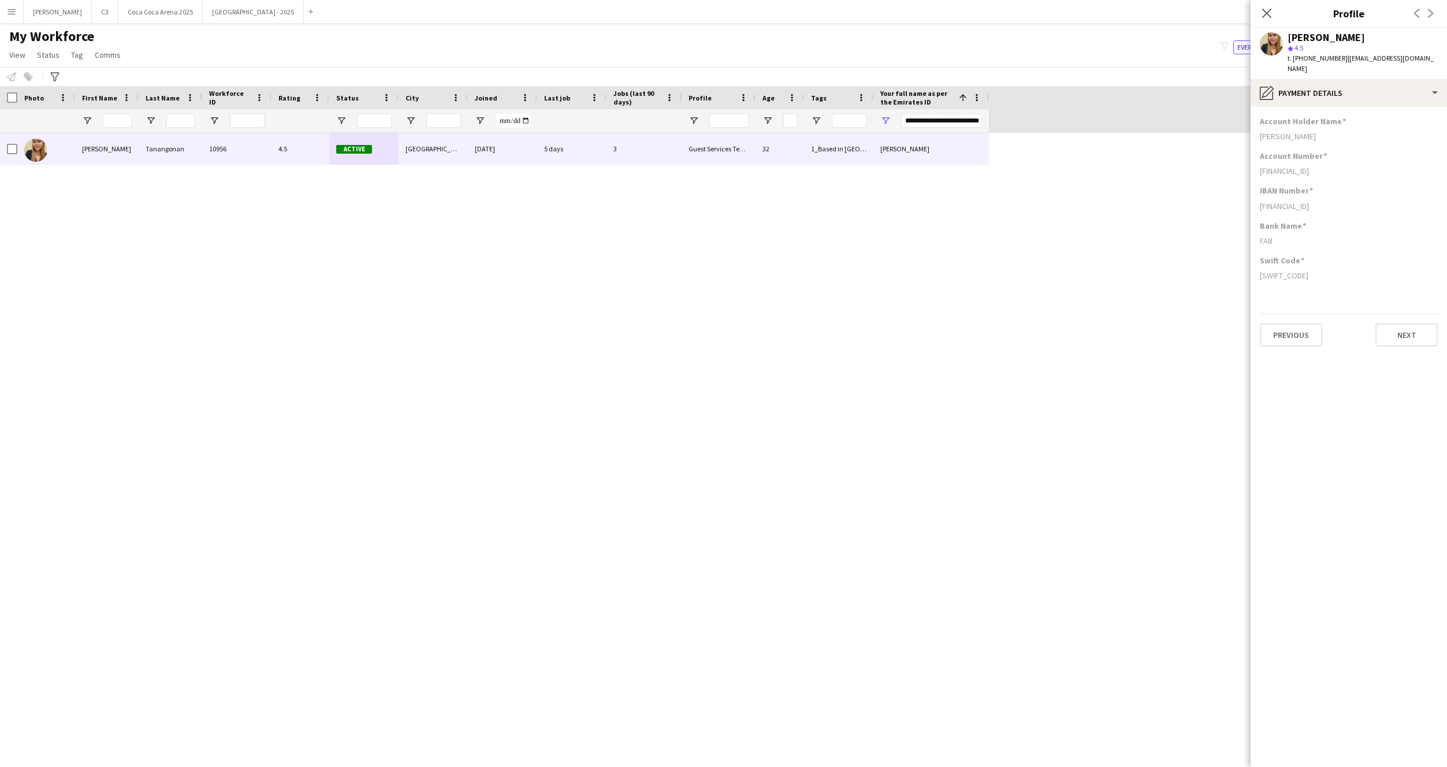
click at [14, 12] on app-icon "Menu" at bounding box center [11, 11] width 9 height 9
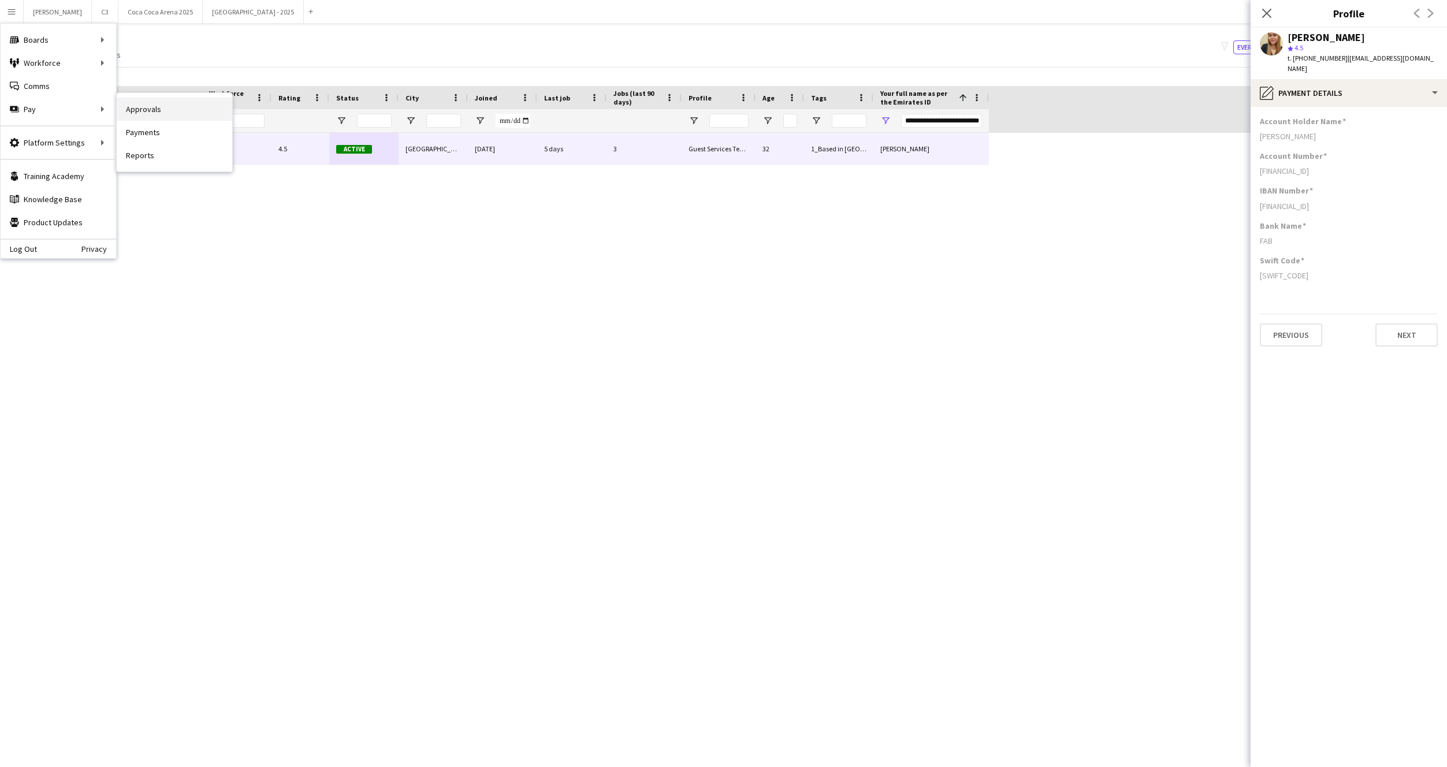
click at [166, 115] on link "Approvals" at bounding box center [175, 109] width 116 height 23
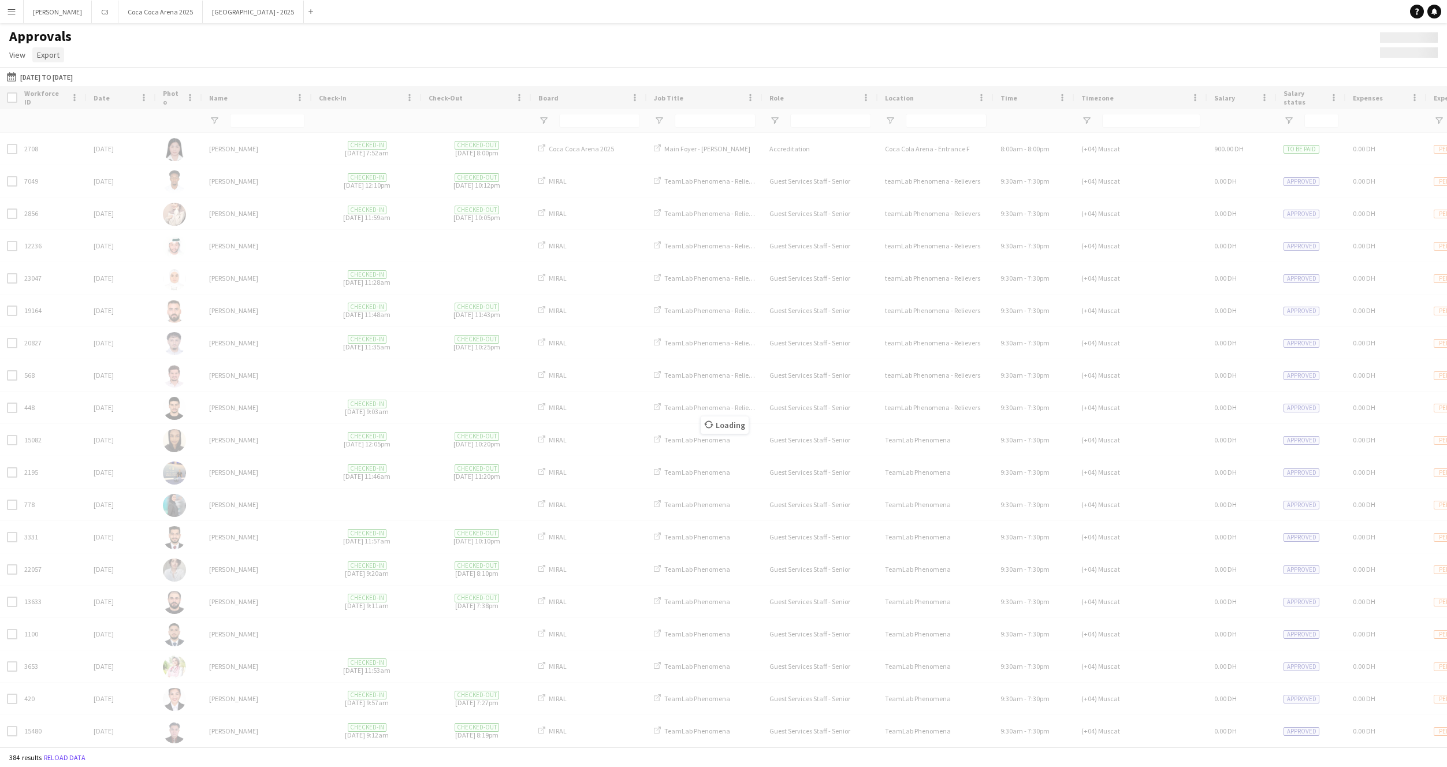
type input "**********"
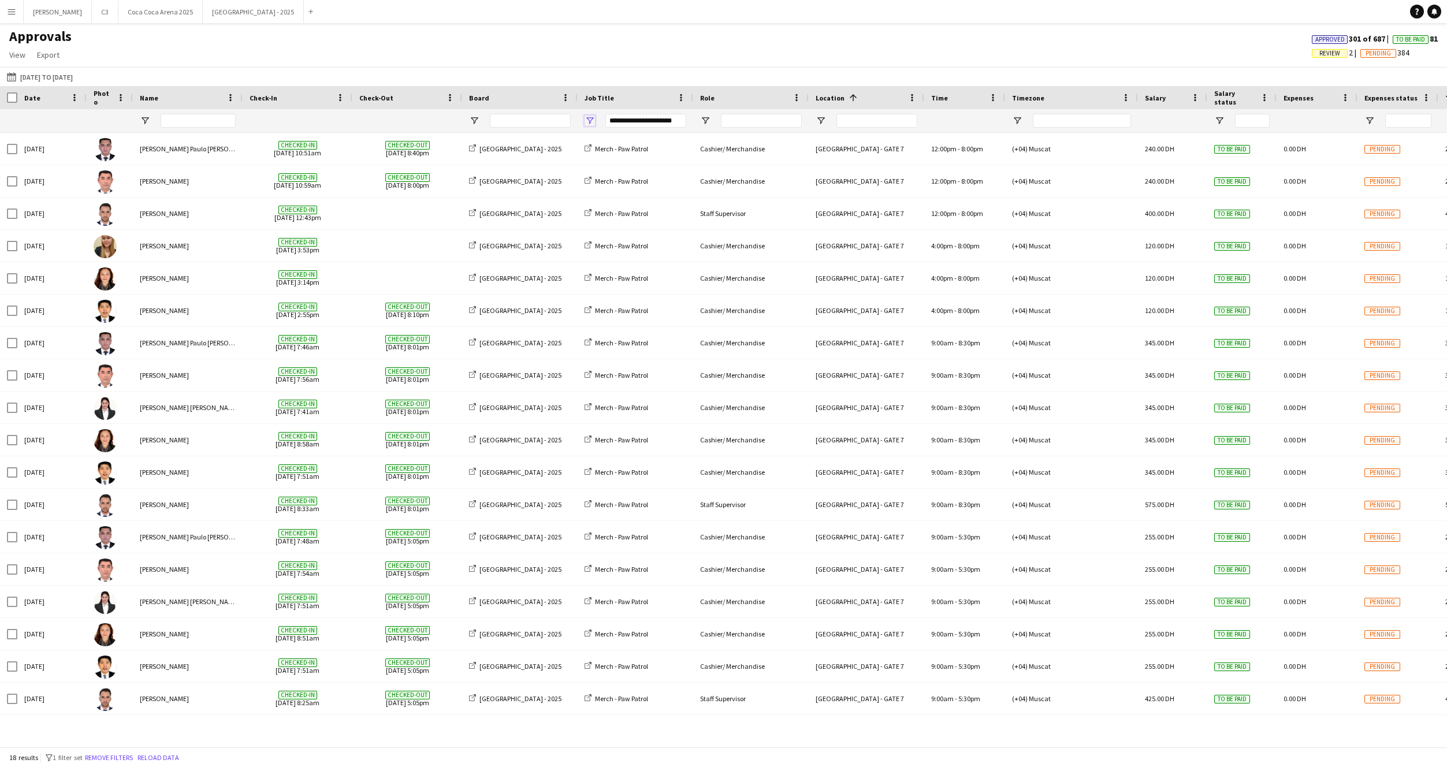
click at [593, 120] on span "Open Filter Menu" at bounding box center [590, 121] width 10 height 10
type input "***"
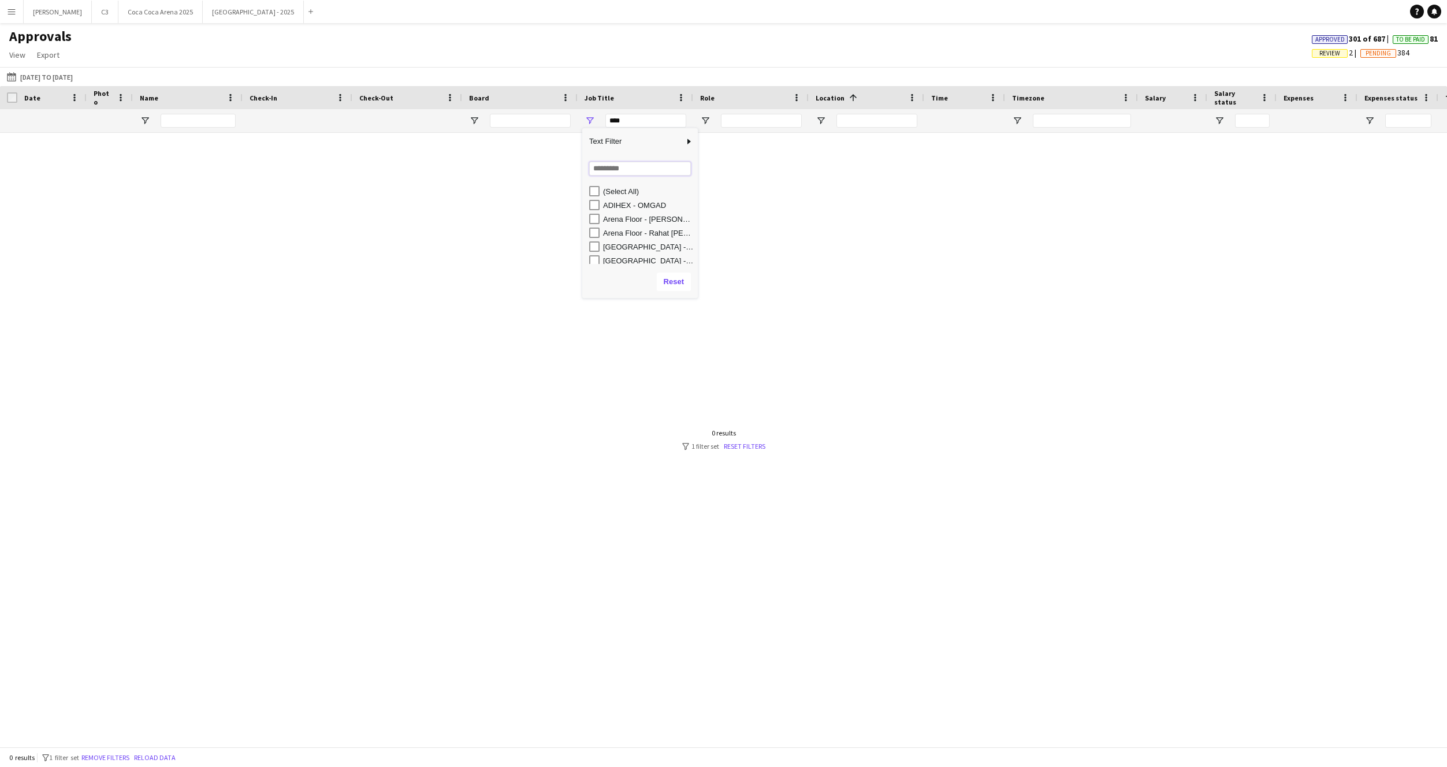
click at [615, 174] on input "Search filter values" at bounding box center [640, 169] width 102 height 14
type input "***"
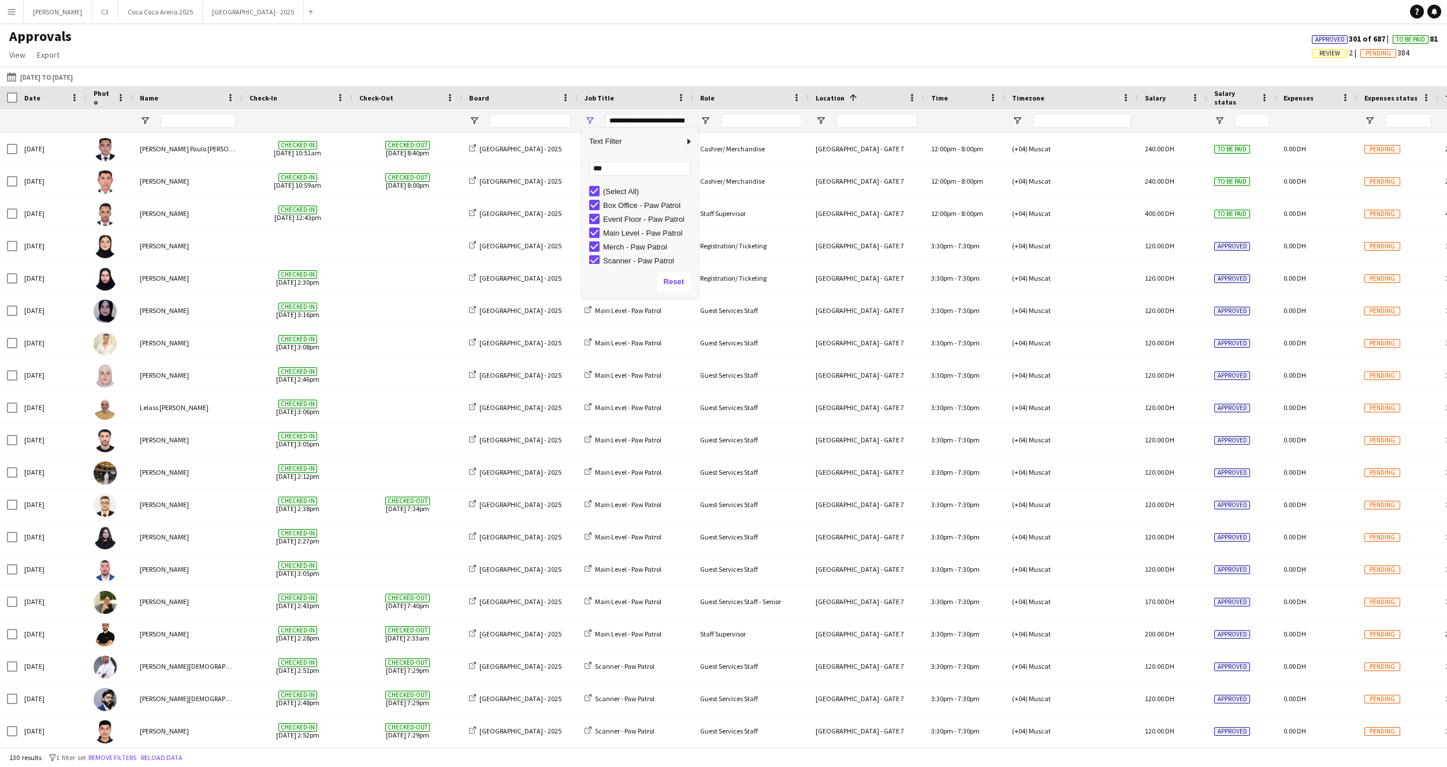
click at [616, 70] on div "[DATE] to [DATE] [DATE] to [DATE] [DATE] This Week This Month [DATE] Last Week …" at bounding box center [723, 76] width 1447 height 19
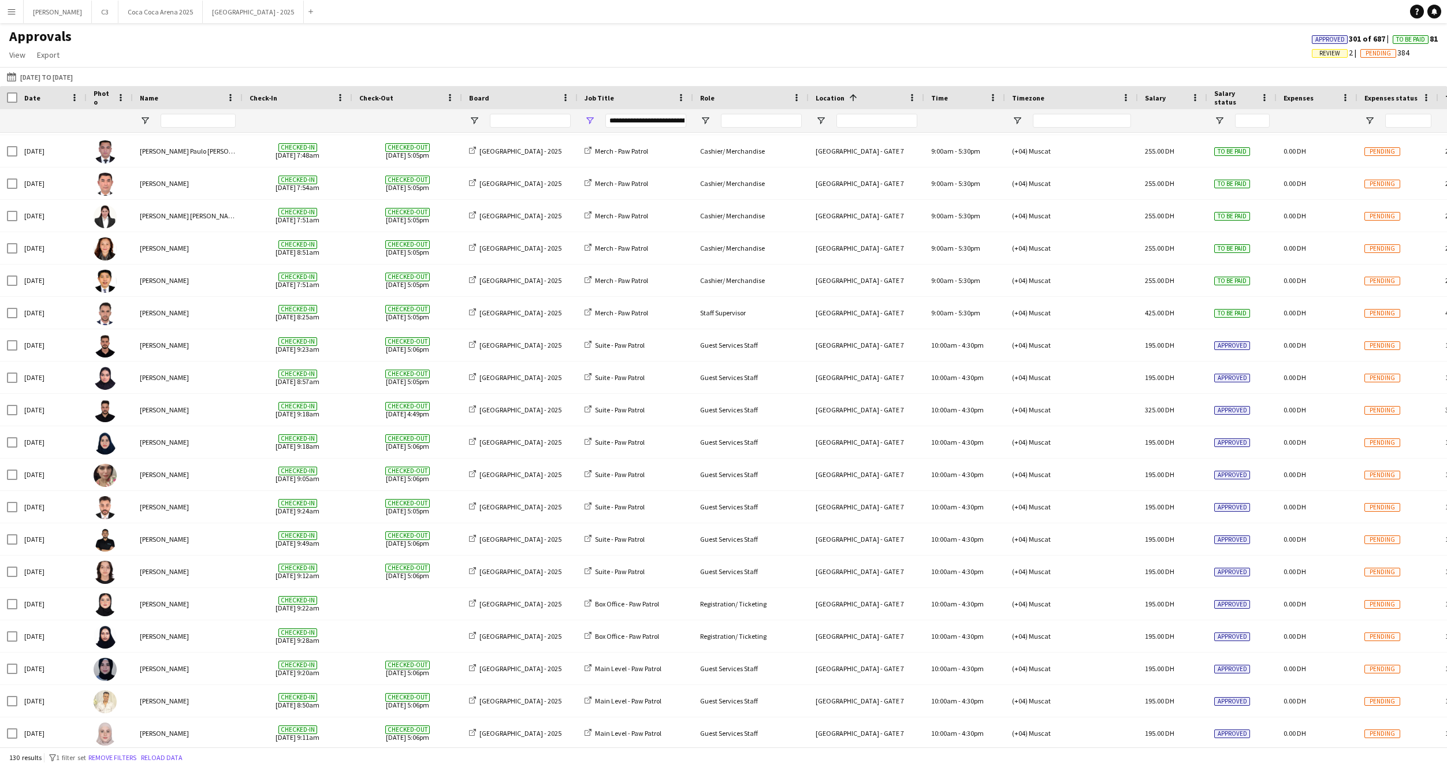
scroll to position [2464, 0]
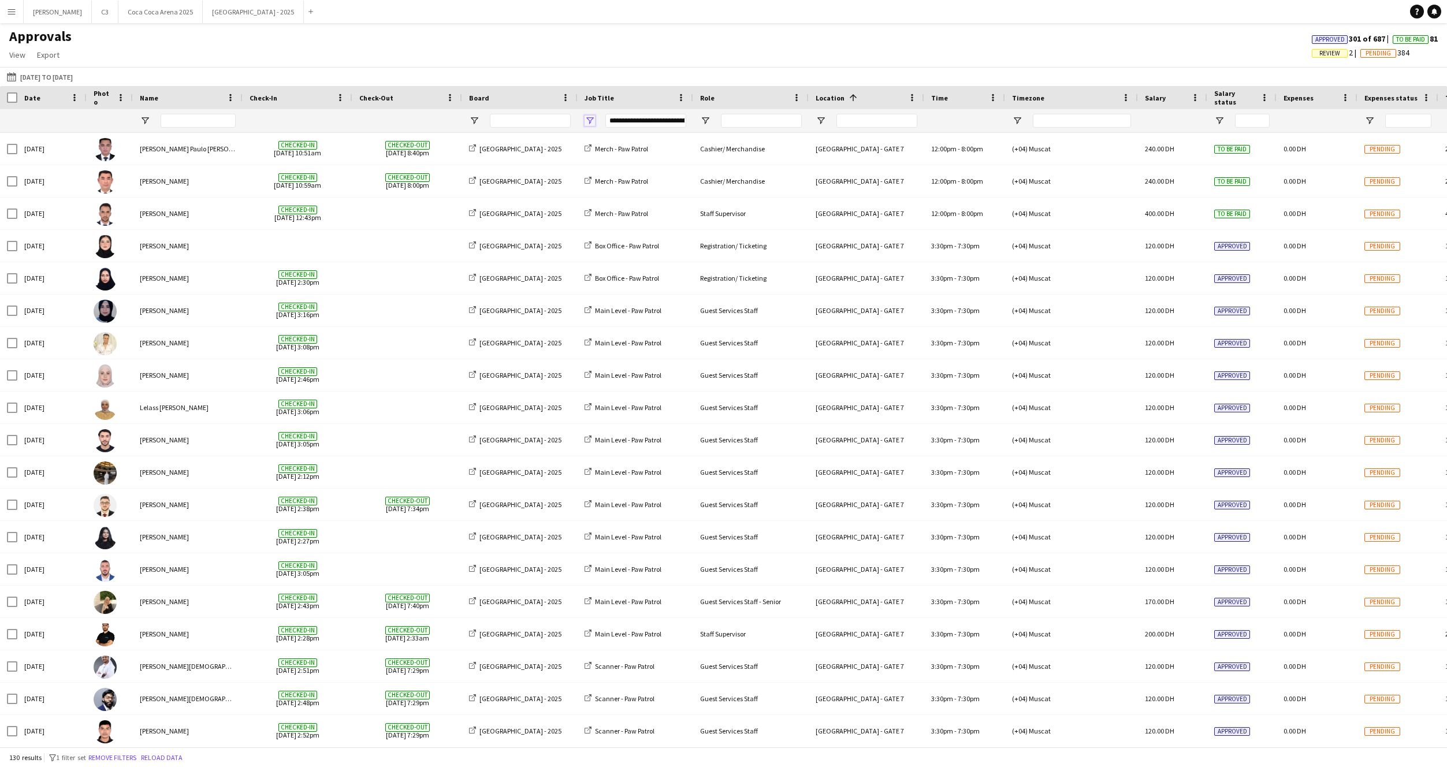
click at [590, 117] on span "Open Filter Menu" at bounding box center [590, 121] width 10 height 10
type input "**********"
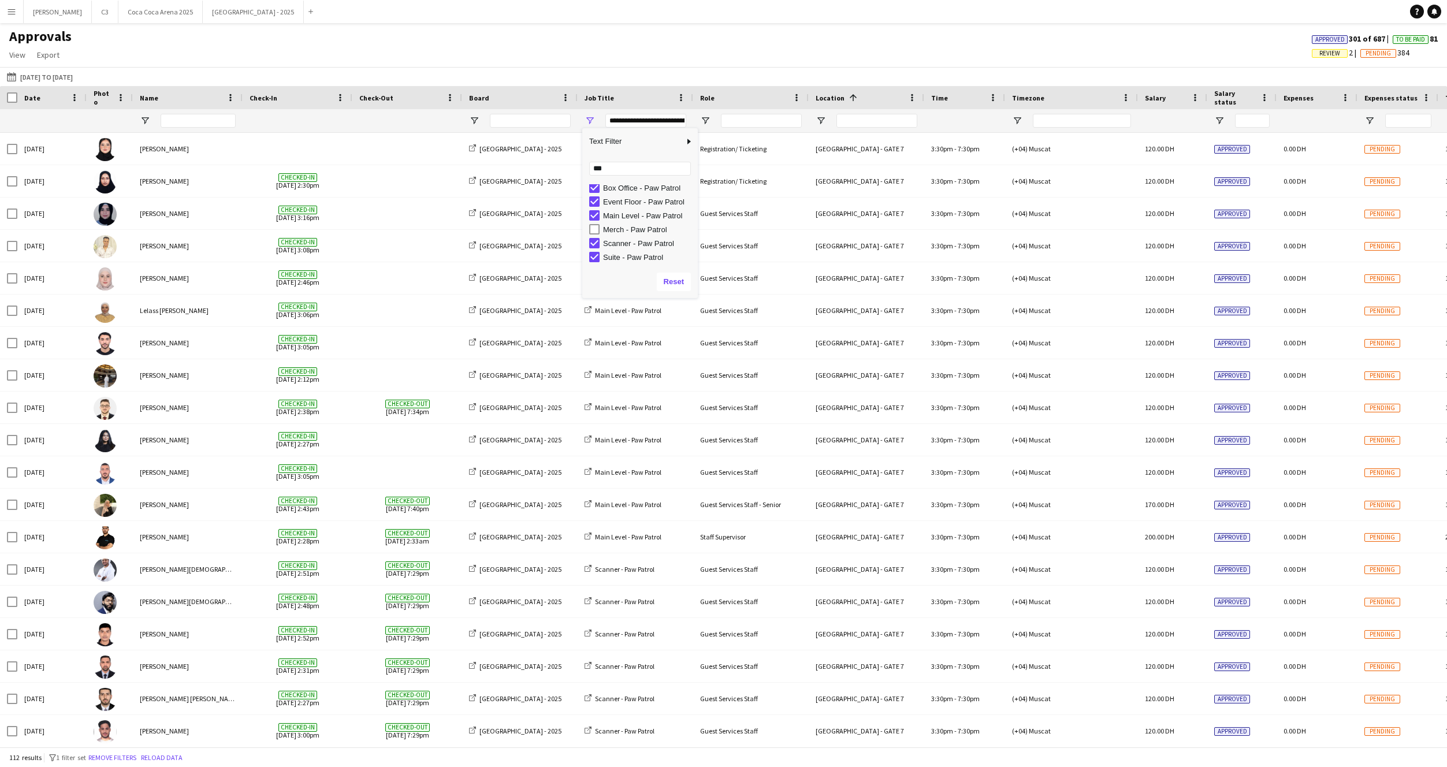
click at [647, 55] on div "Approvals View Customise view Customise filters Reset Filters Reset View Reset …" at bounding box center [723, 47] width 1447 height 39
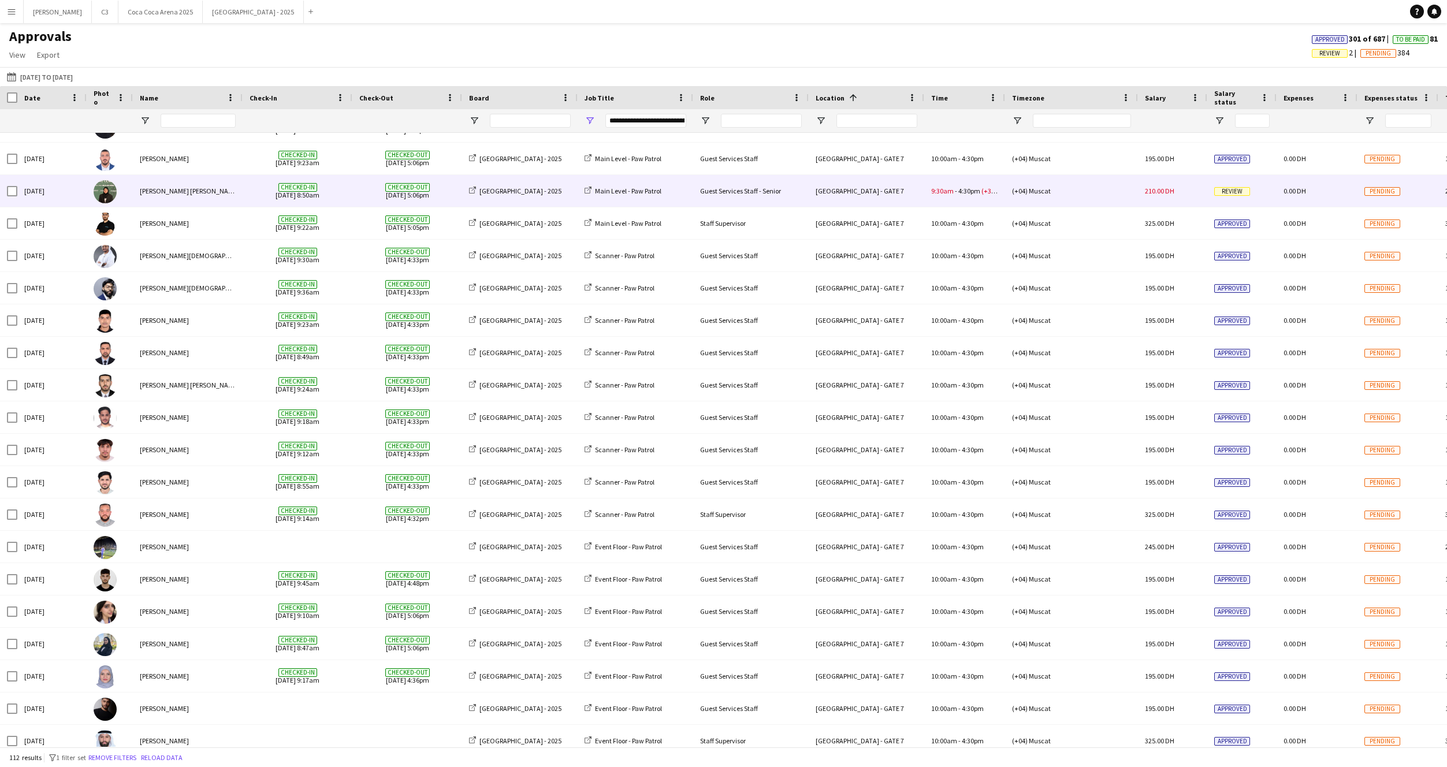
click at [771, 191] on div "Guest Services Staff - Senior" at bounding box center [751, 191] width 116 height 32
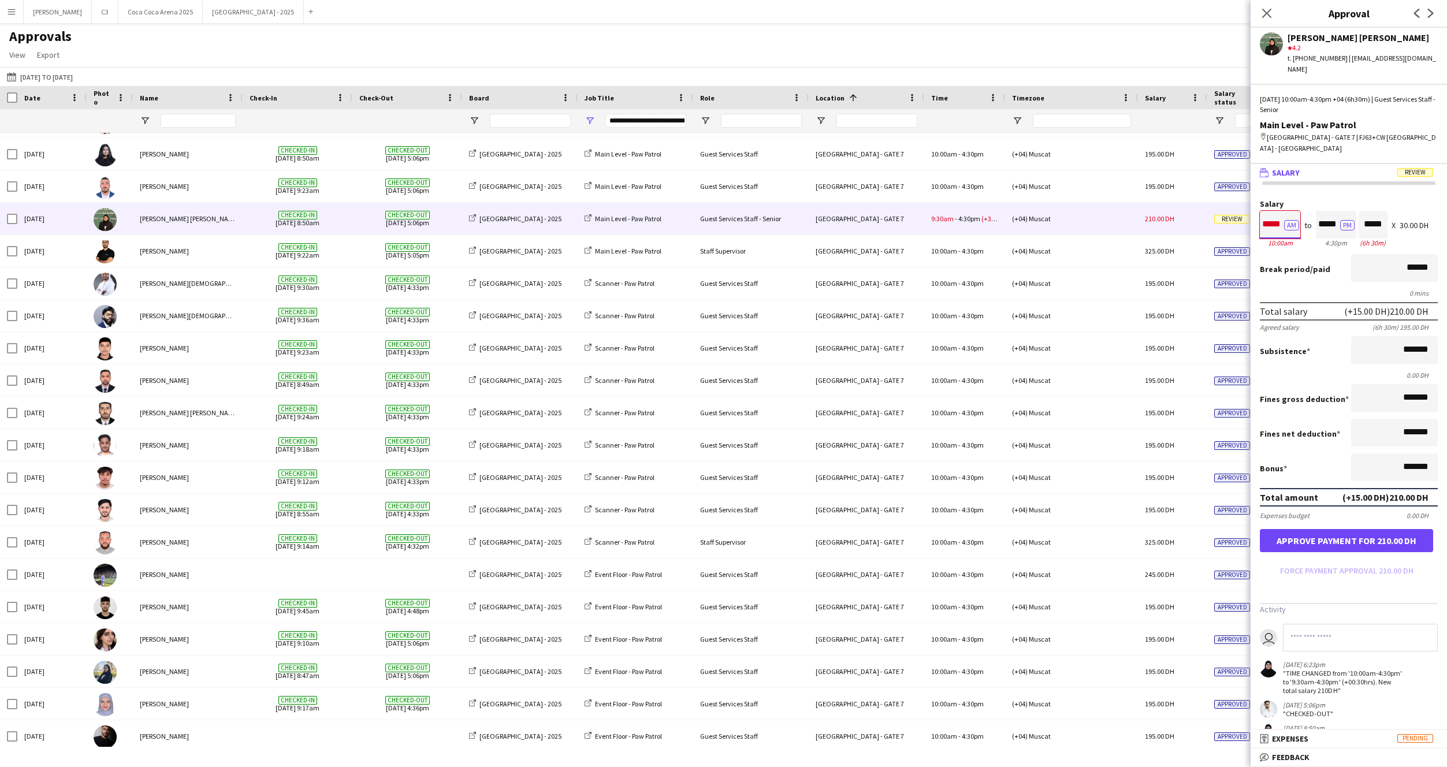
click at [1272, 214] on input "*****" at bounding box center [1280, 225] width 40 height 28
type input "*****"
click at [1329, 539] on button "Approve payment for 195.00 DH" at bounding box center [1346, 540] width 173 height 23
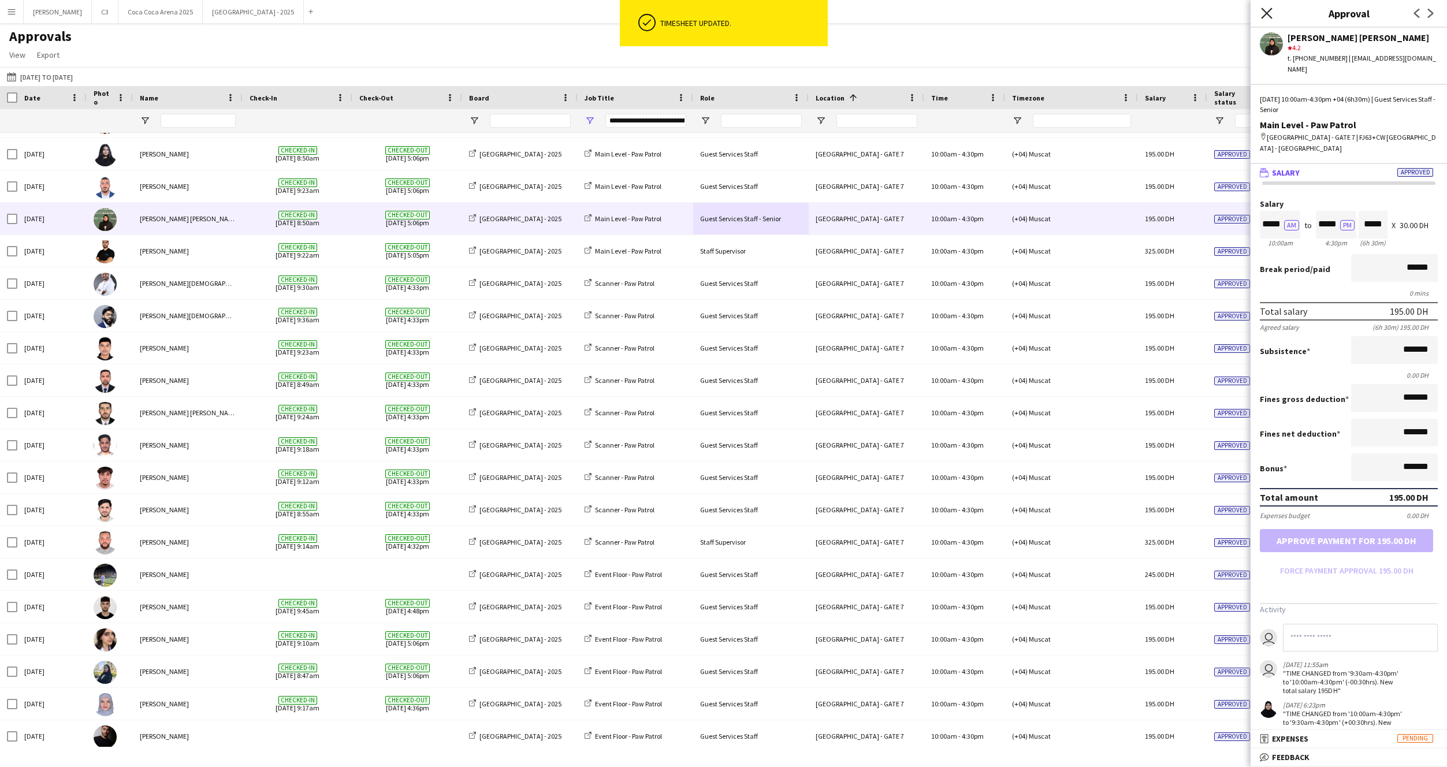
click at [1269, 14] on icon "Close pop-in" at bounding box center [1266, 13] width 11 height 11
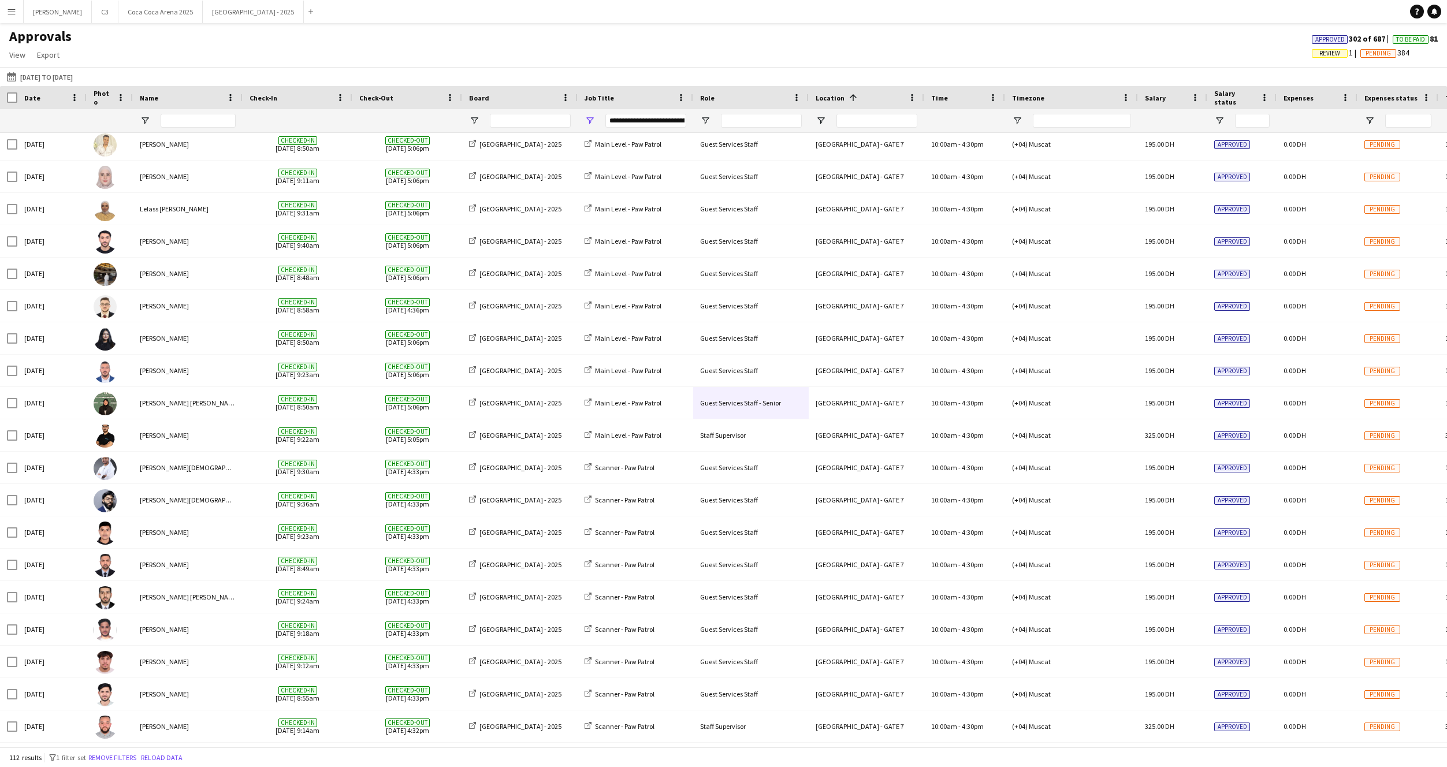
scroll to position [2709, 0]
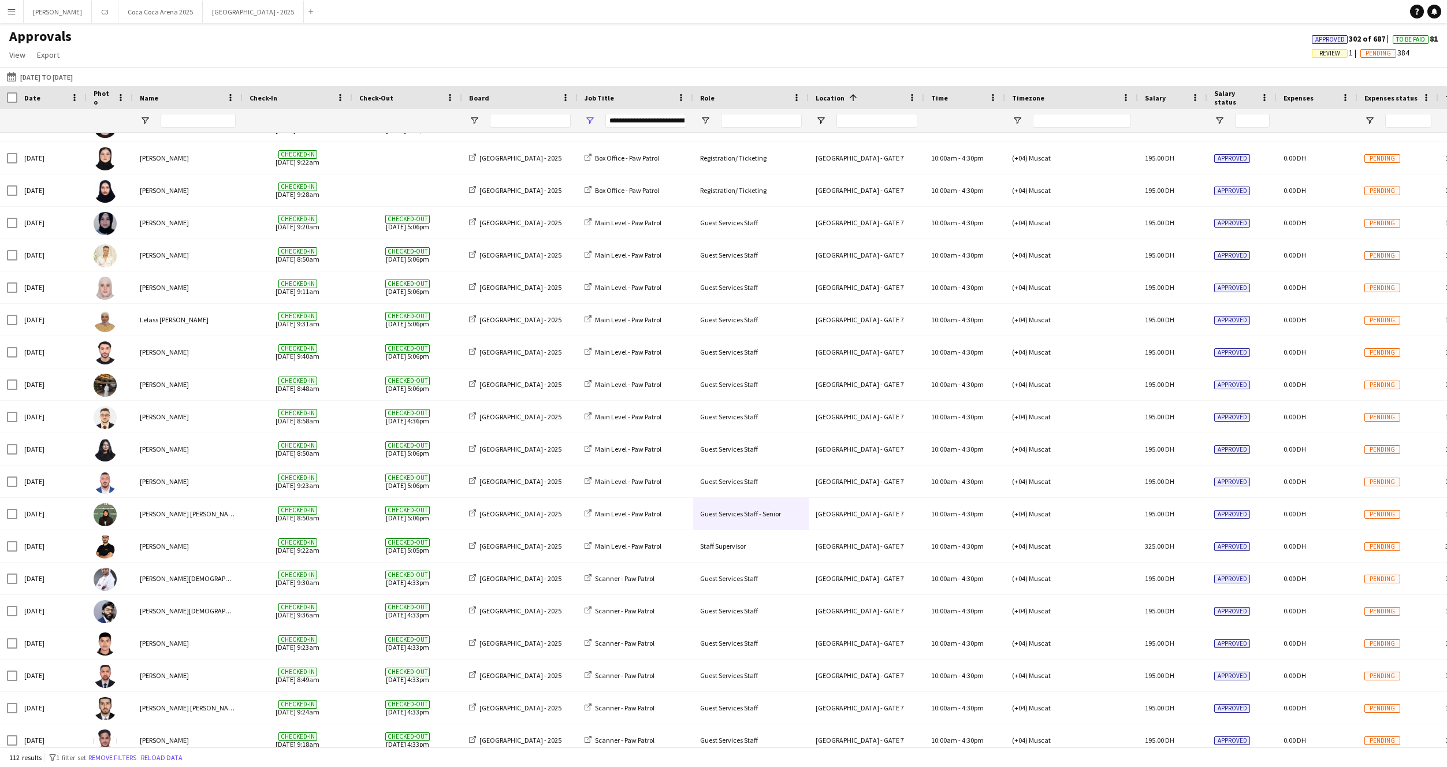
click at [14, 12] on app-icon "Menu" at bounding box center [11, 11] width 9 height 9
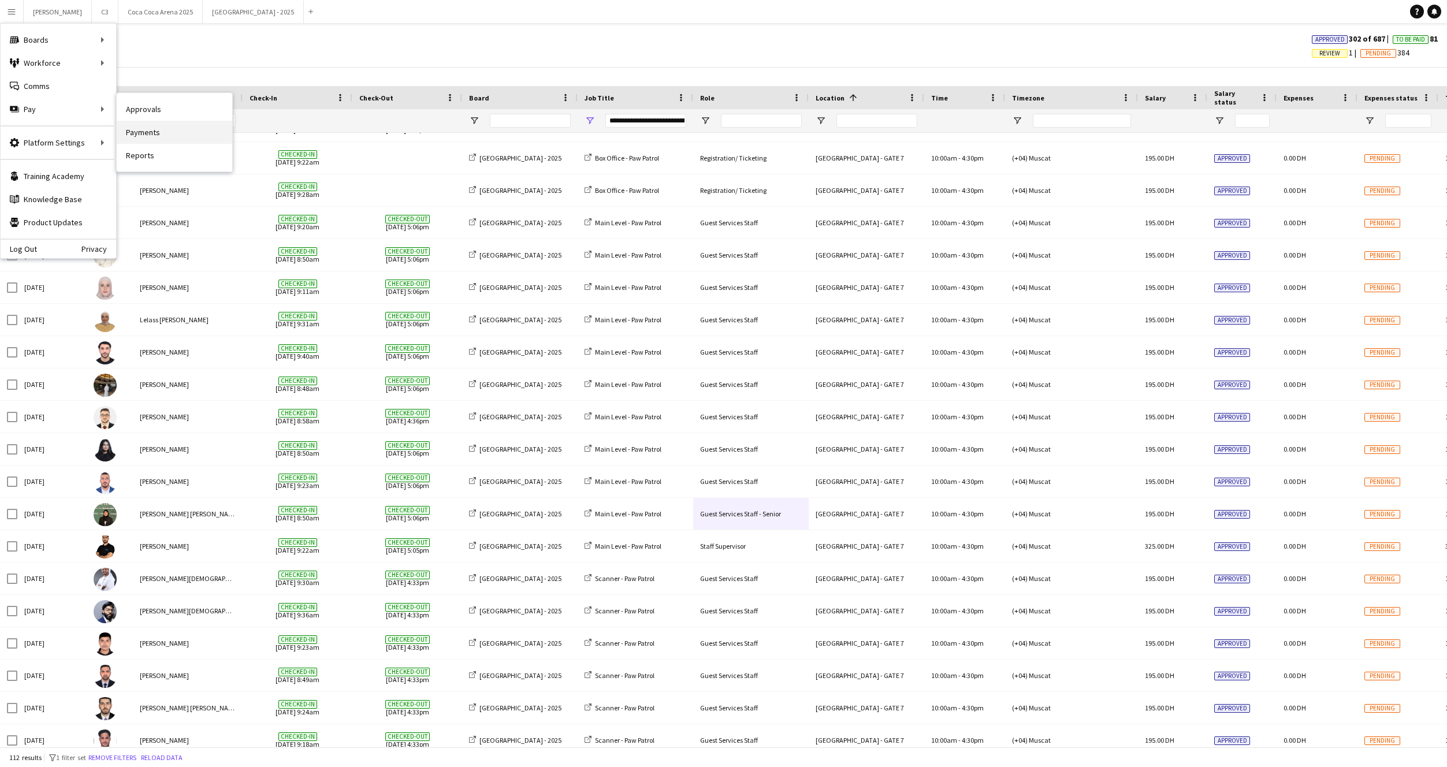
click at [155, 137] on link "Payments" at bounding box center [175, 132] width 116 height 23
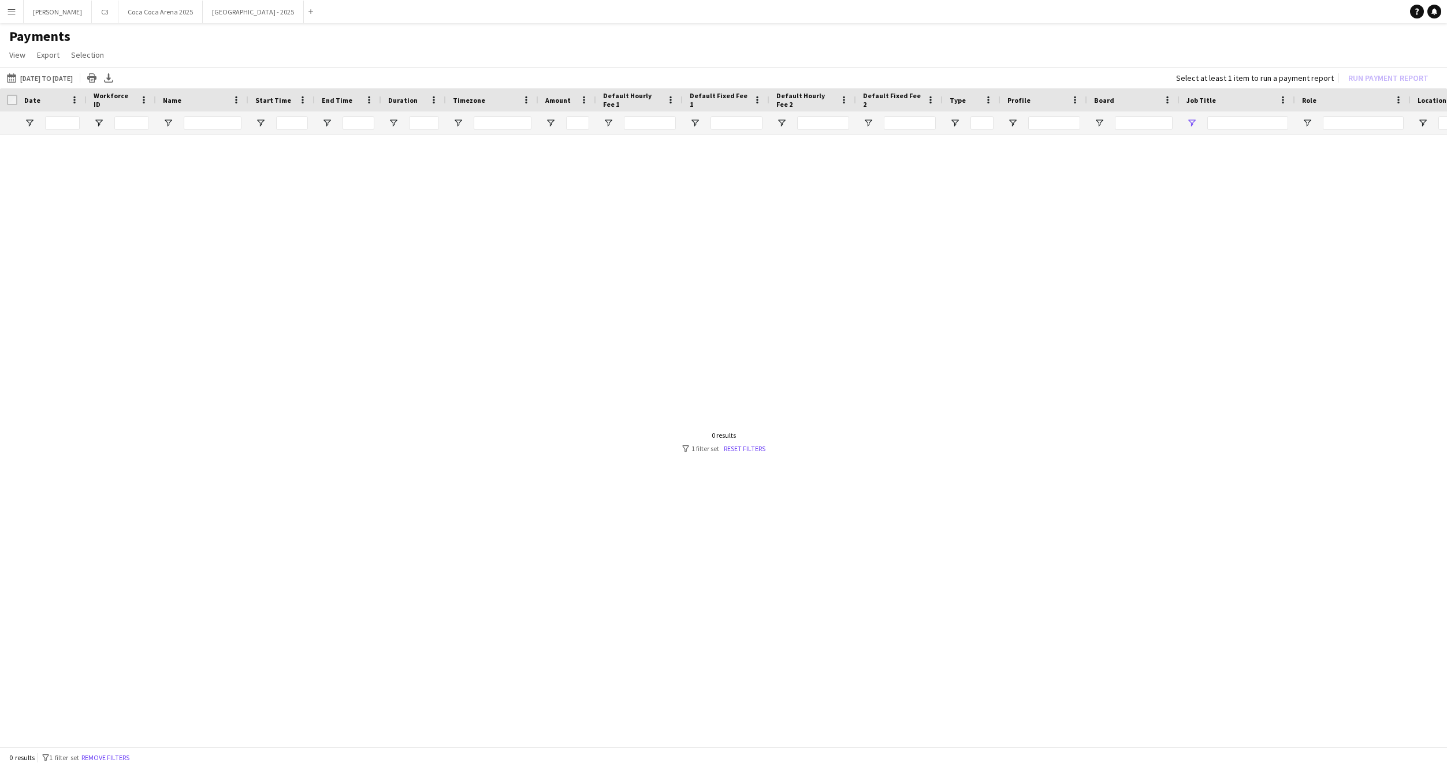
type input "***"
click at [46, 77] on button "[DATE] to [DATE] [DATE] to [DATE]" at bounding box center [40, 78] width 70 height 14
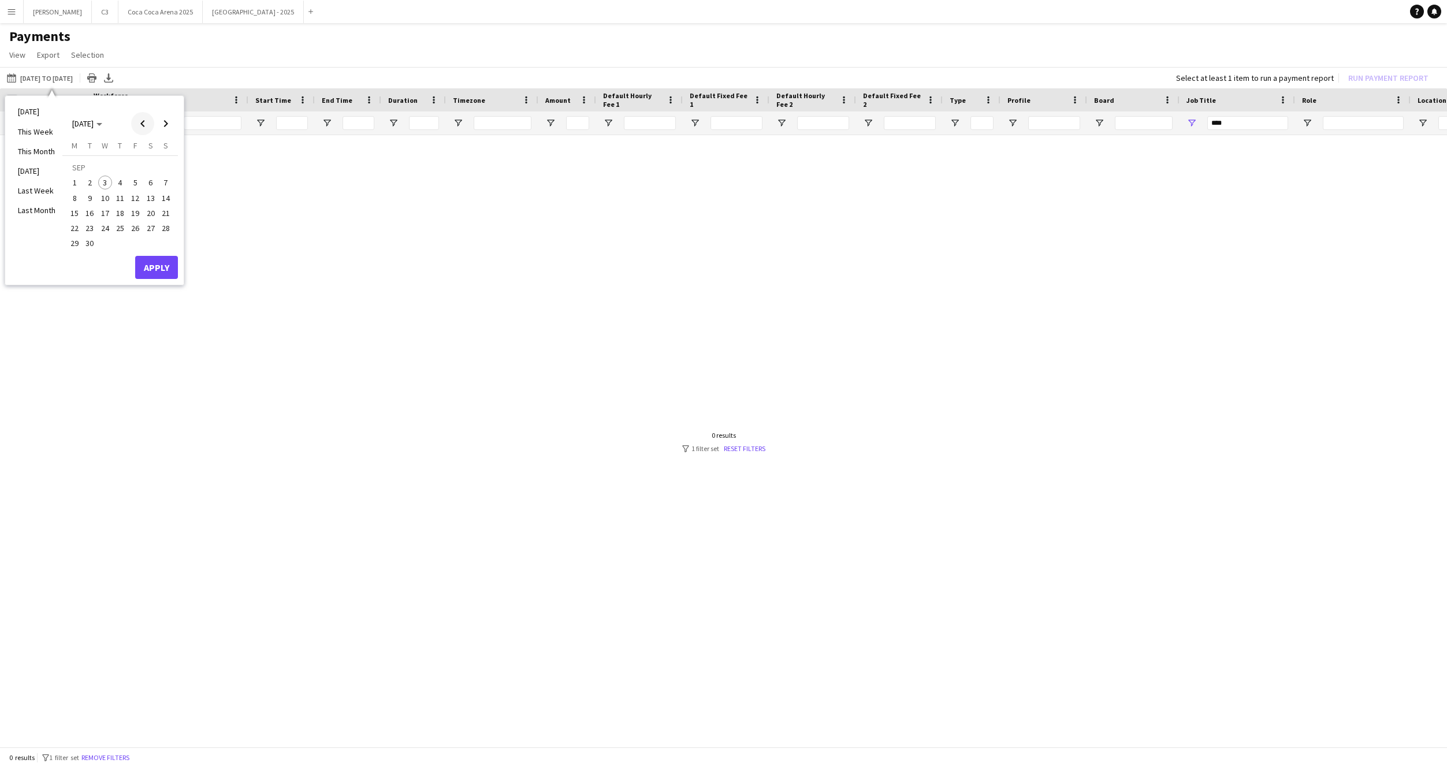
click at [143, 128] on span "Previous month" at bounding box center [142, 123] width 23 height 23
click at [125, 229] on span "28" at bounding box center [120, 231] width 14 height 14
click at [135, 230] on span "29" at bounding box center [135, 231] width 14 height 14
click at [169, 232] on span "31" at bounding box center [166, 231] width 14 height 14
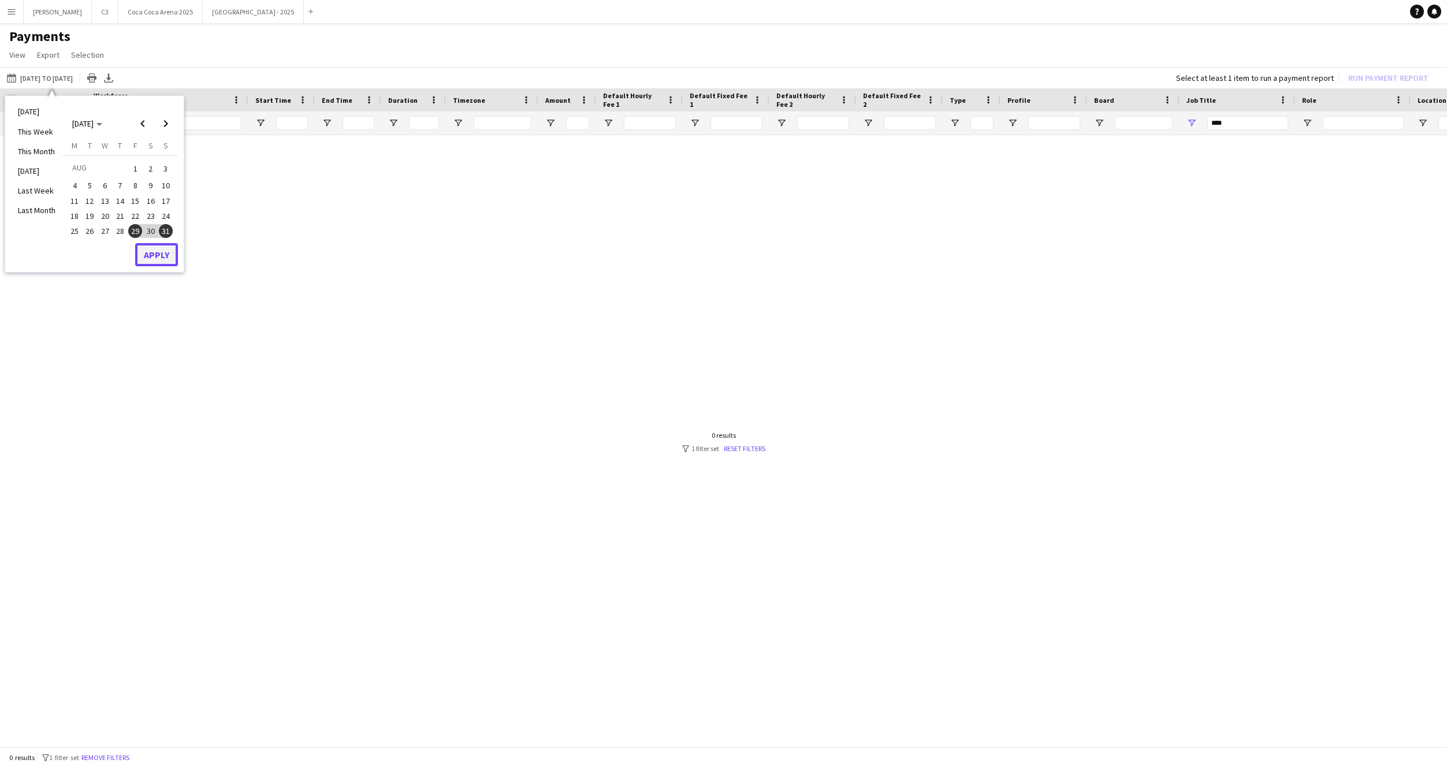
click at [162, 251] on button "Apply" at bounding box center [156, 254] width 43 height 23
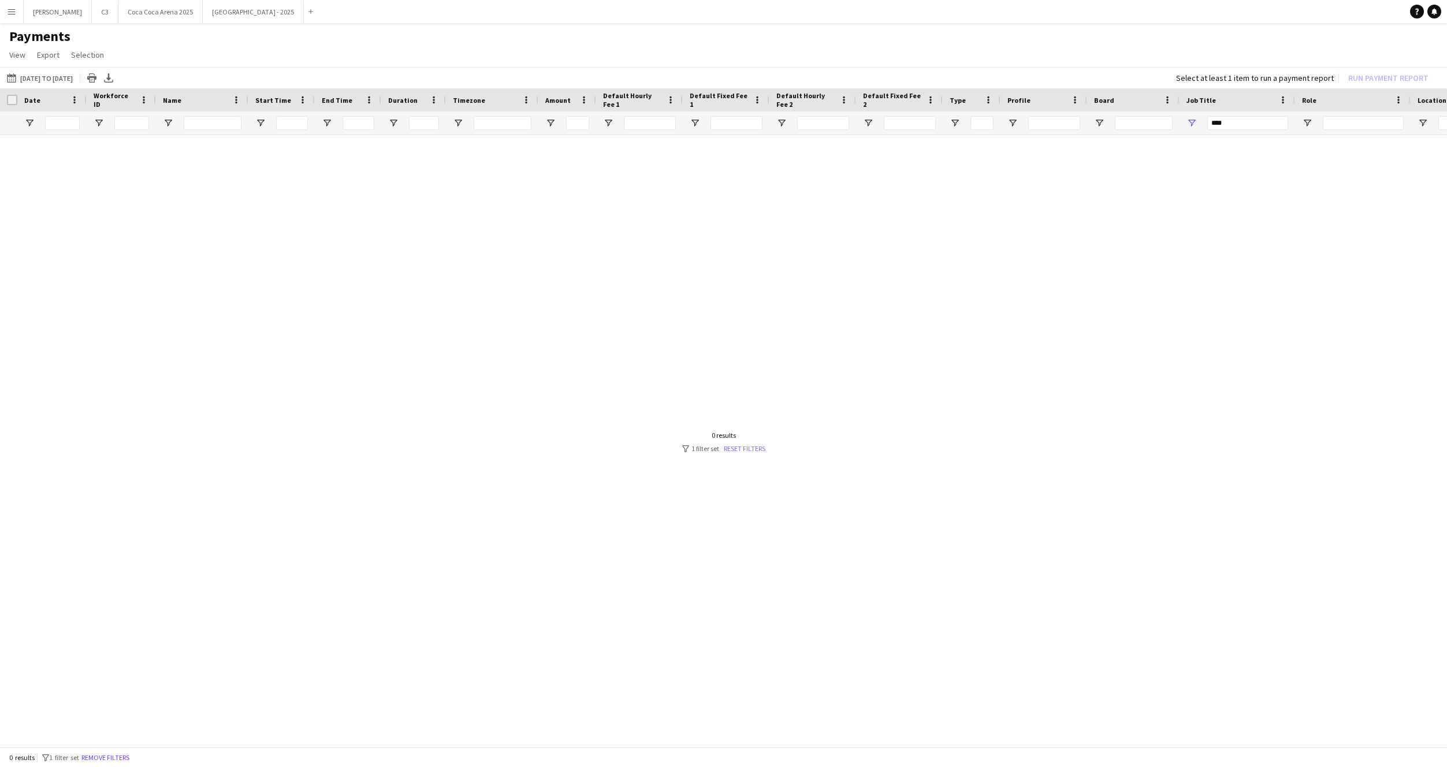
click at [740, 452] on link "Reset filters" at bounding box center [745, 448] width 42 height 9
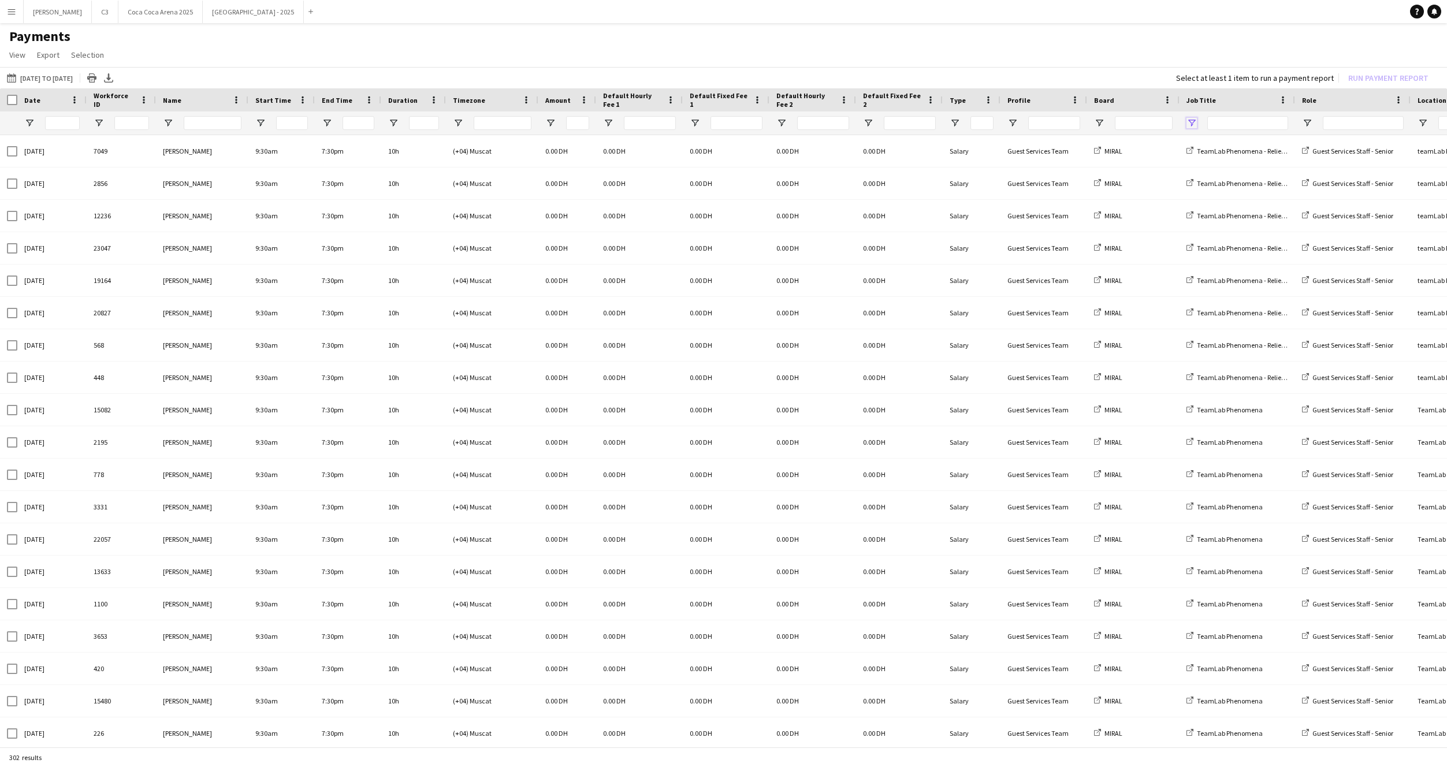
click at [1193, 125] on span "Open Filter Menu" at bounding box center [1192, 123] width 10 height 10
type input "***"
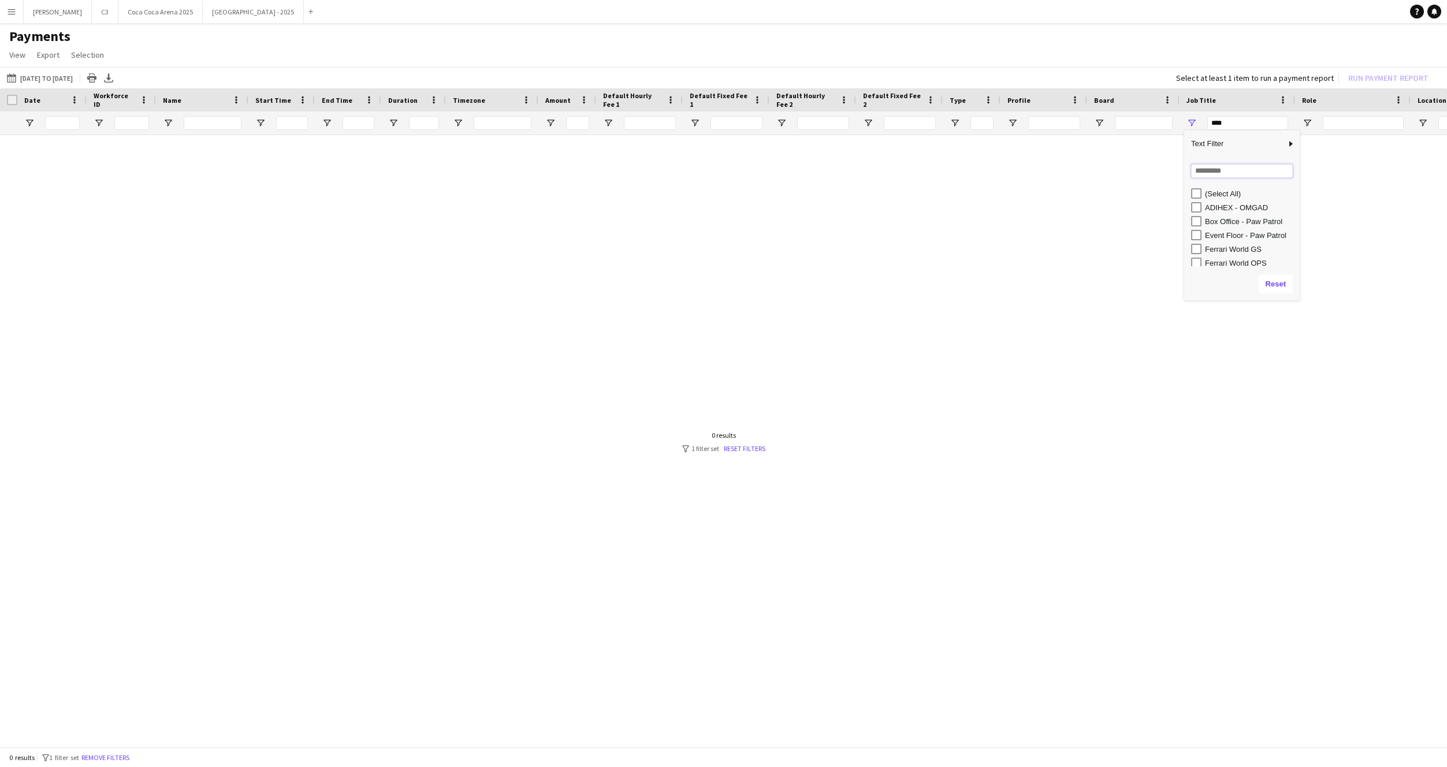
click at [1221, 169] on input "Search filter values" at bounding box center [1242, 171] width 102 height 14
type input "***"
type input "**********"
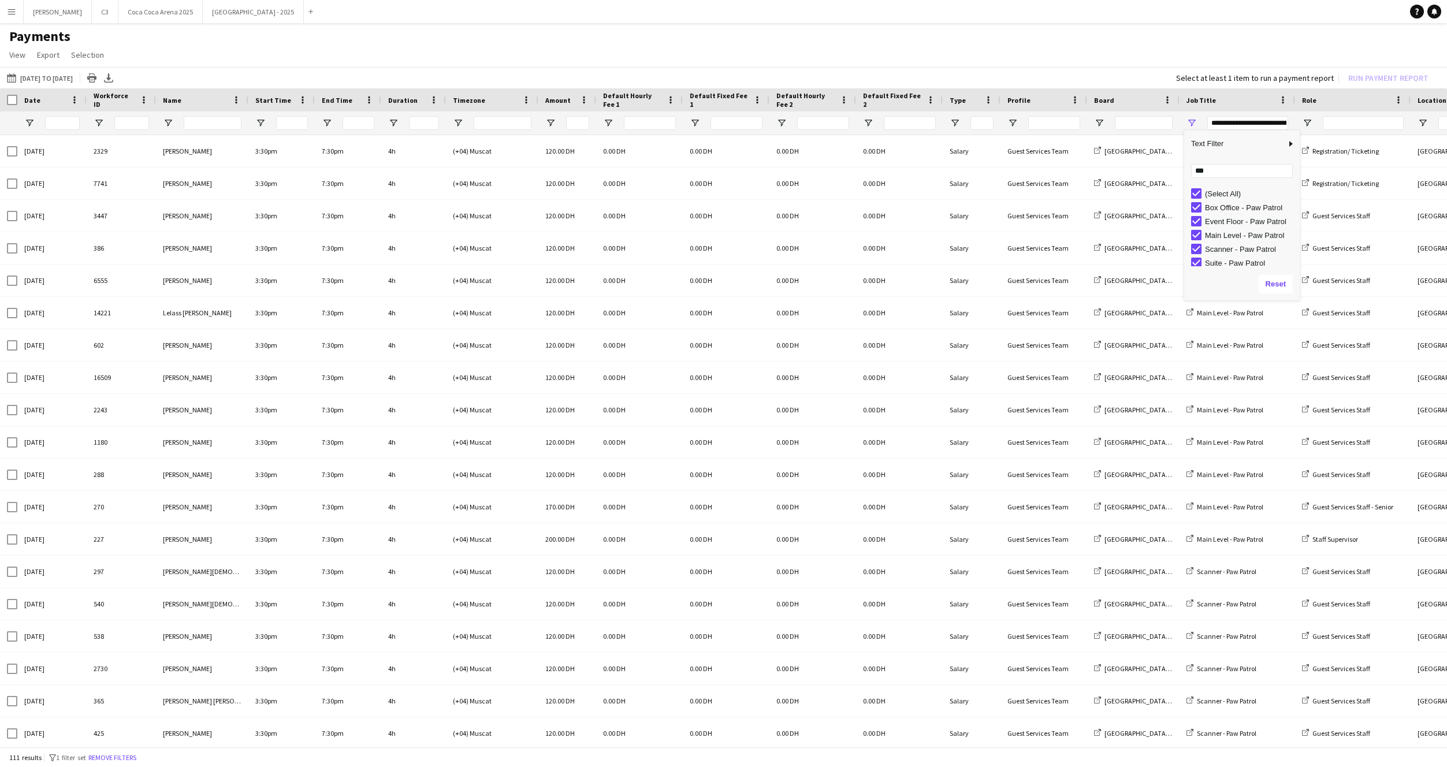
click at [908, 54] on app-page-menu "View Customise view Customise filters Reset Filters Reset View Reset All Export…" at bounding box center [723, 56] width 1447 height 22
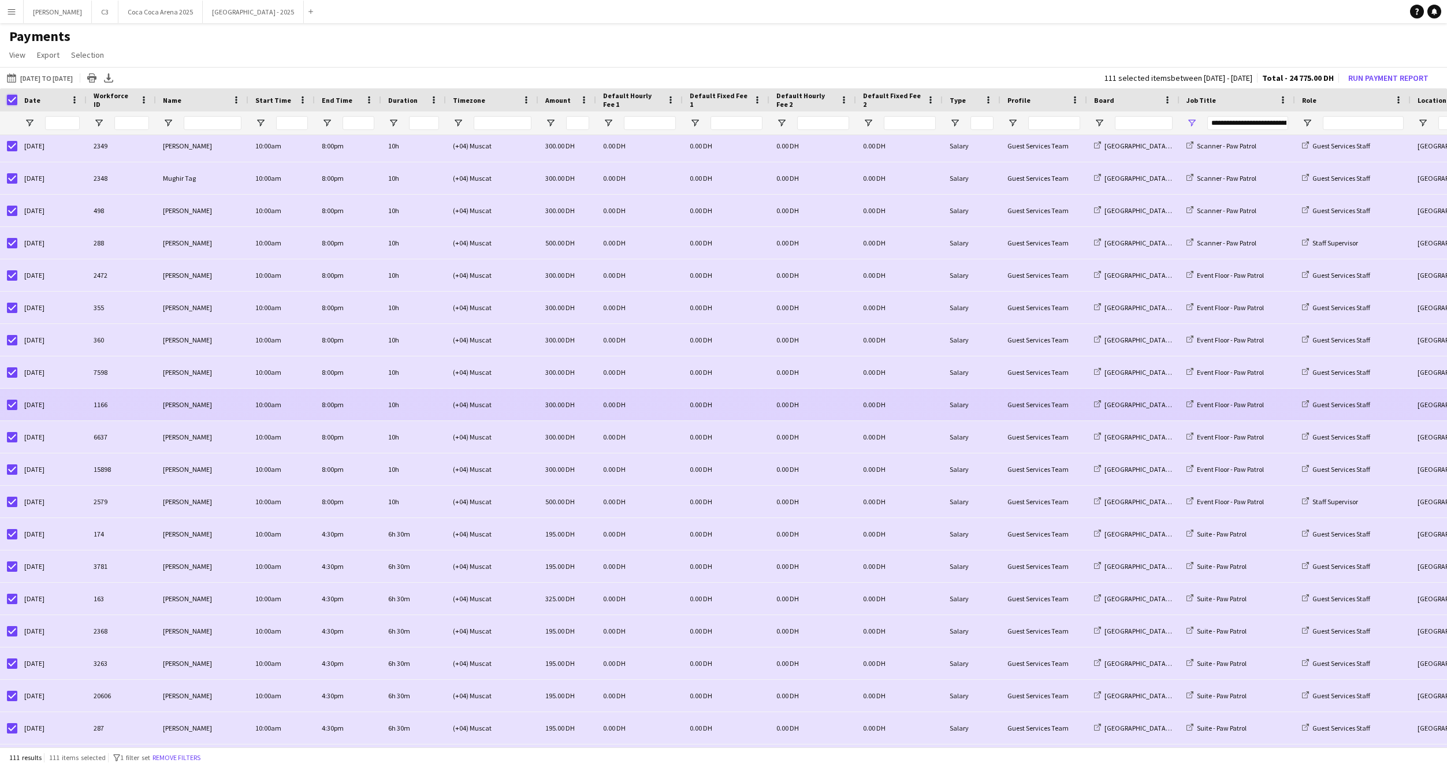
scroll to position [2311, 0]
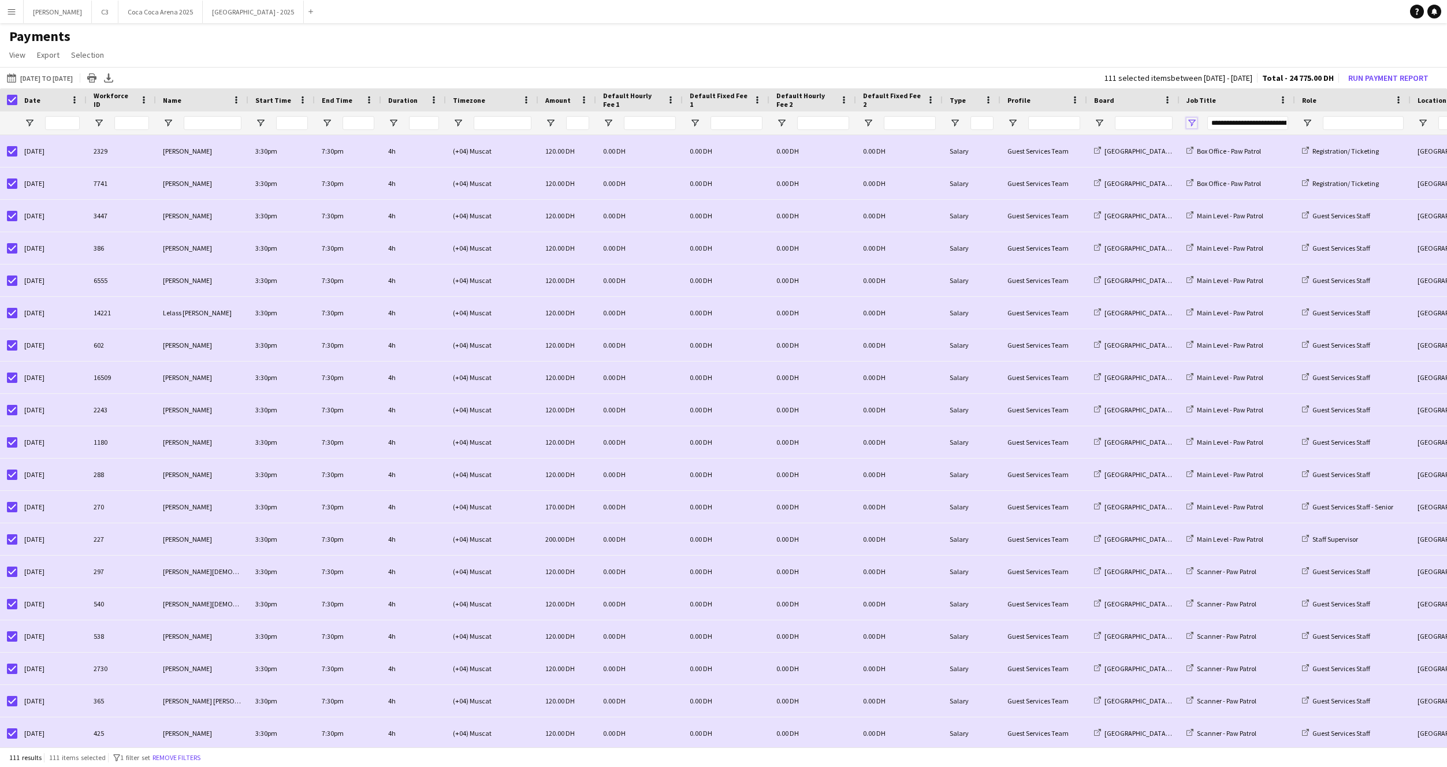
click at [1192, 123] on span "Open Filter Menu" at bounding box center [1192, 123] width 10 height 10
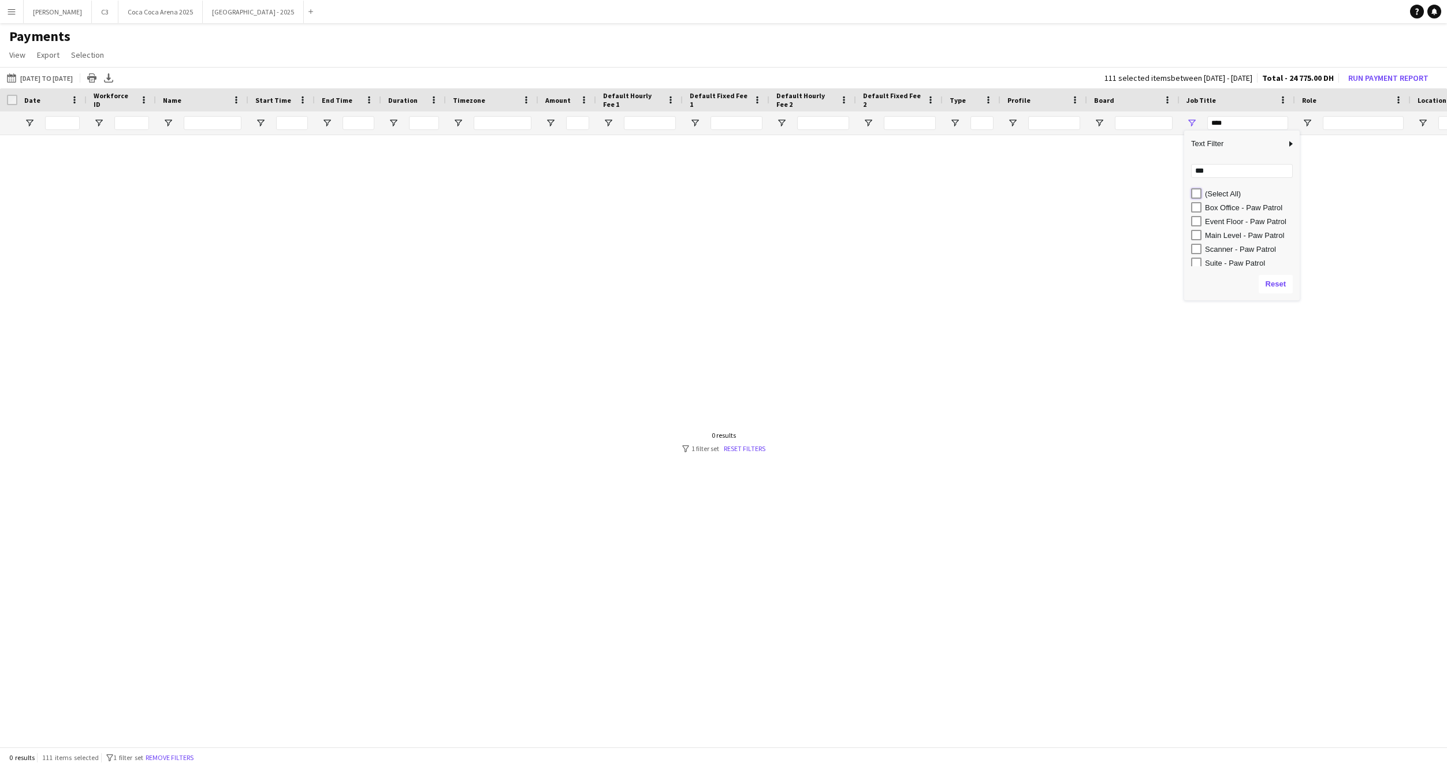
type input "**********"
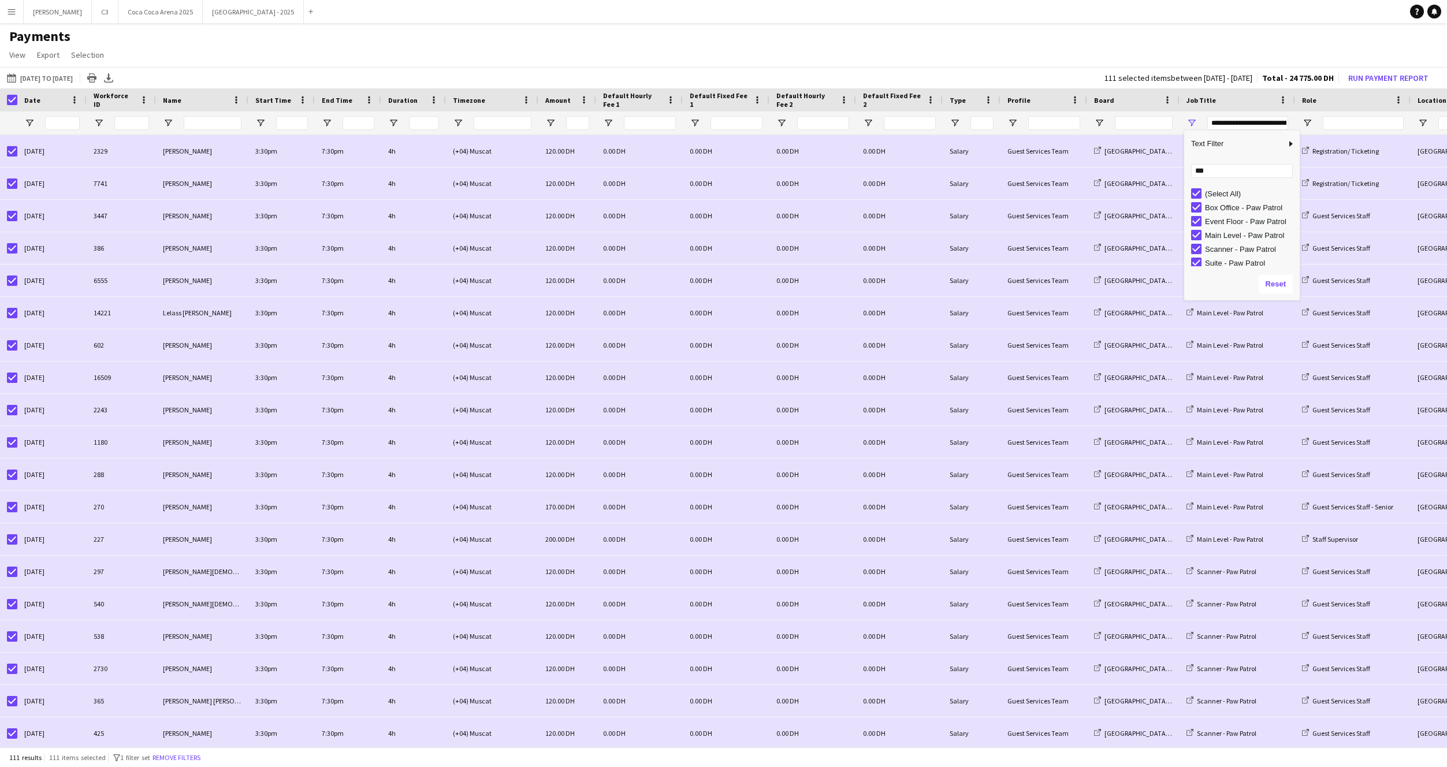
click at [785, 34] on h1 "Payments" at bounding box center [723, 36] width 1447 height 17
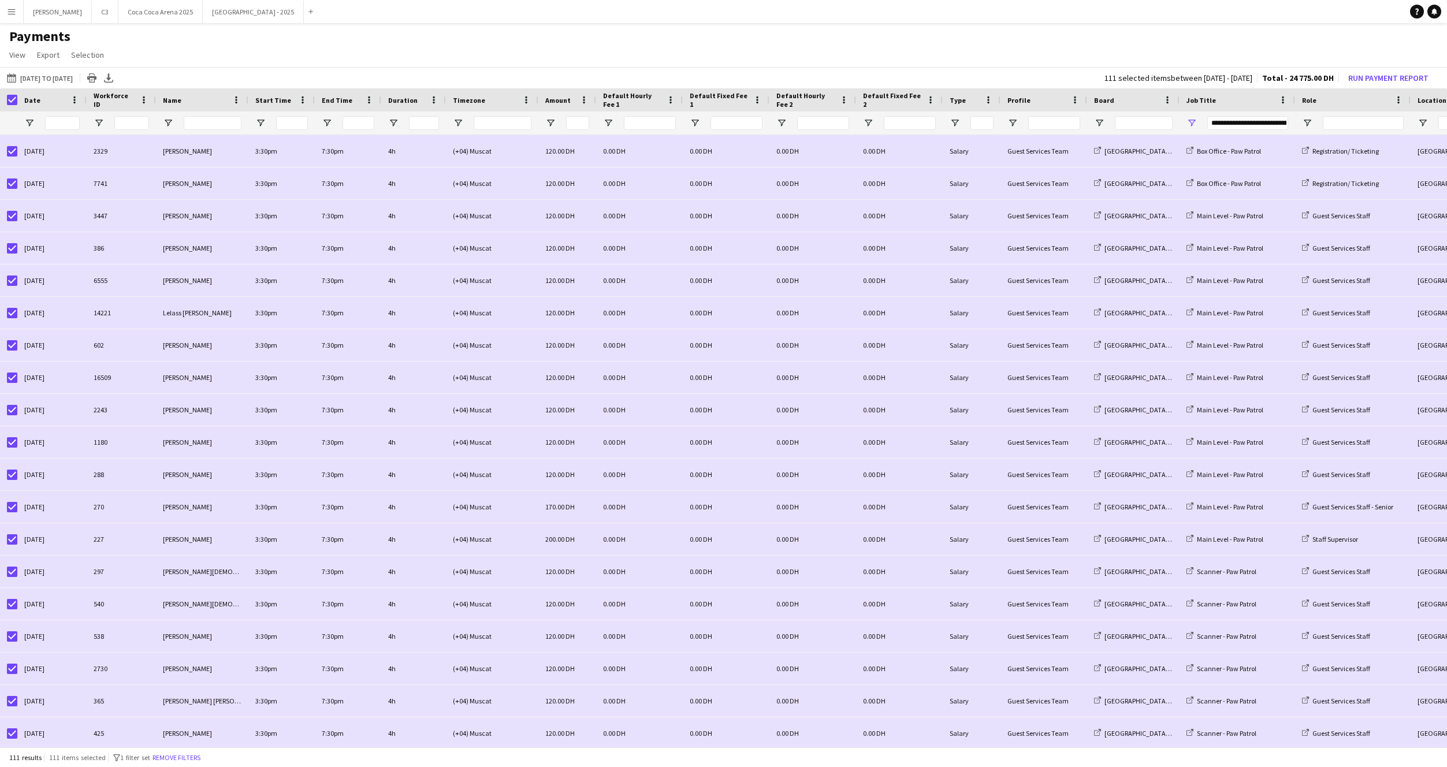
click at [13, 13] on app-icon "Menu" at bounding box center [11, 11] width 9 height 9
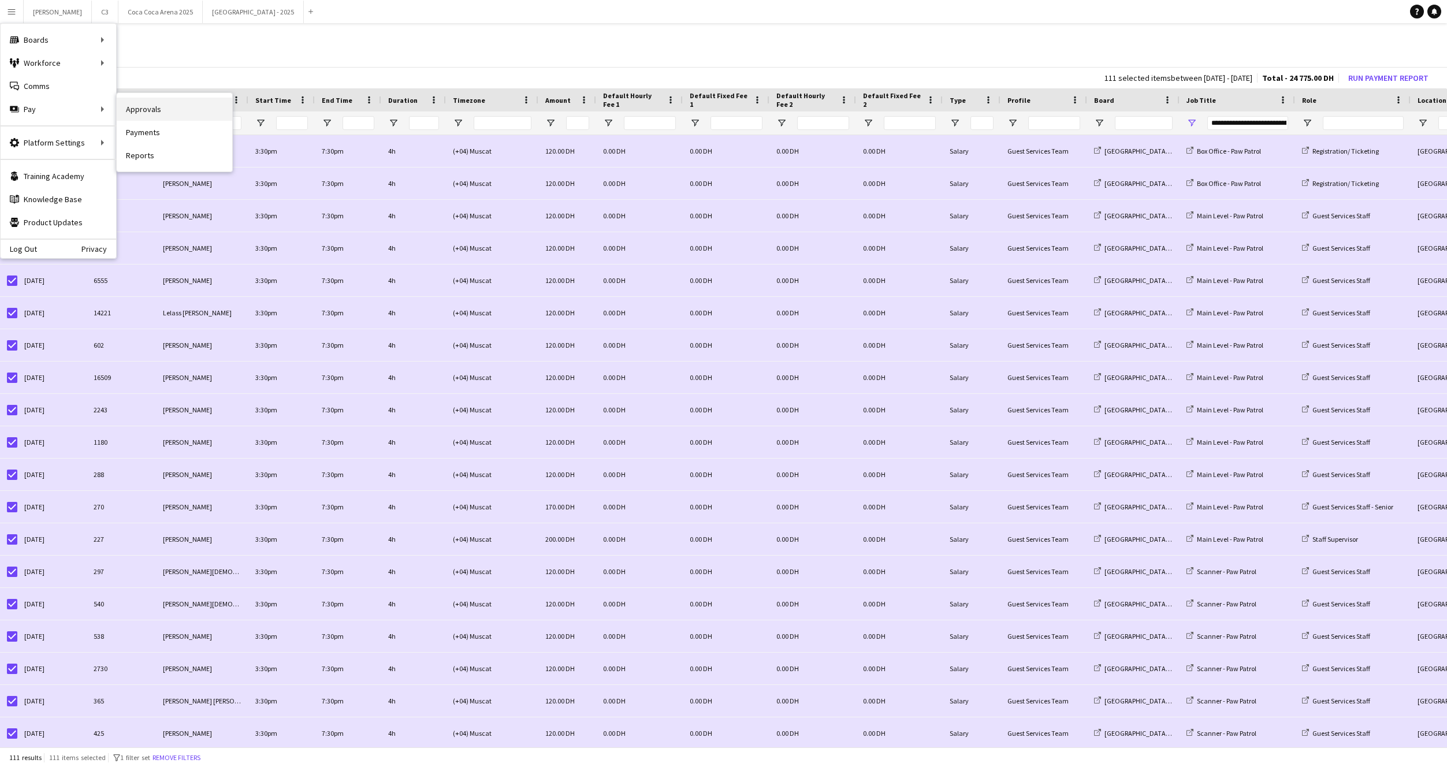
click at [173, 118] on link "Approvals" at bounding box center [175, 109] width 116 height 23
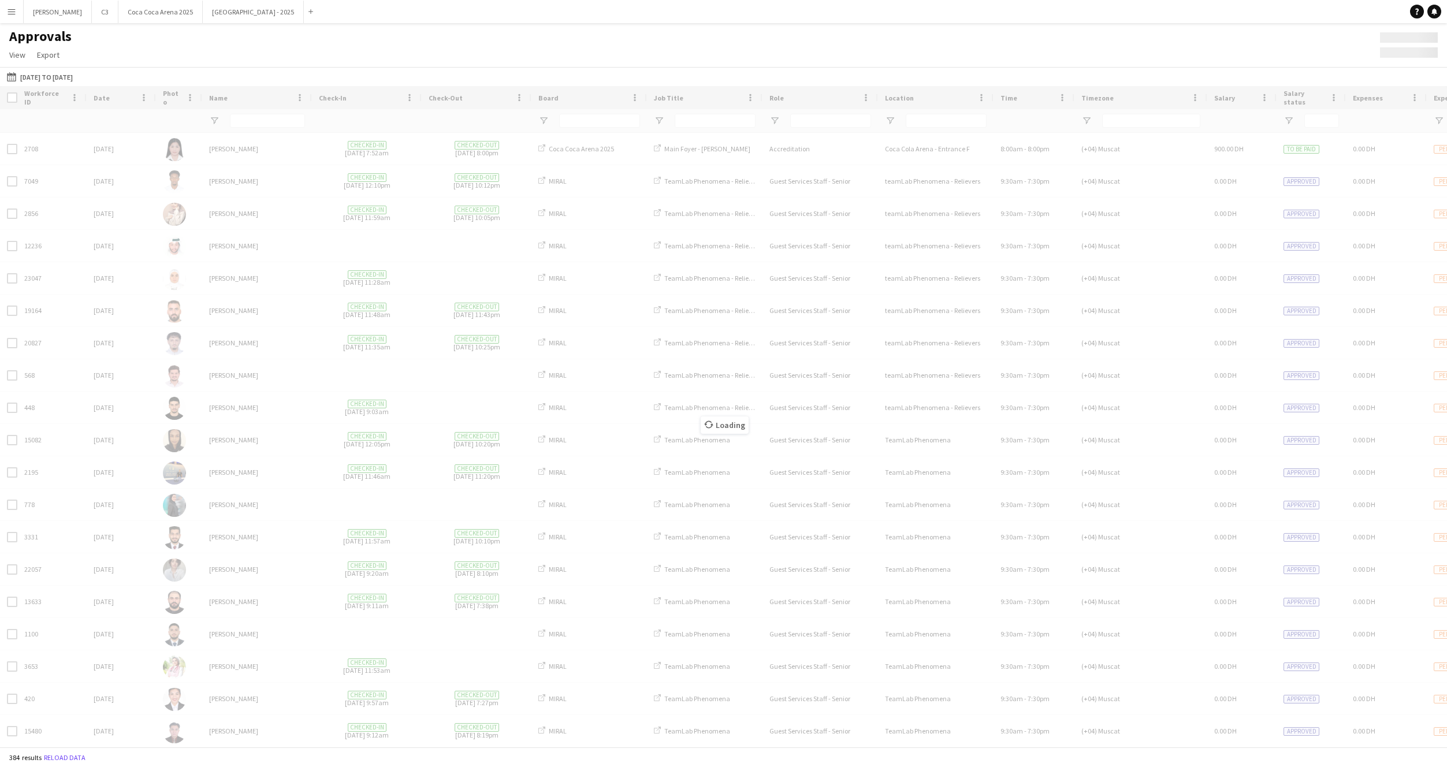
type input "**********"
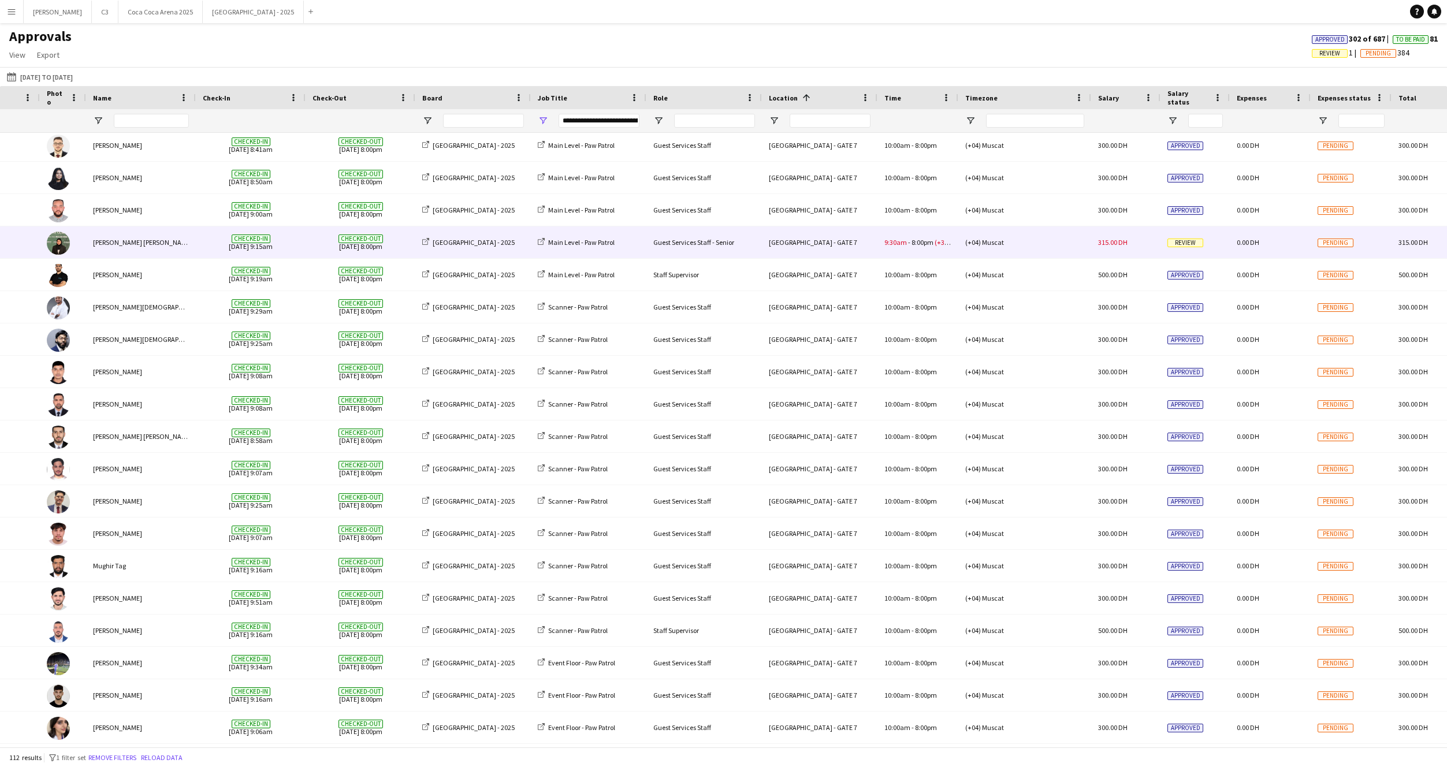
click at [1026, 247] on div "(+04) Muscat" at bounding box center [1025, 242] width 133 height 32
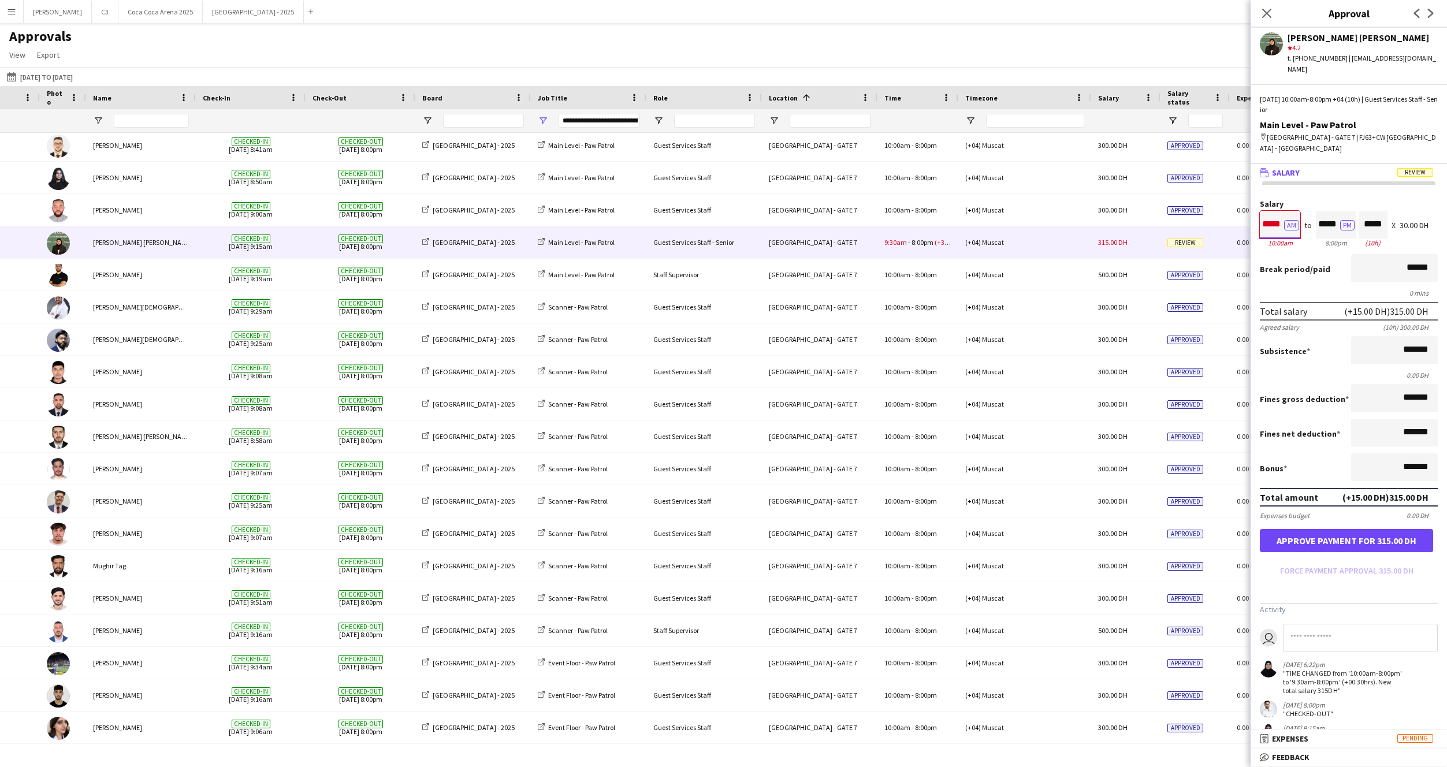
click at [1268, 215] on input "*****" at bounding box center [1280, 225] width 40 height 28
type input "*****"
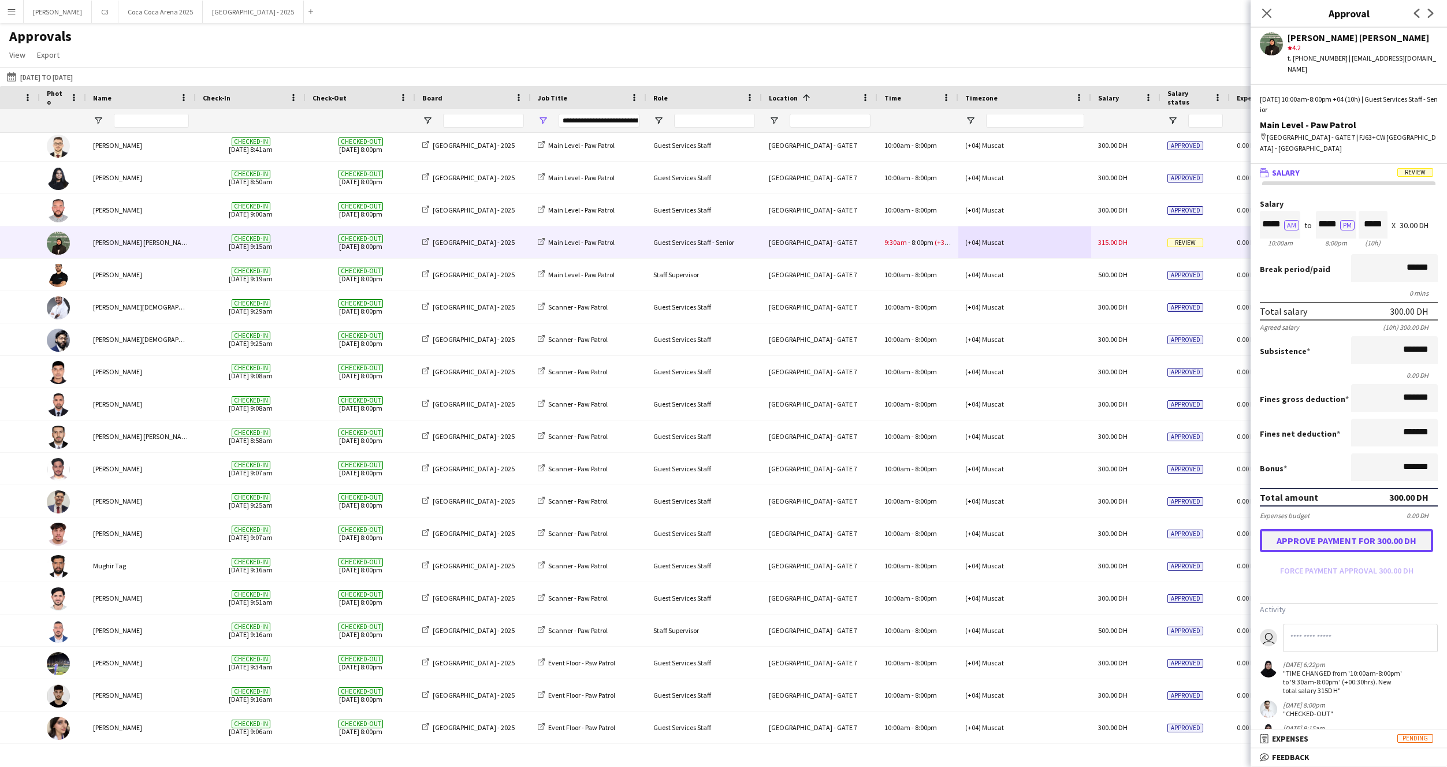
click at [1351, 530] on button "Approve payment for 300.00 DH" at bounding box center [1346, 540] width 173 height 23
click at [1267, 12] on icon at bounding box center [1266, 13] width 11 height 11
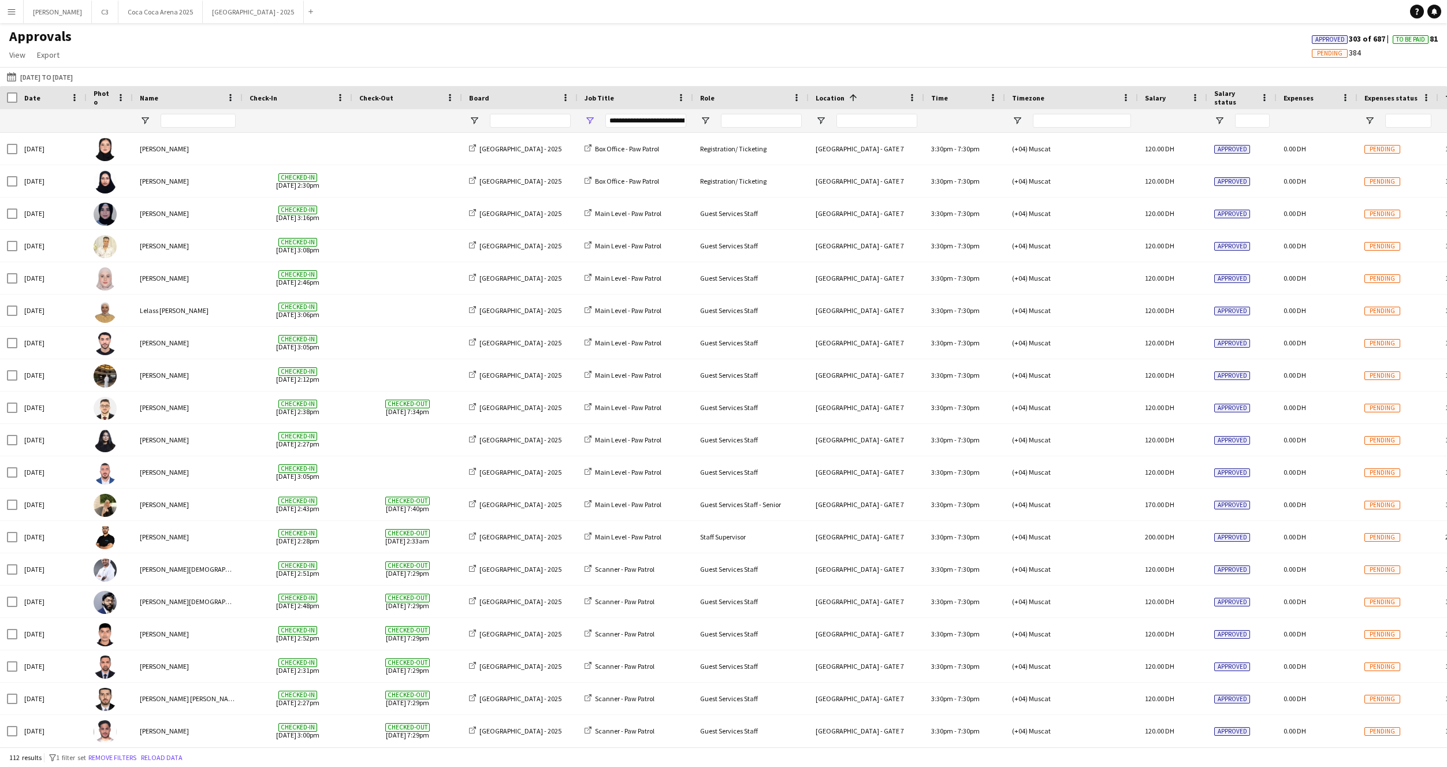
click at [12, 13] on app-icon "Menu" at bounding box center [11, 11] width 9 height 9
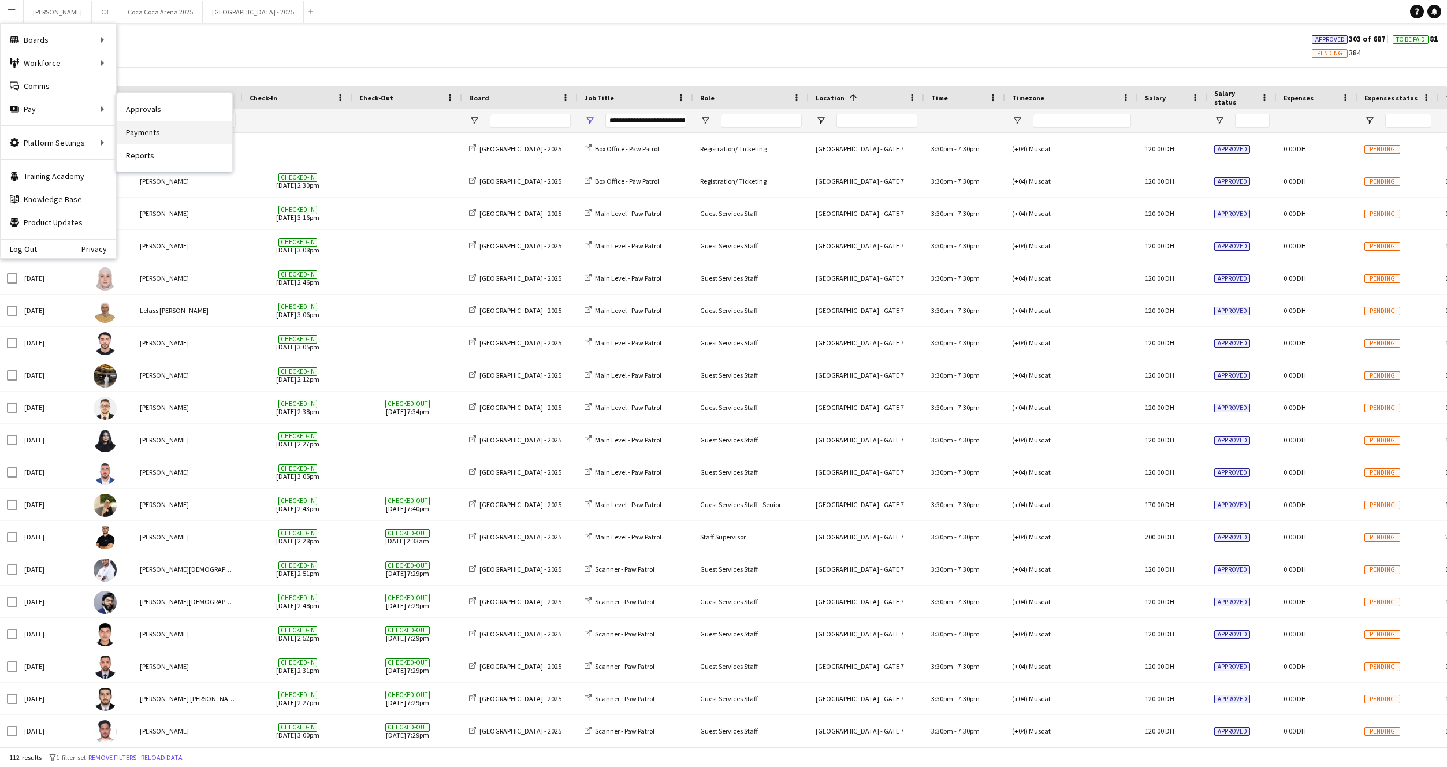
click at [160, 132] on link "Payments" at bounding box center [175, 132] width 116 height 23
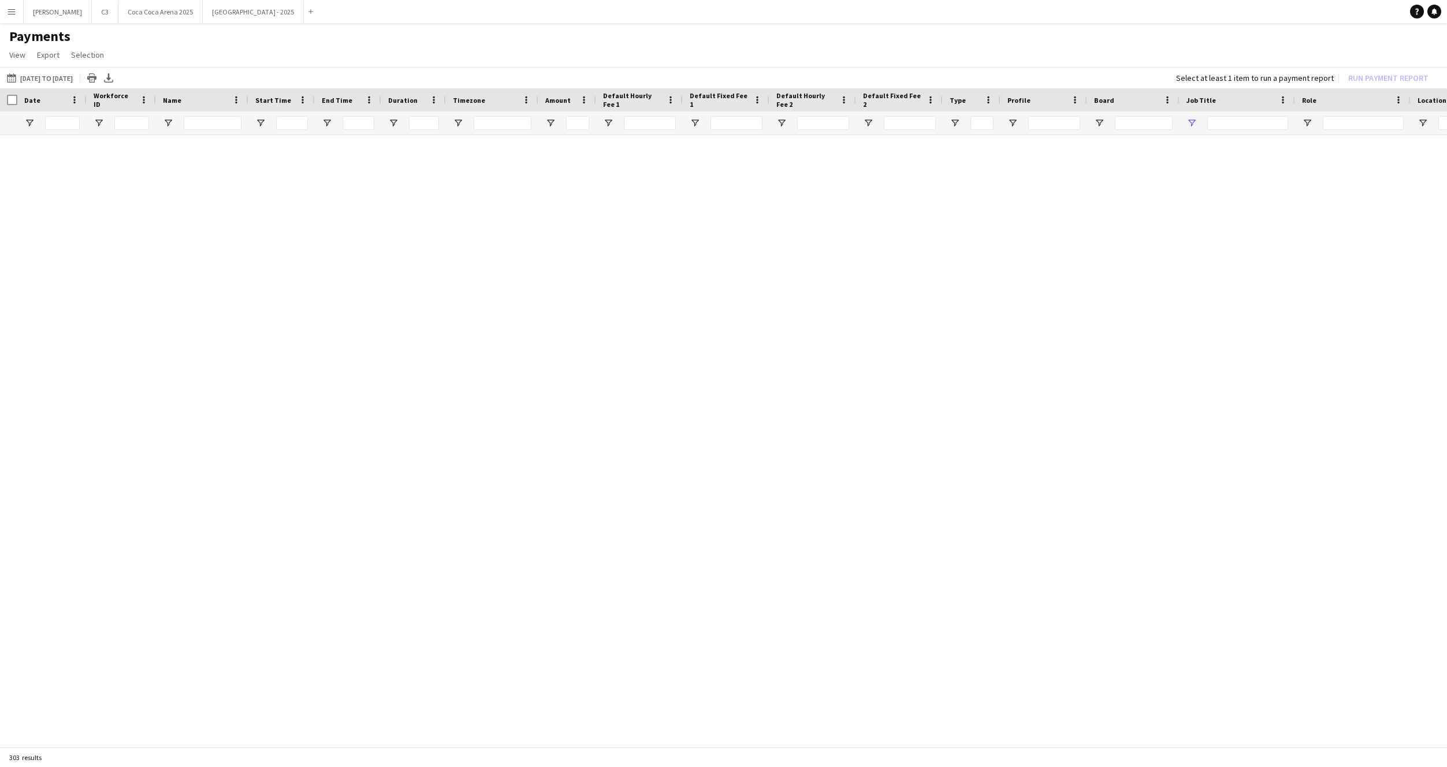
type input "**********"
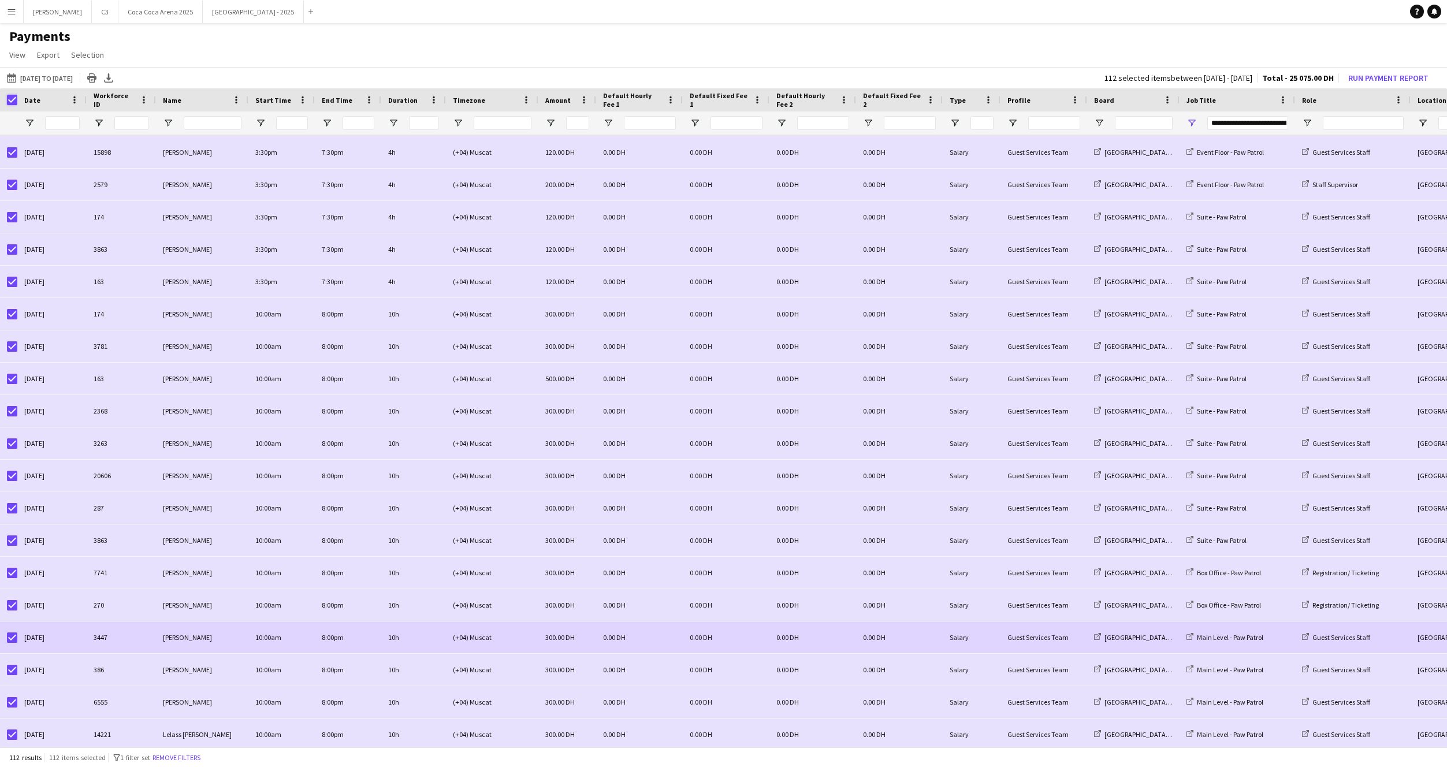
scroll to position [1120, 0]
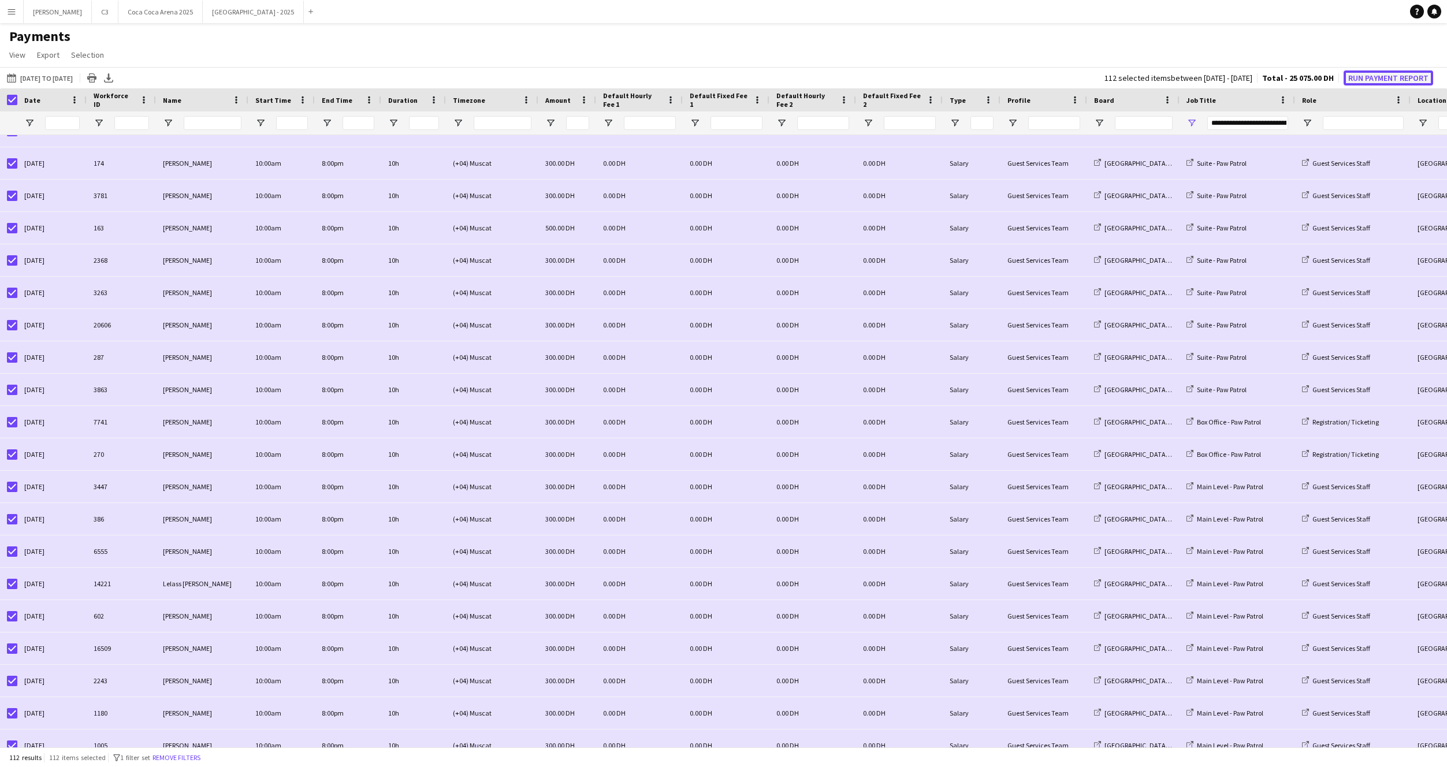
click at [1358, 79] on button "Run Payment Report" at bounding box center [1389, 77] width 90 height 15
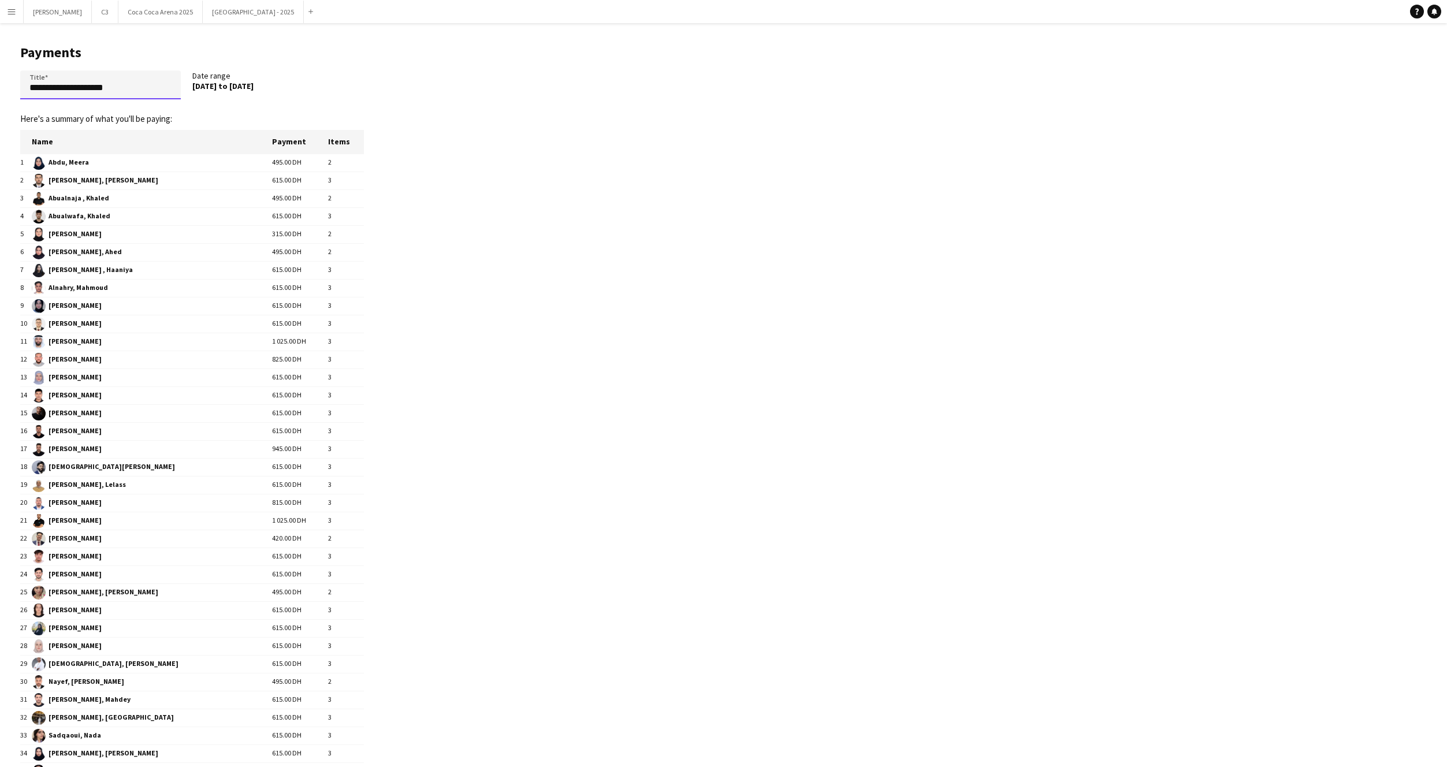
click at [122, 88] on input "**********" at bounding box center [100, 84] width 161 height 29
paste input "**********"
click at [62, 87] on input "**********" at bounding box center [100, 84] width 161 height 29
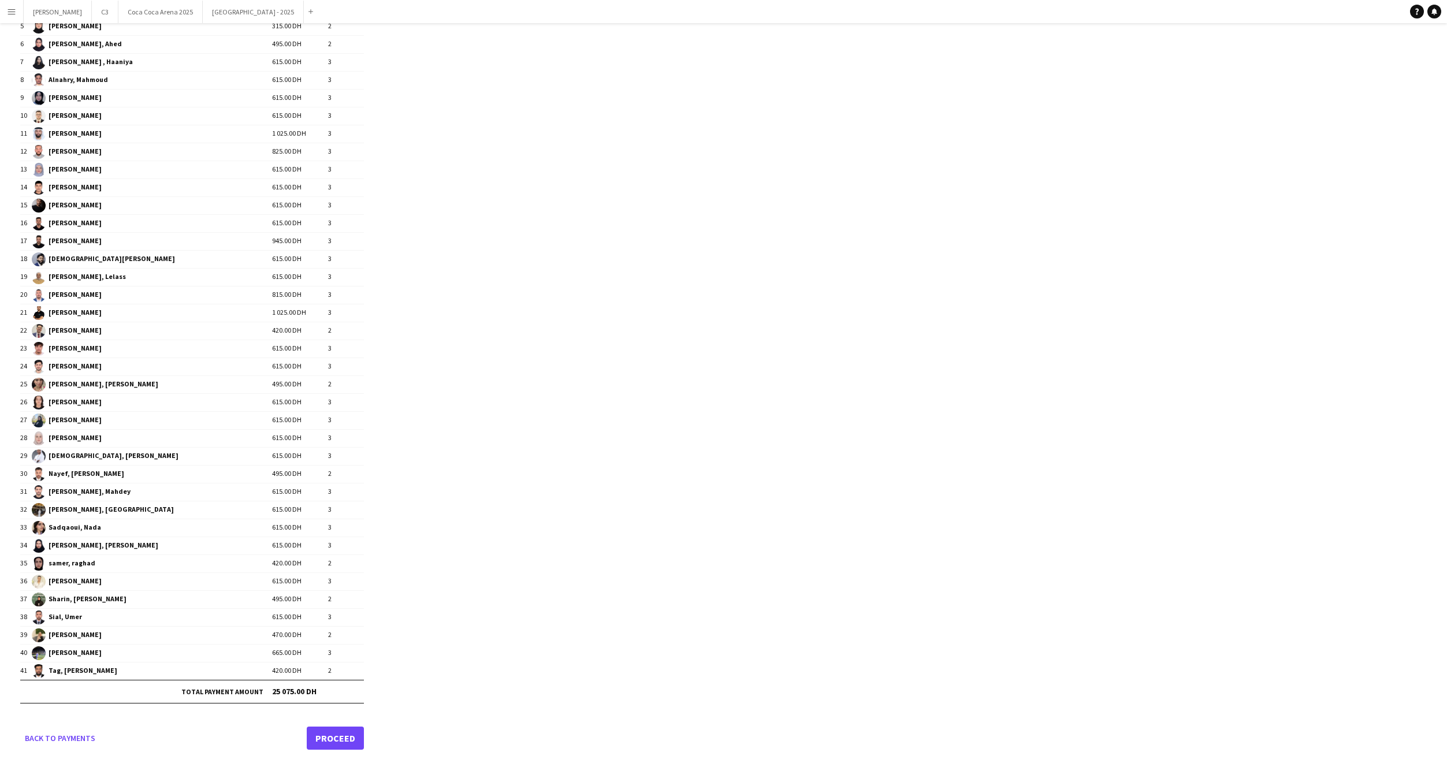
type input "**********"
click at [334, 734] on link "Proceed" at bounding box center [335, 738] width 57 height 23
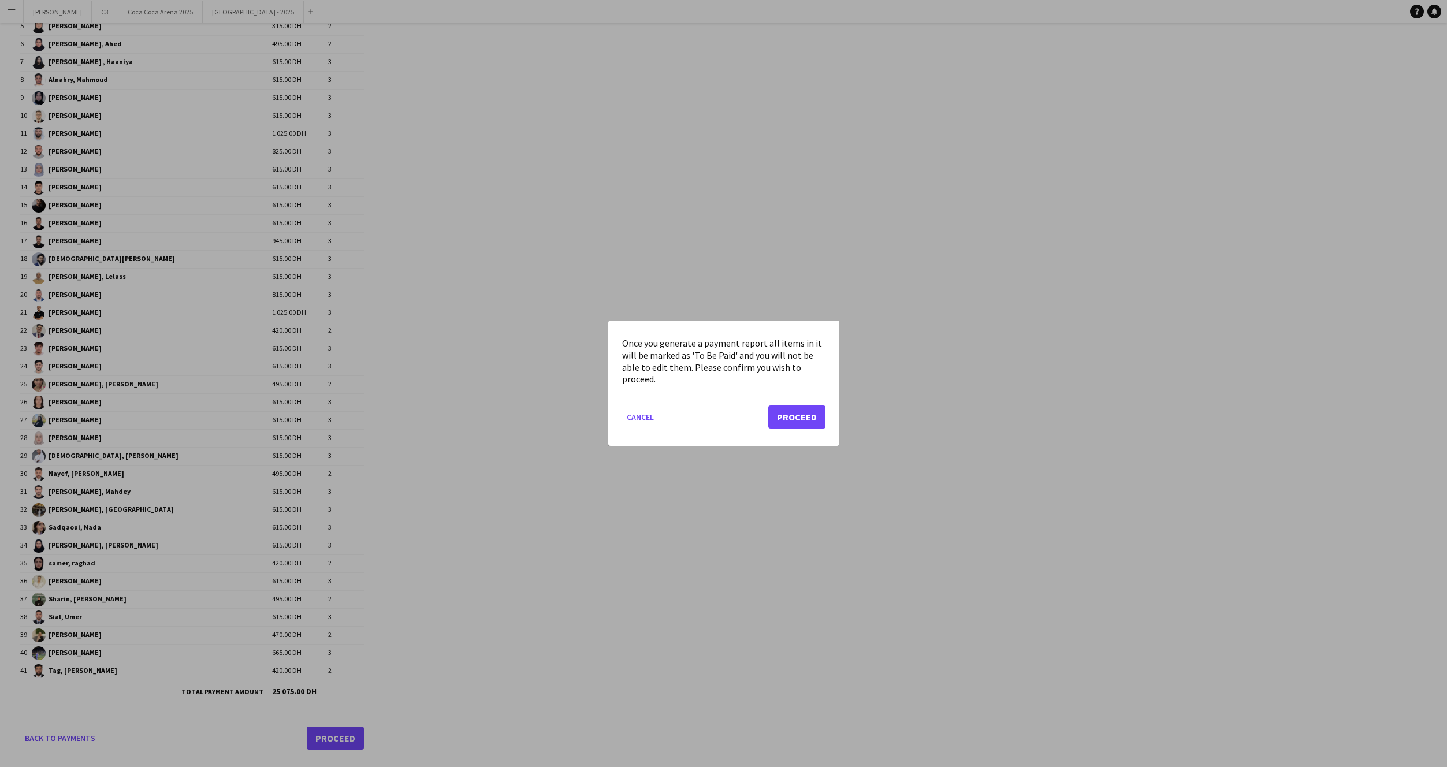
scroll to position [0, 0]
click at [789, 422] on button "Proceed" at bounding box center [796, 417] width 57 height 23
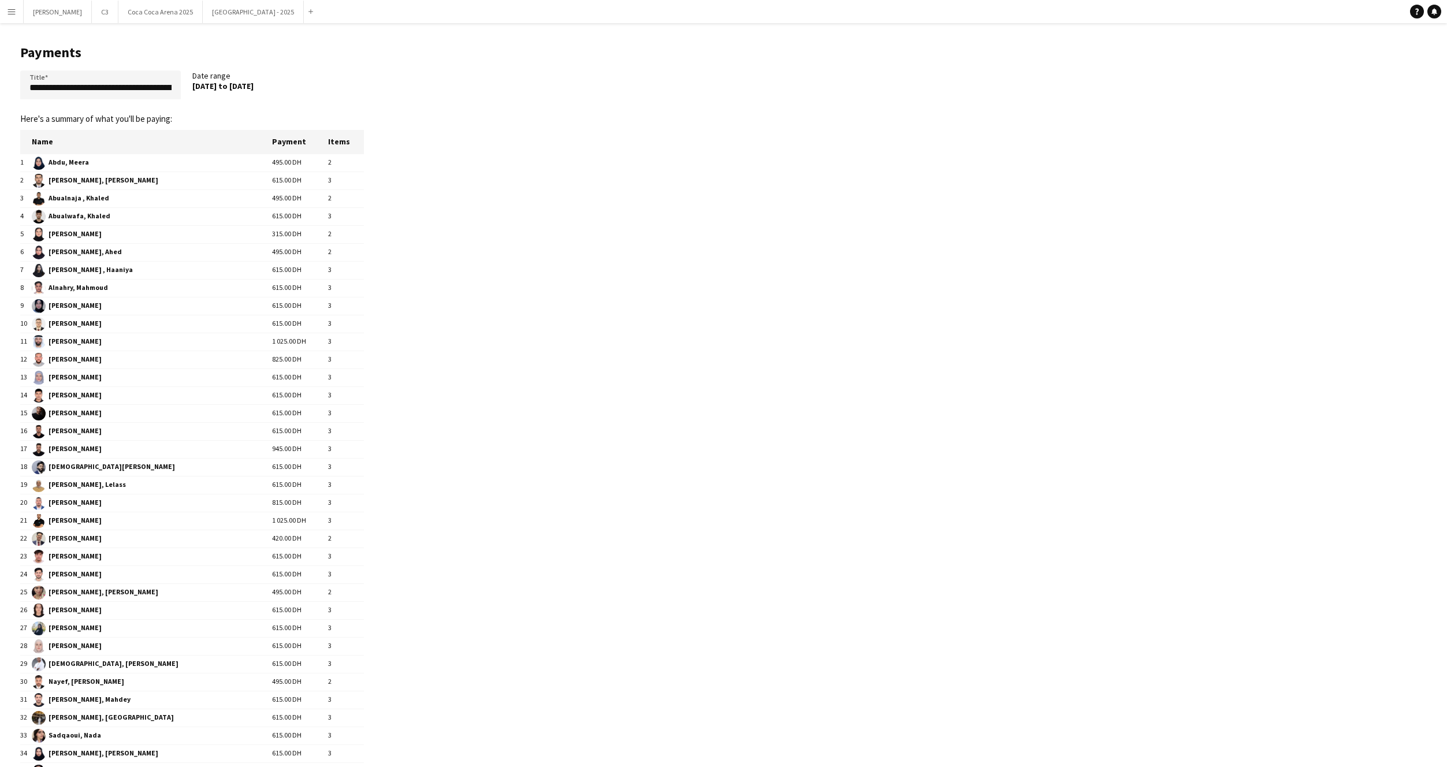
scroll to position [208, 0]
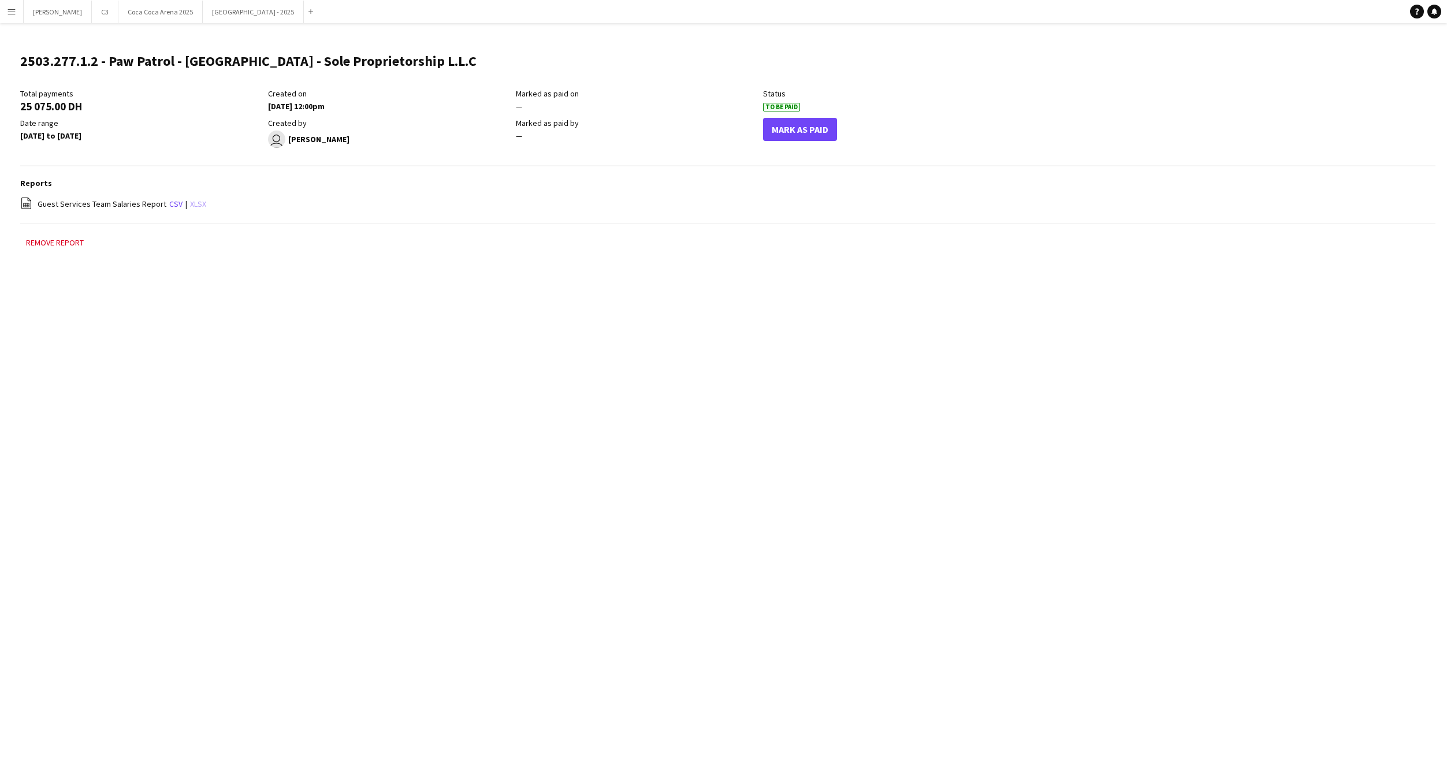
click at [197, 204] on link "xlsx" at bounding box center [198, 204] width 16 height 10
